Goal: Task Accomplishment & Management: Manage account settings

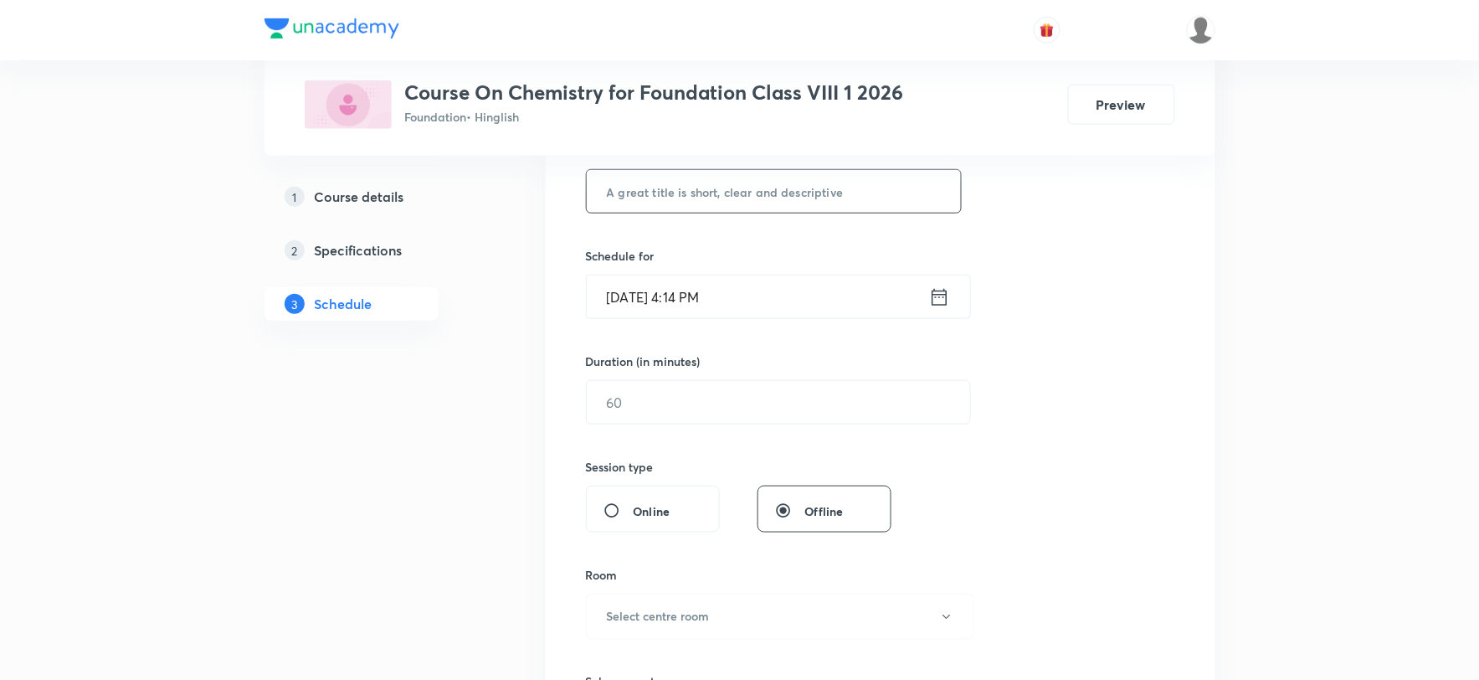
scroll to position [186, 0]
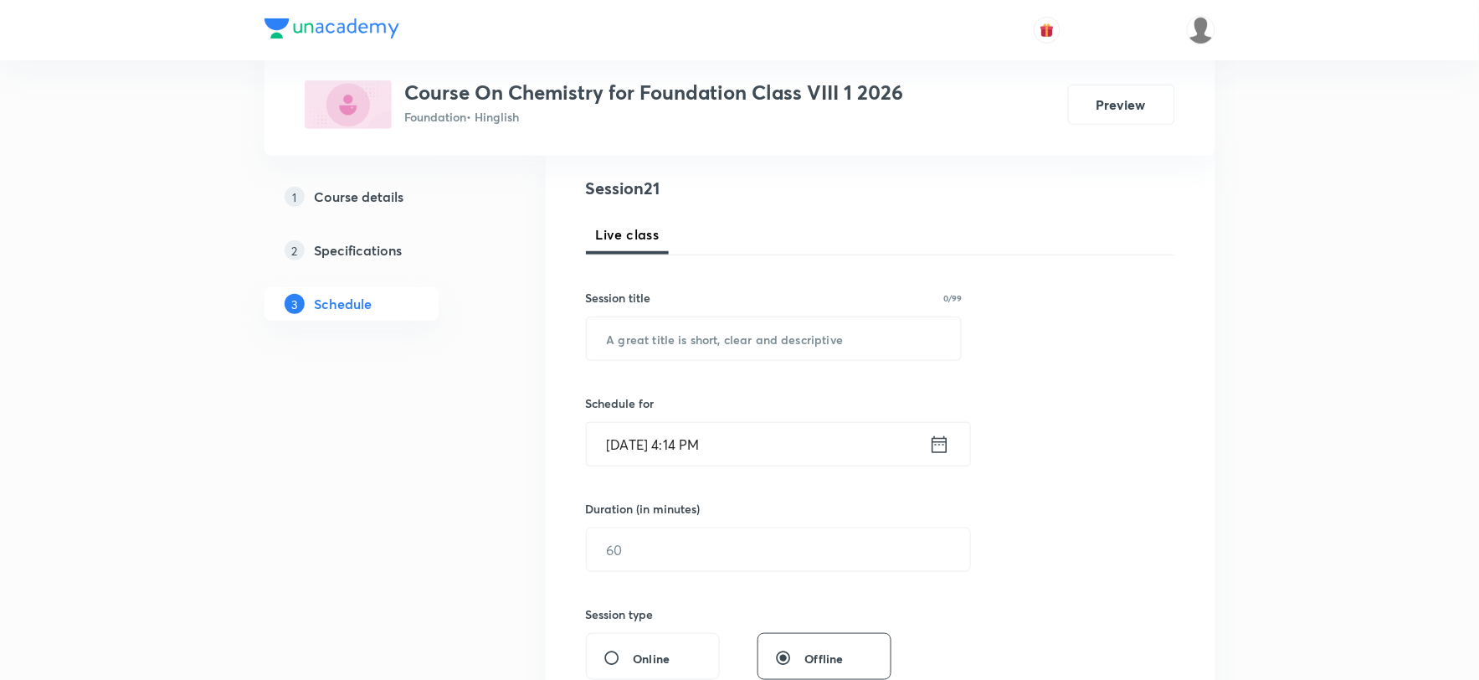
click at [624, 445] on input "Sept 1, 2025, 4:14 PM" at bounding box center [758, 444] width 342 height 43
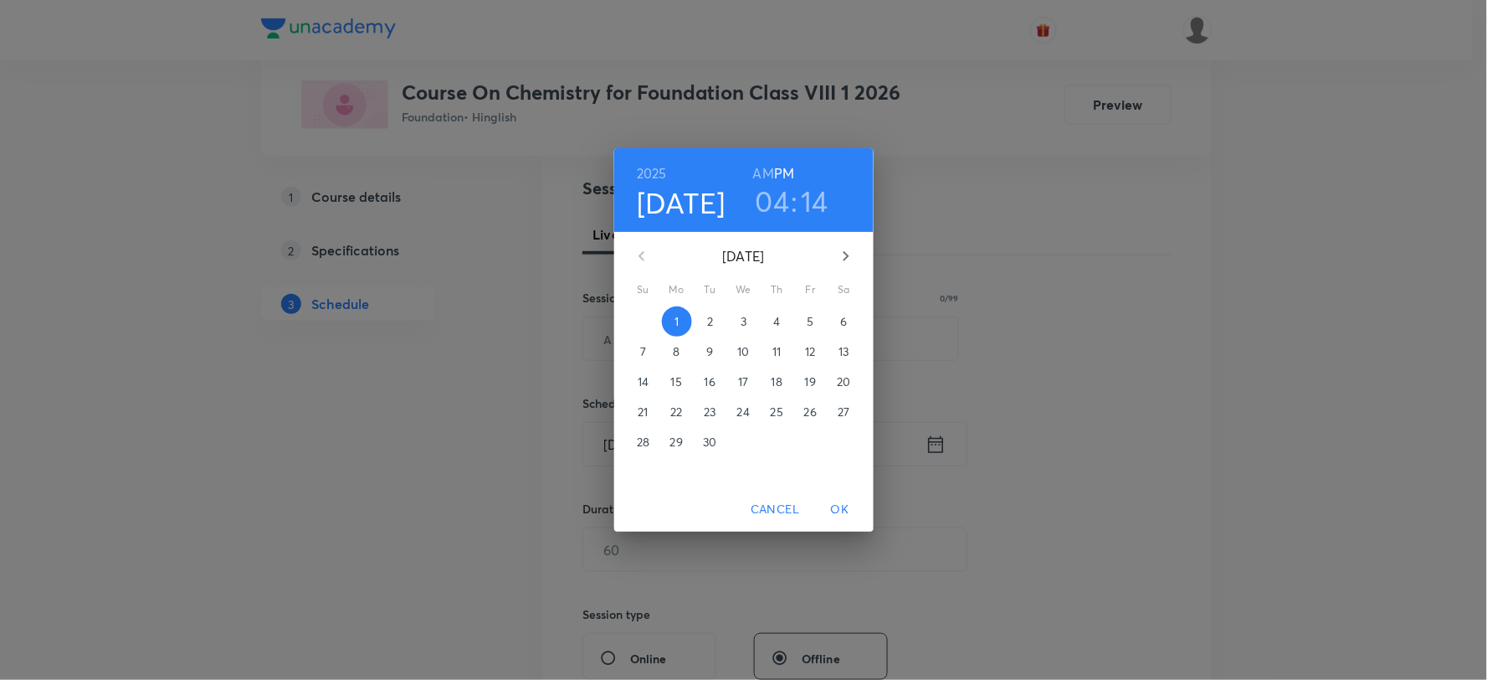
click at [783, 199] on h3 "04" at bounding box center [773, 200] width 34 height 35
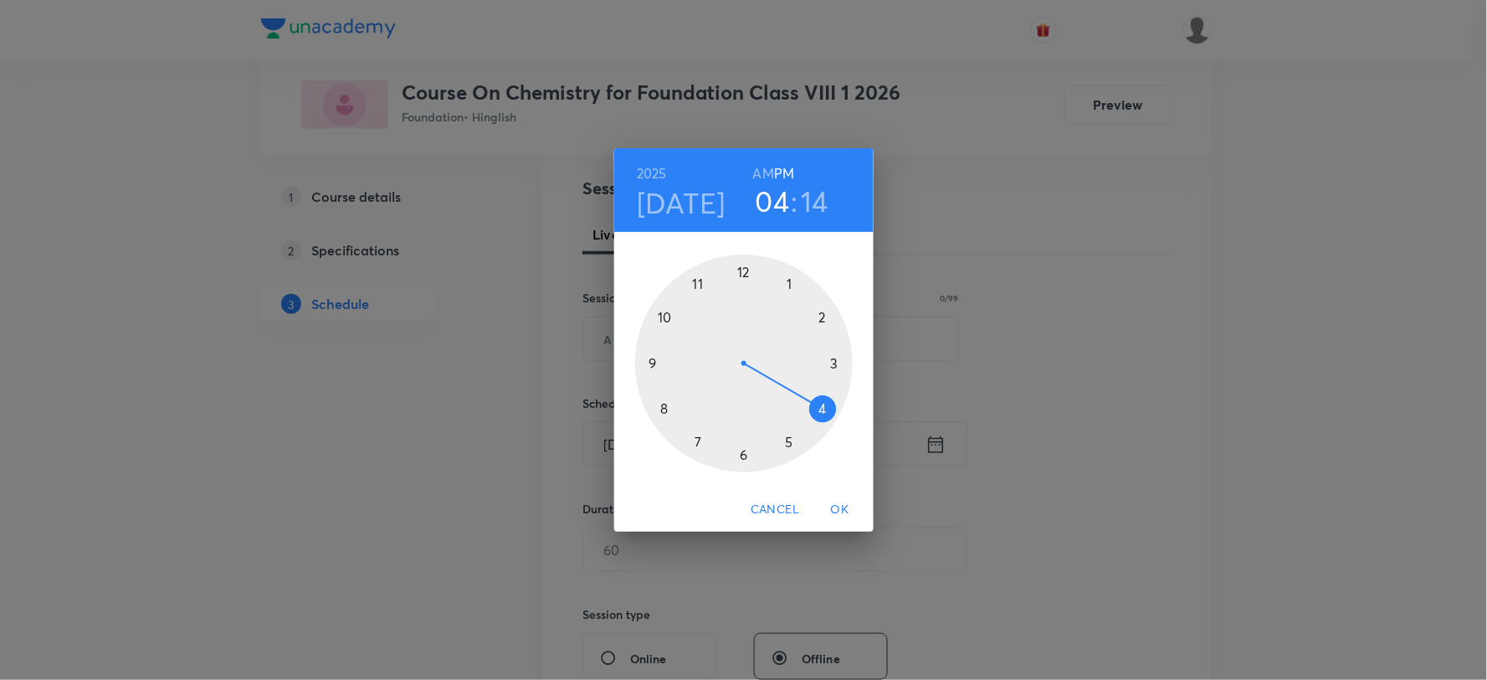
click at [788, 433] on div at bounding box center [744, 363] width 218 height 218
click at [782, 204] on h3 "05" at bounding box center [773, 200] width 34 height 35
click at [697, 440] on div at bounding box center [744, 363] width 218 height 218
click at [790, 285] on div at bounding box center [744, 363] width 218 height 218
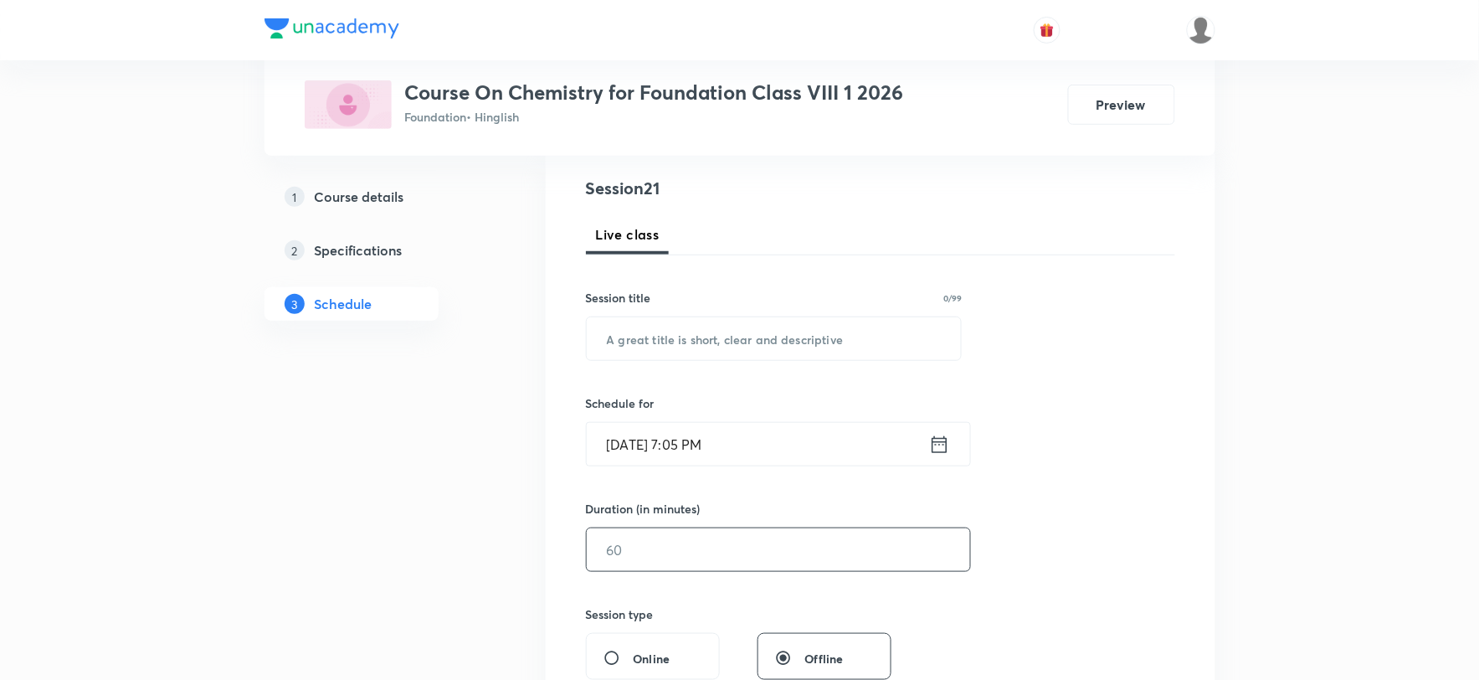
click at [655, 566] on input "text" at bounding box center [778, 549] width 383 height 43
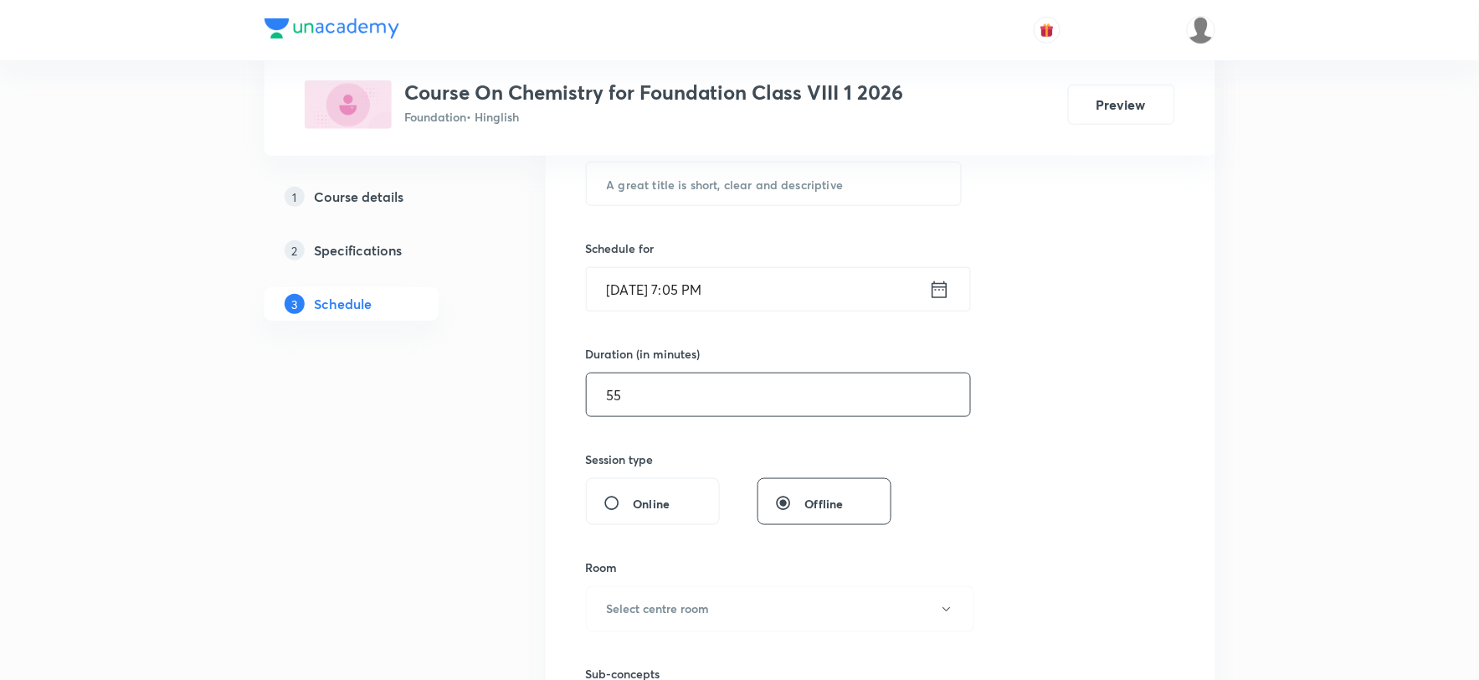
scroll to position [465, 0]
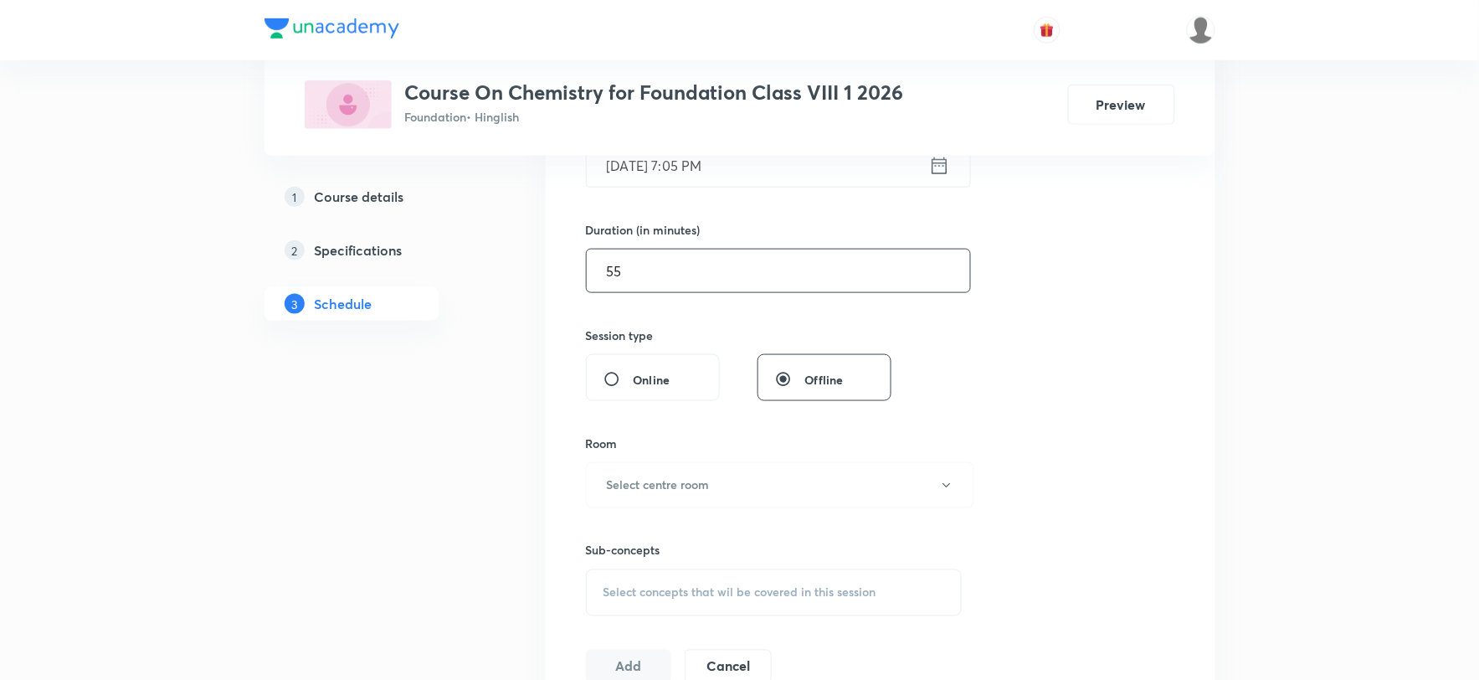
type input "55"
click at [663, 478] on h6 "Select centre room" at bounding box center [658, 485] width 103 height 18
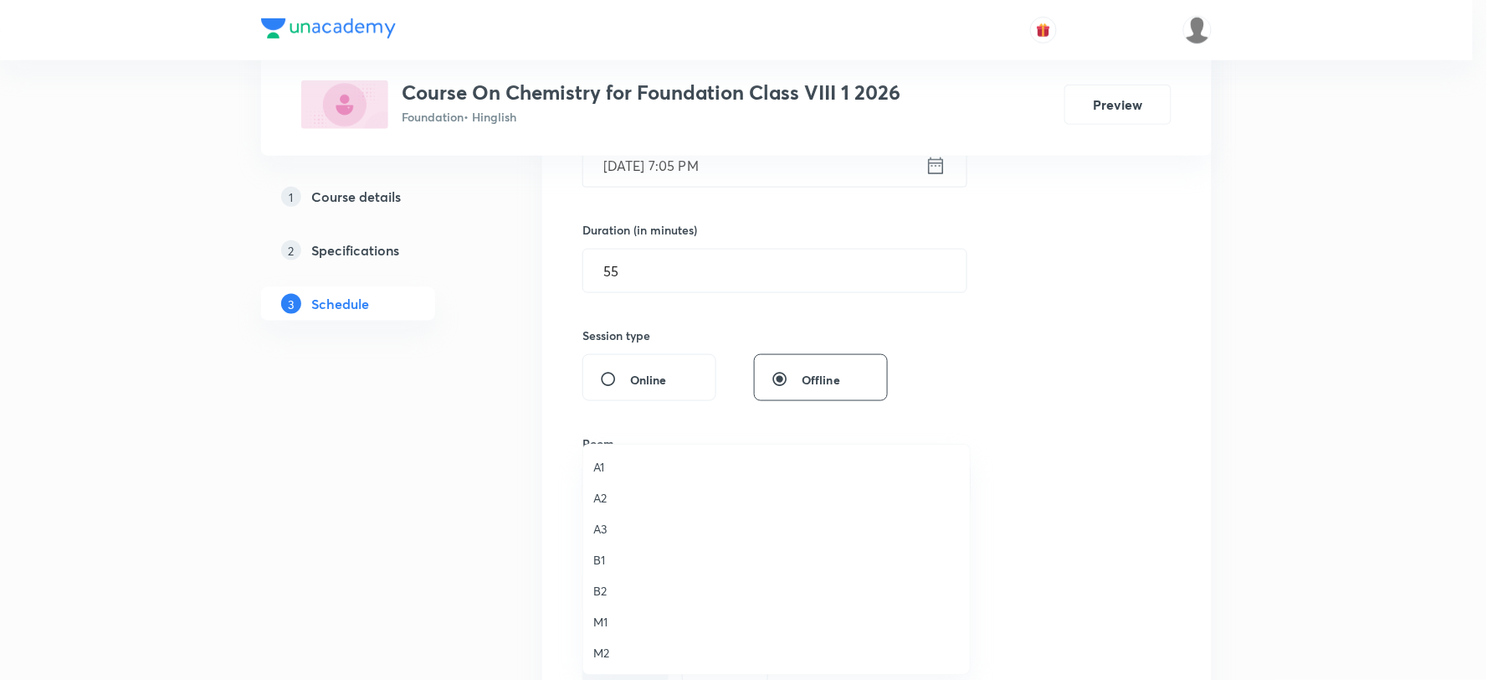
click at [604, 533] on span "A3" at bounding box center [776, 529] width 367 height 18
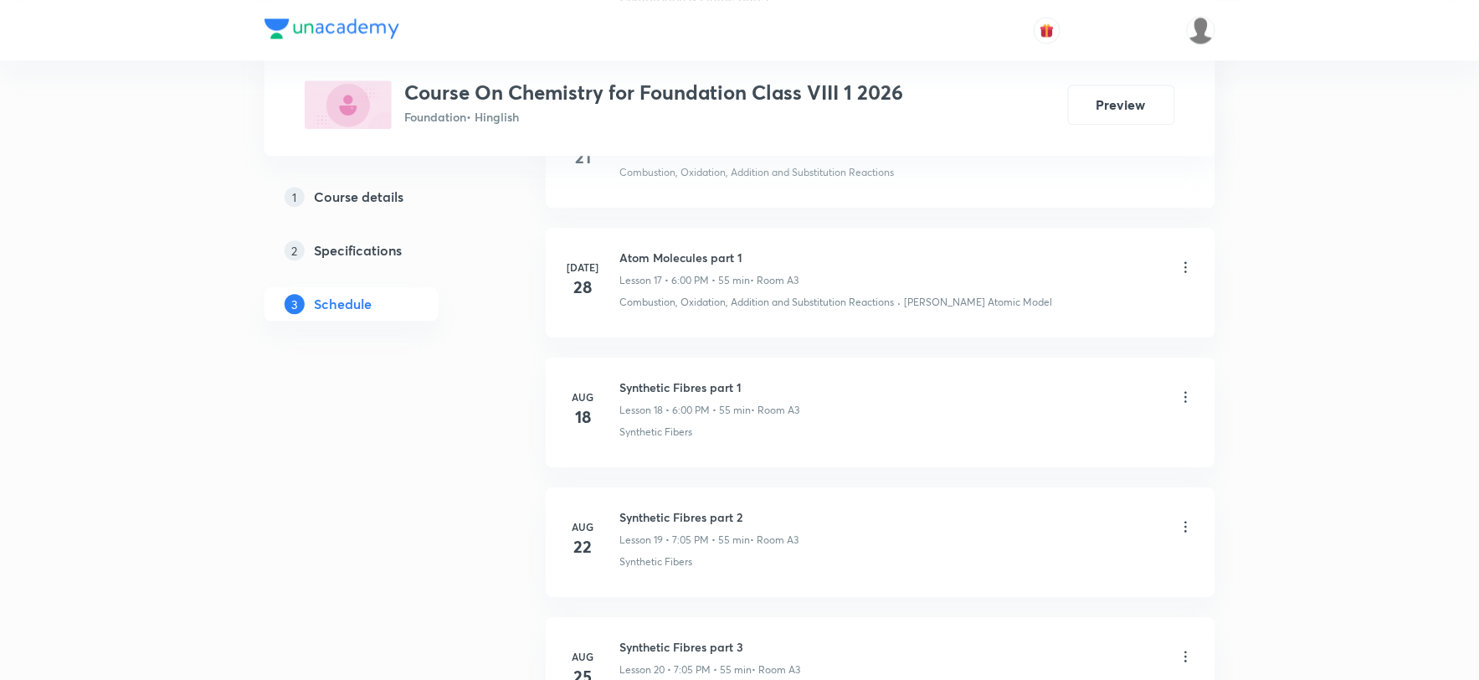
scroll to position [3260, 0]
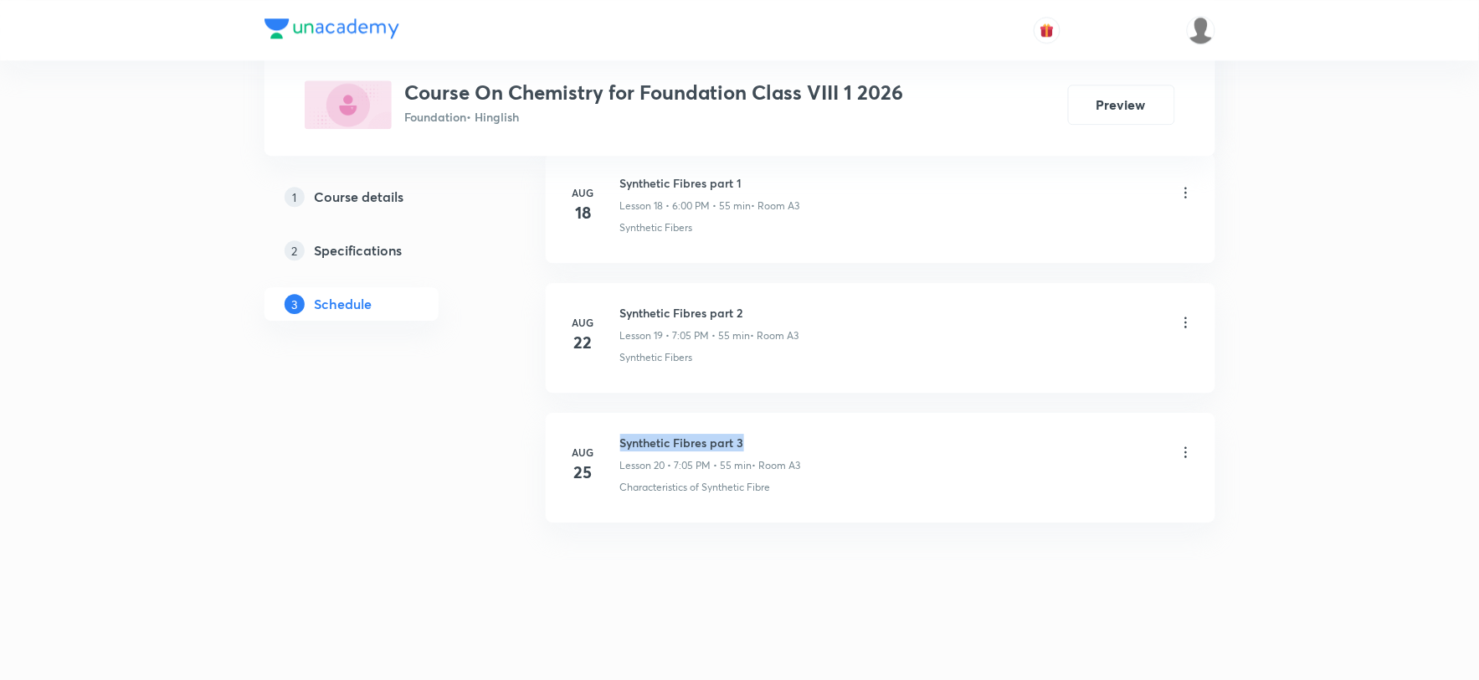
drag, startPoint x: 620, startPoint y: 440, endPoint x: 748, endPoint y: 435, distance: 128.2
click at [748, 435] on h6 "Synthetic Fibres part 3" at bounding box center [710, 443] width 181 height 18
copy h6 "Synthetic Fibres part 3"
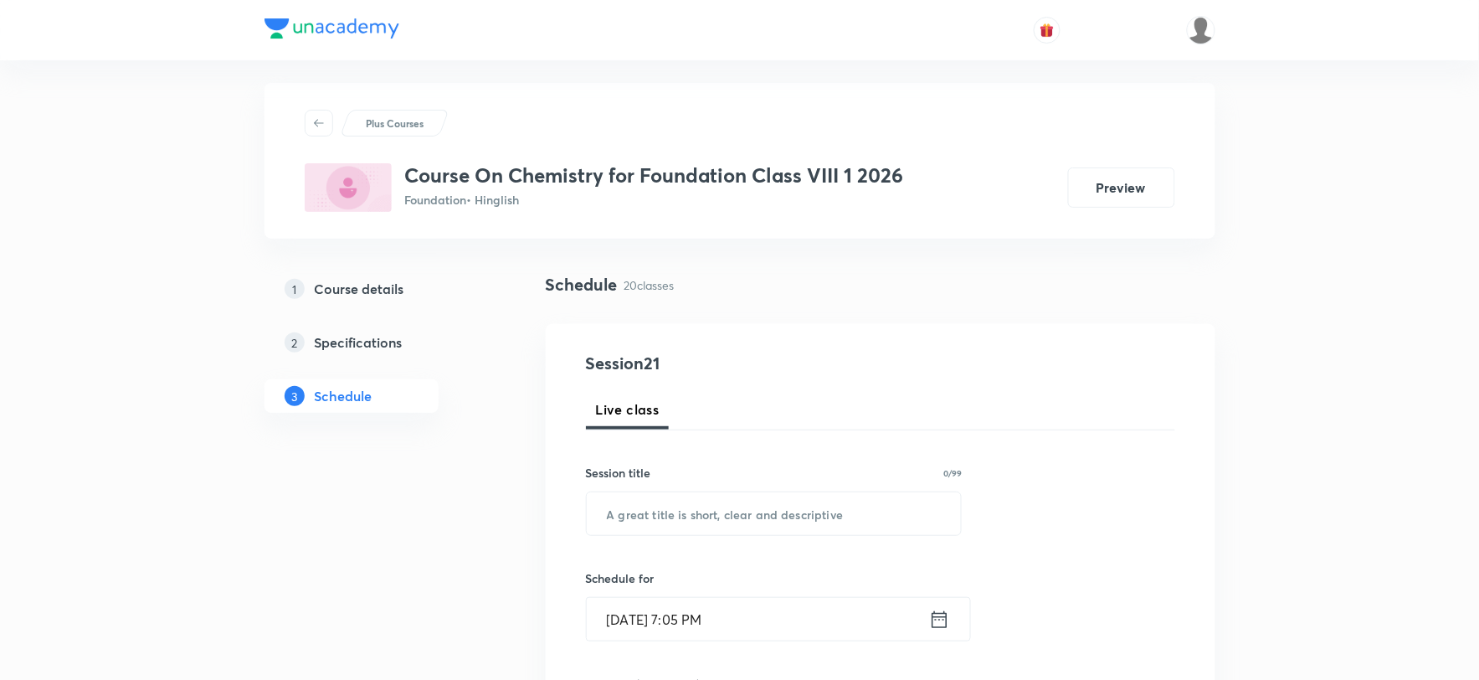
scroll to position [5, 0]
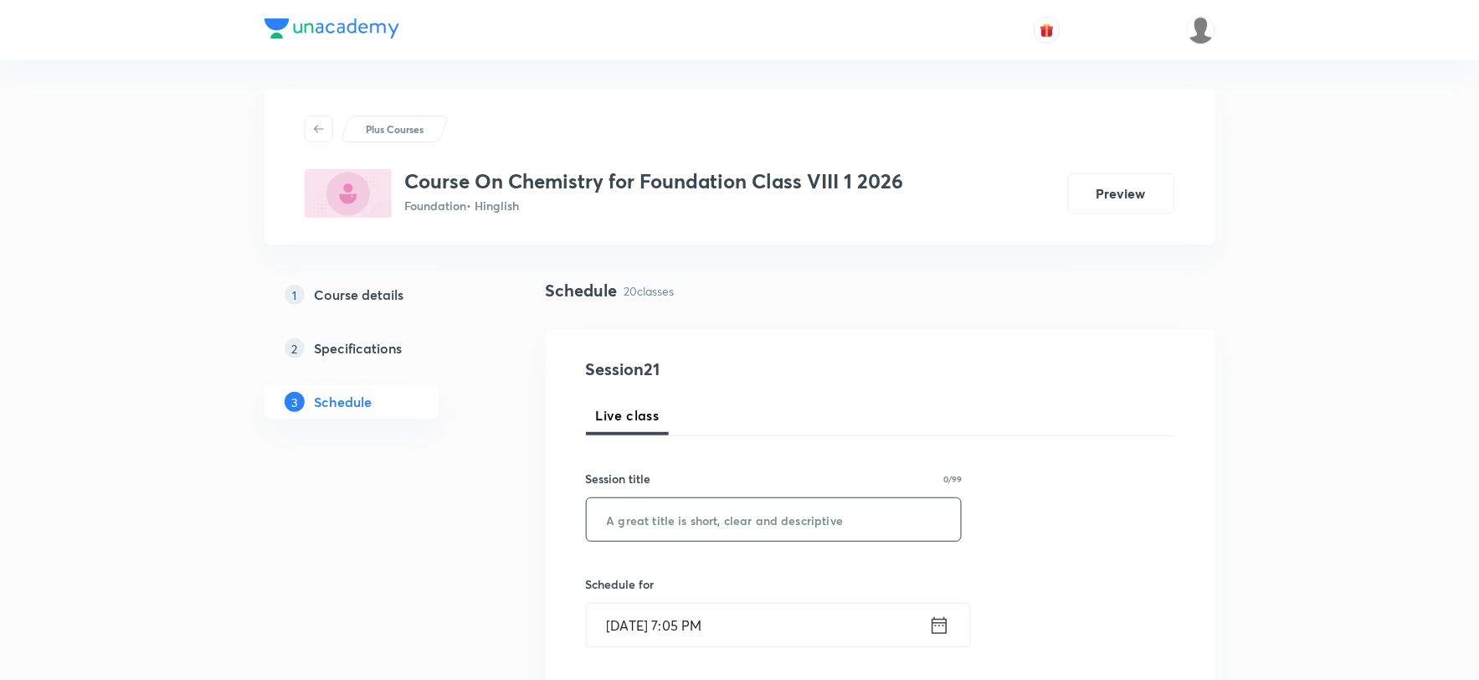
click at [696, 525] on input "text" at bounding box center [774, 519] width 375 height 43
paste input "Synthetic Fibres part 3"
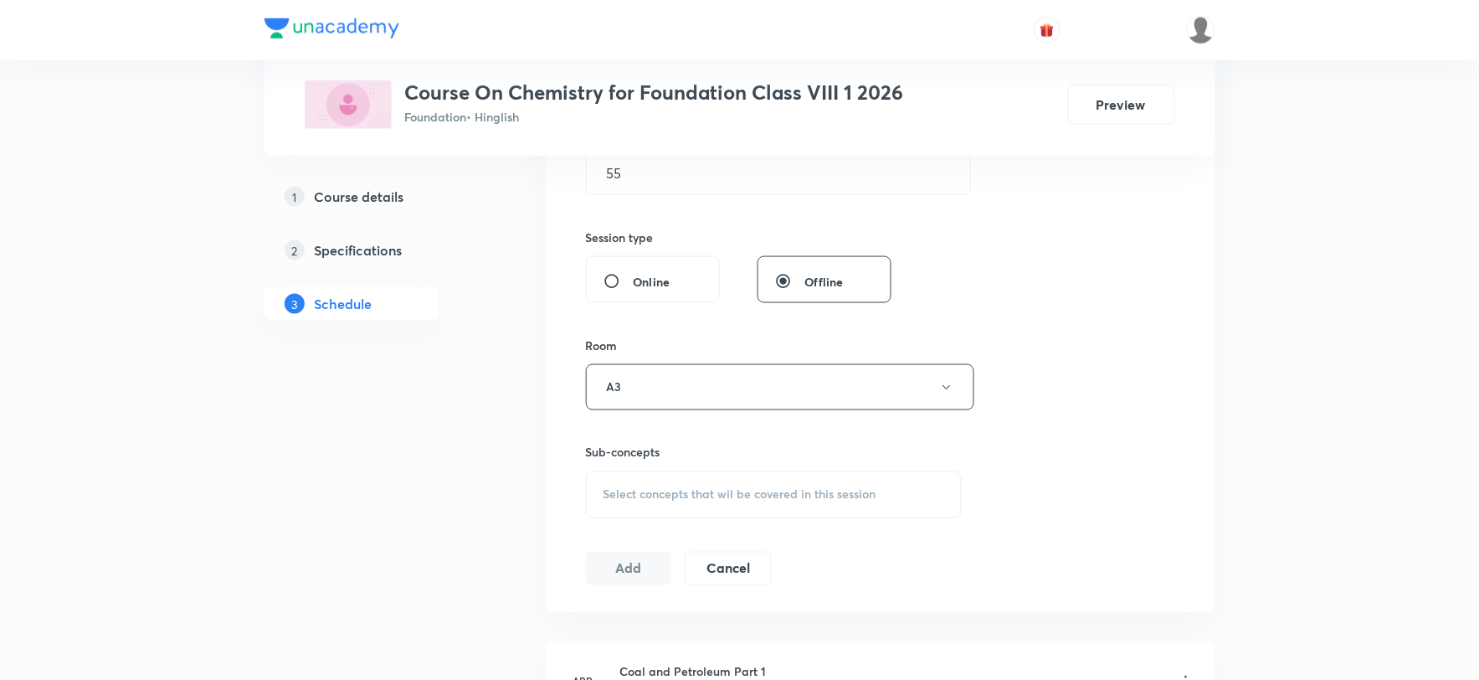
scroll to position [563, 0]
type input "Synthetic Fibres part 4"
click at [658, 494] on span "Select concepts that wil be covered in this session" at bounding box center [740, 493] width 273 height 13
drag, startPoint x: 731, startPoint y: 549, endPoint x: 779, endPoint y: 537, distance: 50.1
click at [779, 537] on input "Synthetic Fibres part 3" at bounding box center [721, 546] width 188 height 43
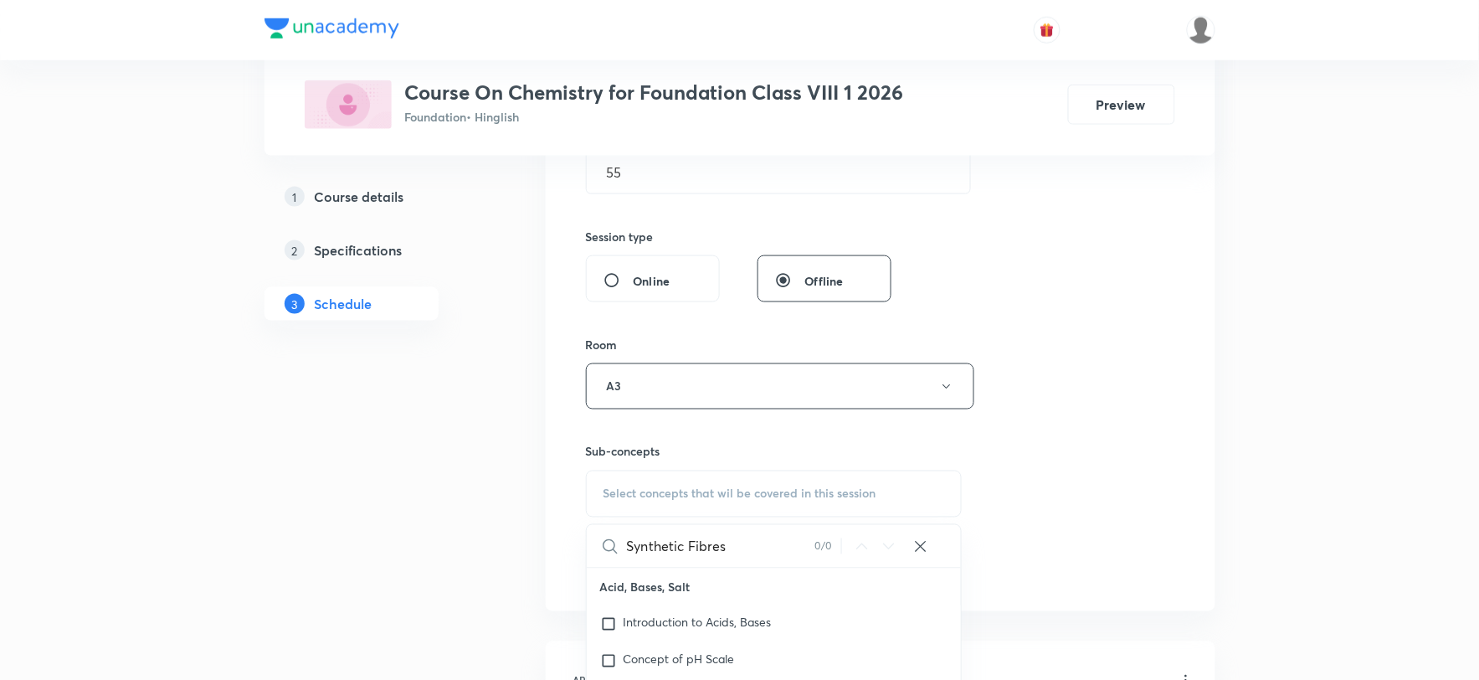
type input "Synthetic Fibres"
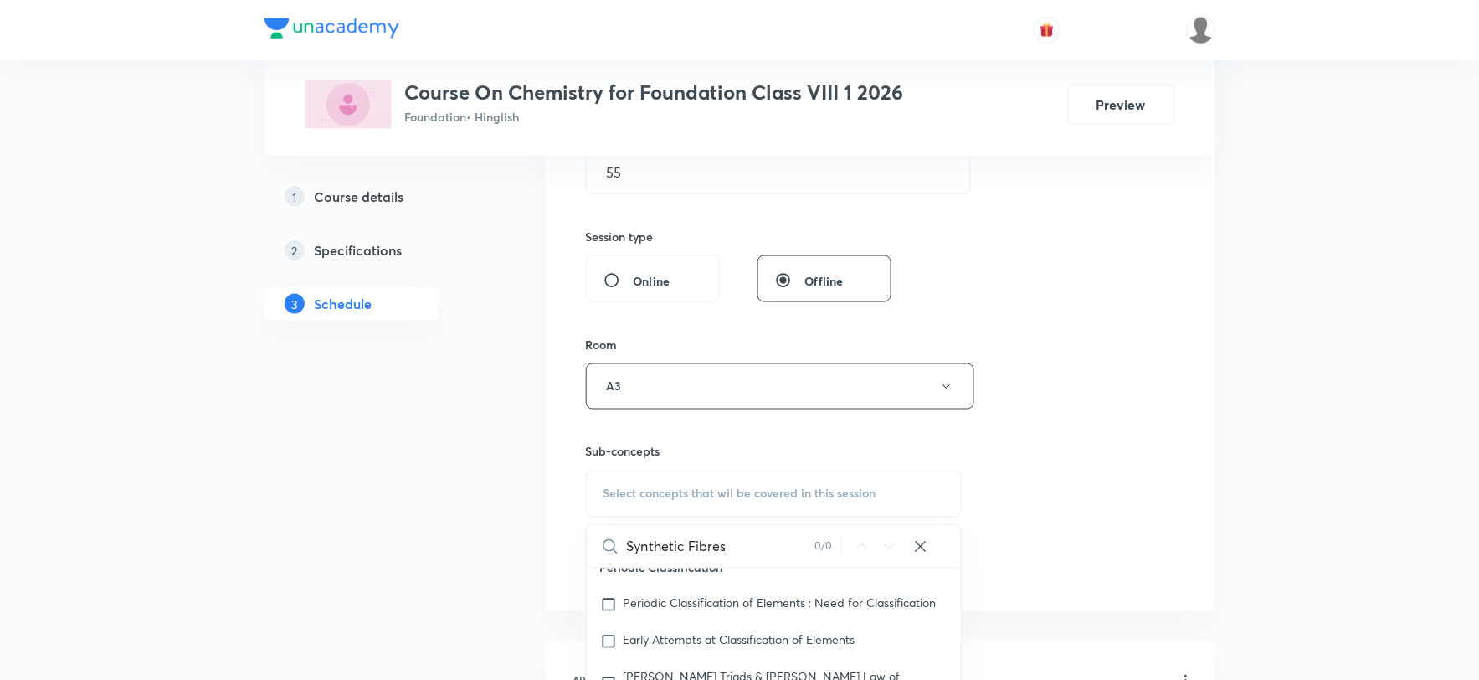
scroll to position [842, 0]
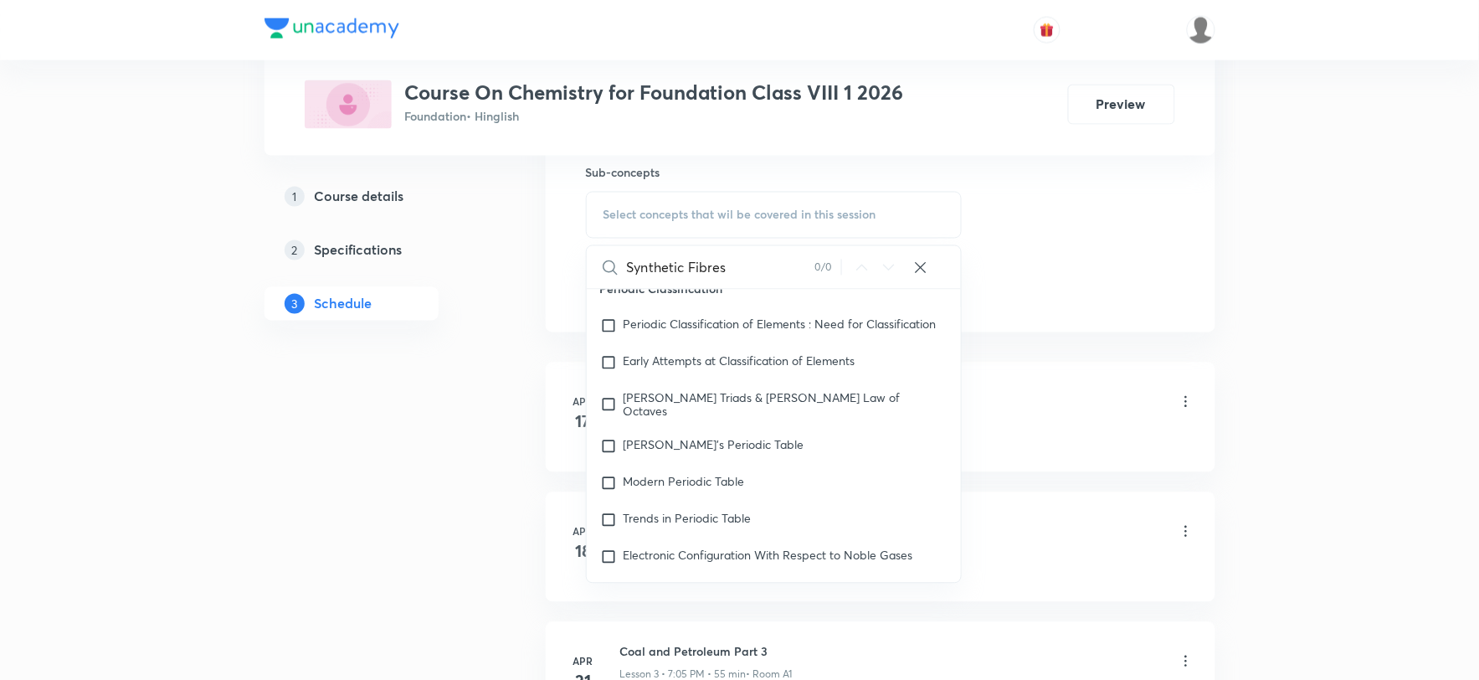
drag, startPoint x: 732, startPoint y: 263, endPoint x: 620, endPoint y: 300, distance: 118.1
click at [620, 300] on div "Synthetic Fibres 0 / 0 ​ Acid, Bases, Salt Introduction to Acids, Bases Concept…" at bounding box center [774, 414] width 377 height 338
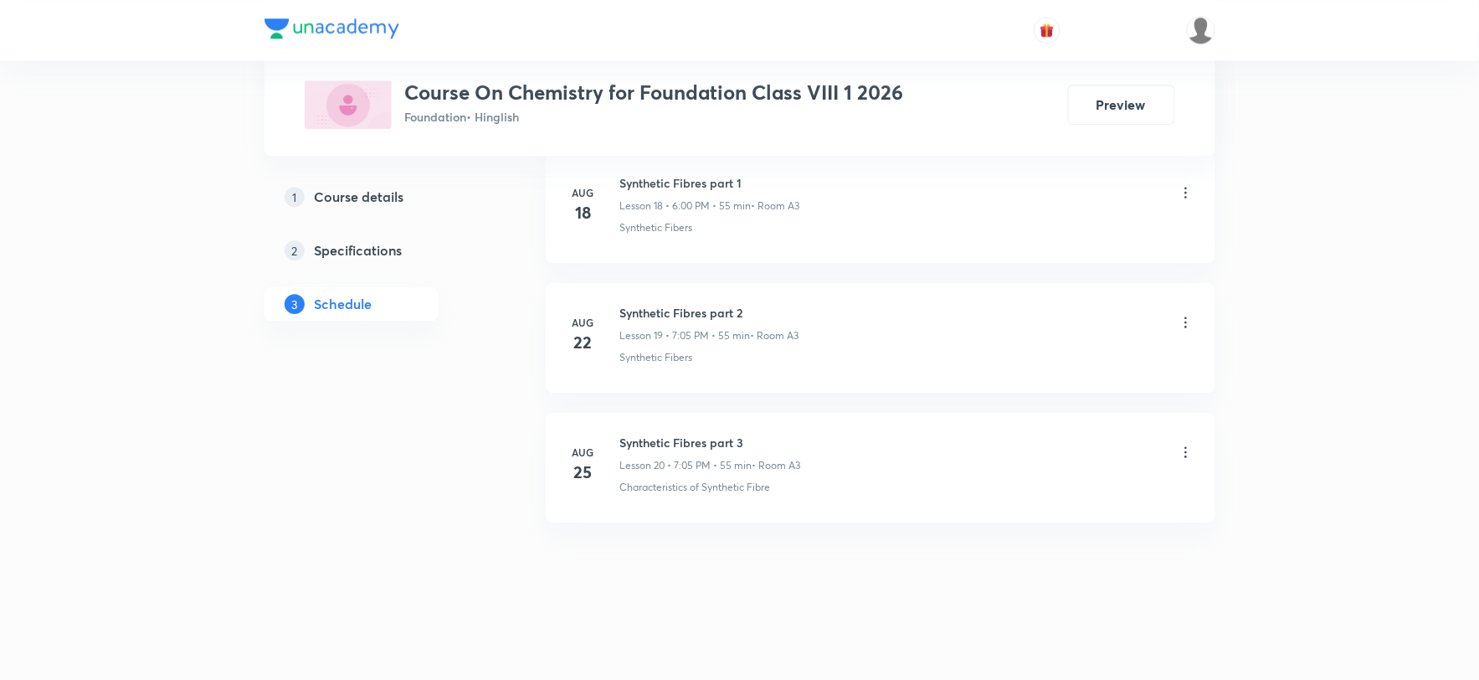
scroll to position [3260, 0]
drag, startPoint x: 622, startPoint y: 485, endPoint x: 814, endPoint y: 474, distance: 192.0
click at [814, 474] on div "Synthetic Fibres part 3 Lesson 20 • 7:05 PM • 55 min • Room A3 Characteristics …" at bounding box center [907, 464] width 574 height 61
copy p "Characteristics of Synthetic Fibre"
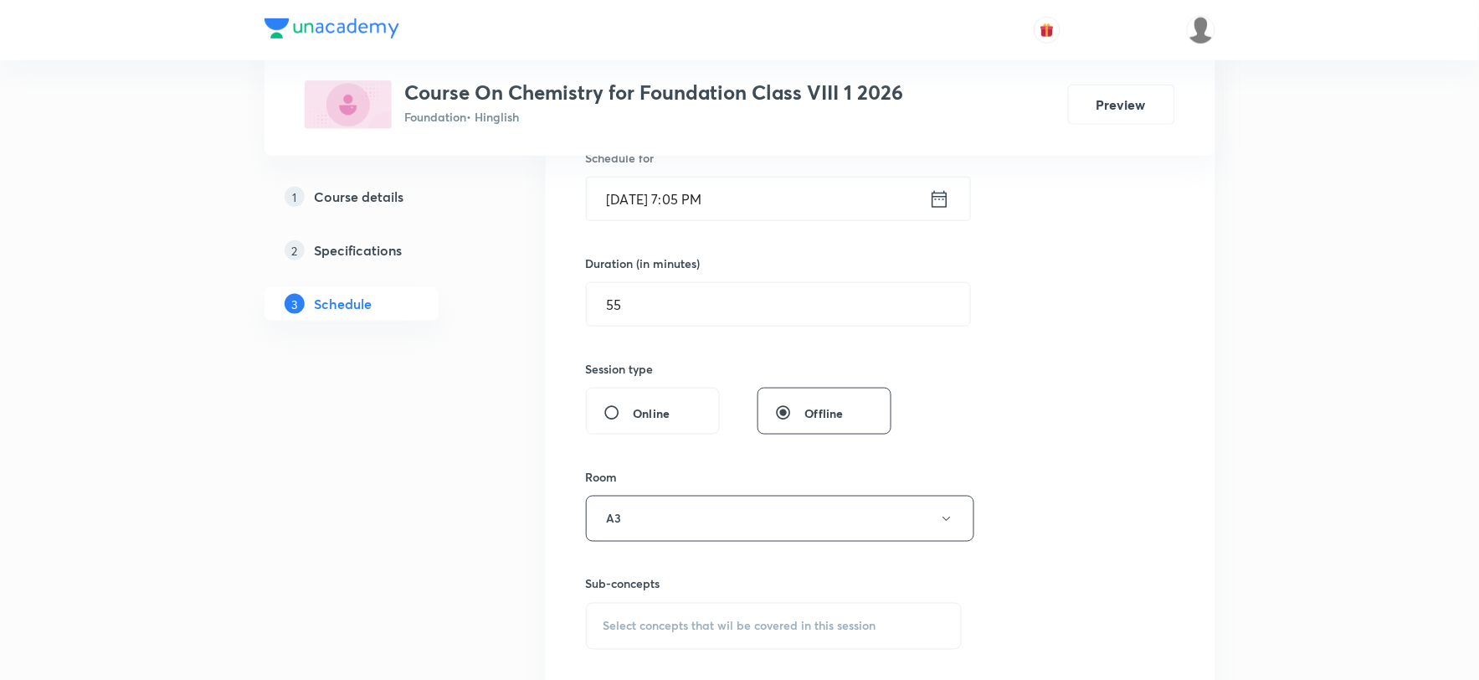
scroll to position [465, 0]
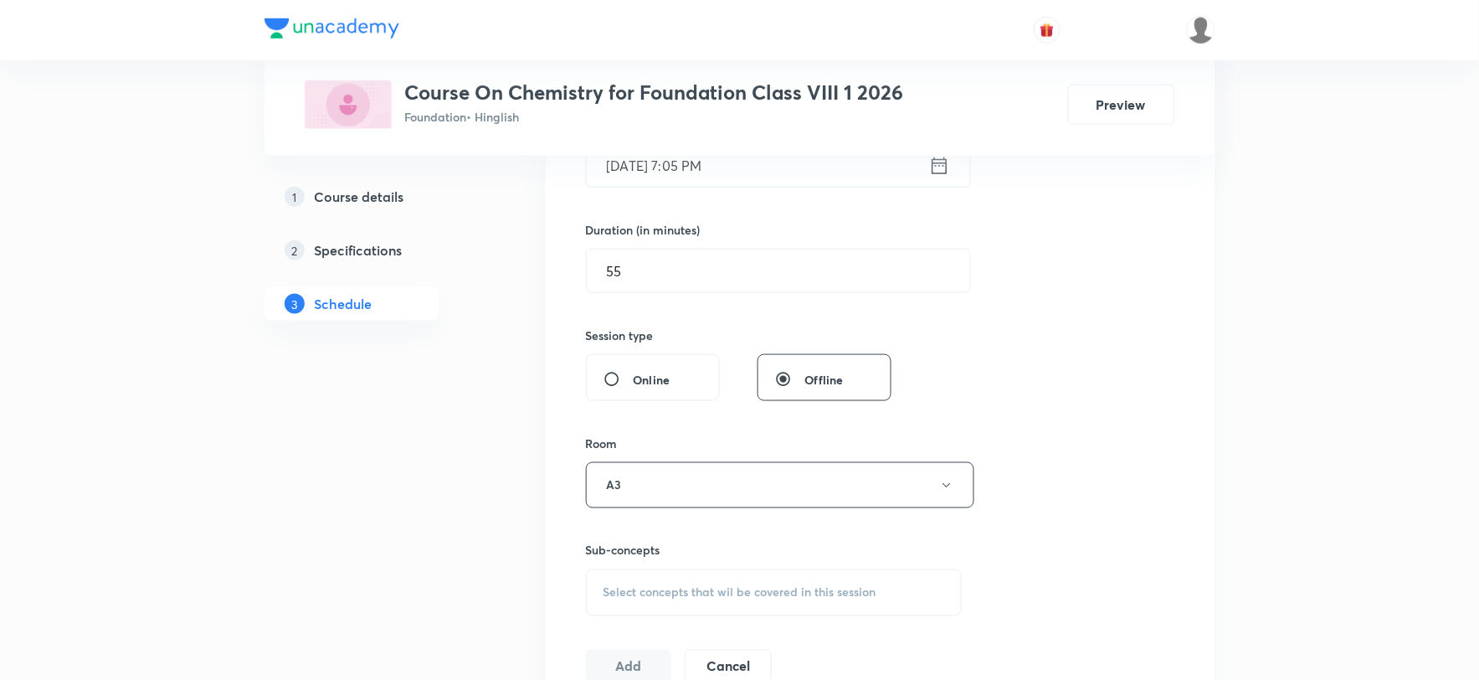
click at [675, 592] on span "Select concepts that wil be covered in this session" at bounding box center [740, 592] width 273 height 13
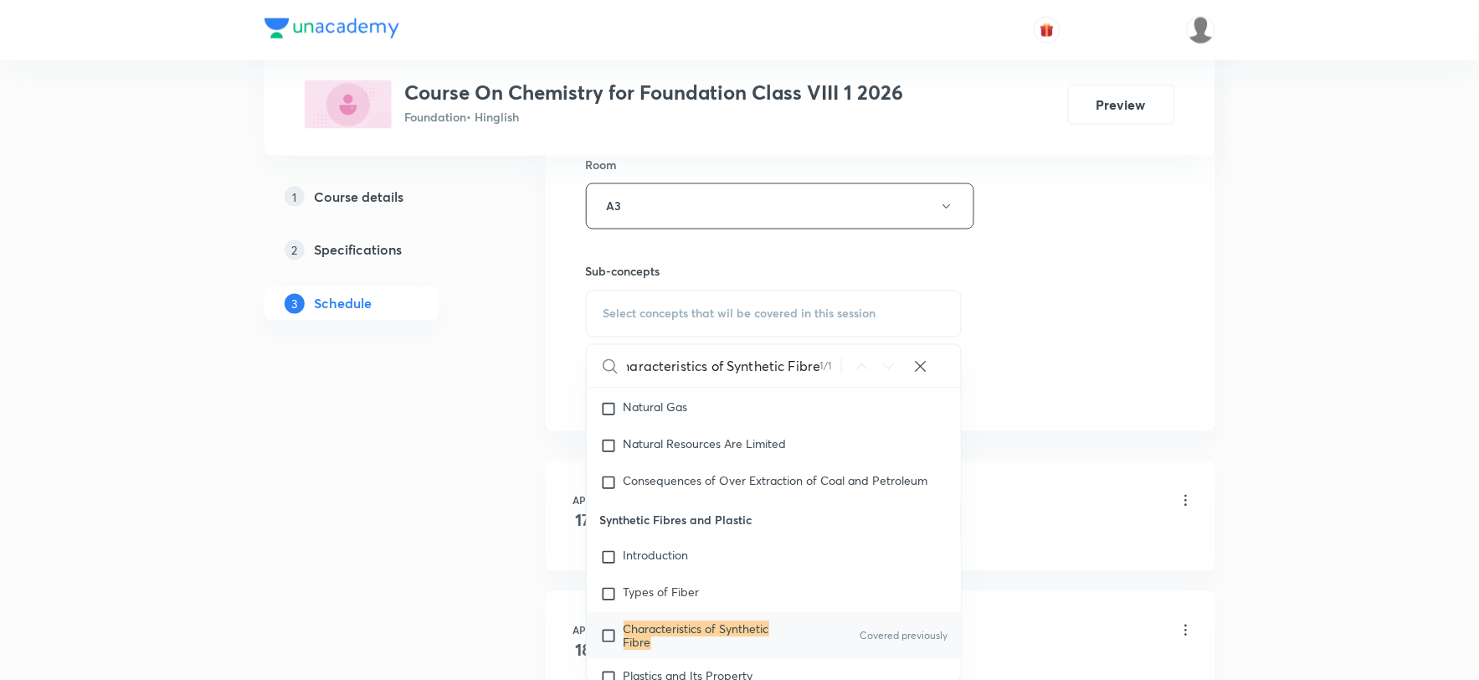
scroll to position [3349, 0]
type input "Characteristics of Synthetic Fibre"
click at [613, 618] on input "checkbox" at bounding box center [611, 631] width 23 height 27
checkbox input "true"
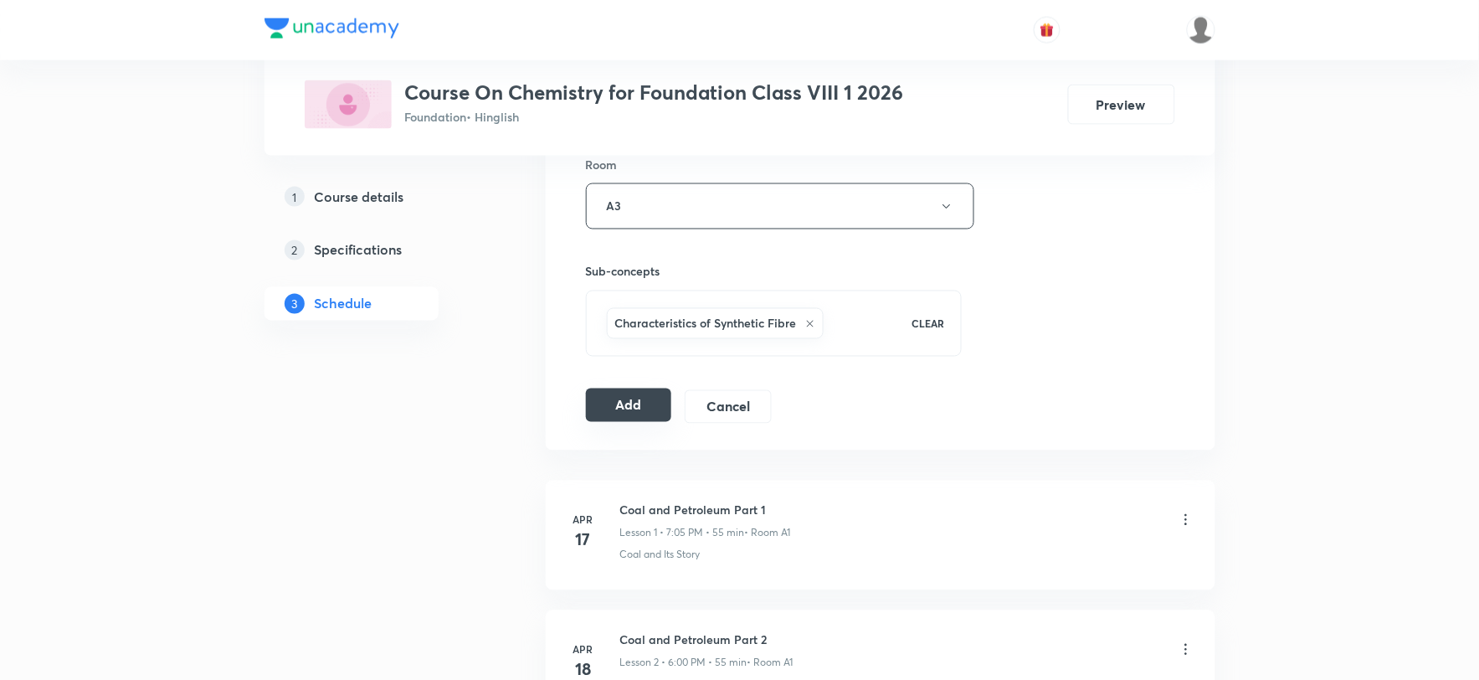
click at [626, 403] on button "Add" at bounding box center [629, 404] width 86 height 33
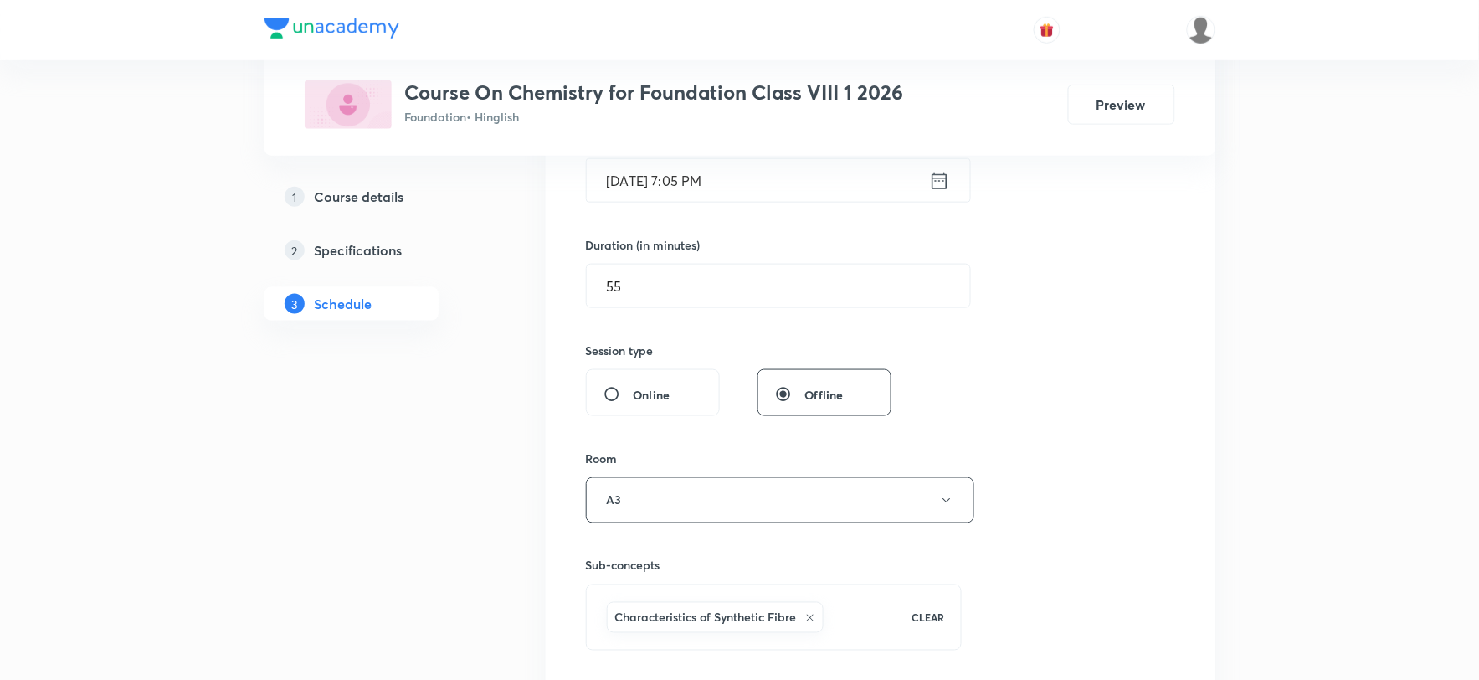
scroll to position [557, 0]
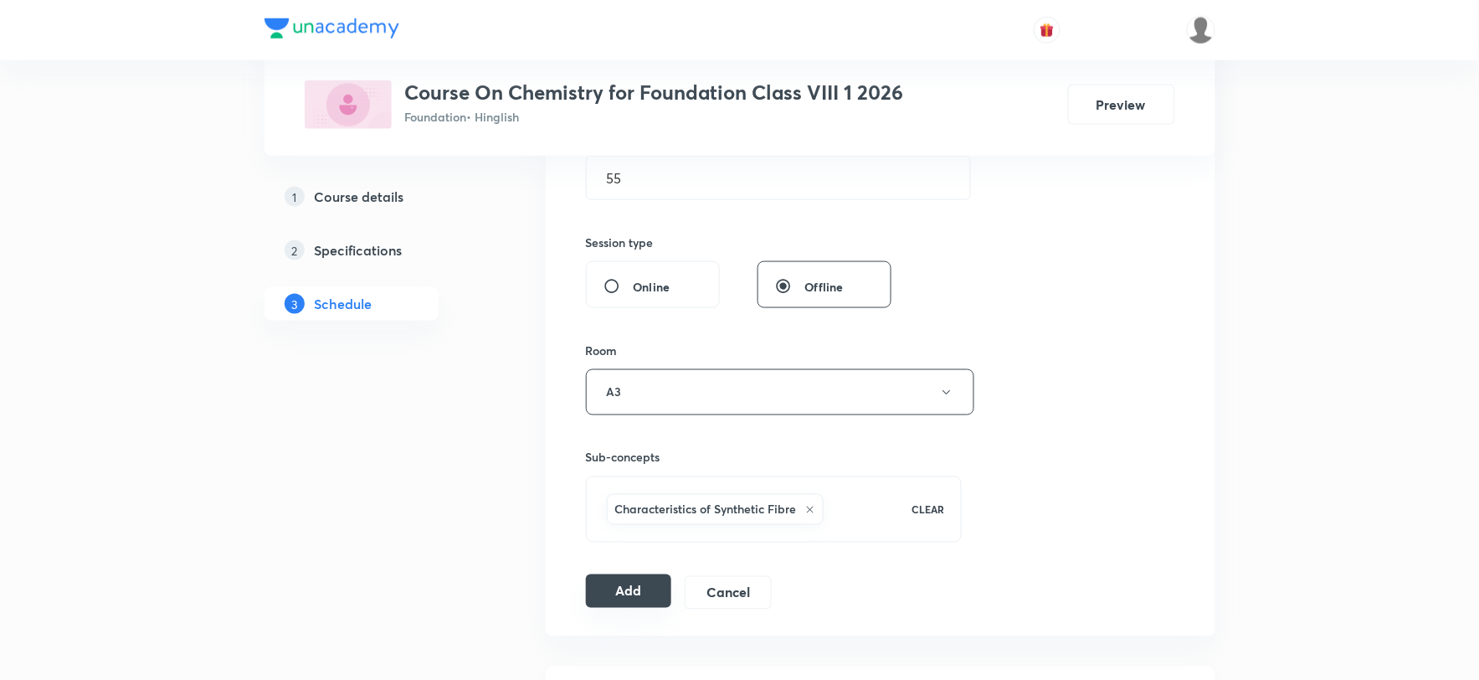
click at [640, 592] on button "Add" at bounding box center [629, 590] width 86 height 33
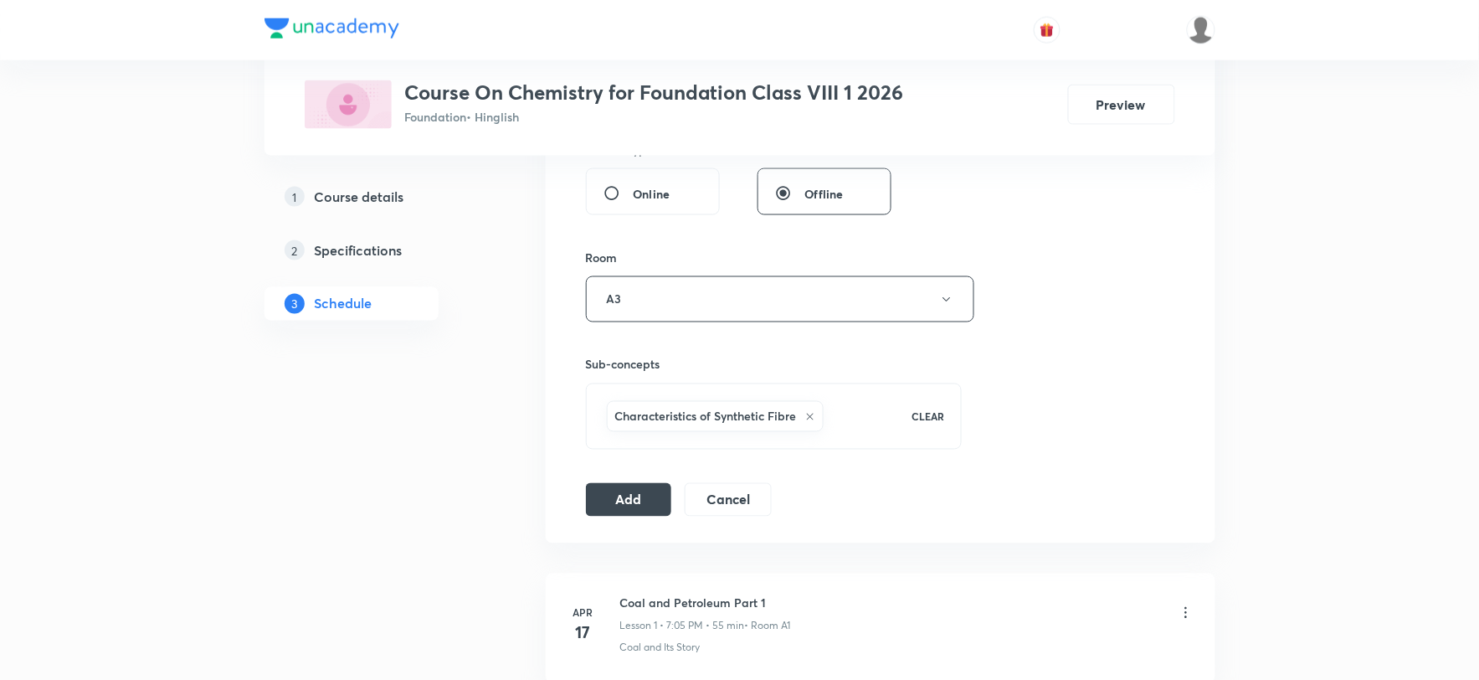
scroll to position [743, 0]
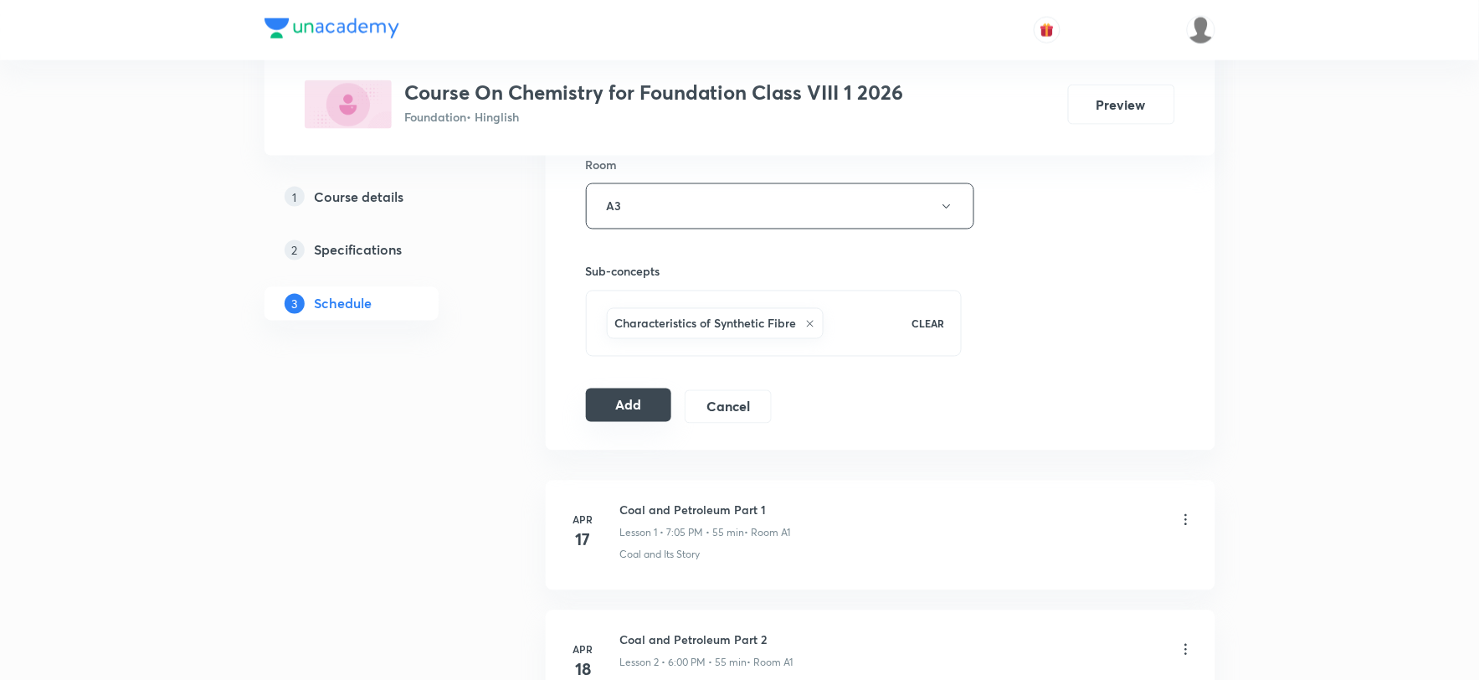
click at [633, 398] on button "Add" at bounding box center [629, 404] width 86 height 33
click at [637, 408] on button "Add" at bounding box center [629, 404] width 86 height 33
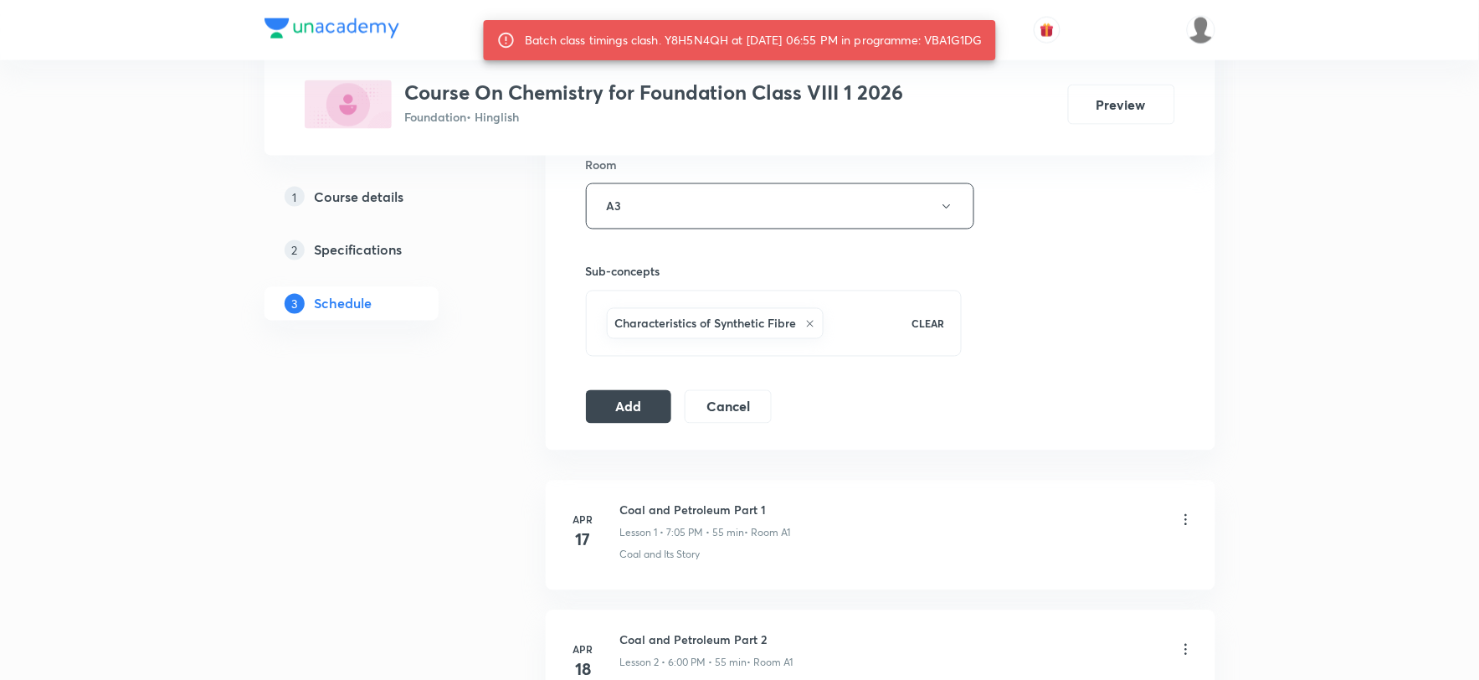
click at [686, 39] on div "Batch class timings clash. Y8H5N4QH at 01 Sep 2025 06:55 PM in programme: VBA1G…" at bounding box center [754, 40] width 458 height 30
copy div "Y8H5N4QH"
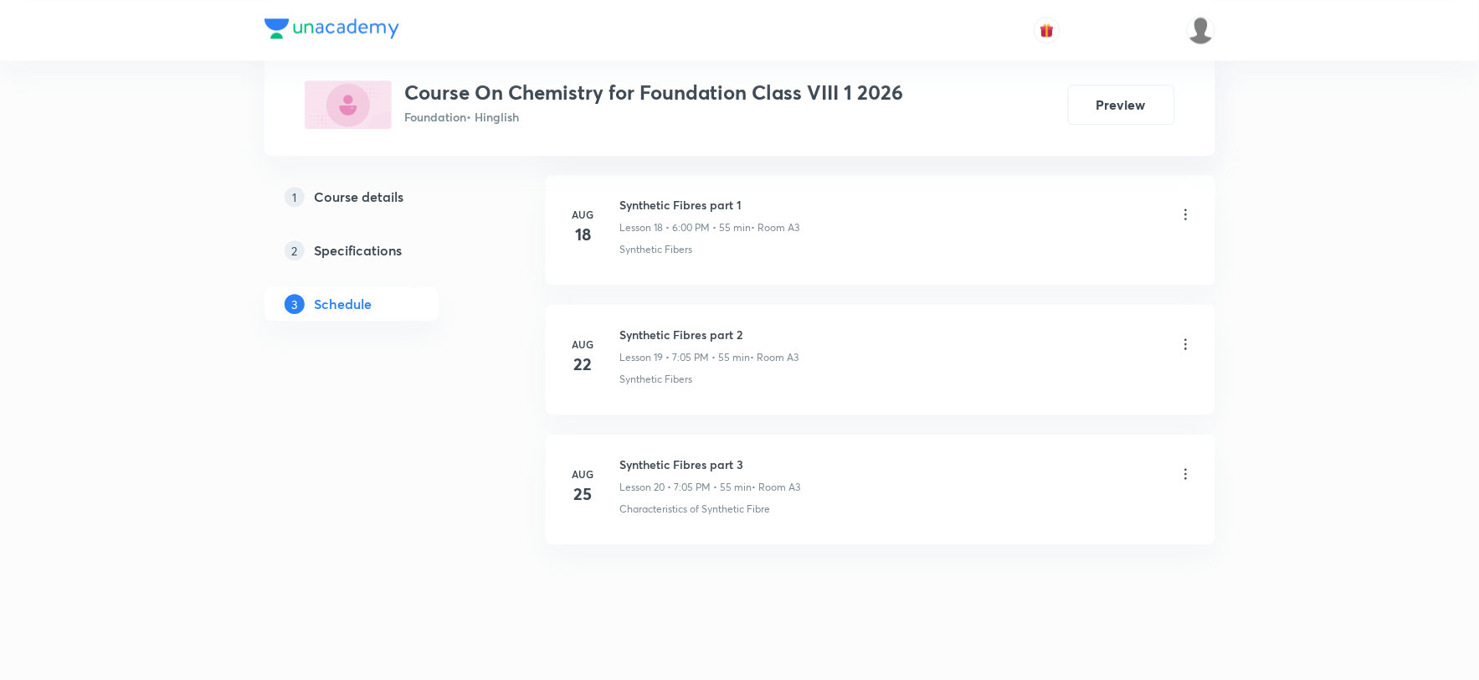
scroll to position [3280, 0]
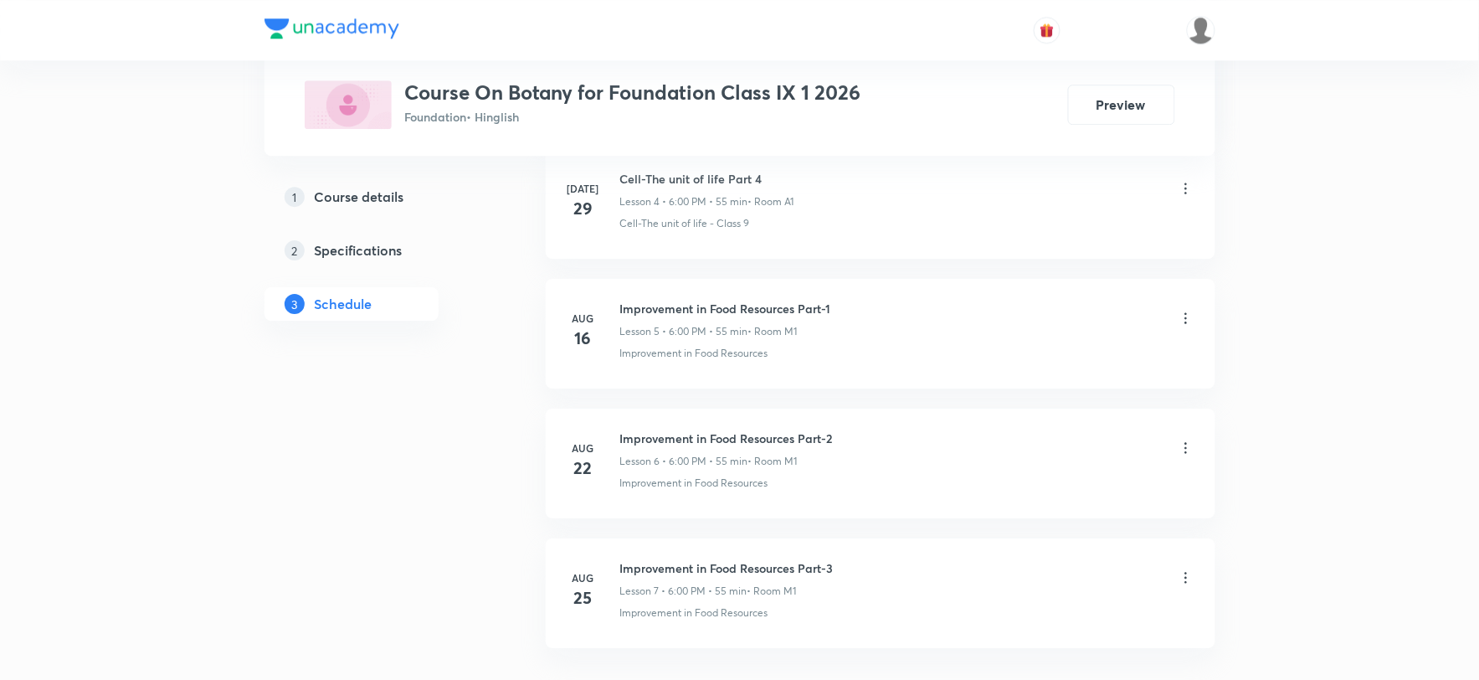
scroll to position [1571, 0]
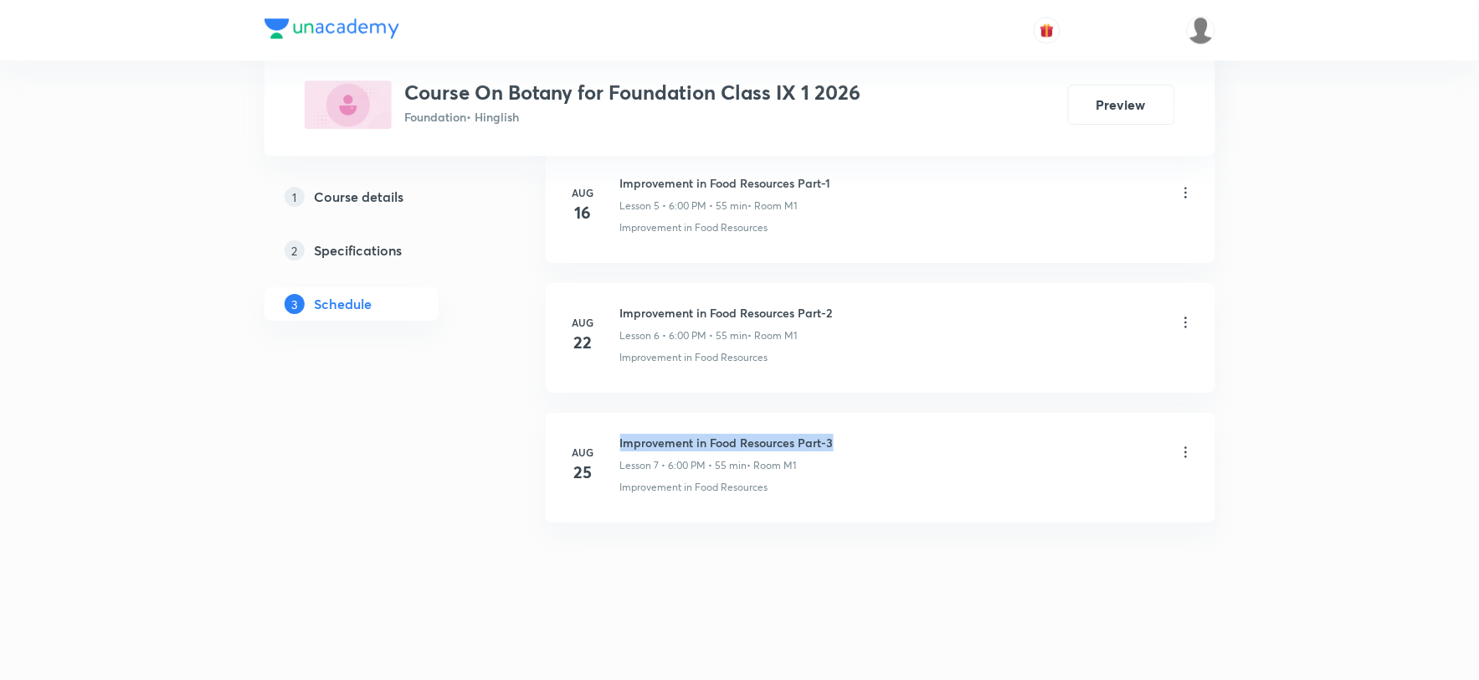
drag, startPoint x: 621, startPoint y: 440, endPoint x: 838, endPoint y: 439, distance: 216.8
click at [838, 439] on div "Improvement in Food Resources Part-3 Lesson 7 • 6:00 PM • 55 min • Room M1" at bounding box center [907, 453] width 574 height 39
drag, startPoint x: 1487, startPoint y: 557, endPoint x: 1484, endPoint y: 357, distance: 199.2
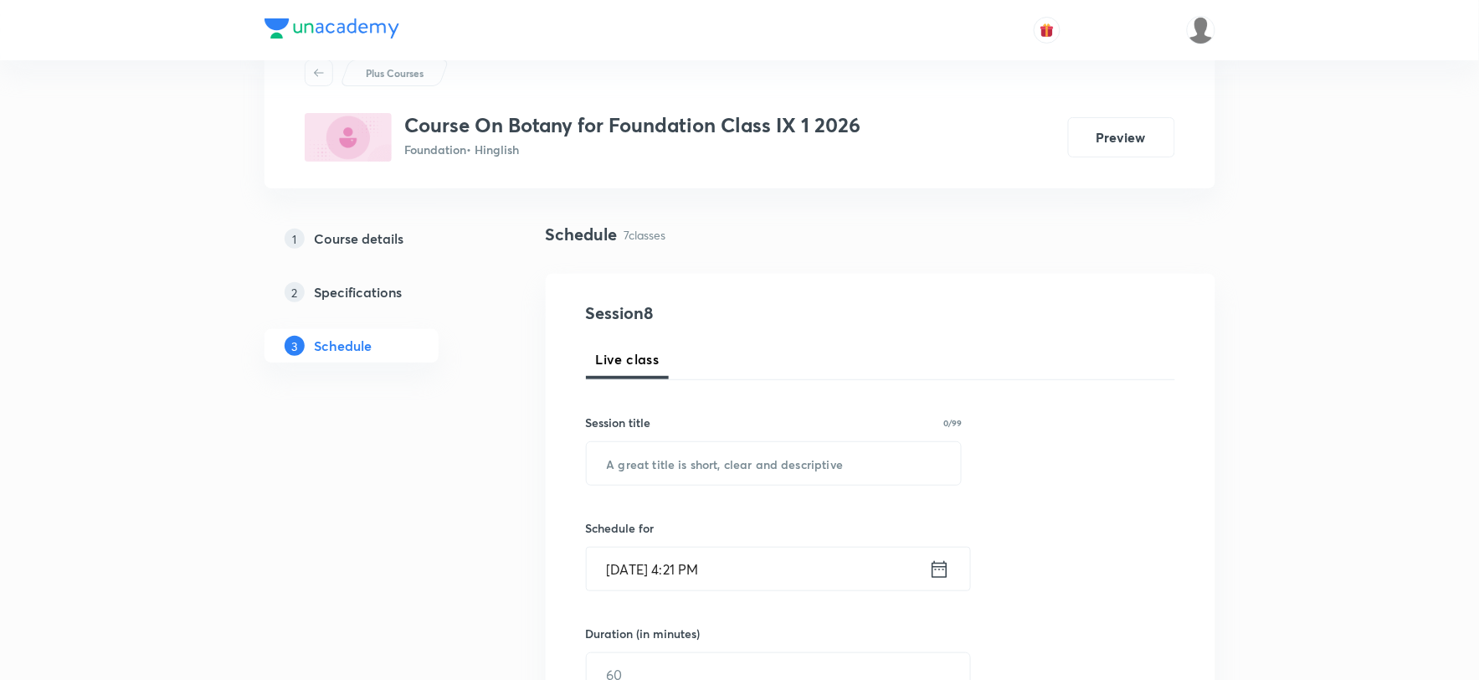
scroll to position [0, 0]
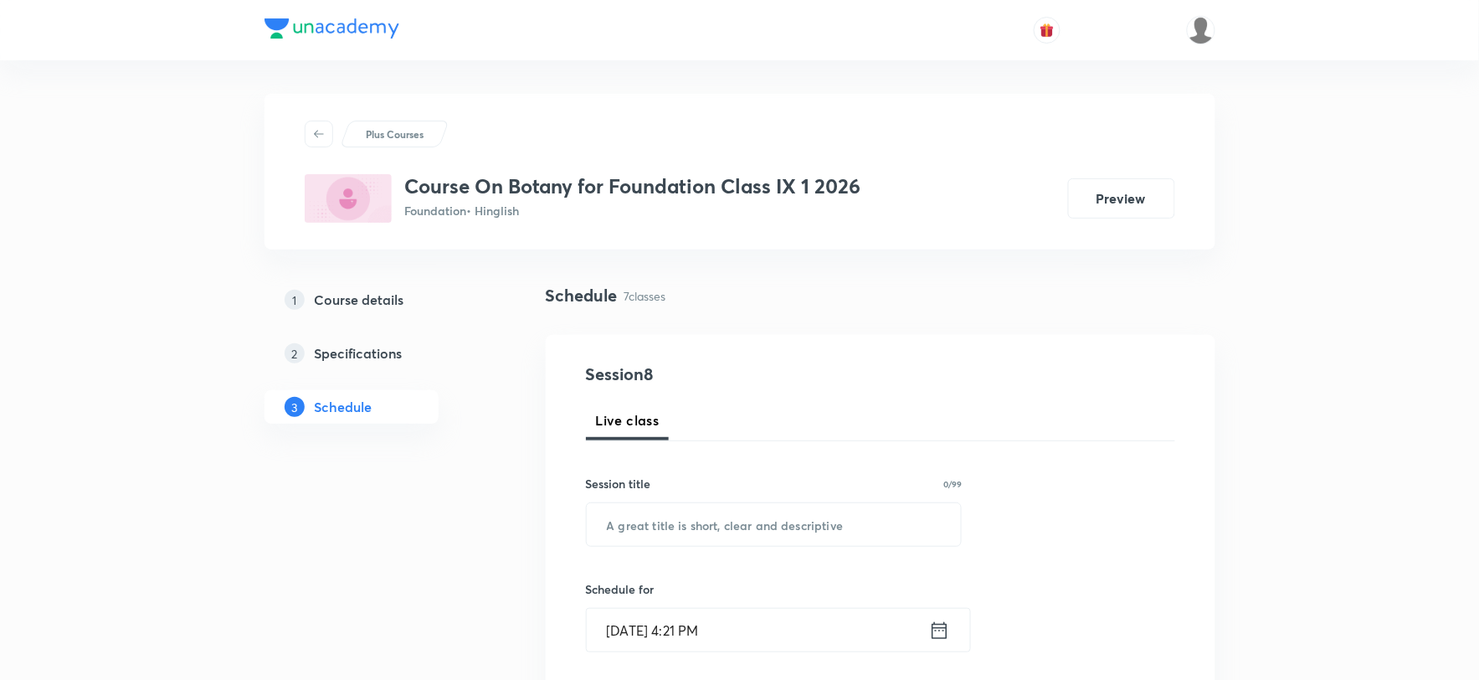
click at [773, 532] on input "text" at bounding box center [774, 524] width 375 height 43
paste input "Improvement in Food Resources Part-3"
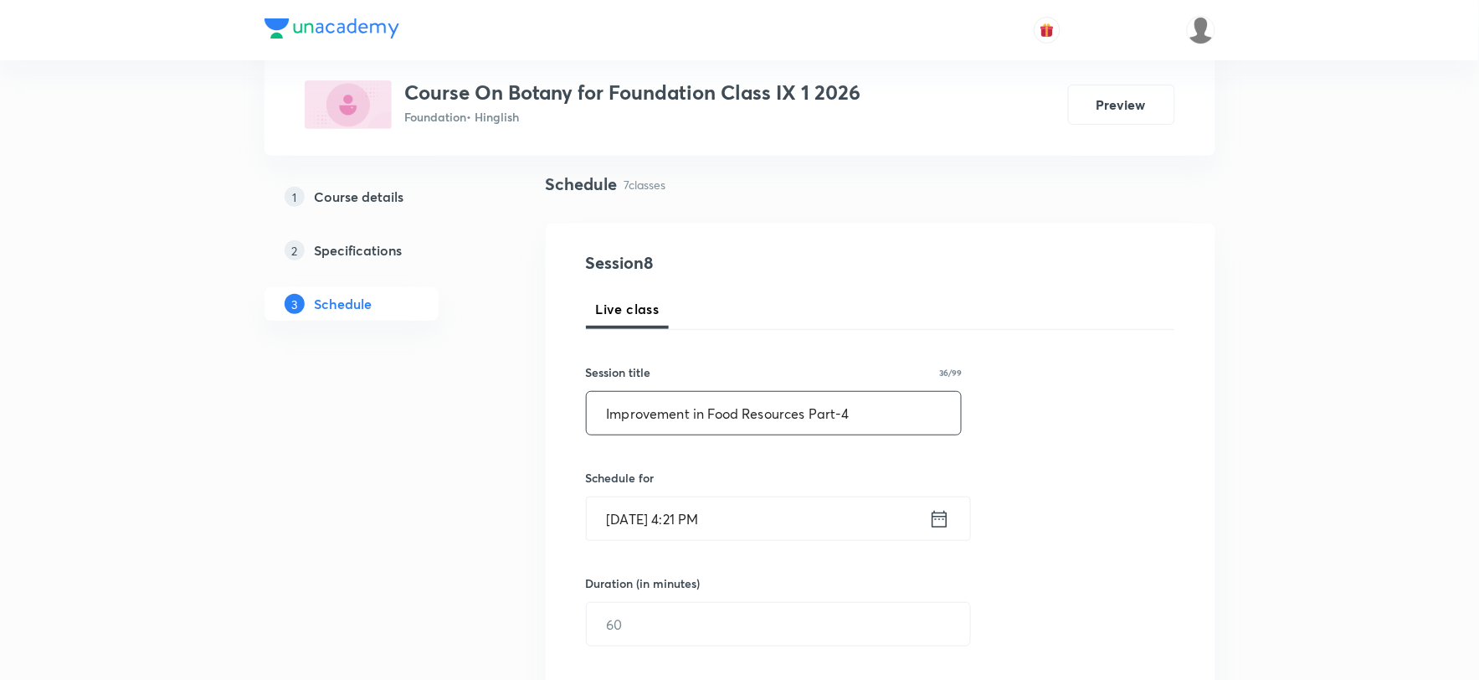
scroll to position [279, 0]
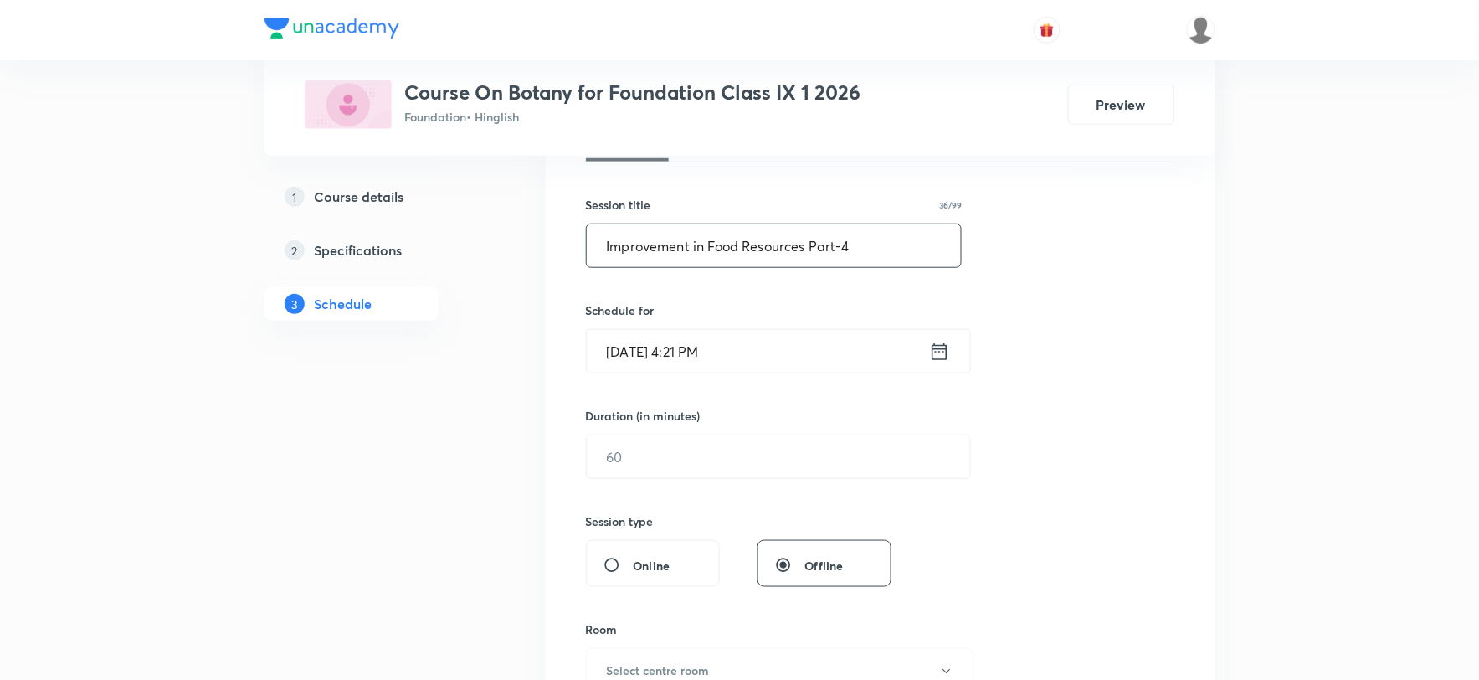
type input "Improvement in Food Resources Part-4"
click at [739, 353] on input "Sept 1, 2025, 4:21 PM" at bounding box center [758, 351] width 342 height 43
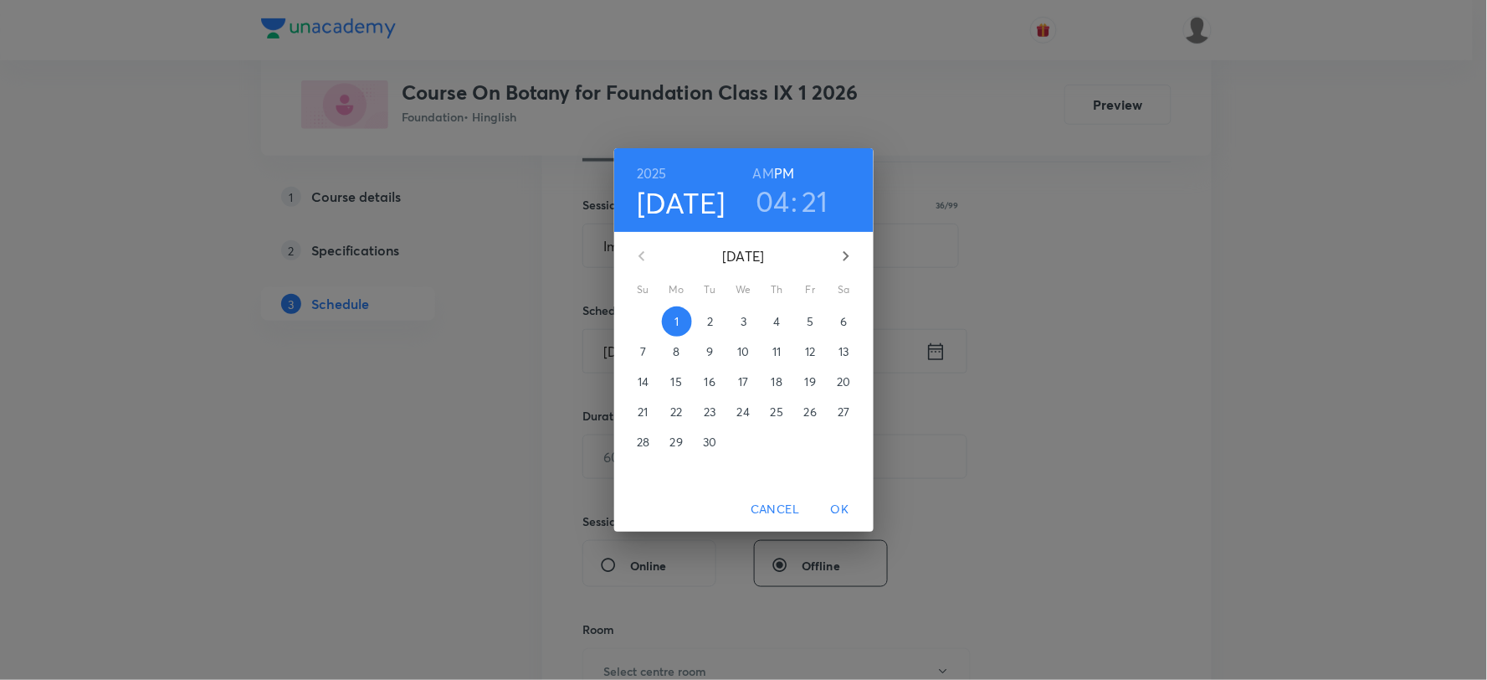
click at [788, 203] on h3 "04" at bounding box center [773, 200] width 34 height 35
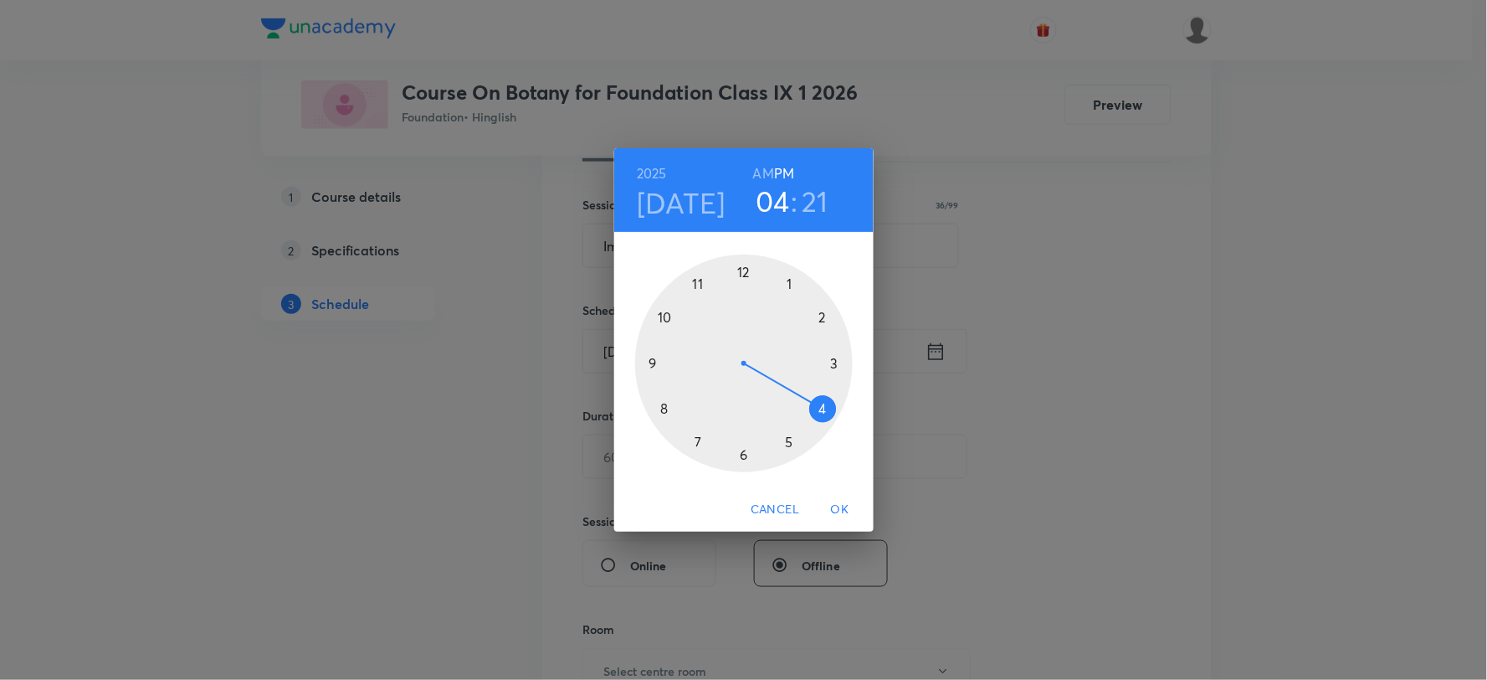
click at [746, 458] on div at bounding box center [744, 363] width 218 height 218
click at [743, 270] on div at bounding box center [744, 363] width 218 height 218
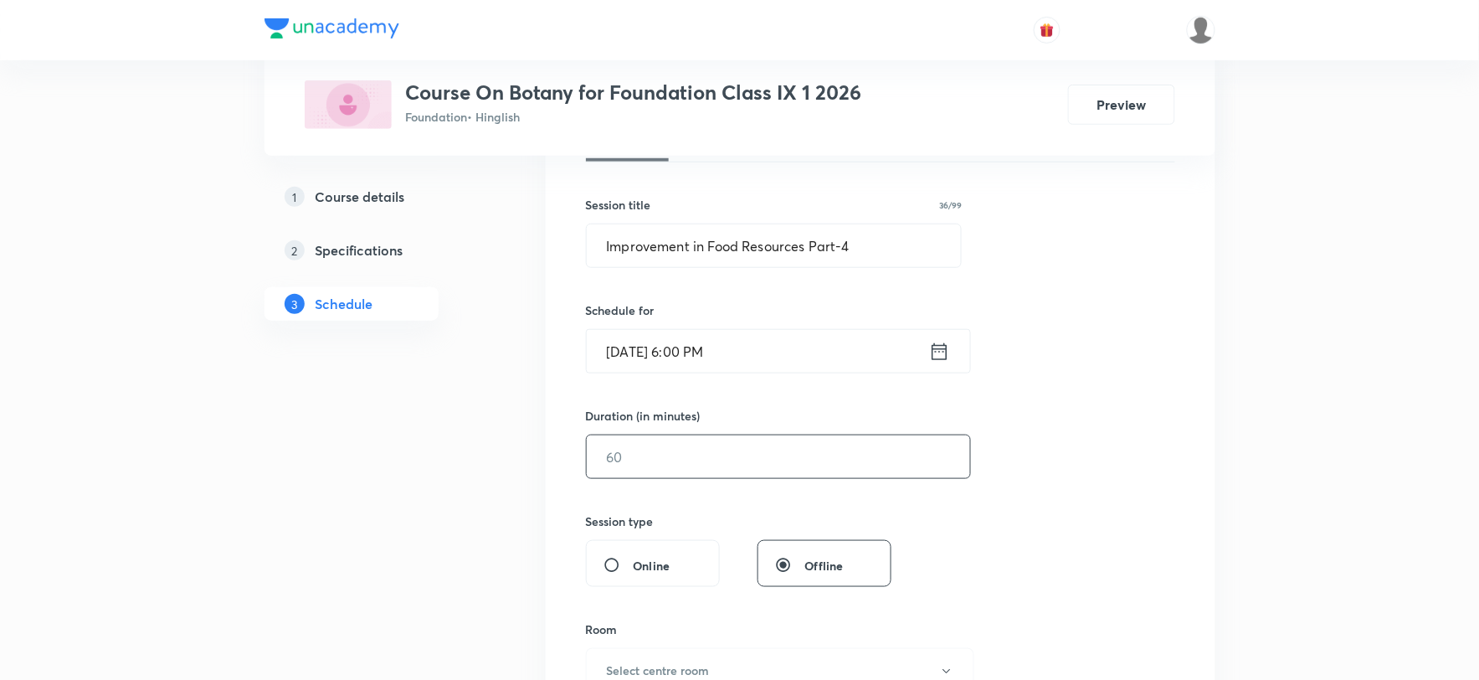
click at [703, 444] on input "text" at bounding box center [778, 456] width 383 height 43
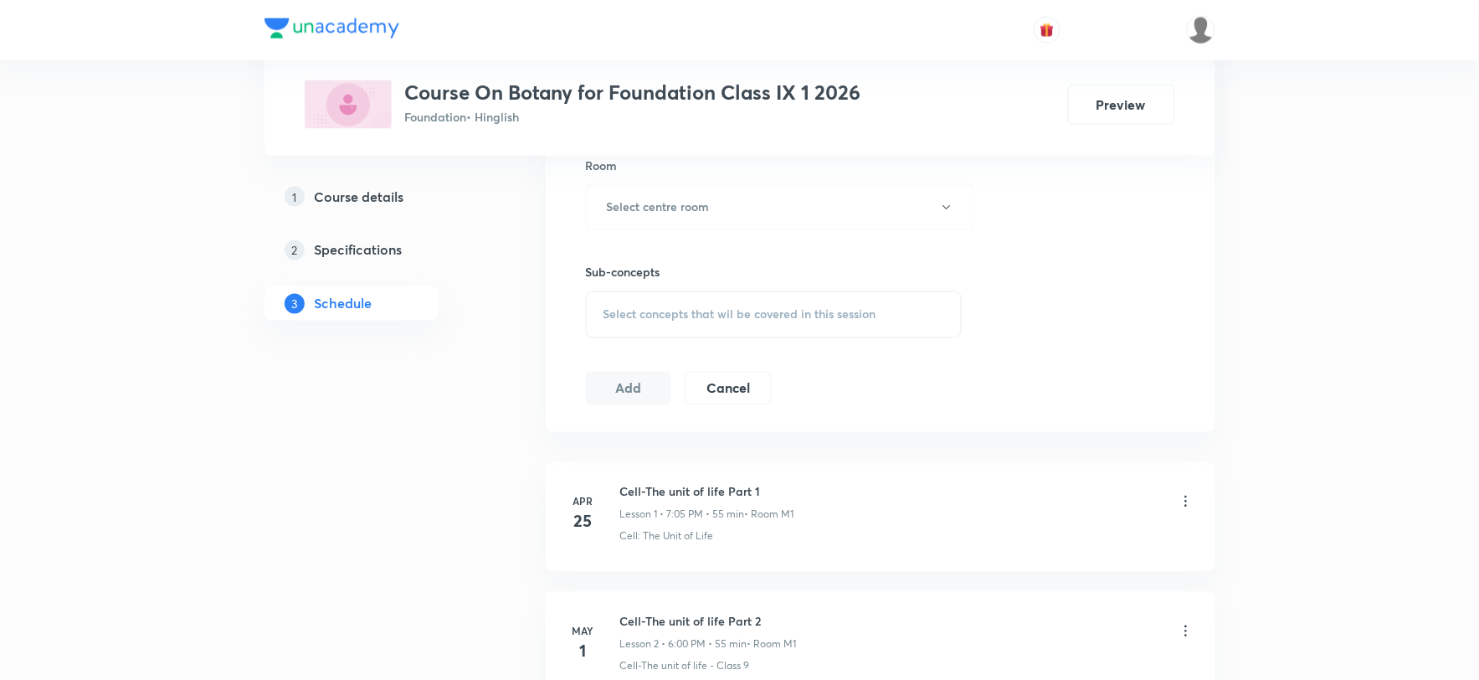
scroll to position [743, 0]
type input "55"
click at [733, 323] on div "Select concepts that wil be covered in this session" at bounding box center [774, 313] width 377 height 47
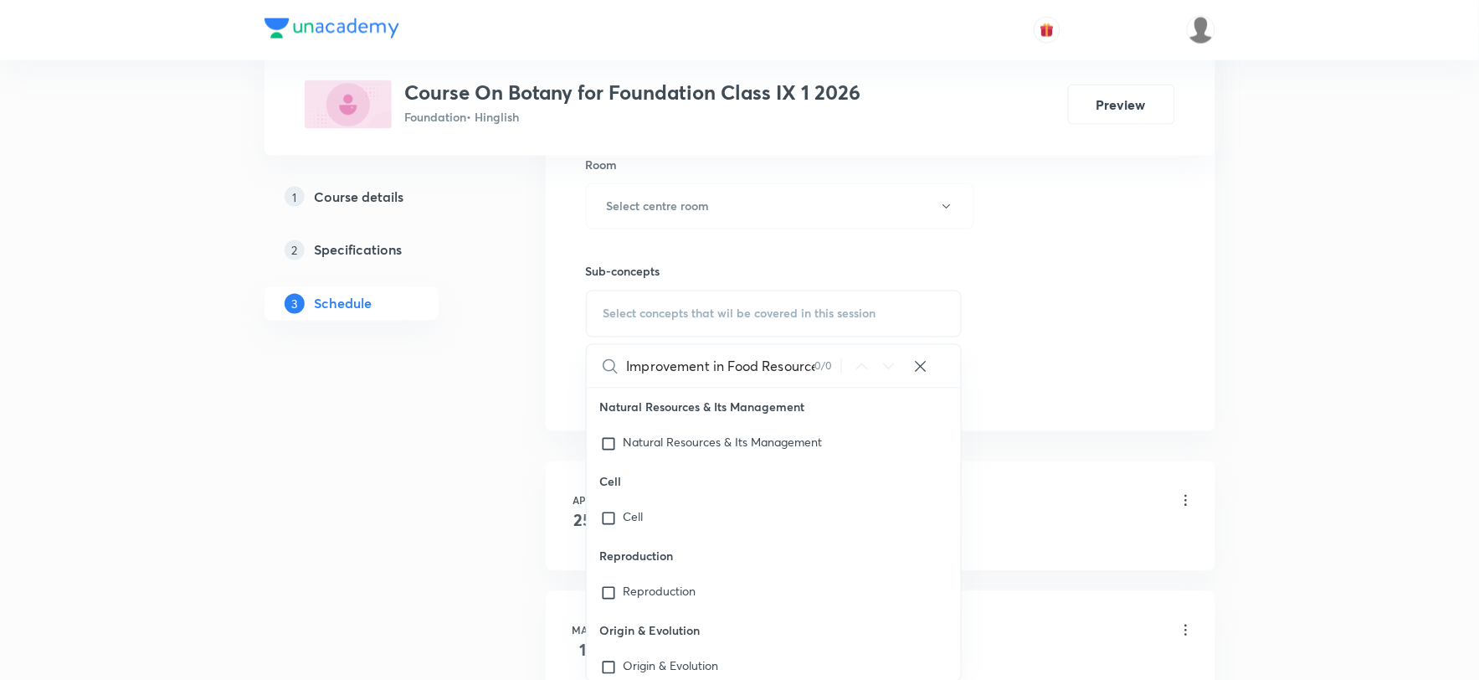
scroll to position [0, 54]
drag, startPoint x: 775, startPoint y: 367, endPoint x: 842, endPoint y: 352, distance: 68.5
click at [842, 352] on div "Improvement in Food Resources Part-3 0 / 0 ​" at bounding box center [774, 366] width 375 height 43
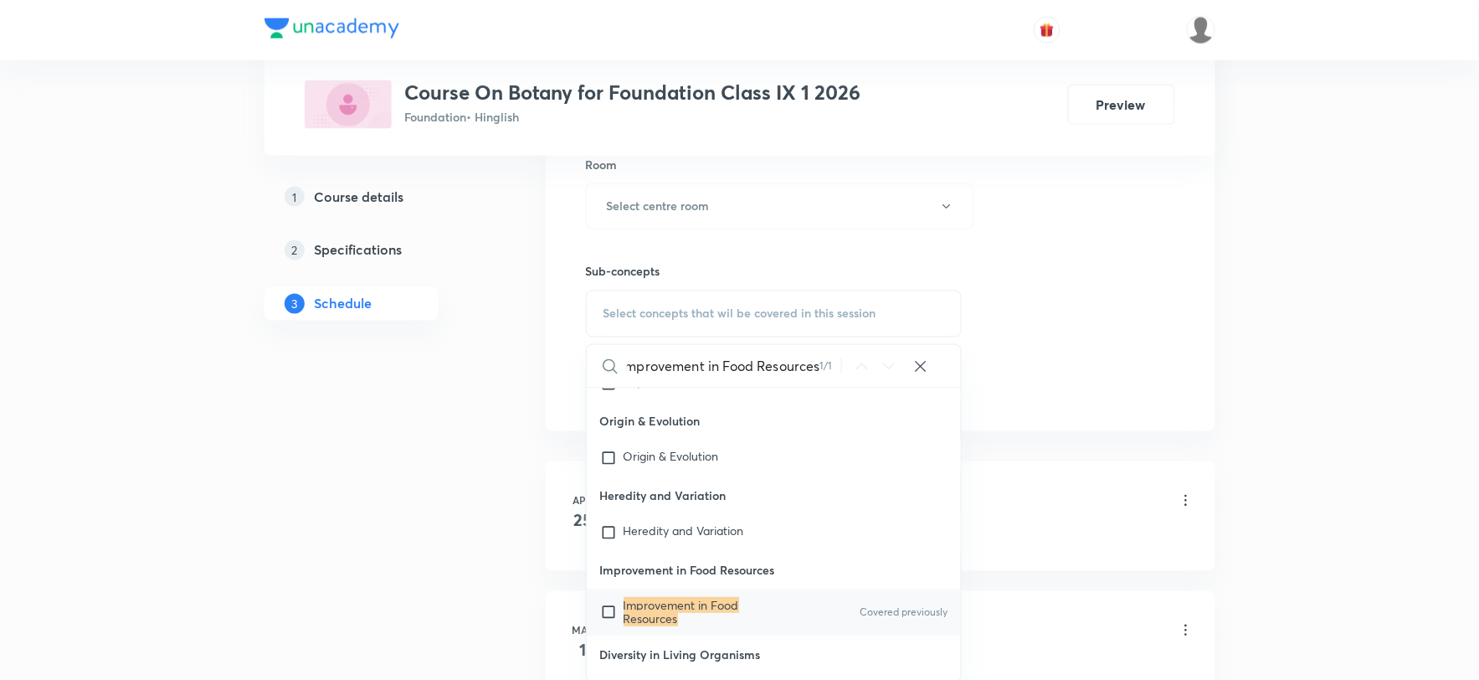
scroll to position [213, 0]
type input "Improvement in Food Resources"
click at [605, 609] on input "checkbox" at bounding box center [611, 609] width 23 height 27
checkbox input "true"
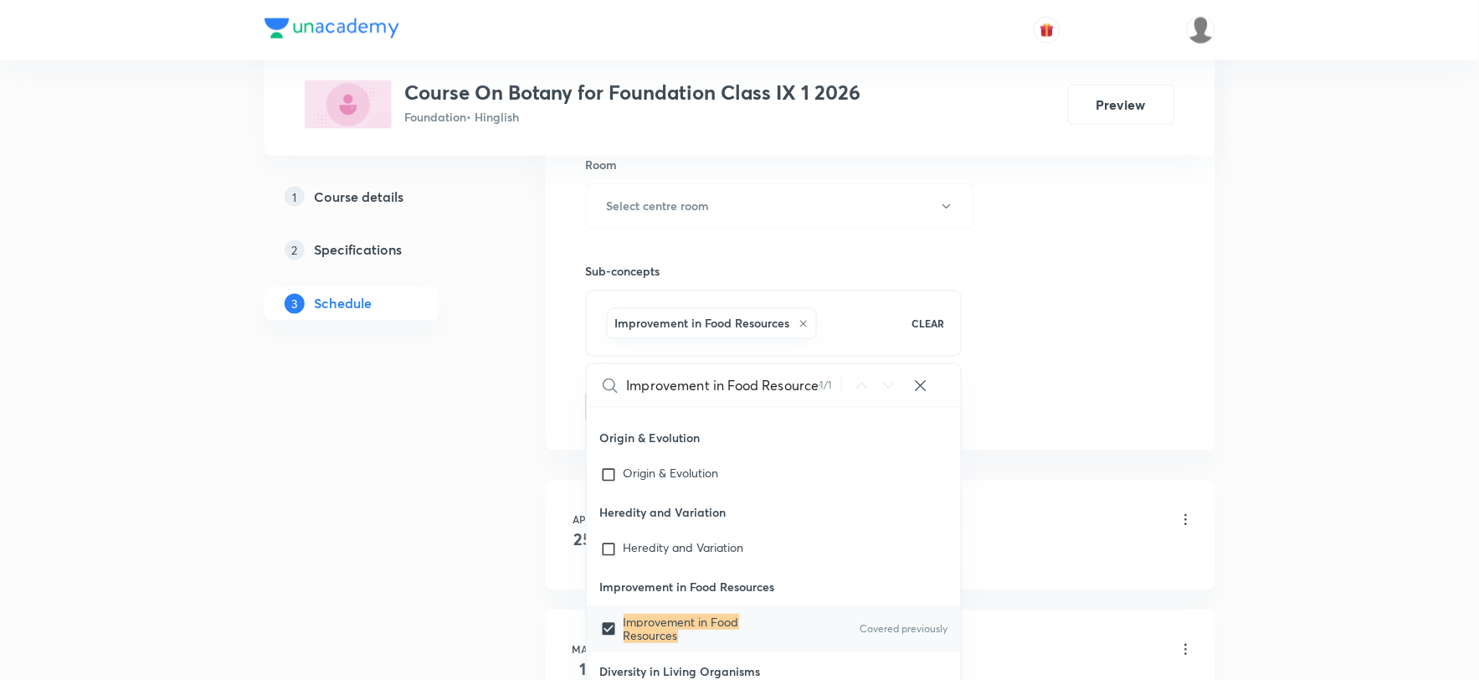
click at [353, 553] on div "1 Course details 2 Specifications 3 Schedule" at bounding box center [379, 518] width 228 height 1956
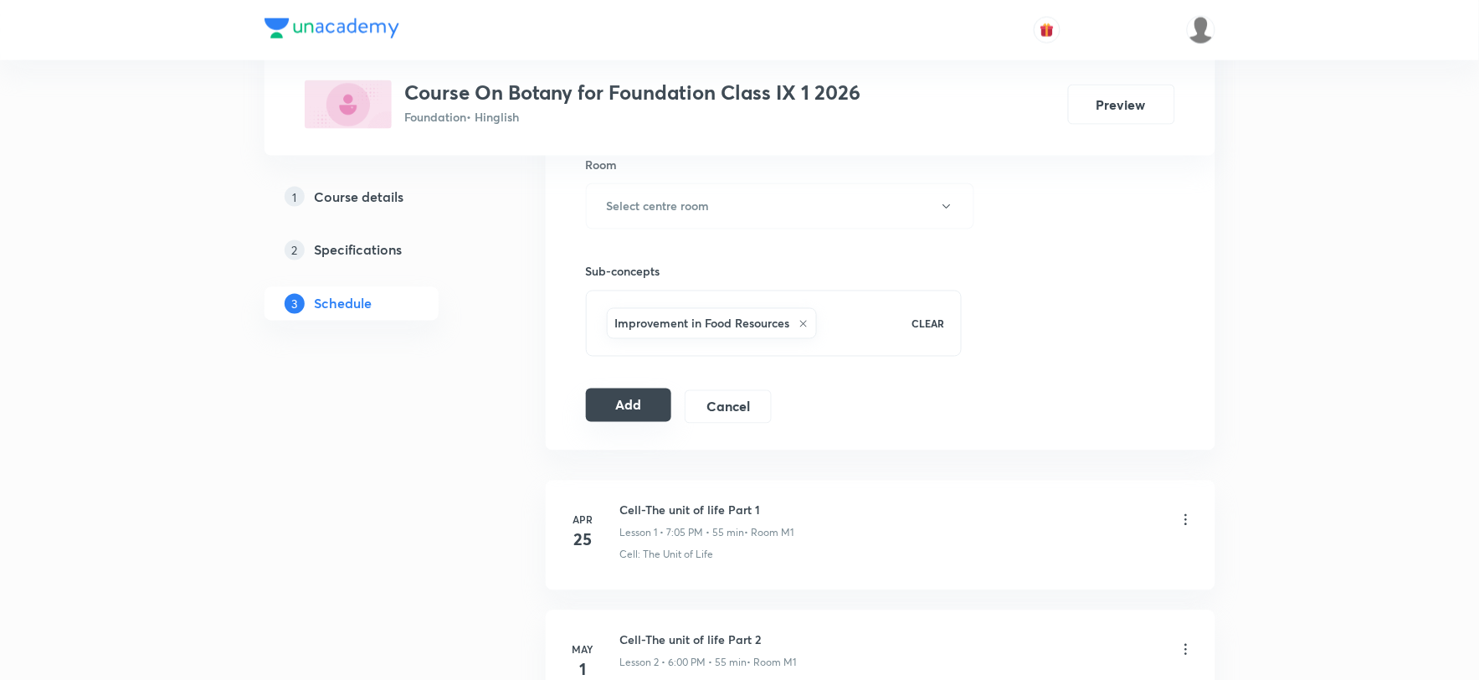
click at [622, 408] on button "Add" at bounding box center [629, 404] width 86 height 33
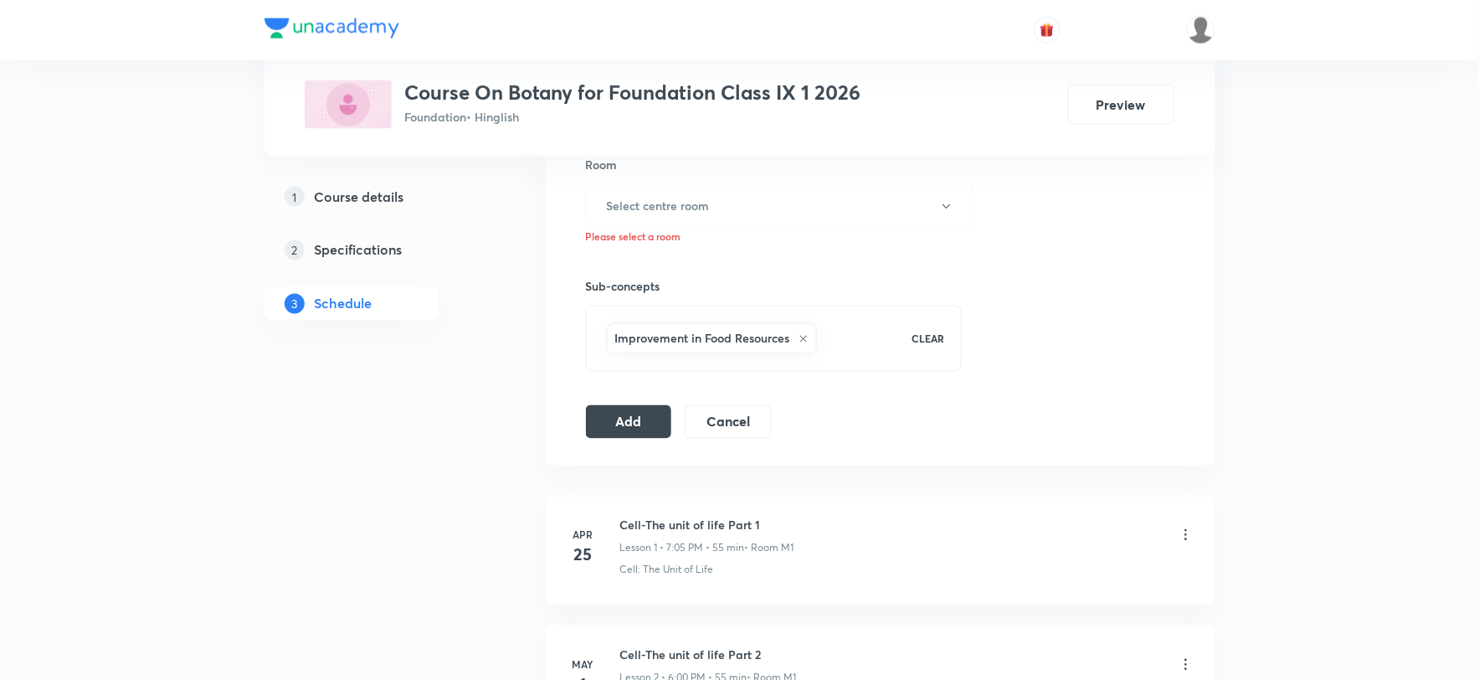
click at [676, 230] on h6 "Please select a room" at bounding box center [774, 236] width 377 height 15
click at [692, 207] on h6 "Select centre room" at bounding box center [658, 207] width 103 height 18
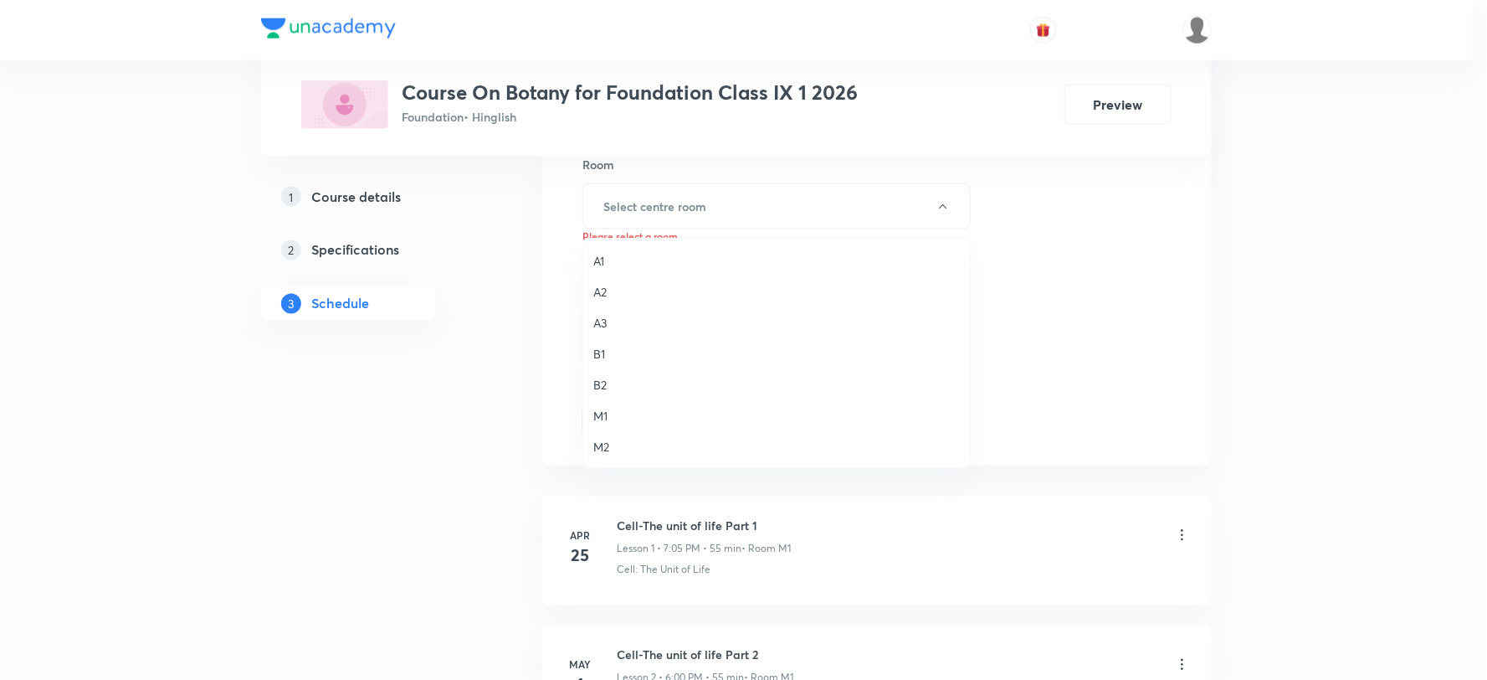
click at [640, 206] on div at bounding box center [743, 340] width 1487 height 680
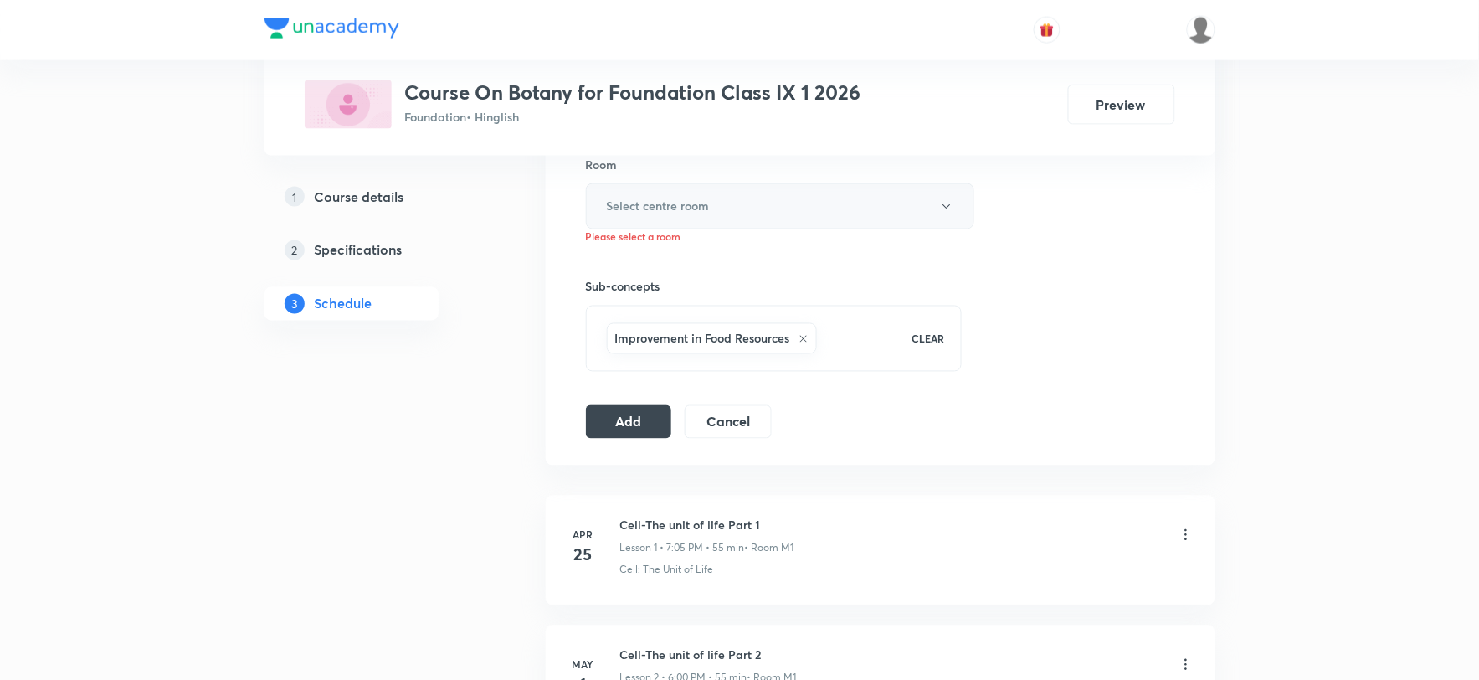
click at [701, 211] on h6 "Select centre room" at bounding box center [658, 207] width 103 height 18
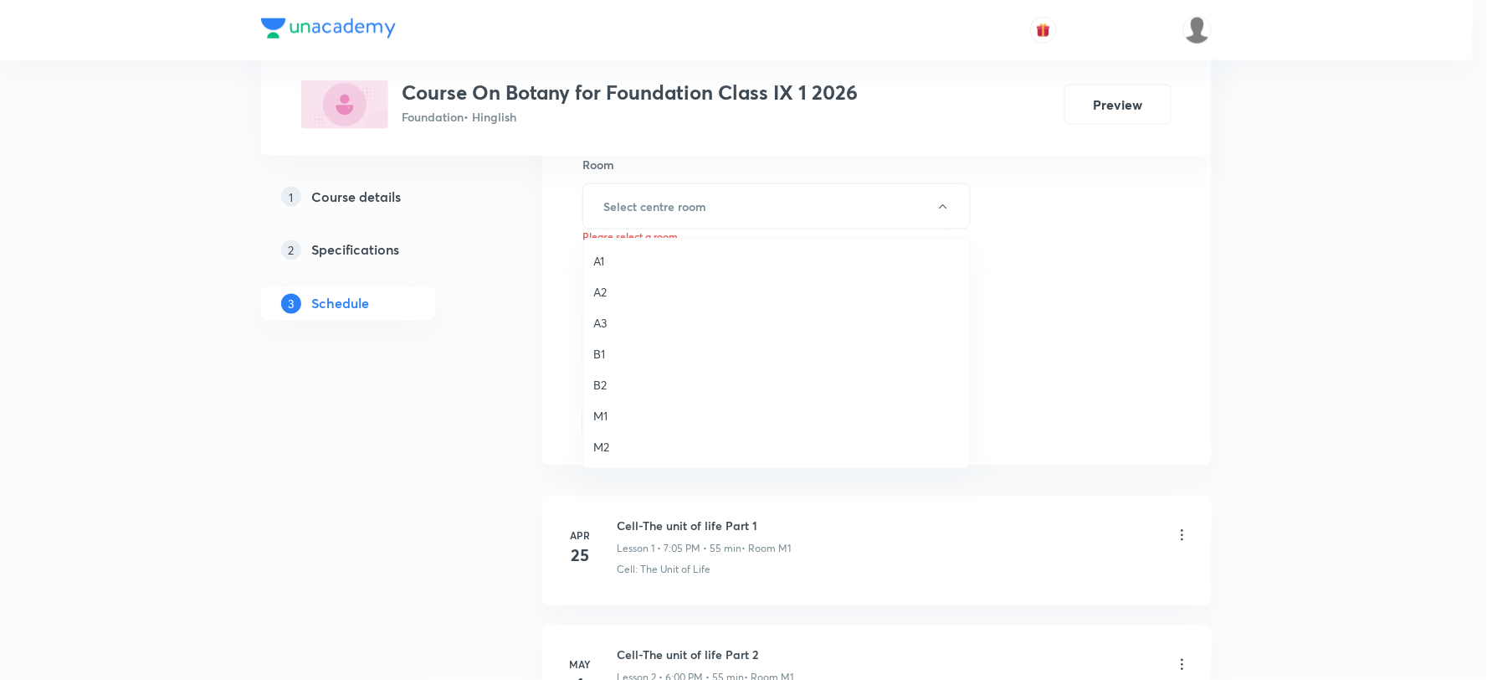
click at [601, 413] on span "M1" at bounding box center [776, 416] width 367 height 18
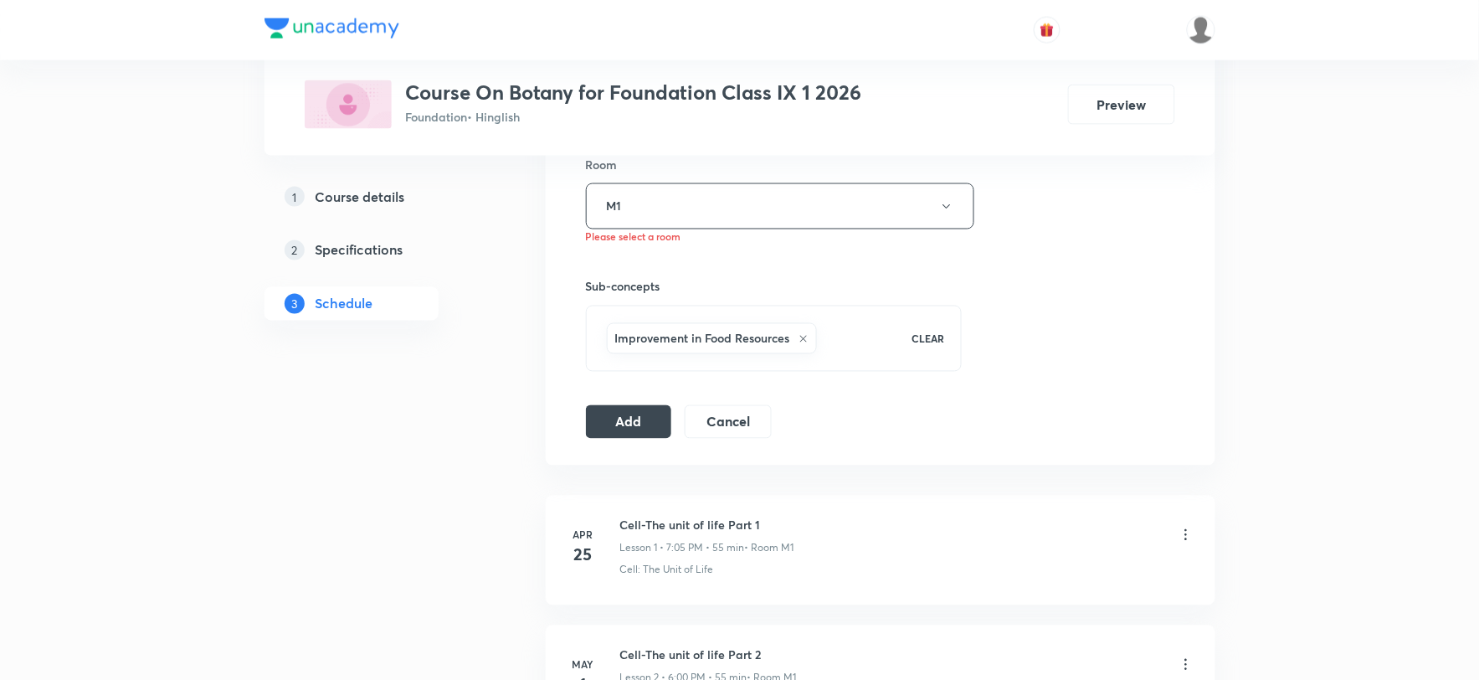
click at [440, 465] on div "1 Course details 2 Specifications 3 Schedule" at bounding box center [379, 525] width 228 height 1971
click at [646, 419] on button "Add" at bounding box center [629, 419] width 86 height 33
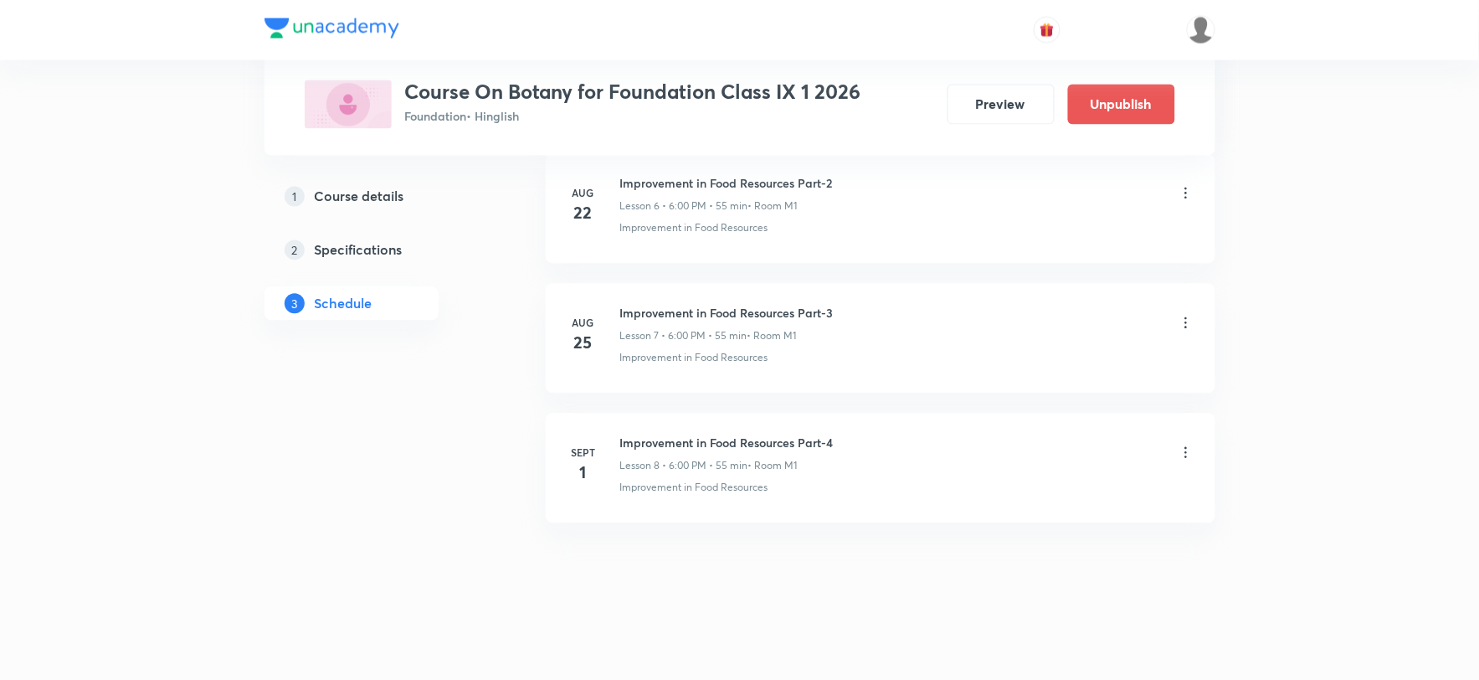
scroll to position [932, 0]
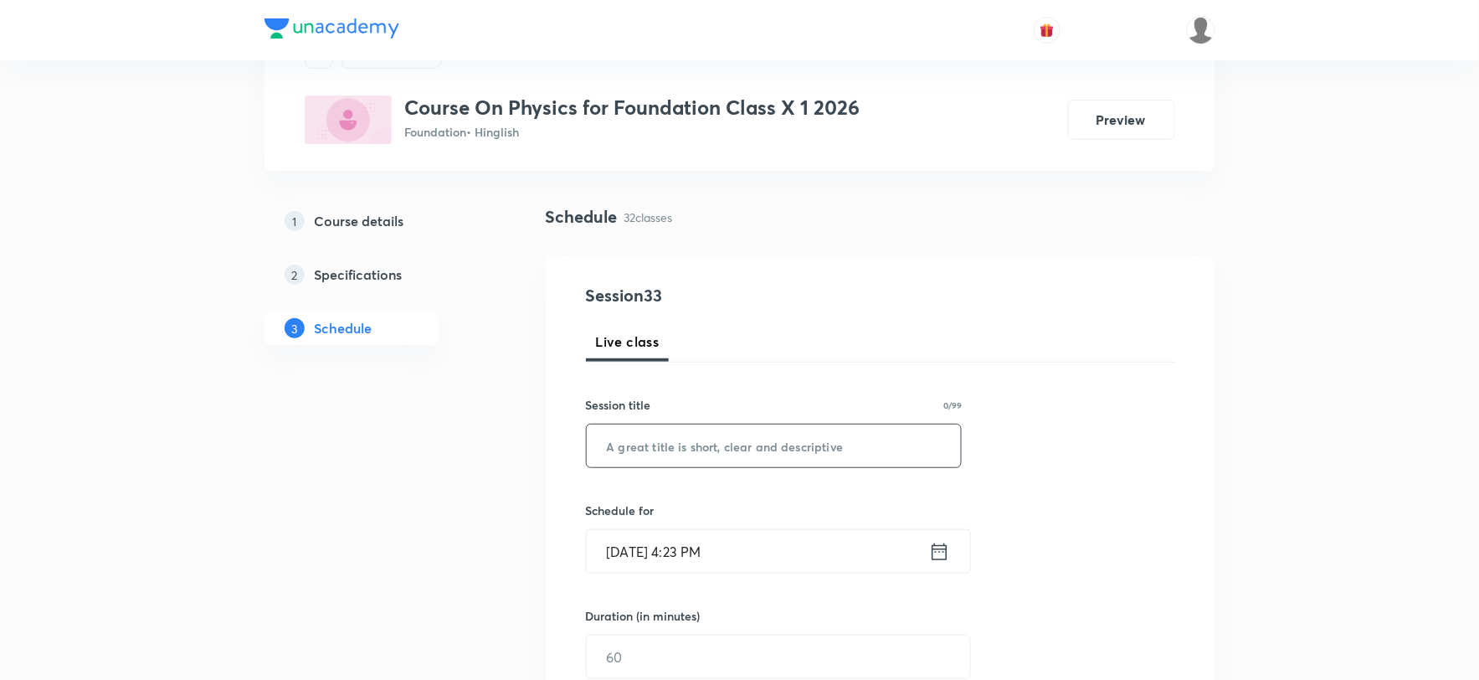
scroll to position [186, 0]
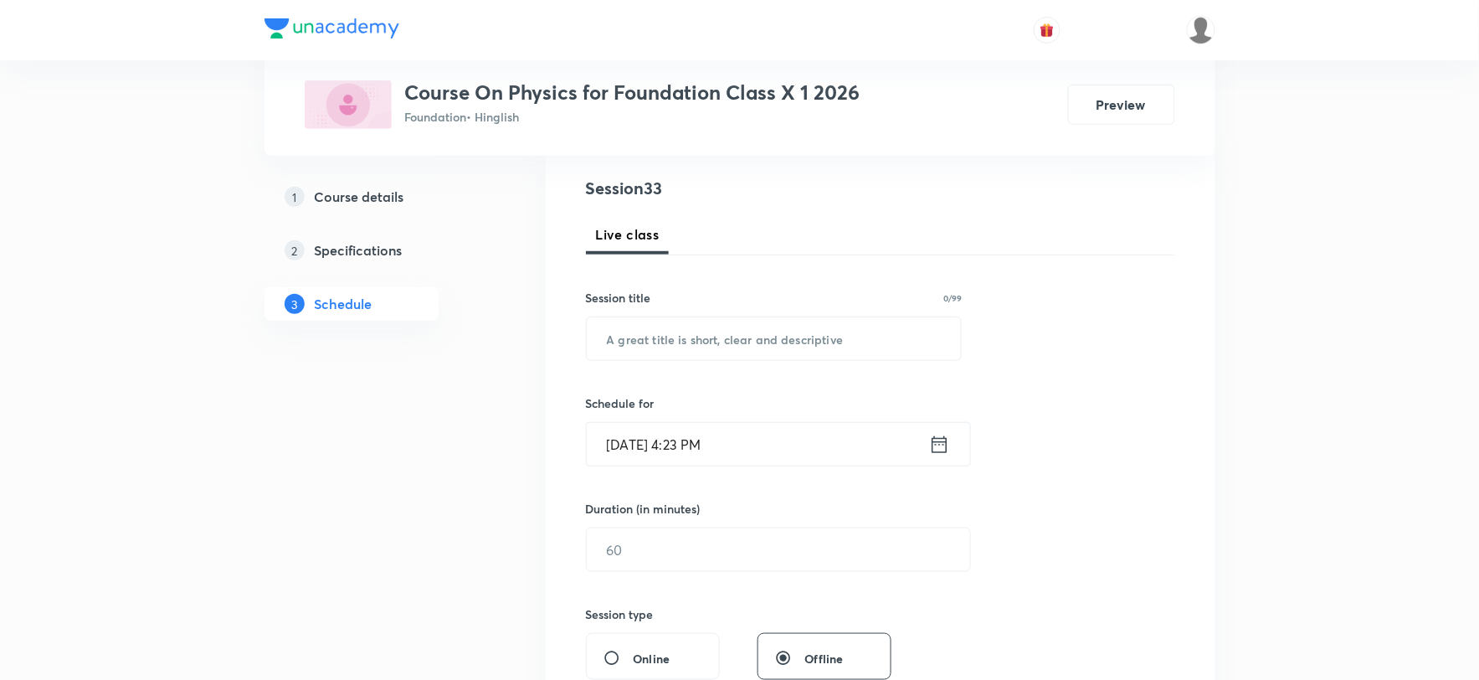
click at [699, 442] on input "[DATE] 4:23 PM" at bounding box center [758, 444] width 342 height 43
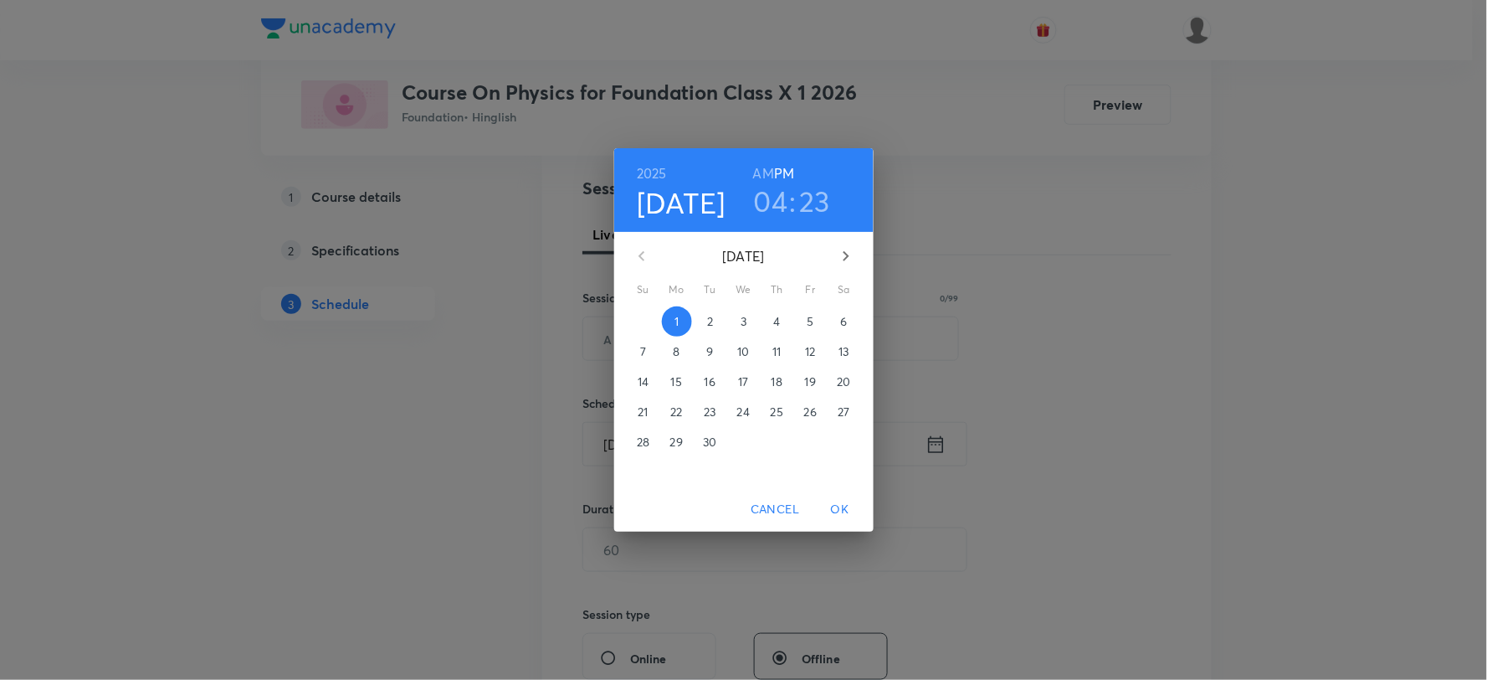
click at [778, 198] on h3 "04" at bounding box center [771, 200] width 34 height 35
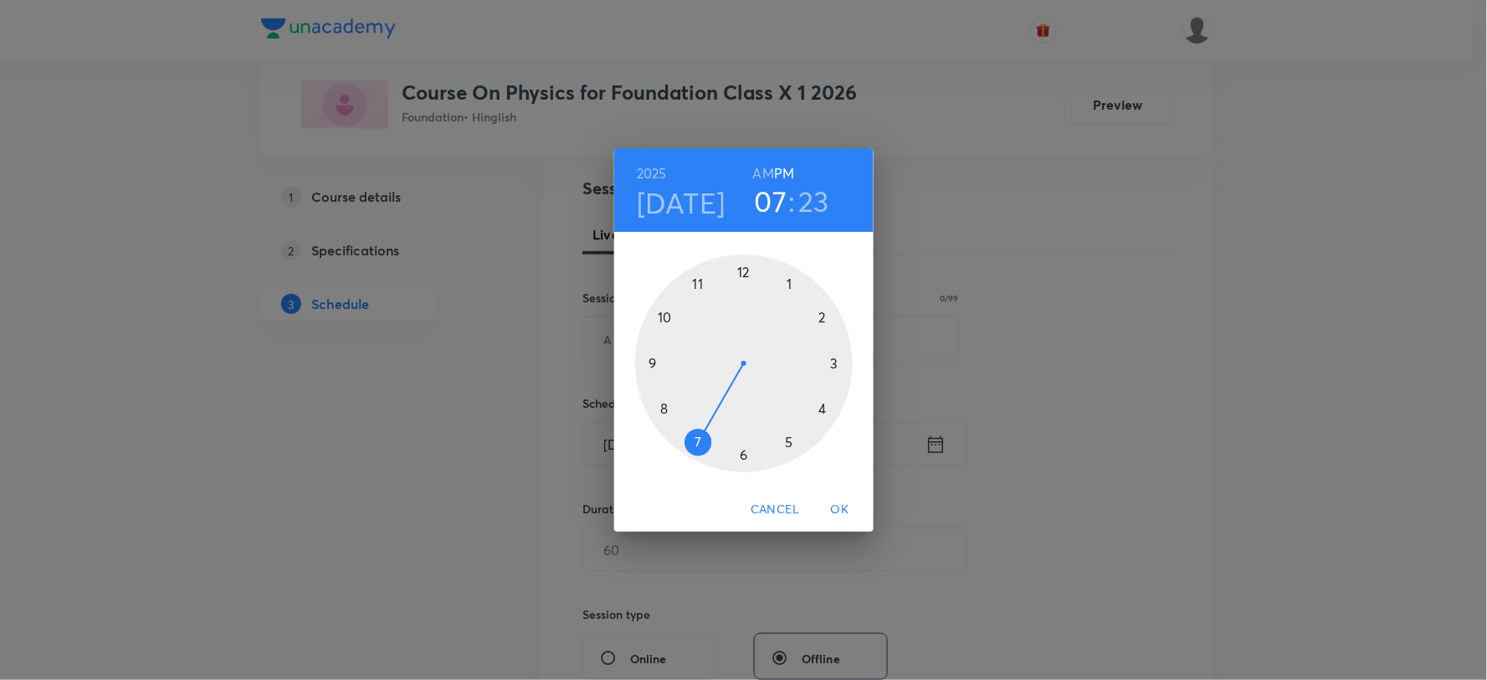
drag, startPoint x: 696, startPoint y: 440, endPoint x: 698, endPoint y: 421, distance: 19.4
click at [695, 439] on div at bounding box center [744, 363] width 218 height 218
click at [790, 285] on div at bounding box center [744, 363] width 218 height 218
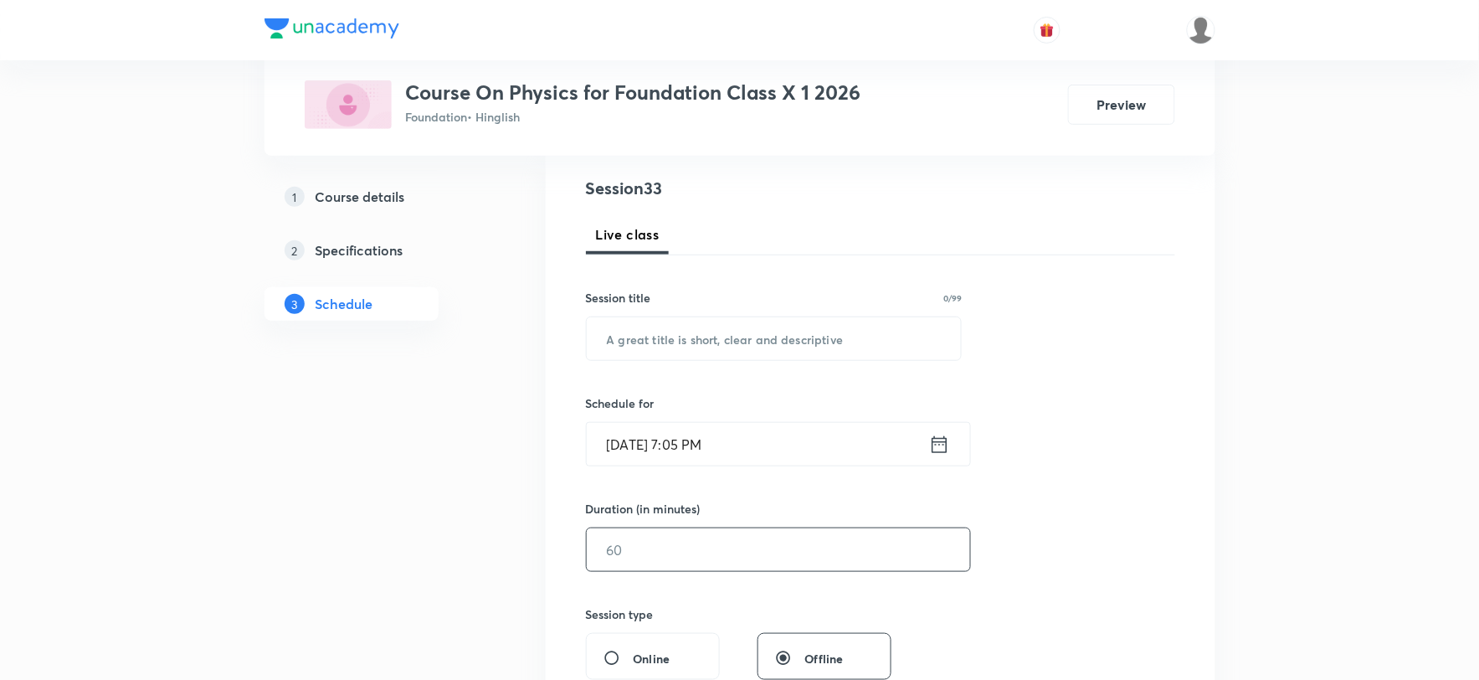
click at [676, 554] on input "text" at bounding box center [778, 549] width 383 height 43
type input "5"
type input "0"
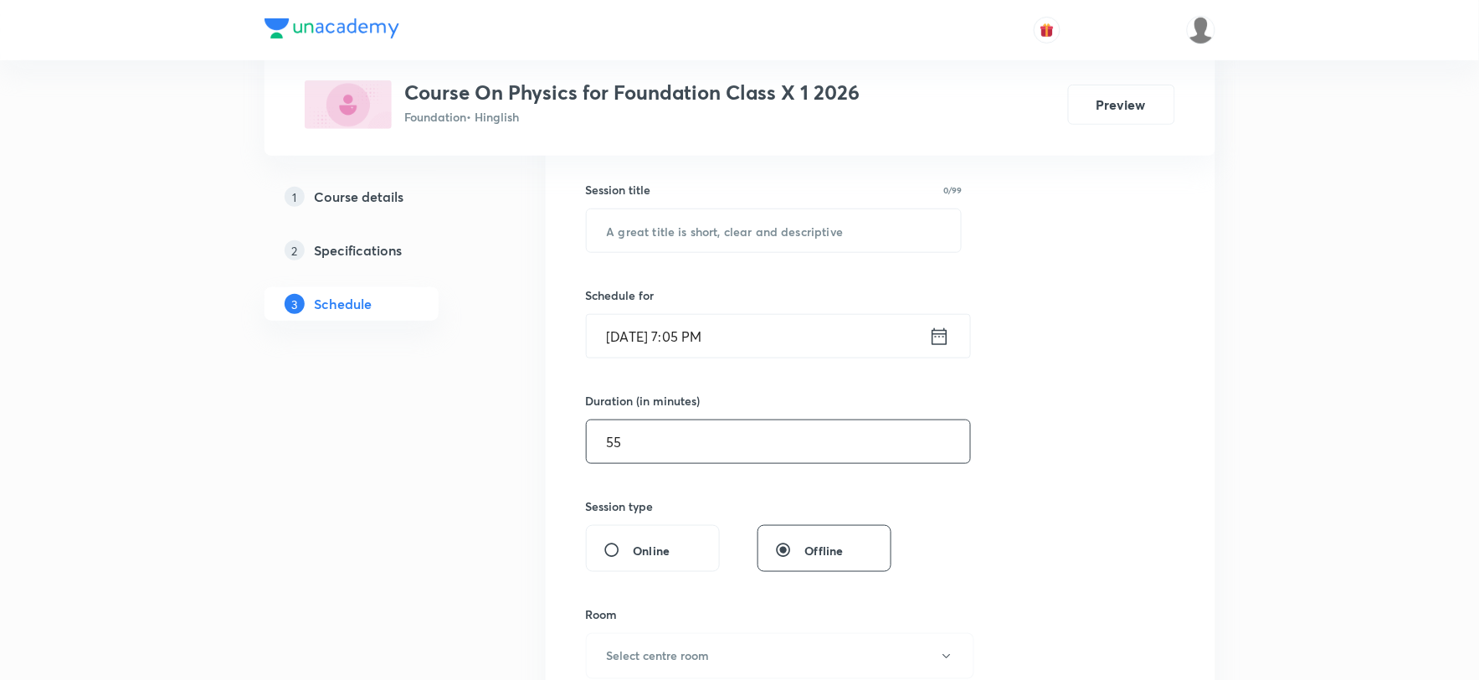
scroll to position [465, 0]
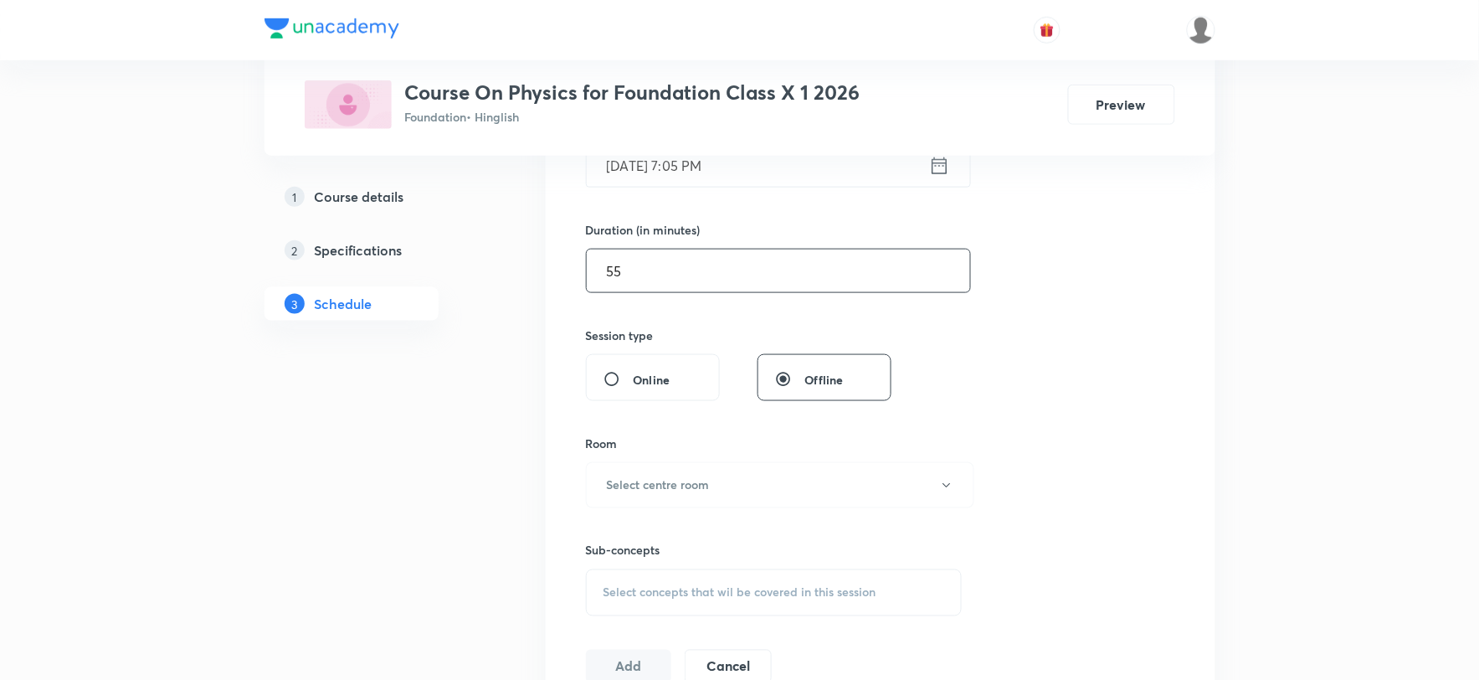
type input "55"
click at [632, 491] on h6 "Select centre room" at bounding box center [658, 485] width 103 height 18
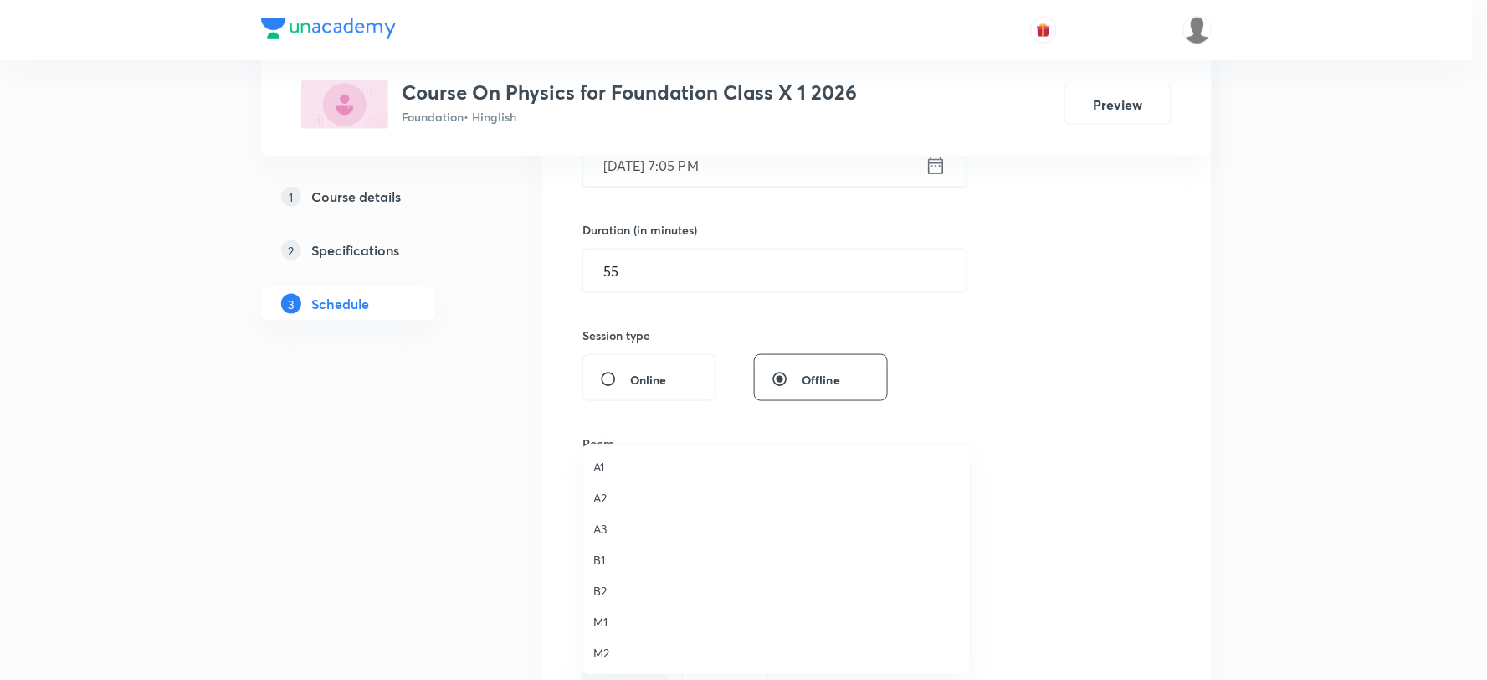
click at [598, 654] on span "M2" at bounding box center [776, 653] width 367 height 18
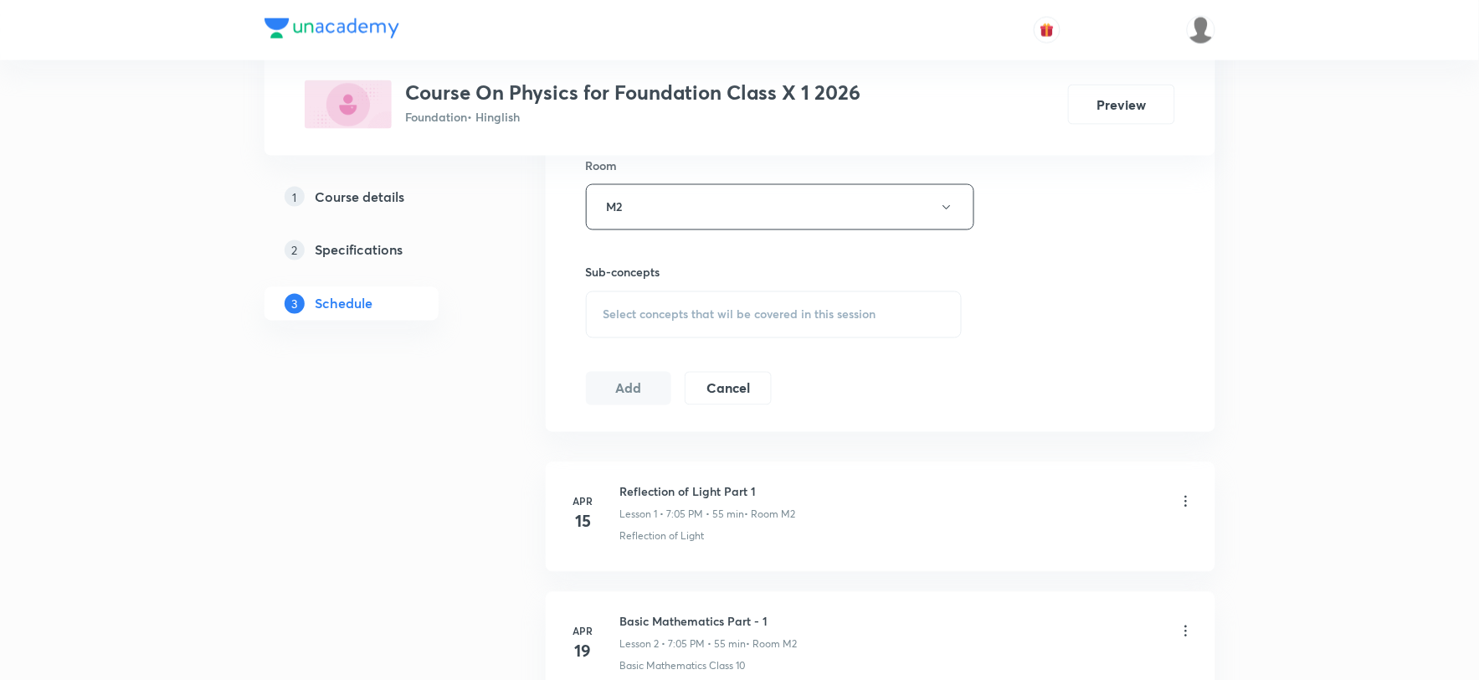
scroll to position [743, 0]
click at [681, 316] on span "Select concepts that wil be covered in this session" at bounding box center [740, 313] width 273 height 13
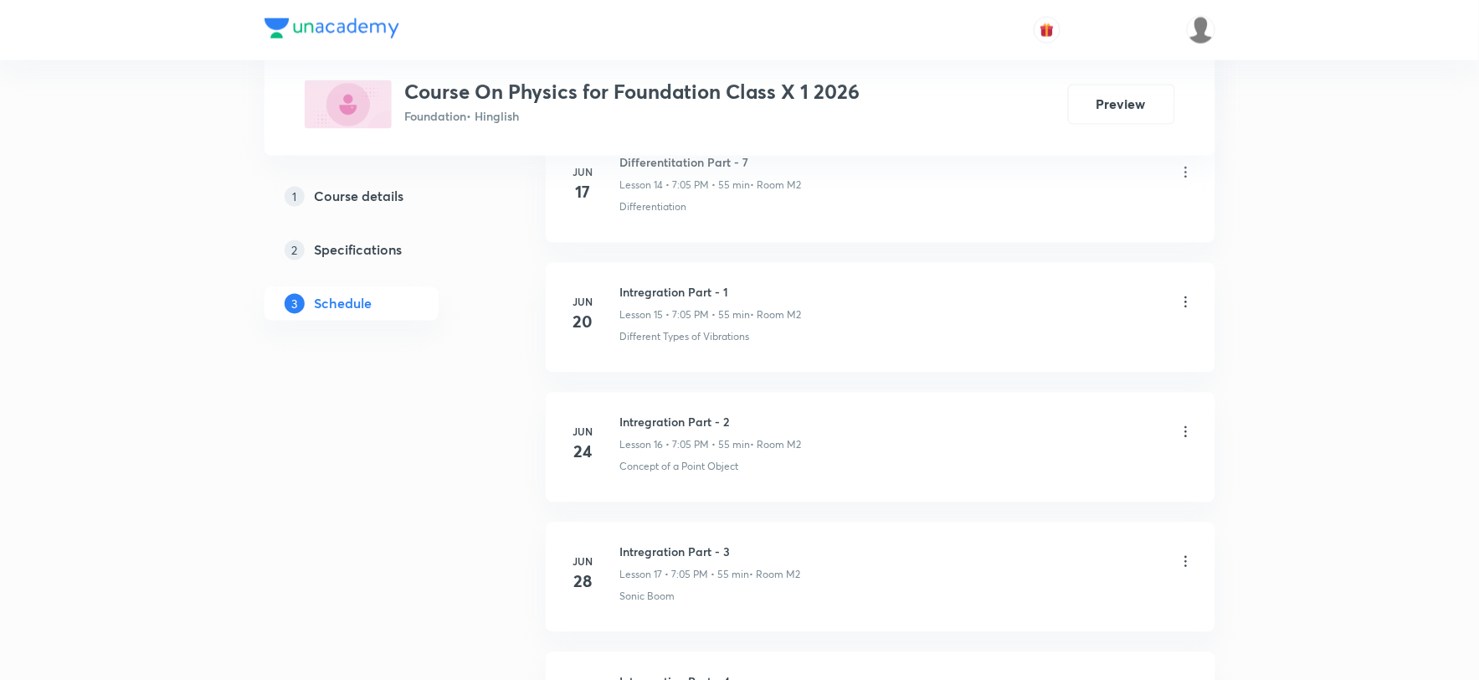
scroll to position [4818, 0]
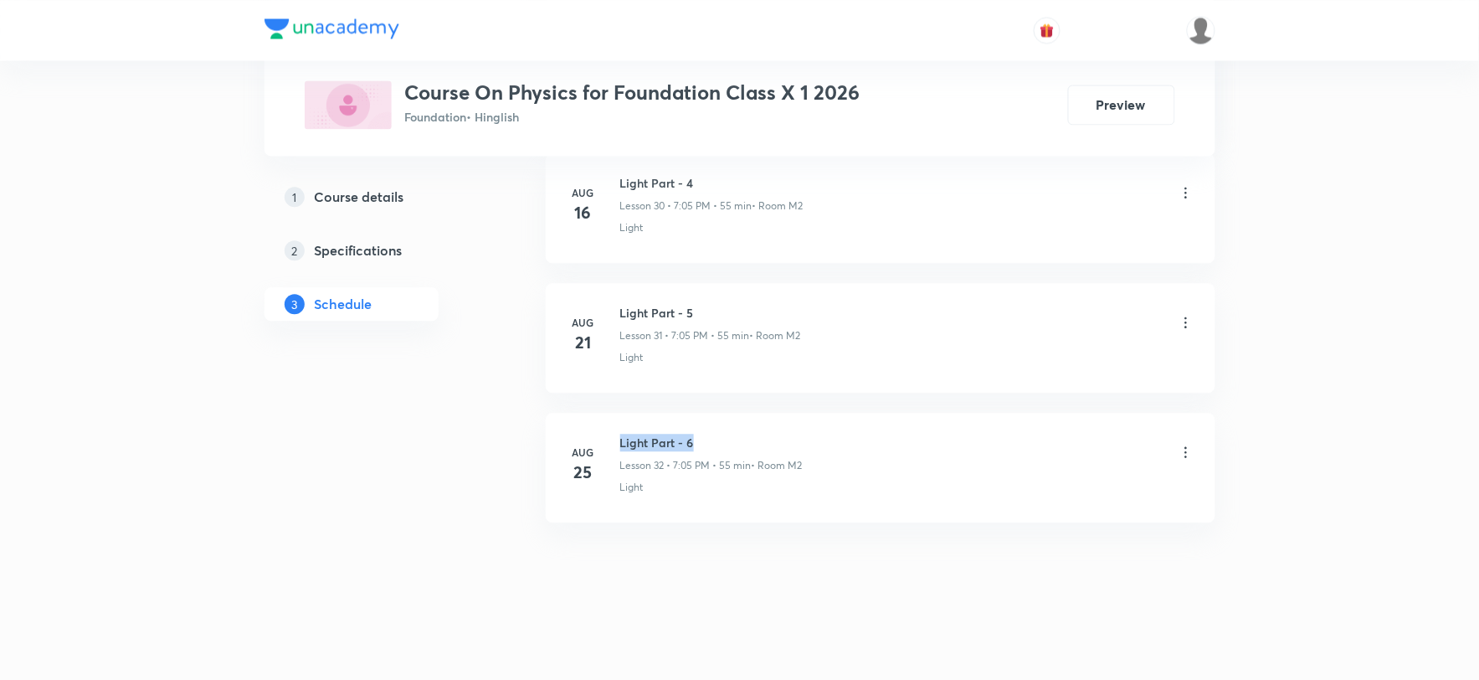
drag, startPoint x: 621, startPoint y: 442, endPoint x: 773, endPoint y: 427, distance: 152.3
click at [773, 427] on li "Aug 25 Light Part - 6 Lesson 32 • 7:05 PM • 55 min • Room M2 Light" at bounding box center [881, 468] width 670 height 110
copy h6 "Light Part - 6"
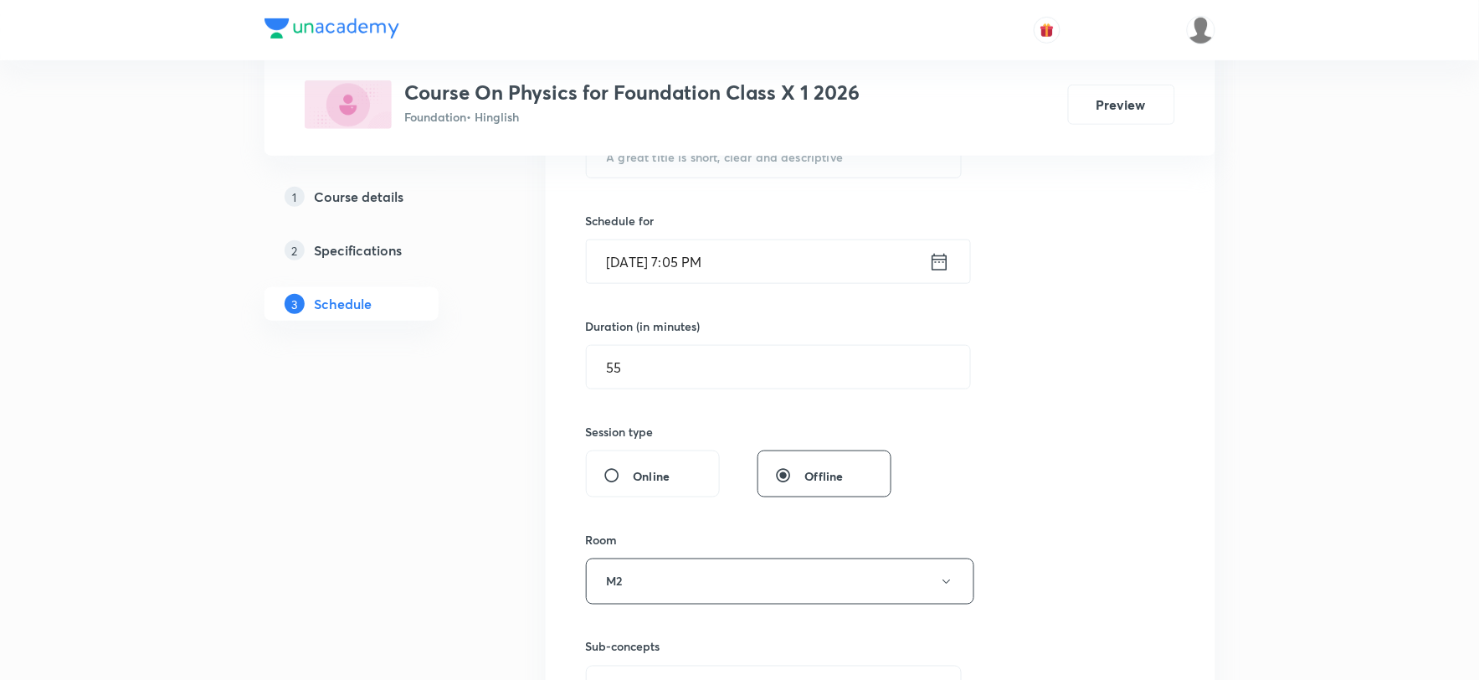
scroll to position [271, 0]
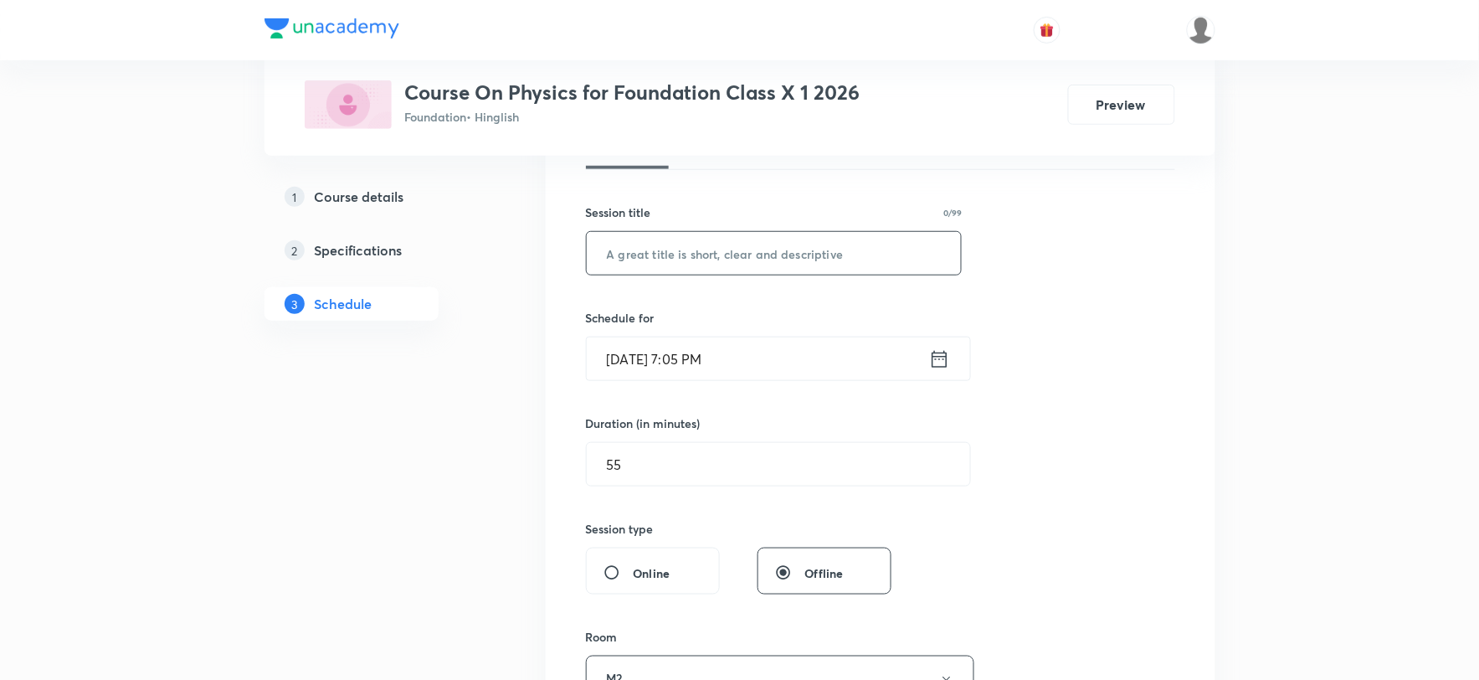
click at [732, 248] on input "text" at bounding box center [774, 253] width 375 height 43
paste input "Light Part - 6"
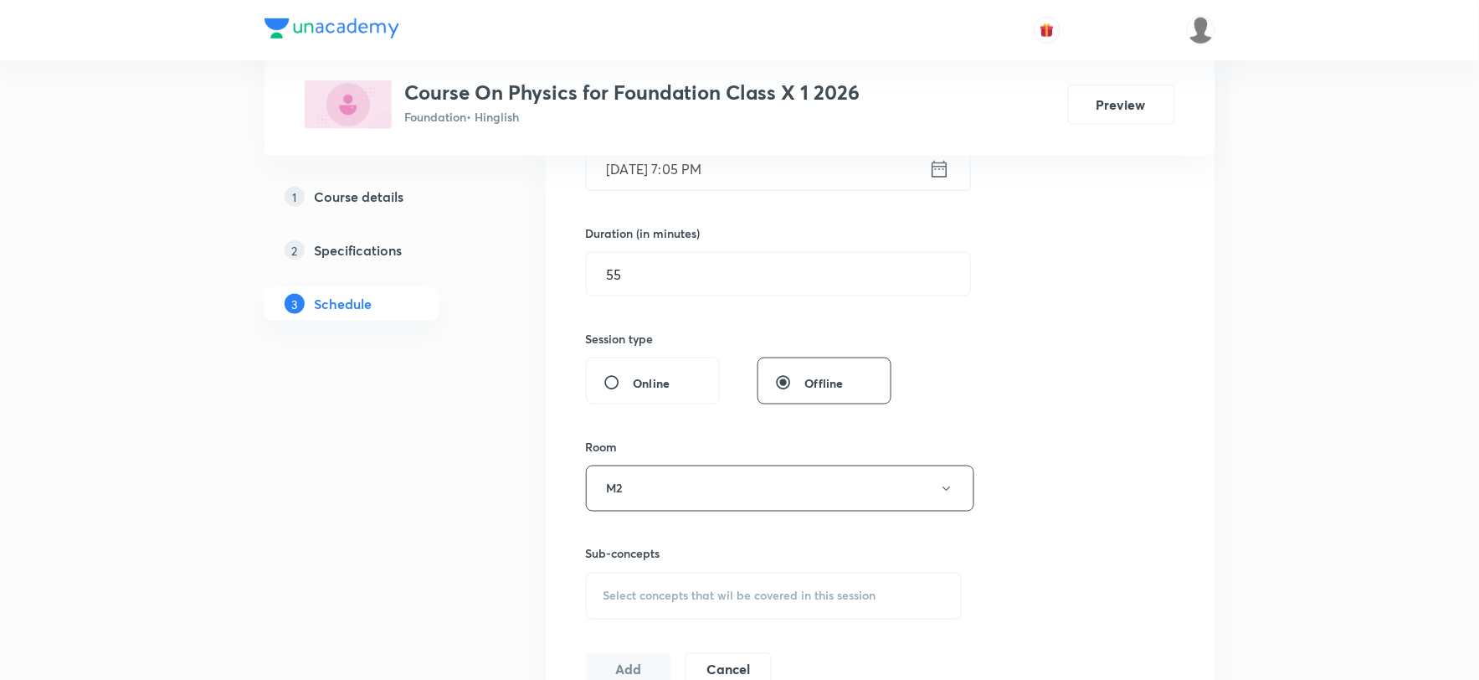
scroll to position [643, 0]
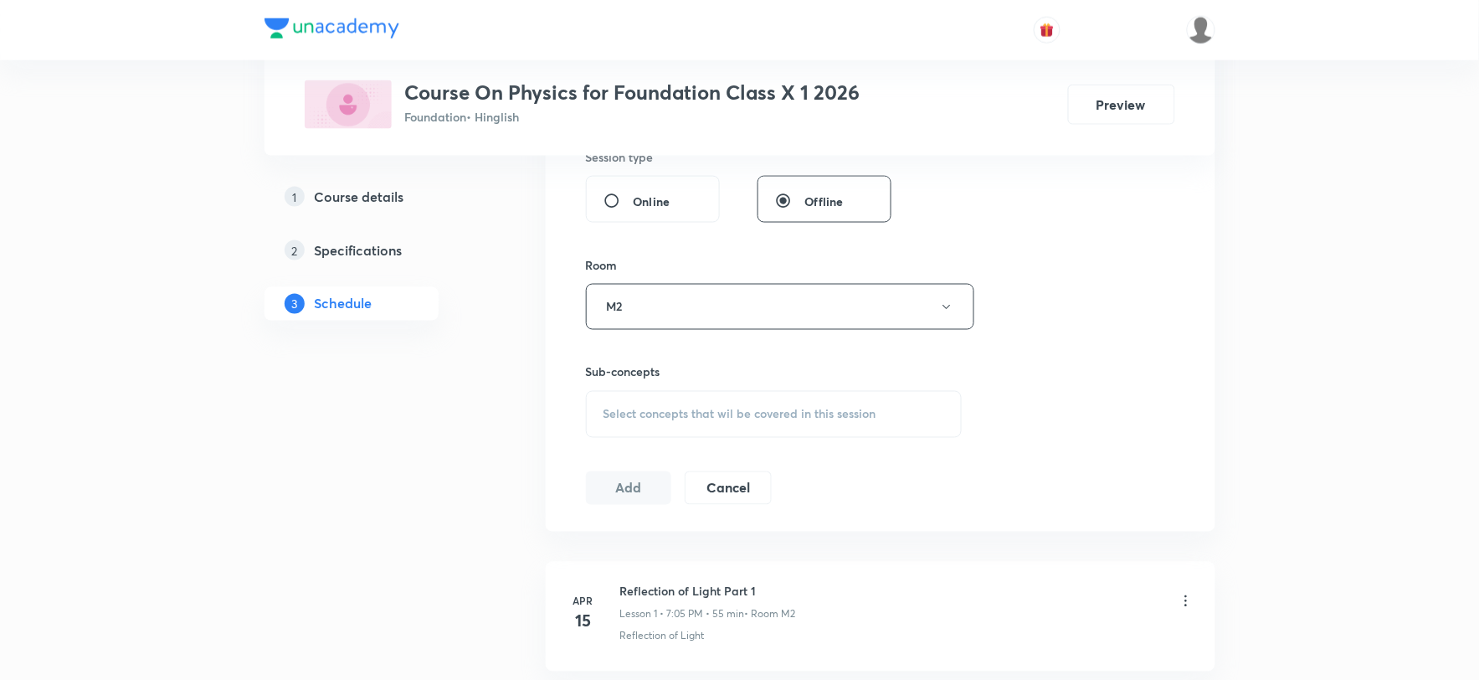
type input "Light Part - 7"
click at [645, 404] on div "Select concepts that wil be covered in this session" at bounding box center [774, 414] width 377 height 47
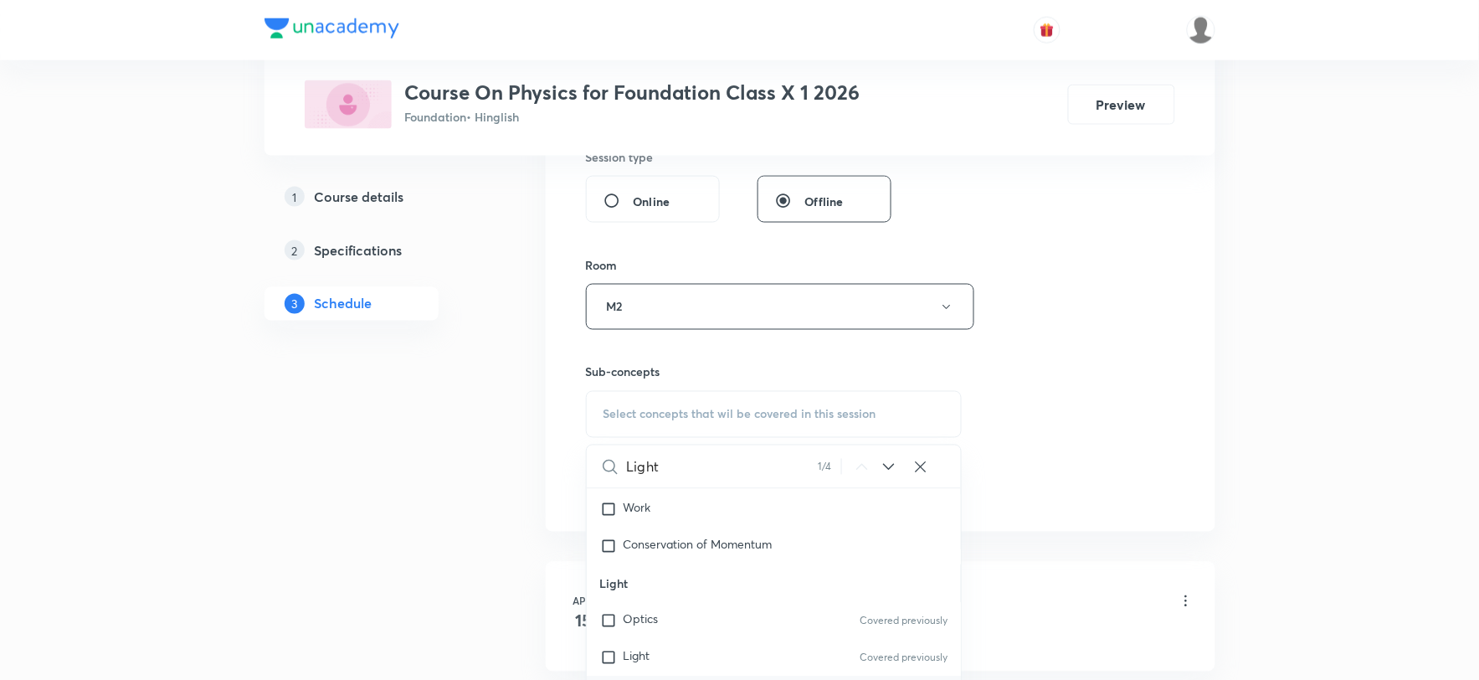
scroll to position [3861, 0]
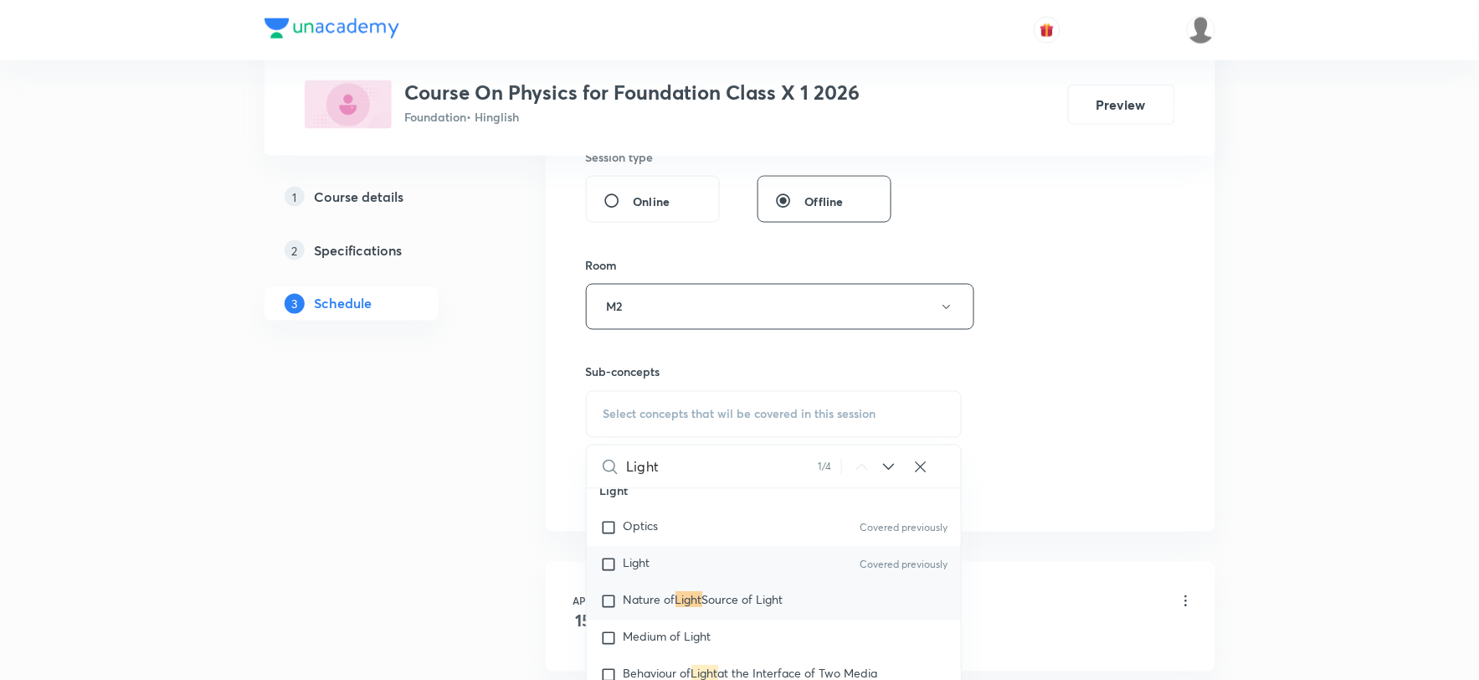
type input "Light"
click at [606, 568] on input "checkbox" at bounding box center [611, 565] width 23 height 17
checkbox input "true"
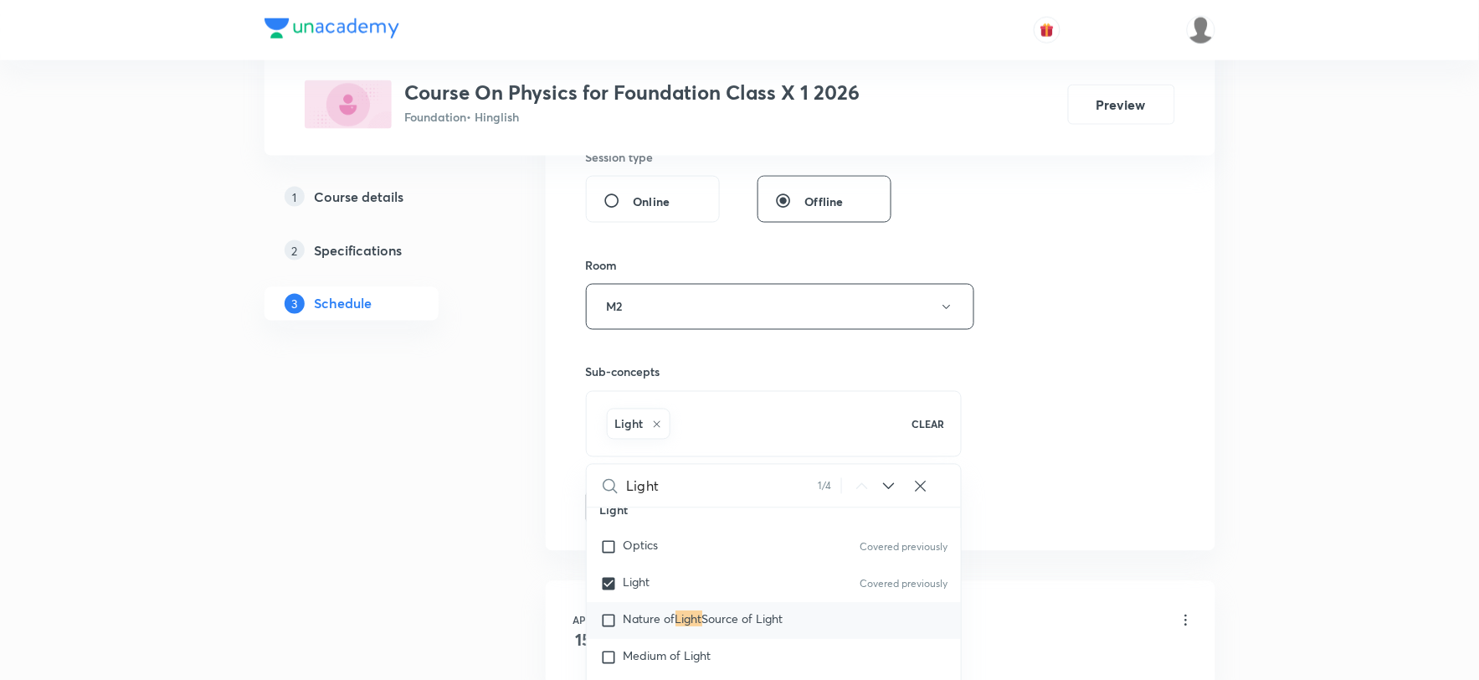
drag, startPoint x: 419, startPoint y: 583, endPoint x: 718, endPoint y: 567, distance: 300.1
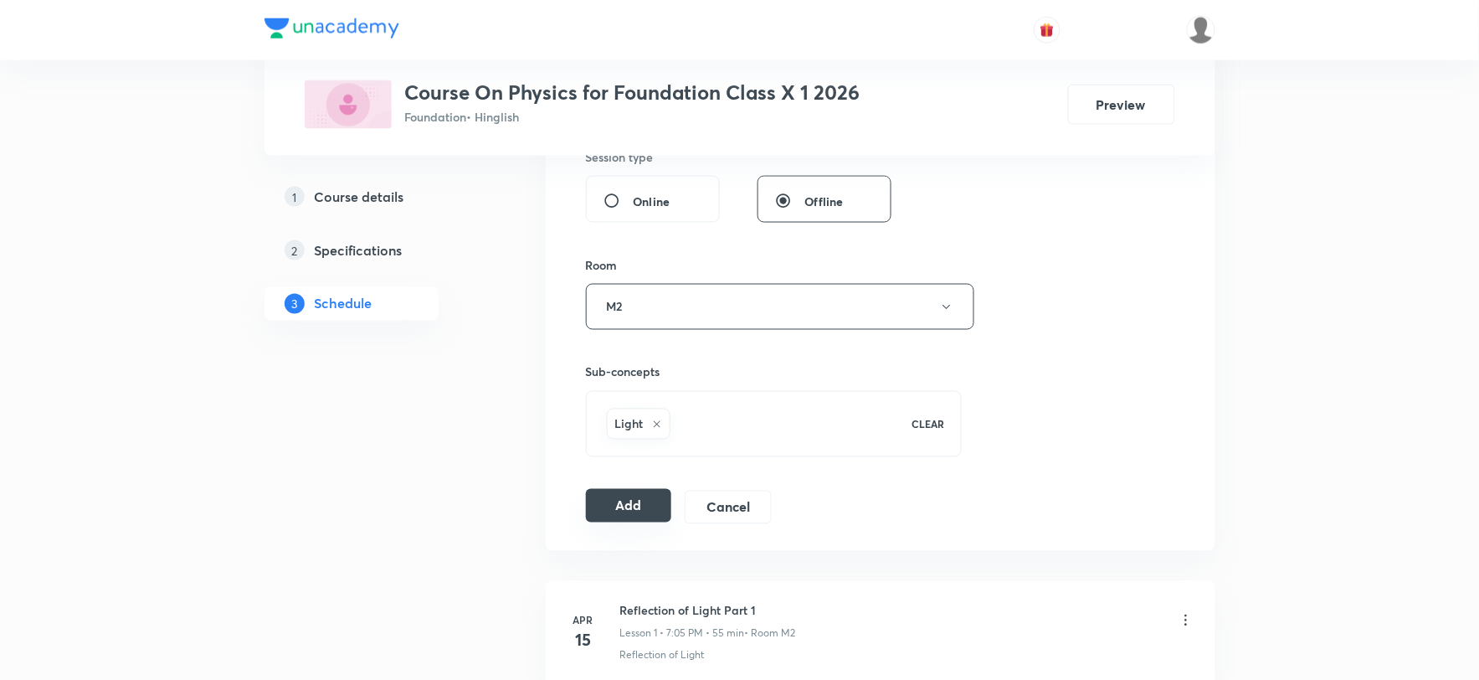
click at [631, 511] on button "Add" at bounding box center [629, 505] width 86 height 33
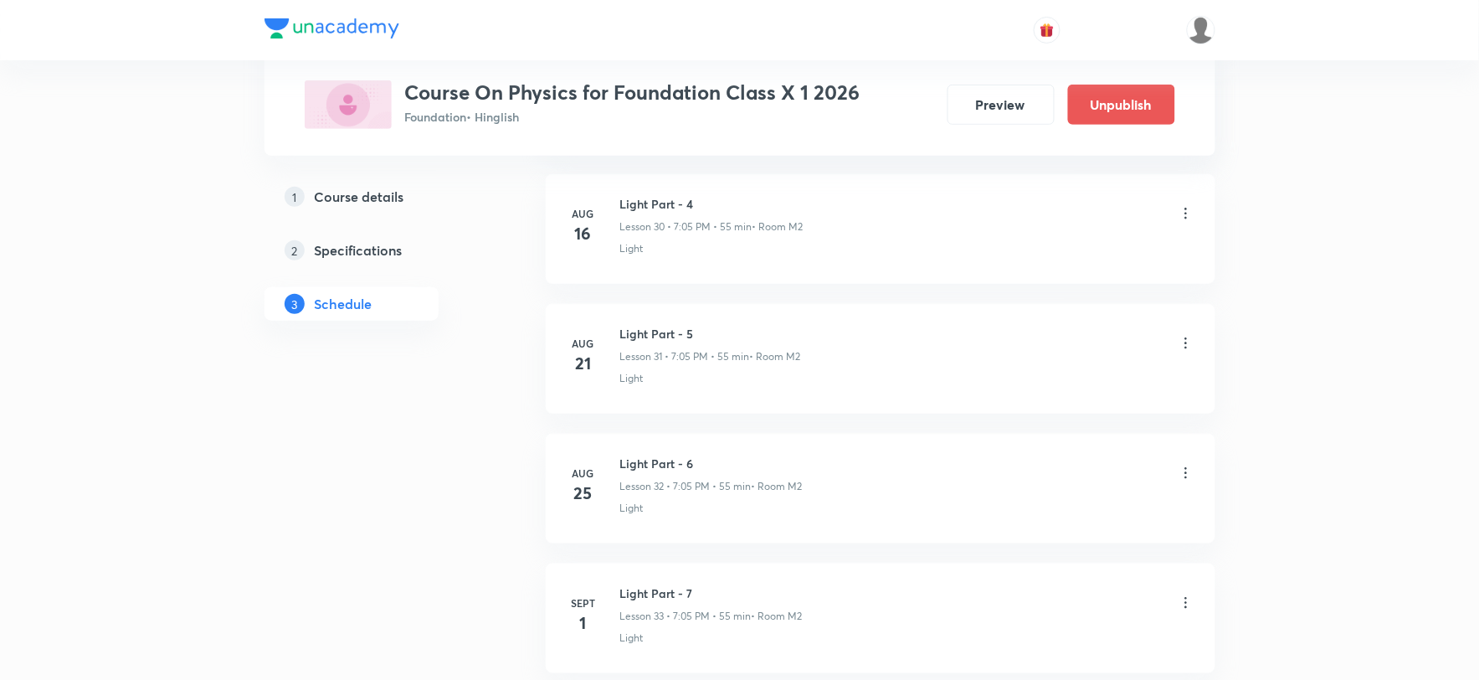
scroll to position [4178, 0]
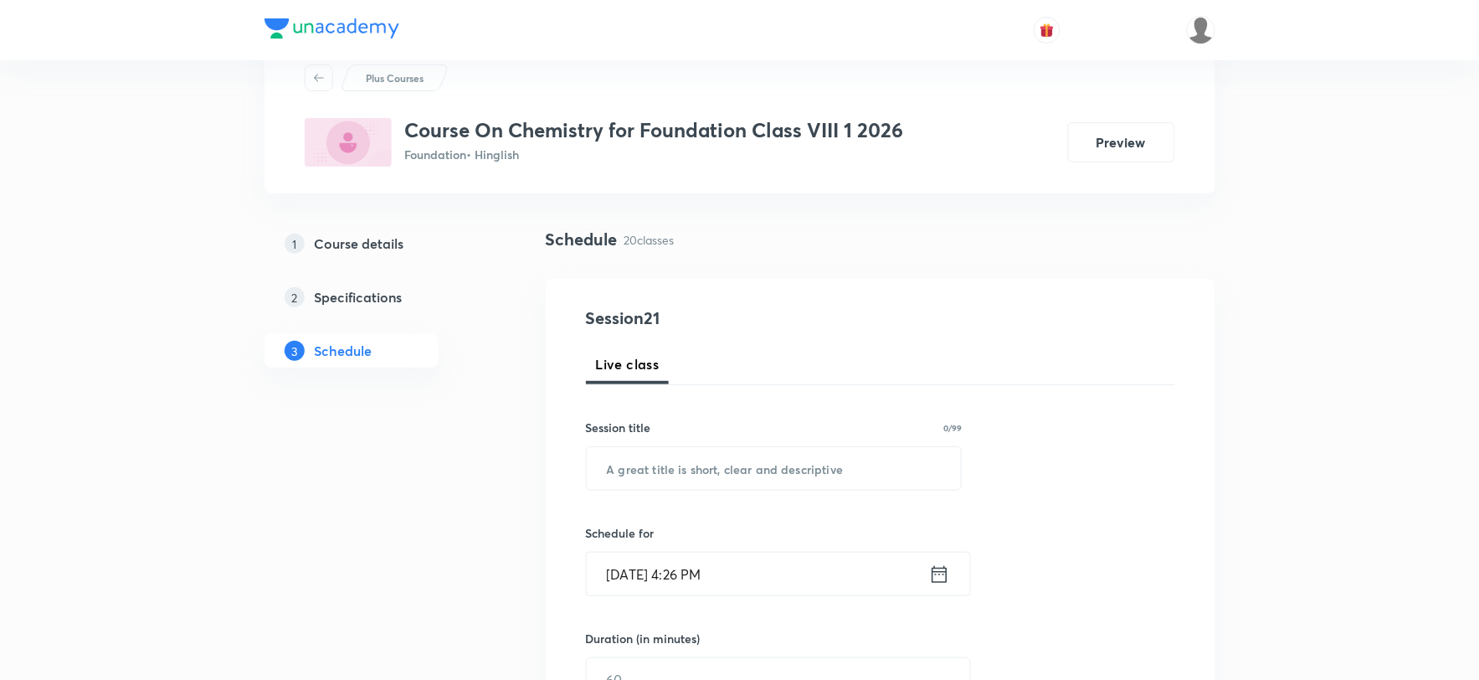
scroll to position [186, 0]
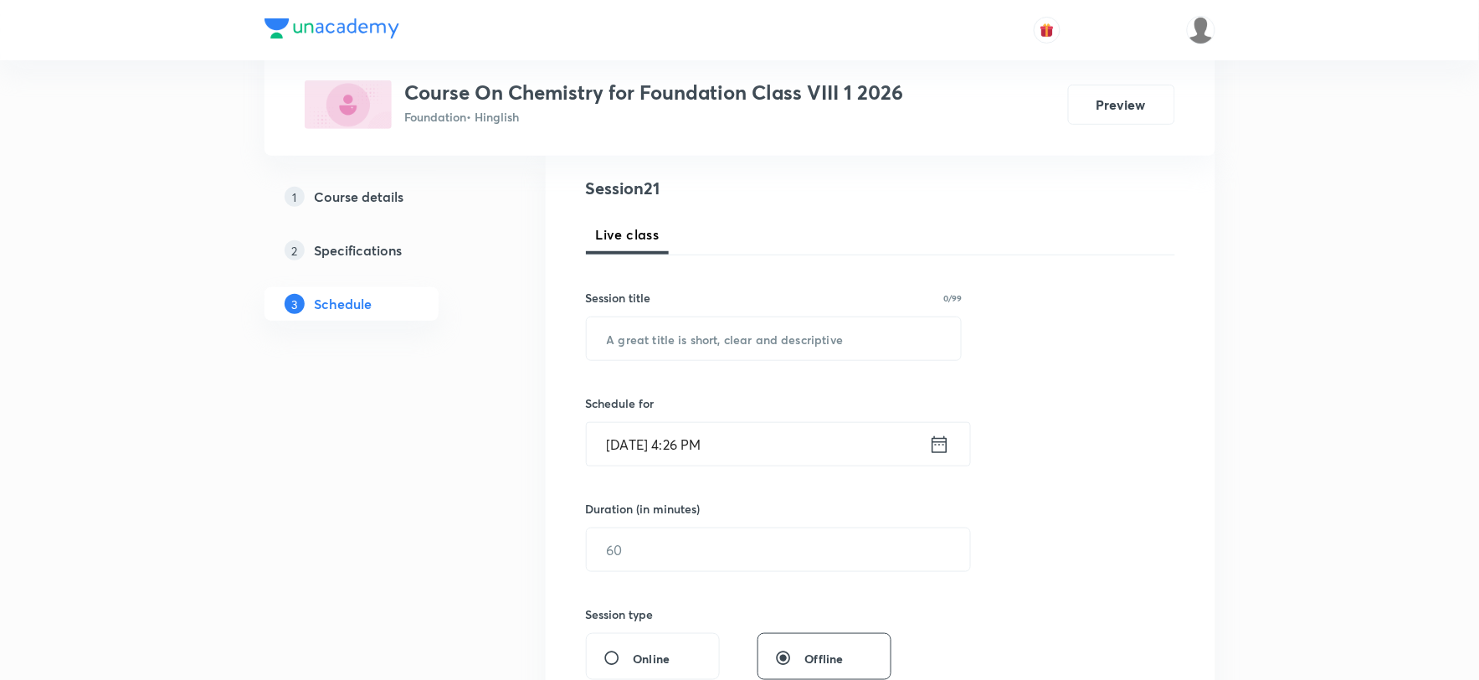
click at [692, 445] on input "[DATE] 4:26 PM" at bounding box center [758, 444] width 342 height 43
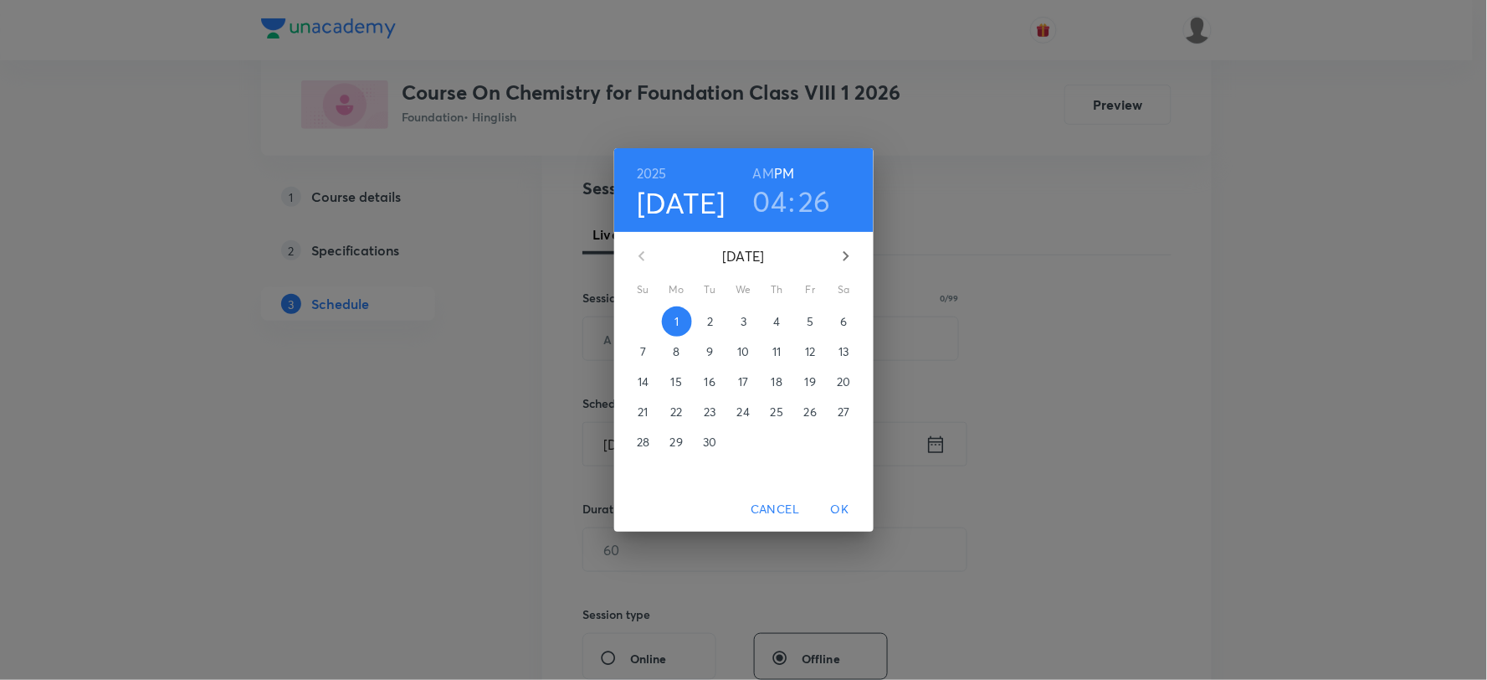
drag, startPoint x: 778, startPoint y: 197, endPoint x: 801, endPoint y: 232, distance: 41.8
click at [779, 198] on h3 "04" at bounding box center [770, 200] width 34 height 35
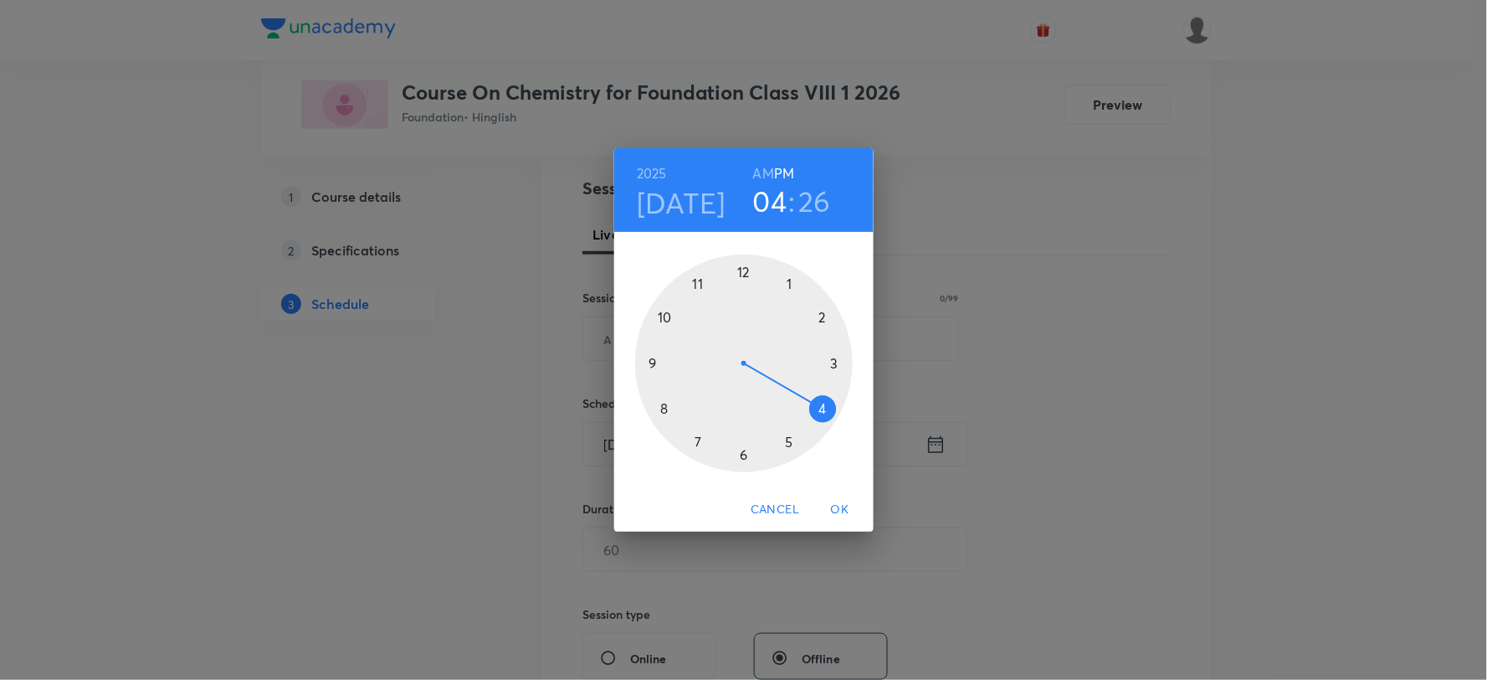
click at [699, 442] on div at bounding box center [744, 363] width 218 height 218
click at [790, 285] on div at bounding box center [744, 363] width 218 height 218
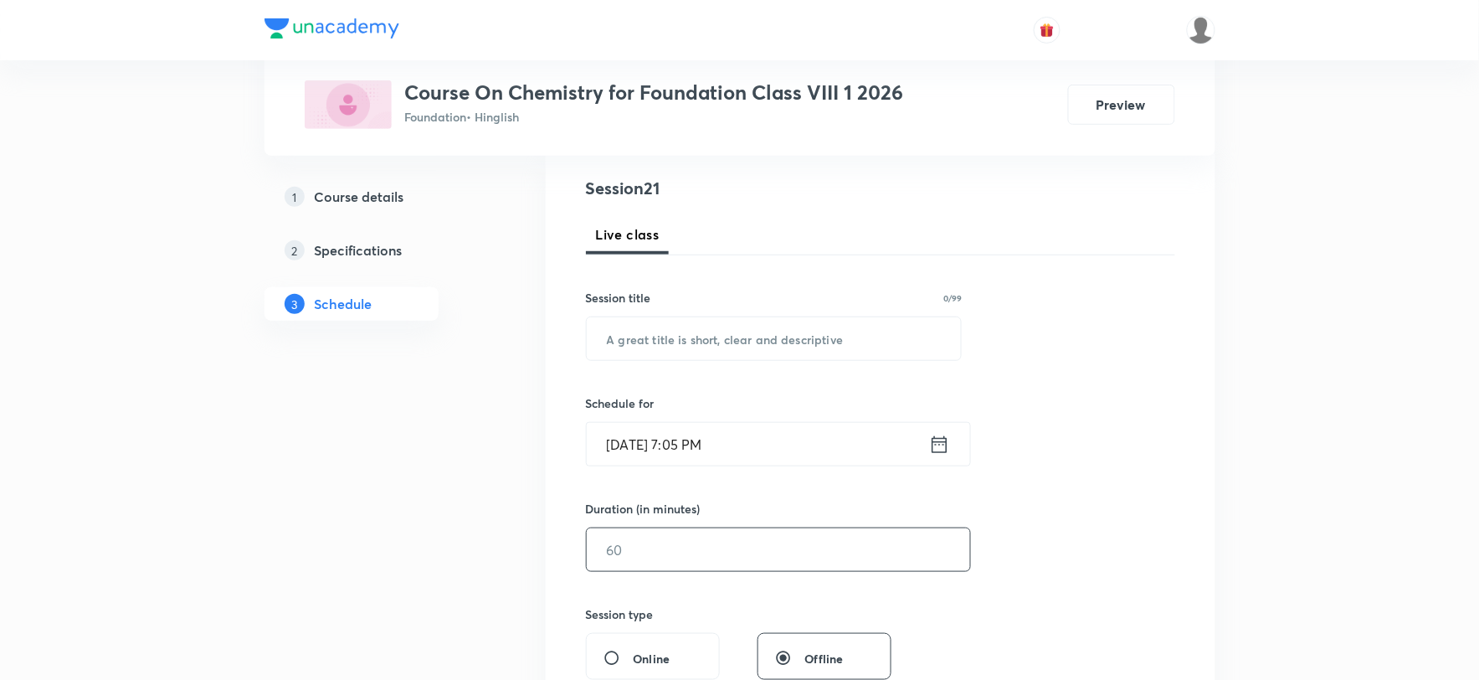
click at [639, 558] on input "text" at bounding box center [778, 549] width 383 height 43
type input "7"
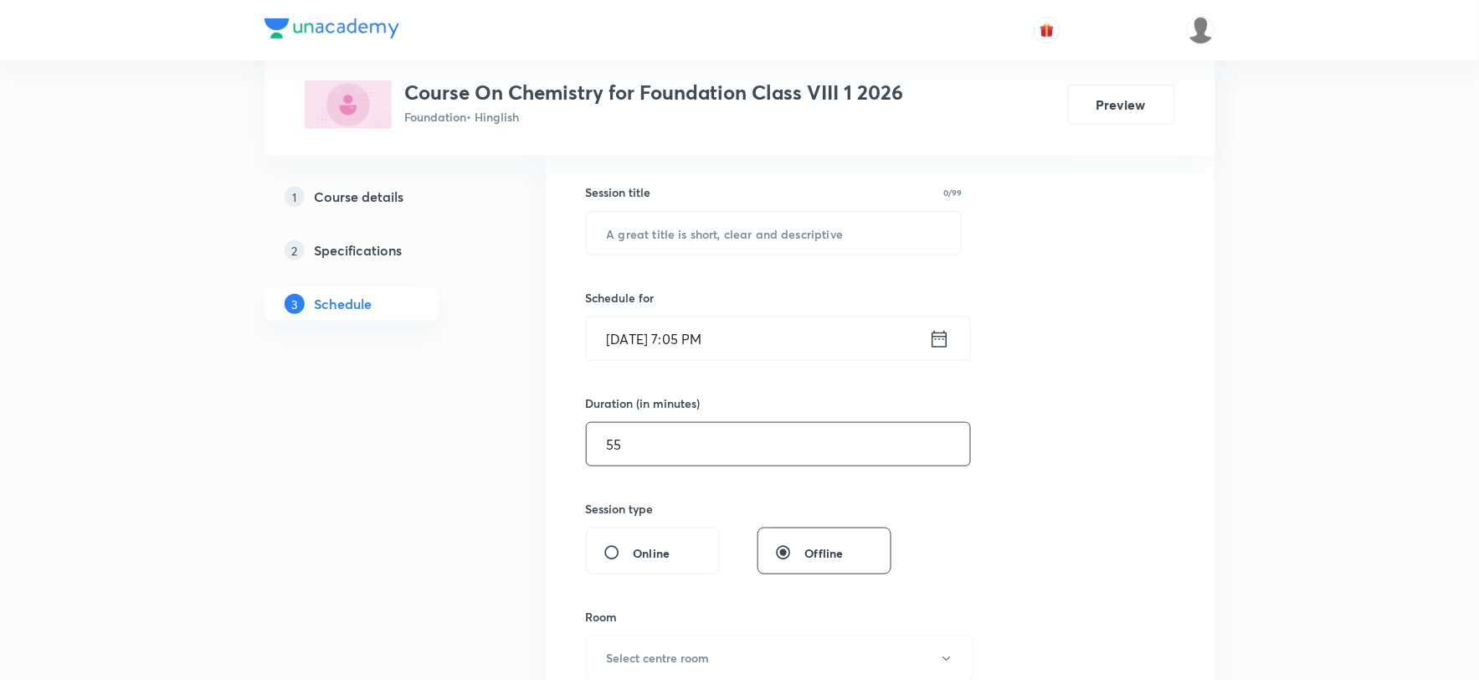
scroll to position [372, 0]
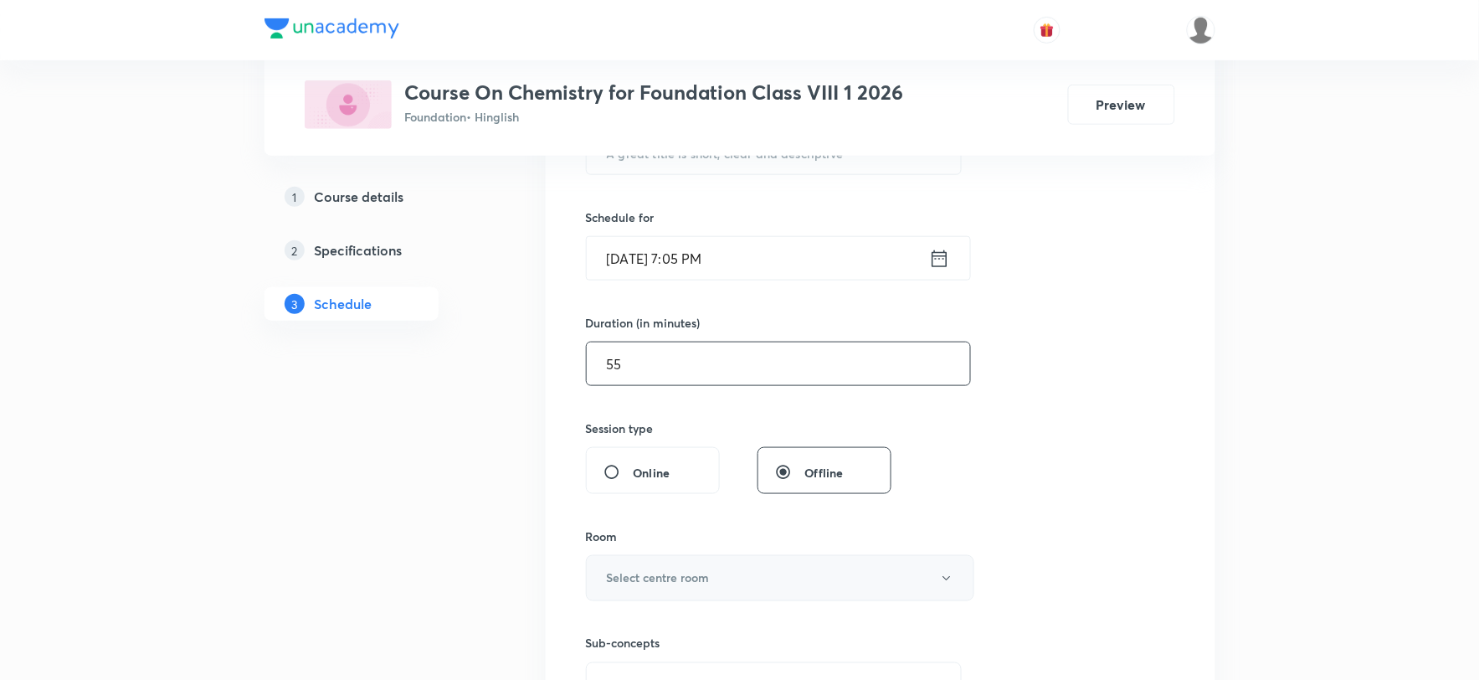
type input "55"
click at [642, 576] on h6 "Select centre room" at bounding box center [658, 578] width 103 height 18
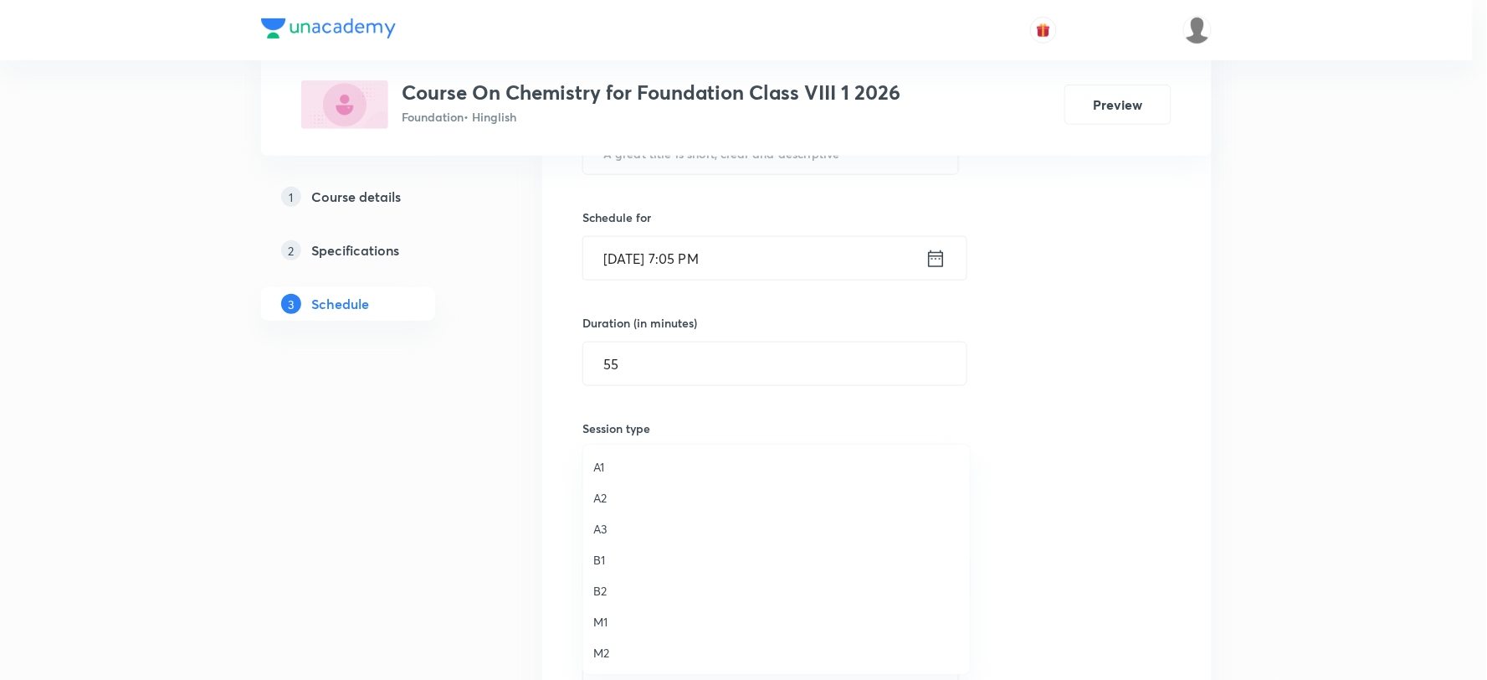
click at [607, 536] on span "A3" at bounding box center [776, 529] width 367 height 18
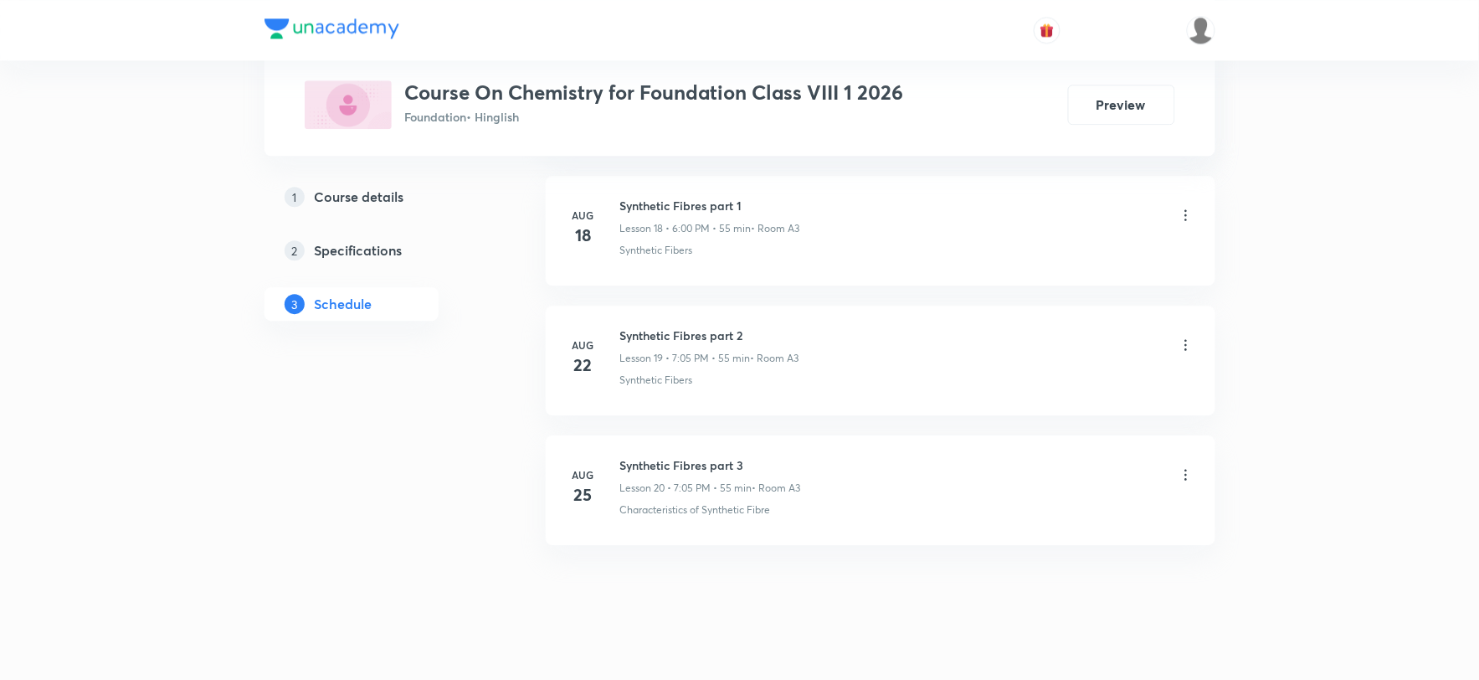
scroll to position [3260, 0]
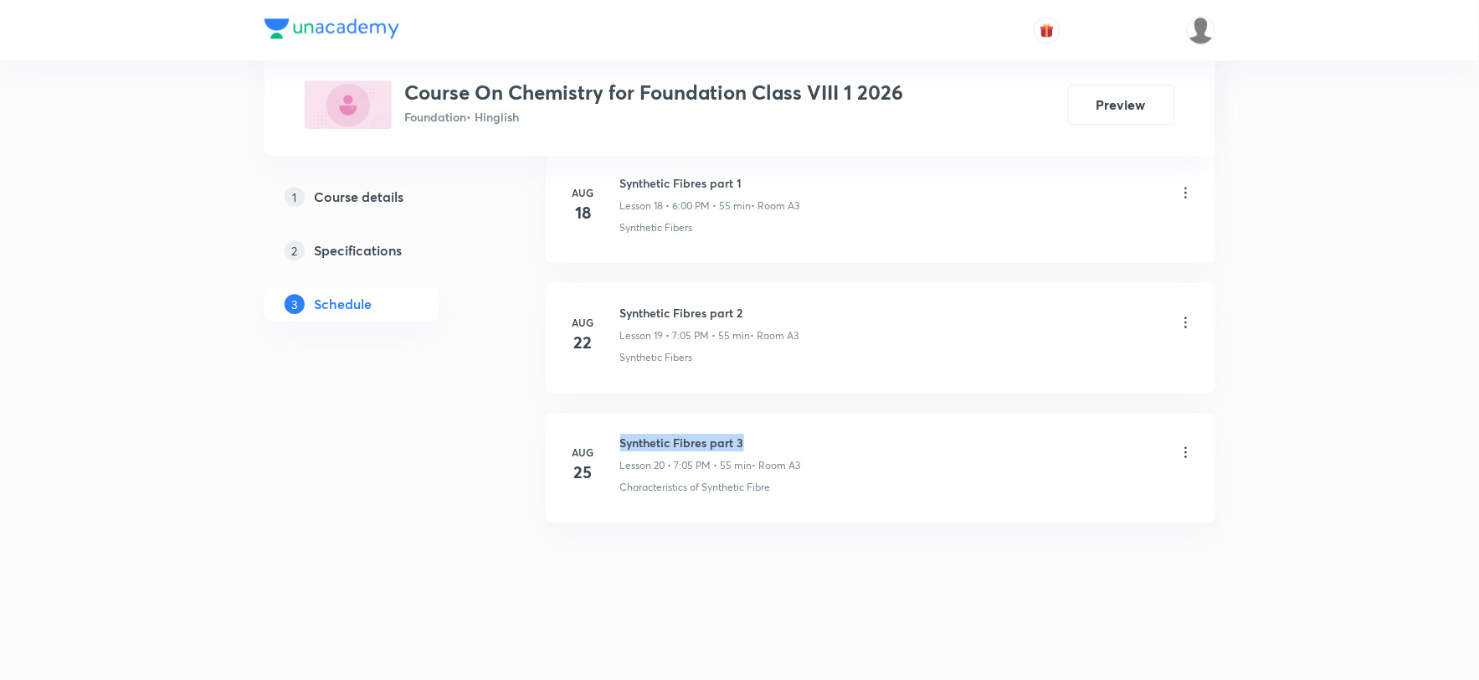
drag, startPoint x: 622, startPoint y: 444, endPoint x: 755, endPoint y: 441, distance: 133.1
click at [755, 441] on h6 "Synthetic Fibres part 3" at bounding box center [710, 443] width 181 height 18
copy h6 "Synthetic Fibres part 3"
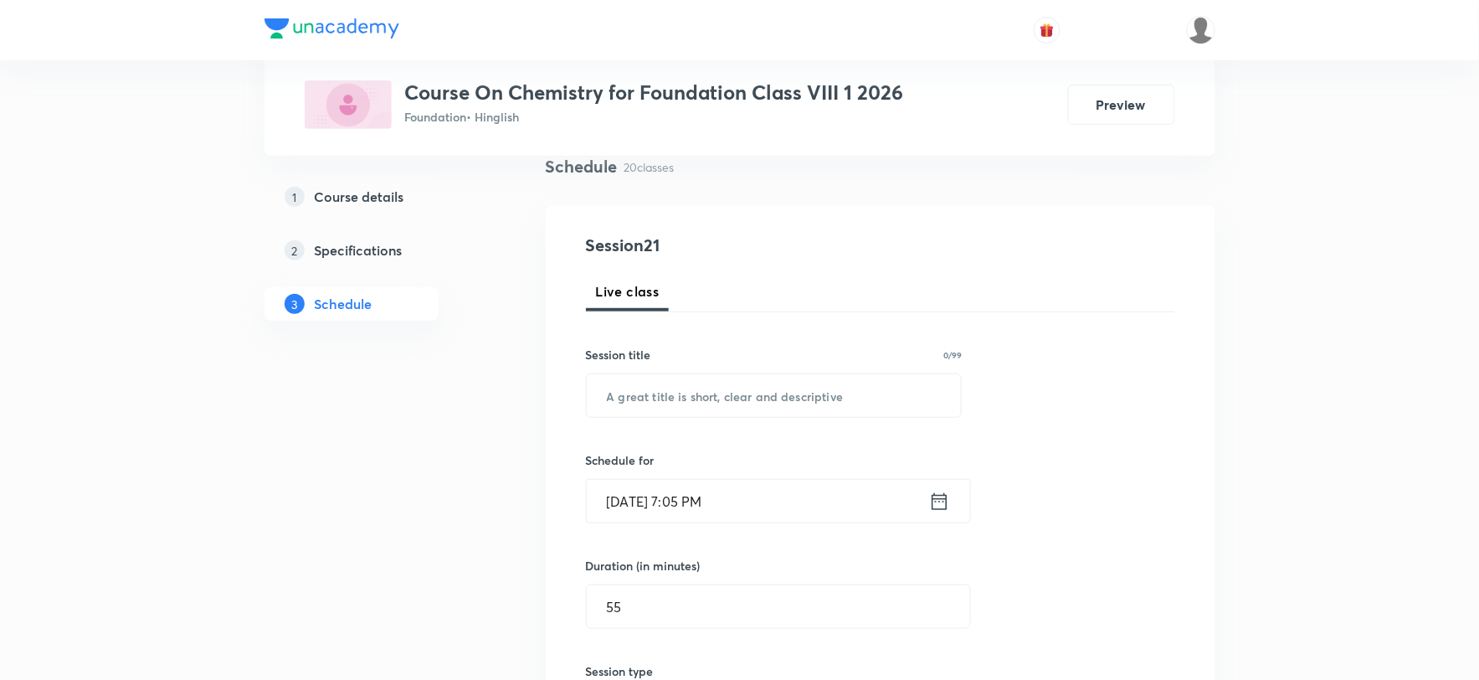
scroll to position [5, 0]
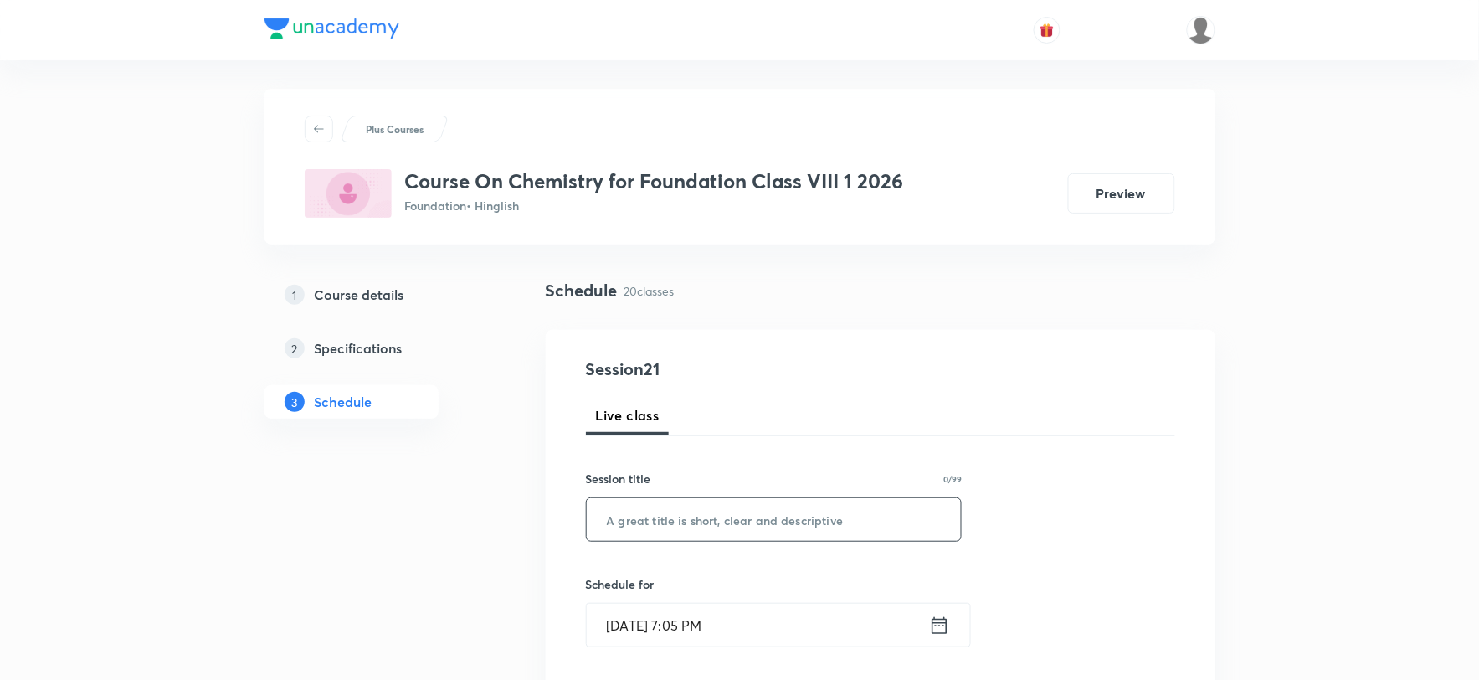
click at [838, 531] on input "text" at bounding box center [774, 519] width 375 height 43
paste input "Synthetic Fibres part 3"
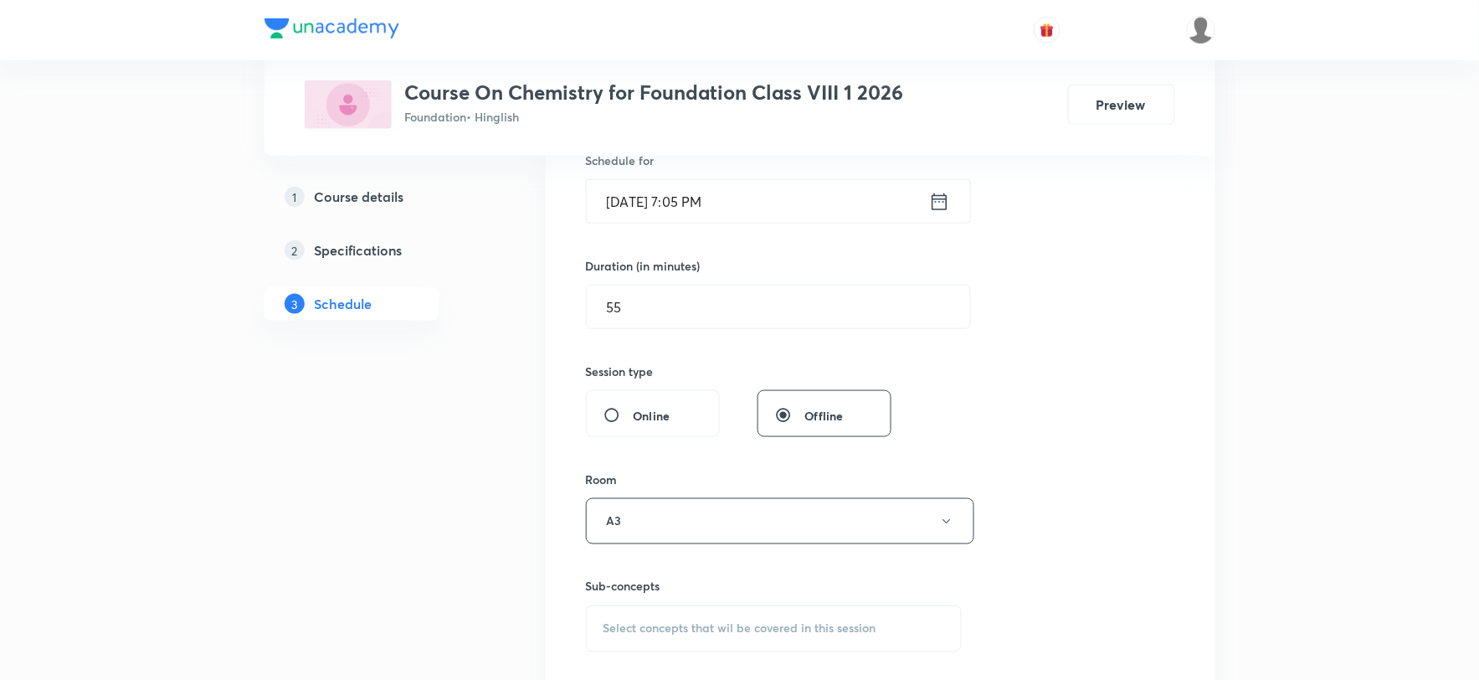
scroll to position [470, 0]
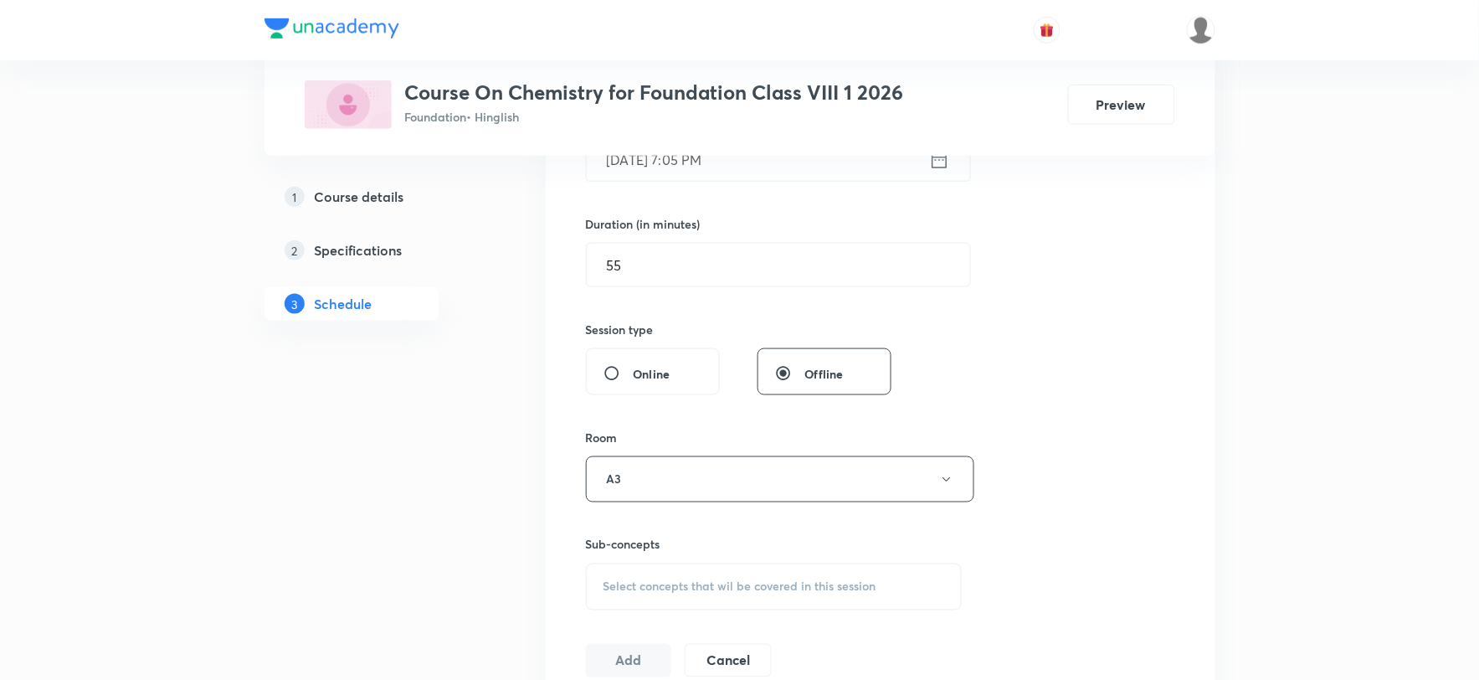
type input "Synthetic Fibres part 4"
click at [646, 578] on div "Select concepts that wil be covered in this session" at bounding box center [774, 586] width 377 height 47
drag, startPoint x: 727, startPoint y: 638, endPoint x: 822, endPoint y: 622, distance: 96.7
click at [822, 622] on div "Synthetic Fibres part 3 0 / 0 ​" at bounding box center [774, 639] width 375 height 43
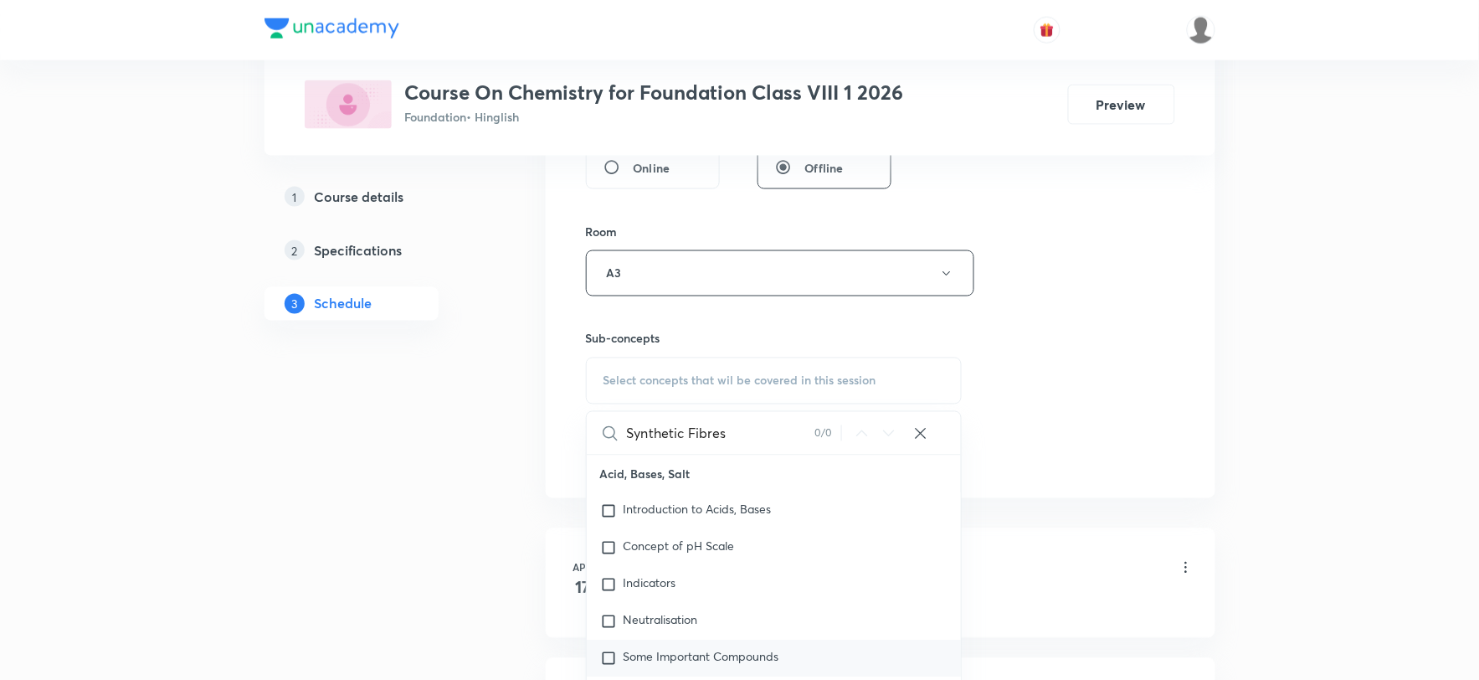
scroll to position [842, 0]
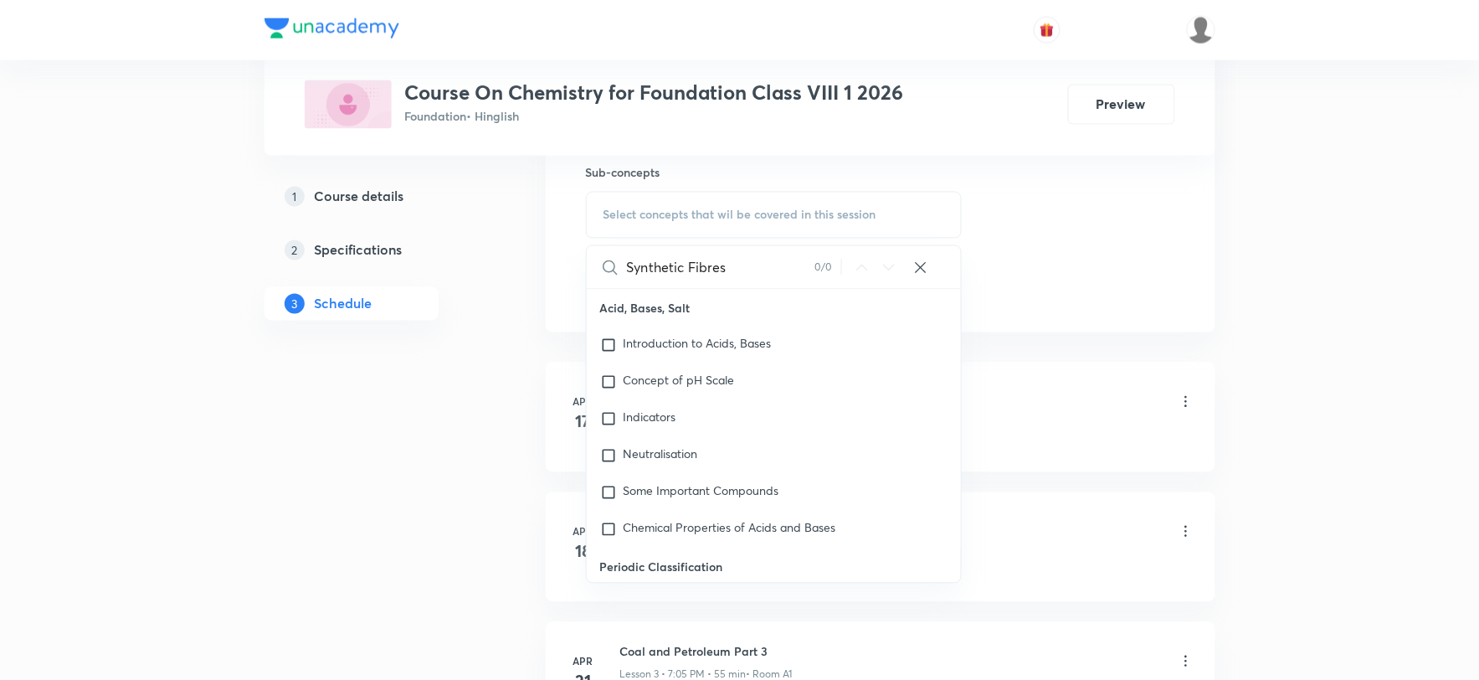
type input "Synthetic Fibres"
drag, startPoint x: 397, startPoint y: 537, endPoint x: 868, endPoint y: 365, distance: 501.8
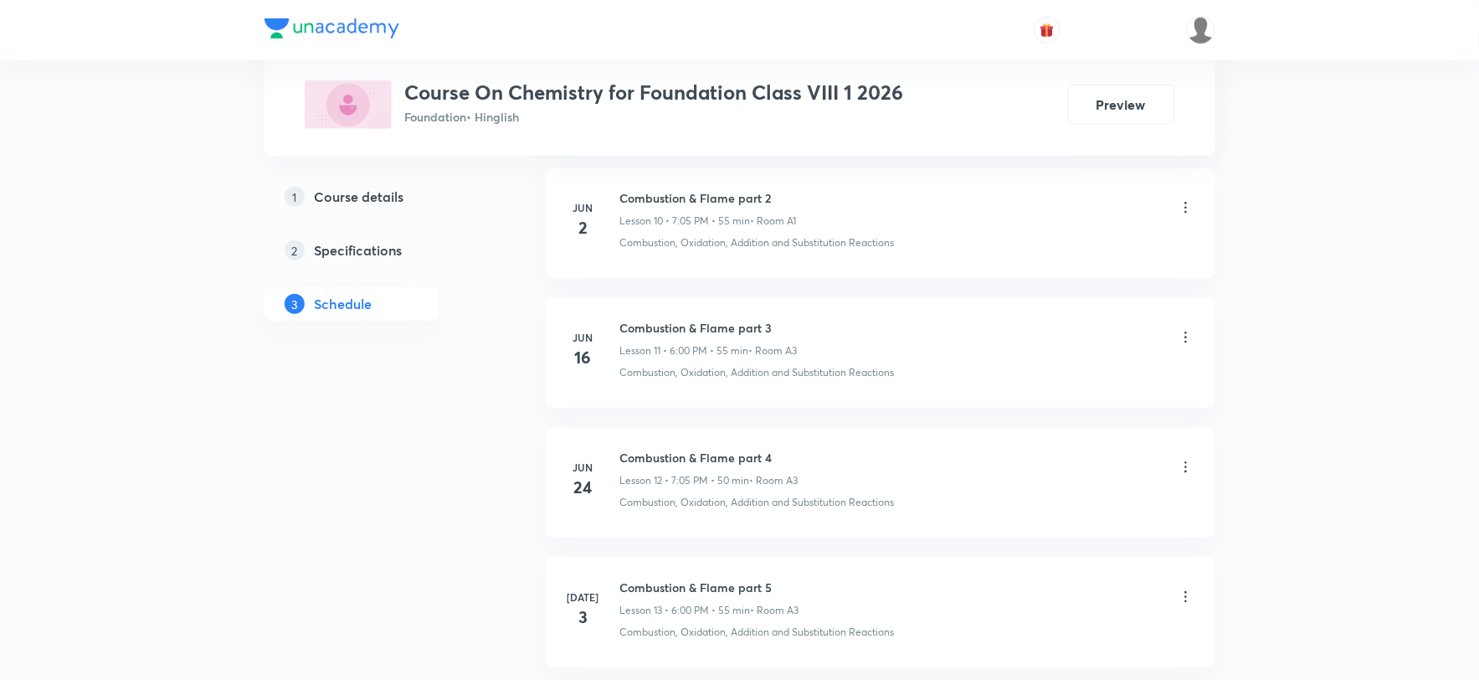
scroll to position [3260, 0]
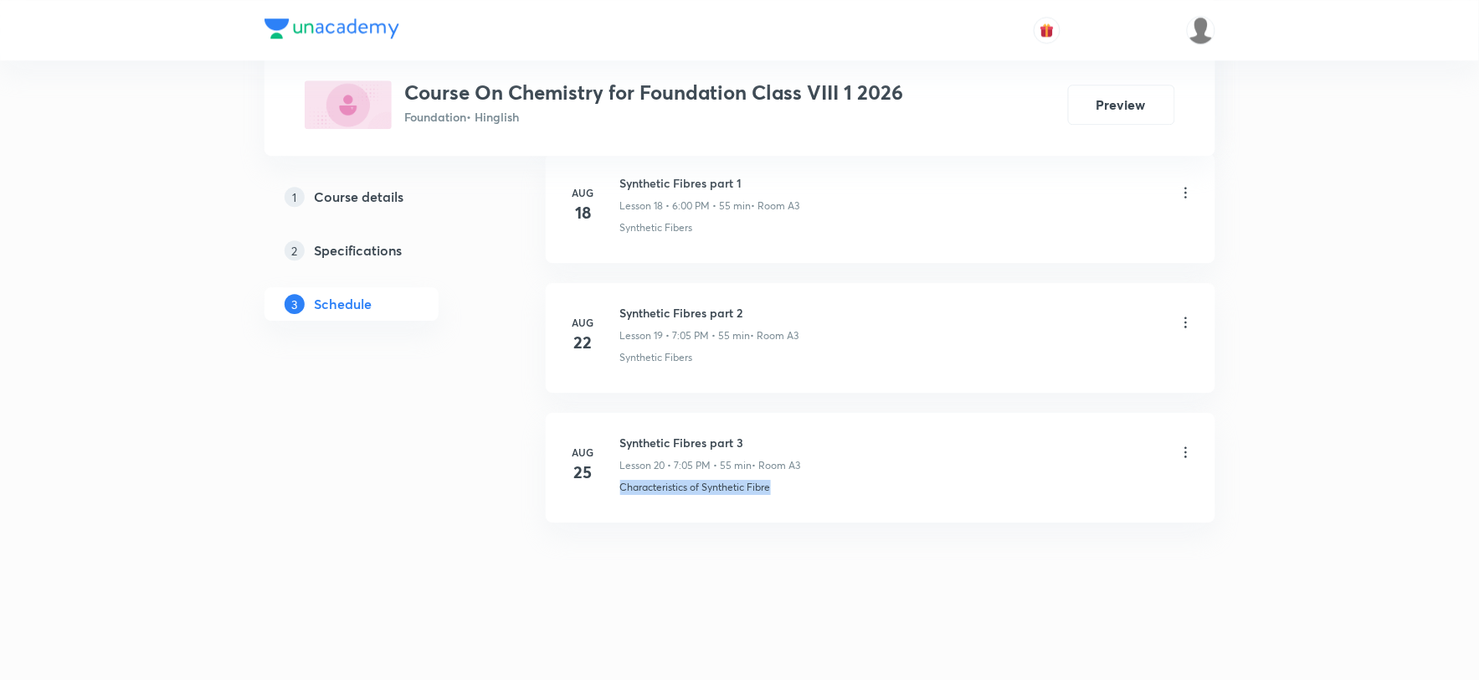
drag, startPoint x: 620, startPoint y: 487, endPoint x: 784, endPoint y: 499, distance: 164.5
click at [784, 499] on li "Aug 25 Synthetic Fibres part 3 Lesson 20 • 7:05 PM • 55 min • Room A3 Character…" at bounding box center [881, 468] width 670 height 110
copy p "Characteristics of Synthetic Fibre"
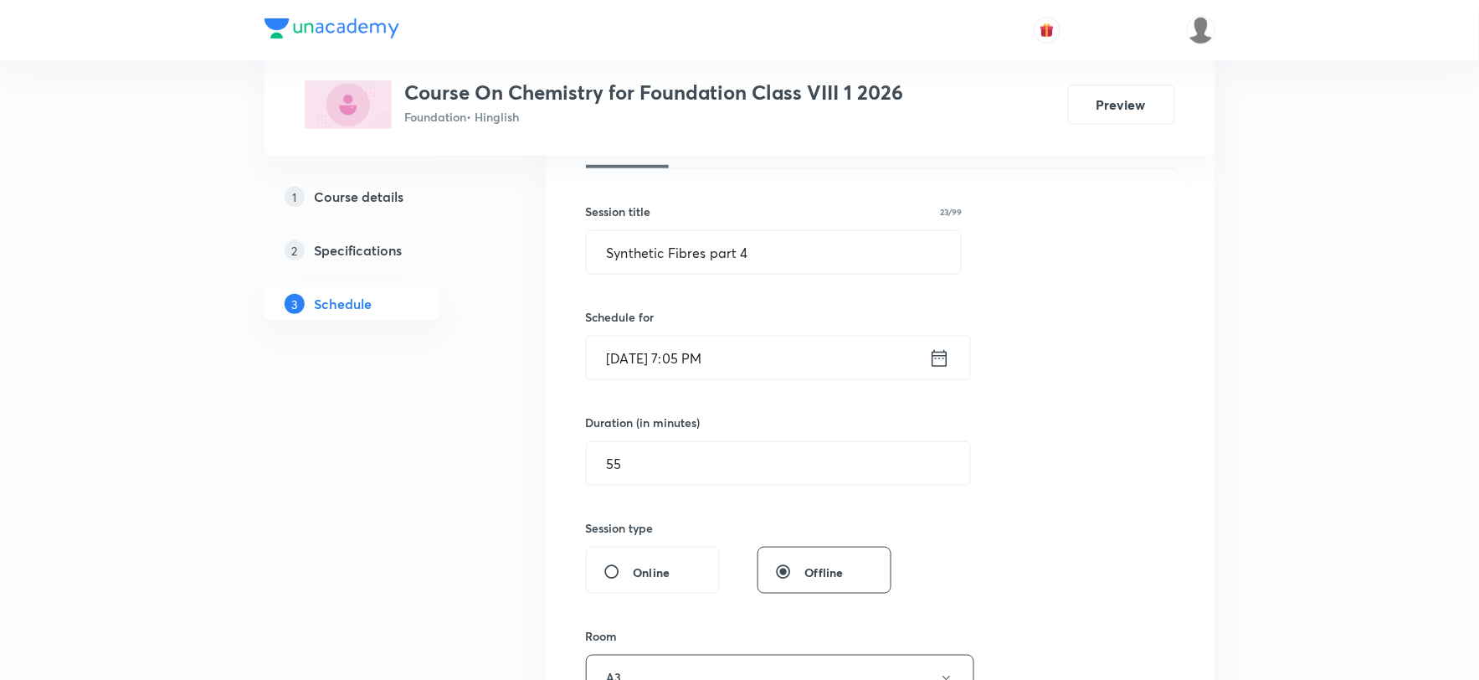
scroll to position [551, 0]
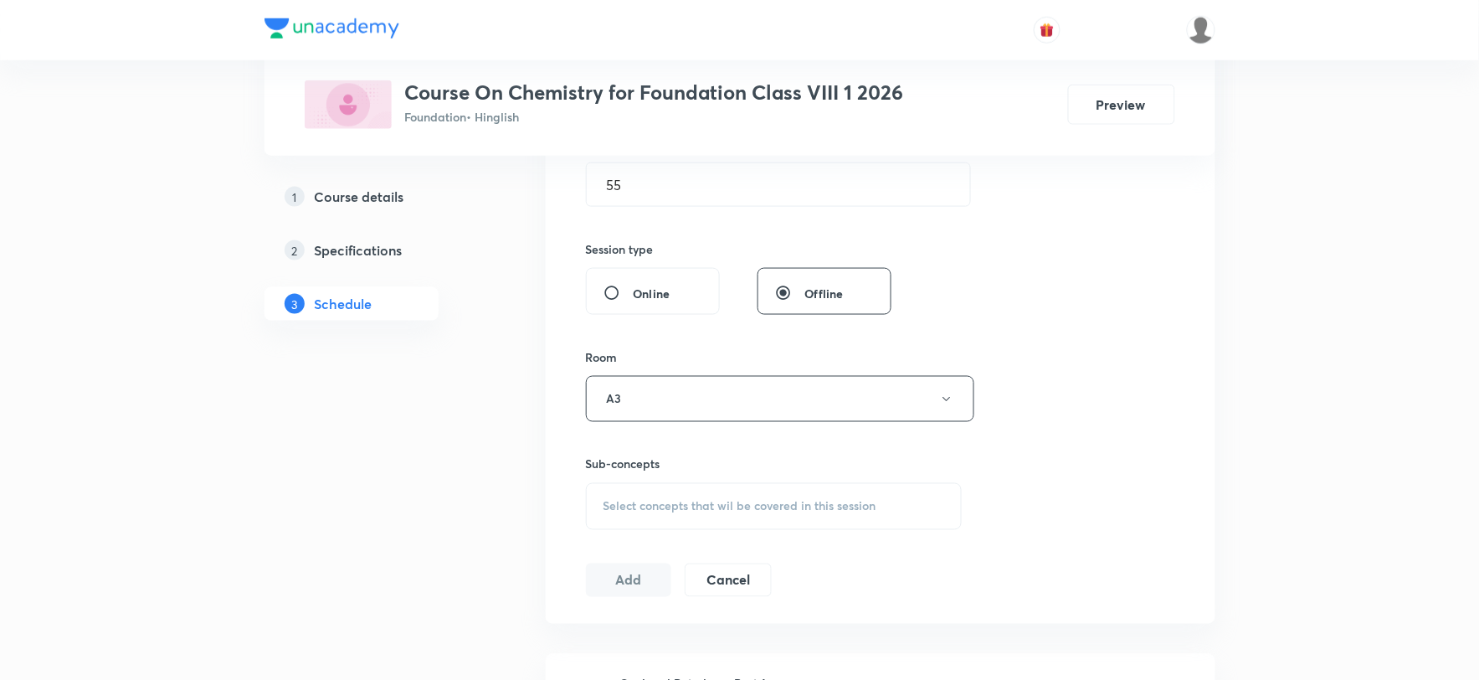
click at [704, 511] on span "Select concepts that wil be covered in this session" at bounding box center [740, 506] width 273 height 13
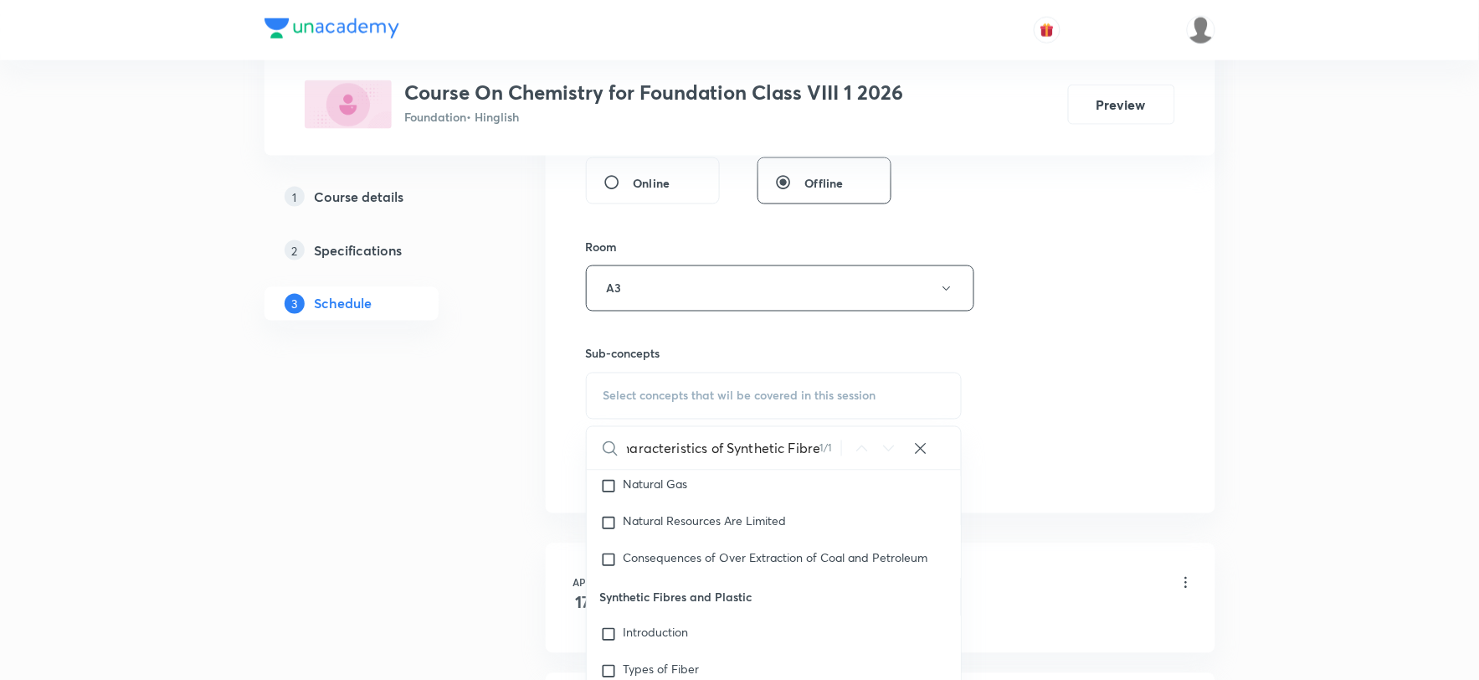
scroll to position [830, 0]
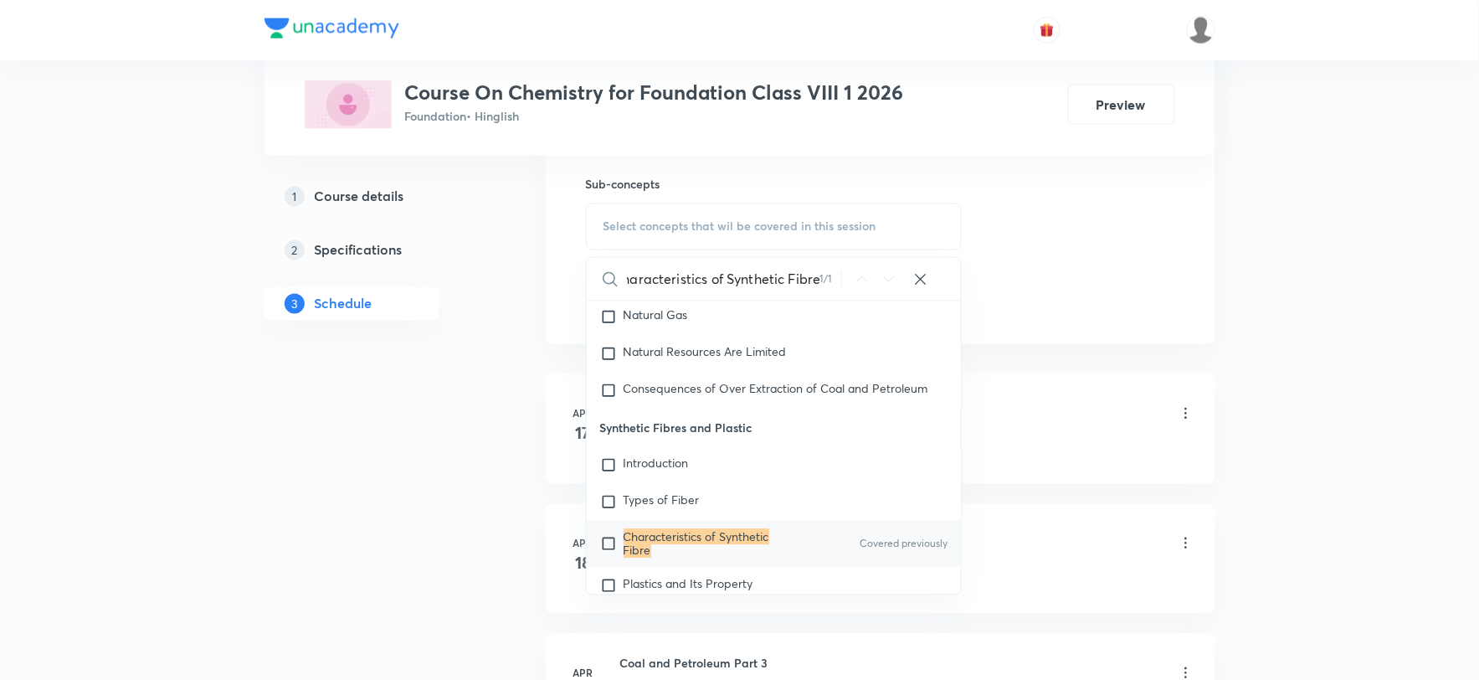
type input "Characteristics of Synthetic Fibre"
click at [614, 531] on input "checkbox" at bounding box center [611, 544] width 23 height 27
checkbox input "true"
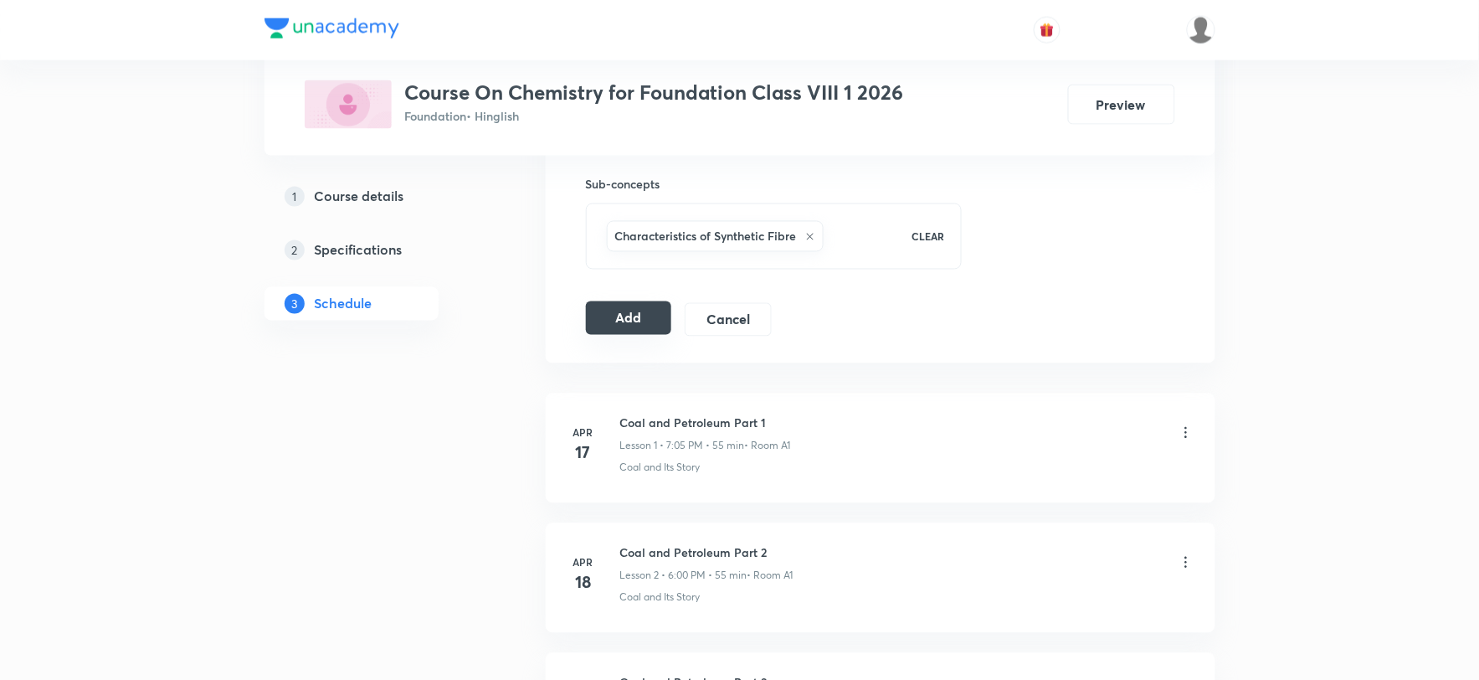
click at [650, 318] on button "Add" at bounding box center [629, 317] width 86 height 33
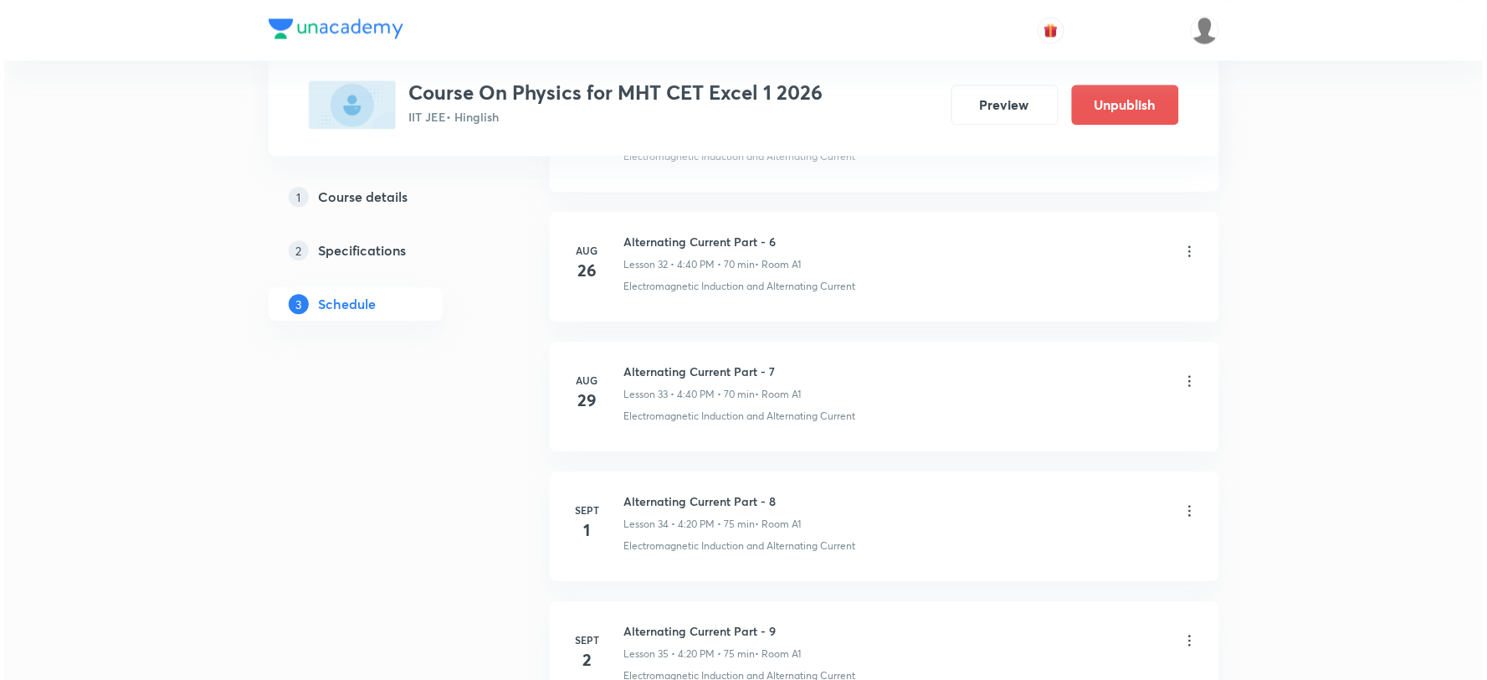
scroll to position [5209, 0]
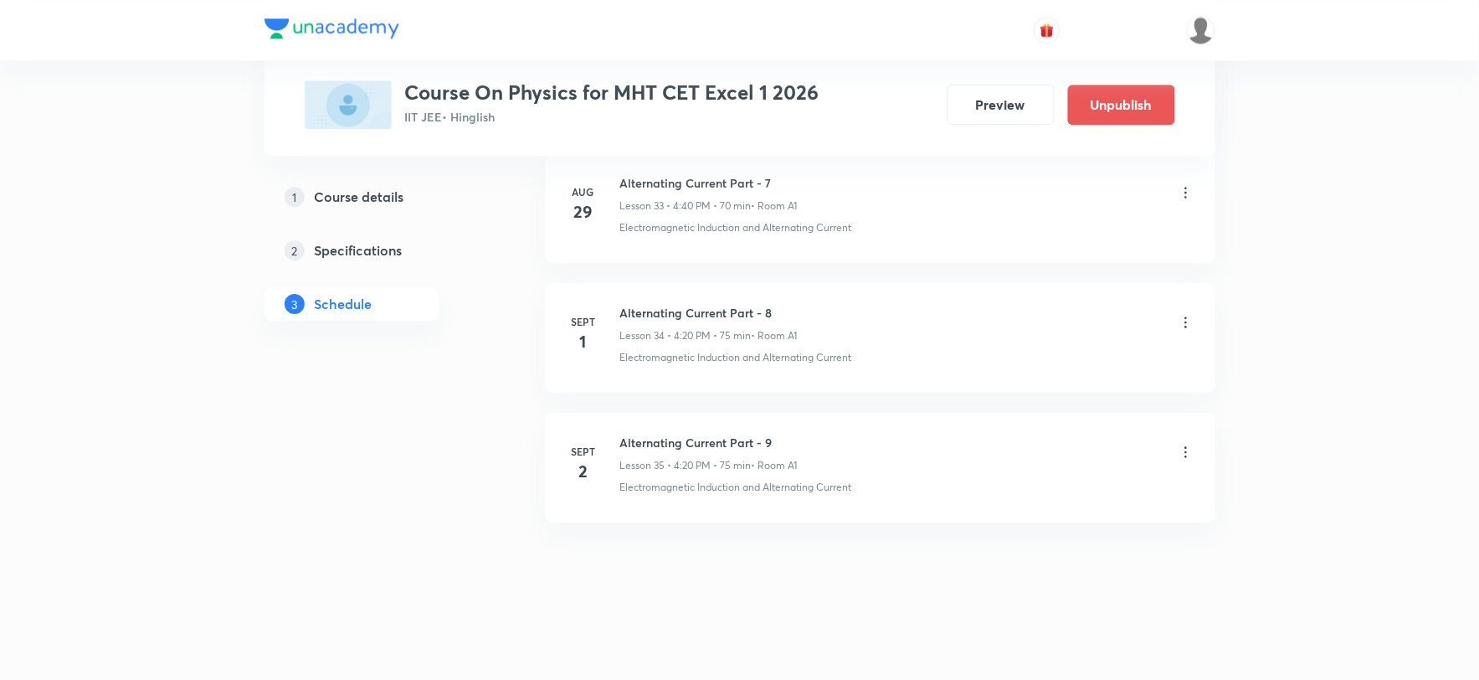
click at [1184, 320] on icon at bounding box center [1186, 322] width 17 height 17
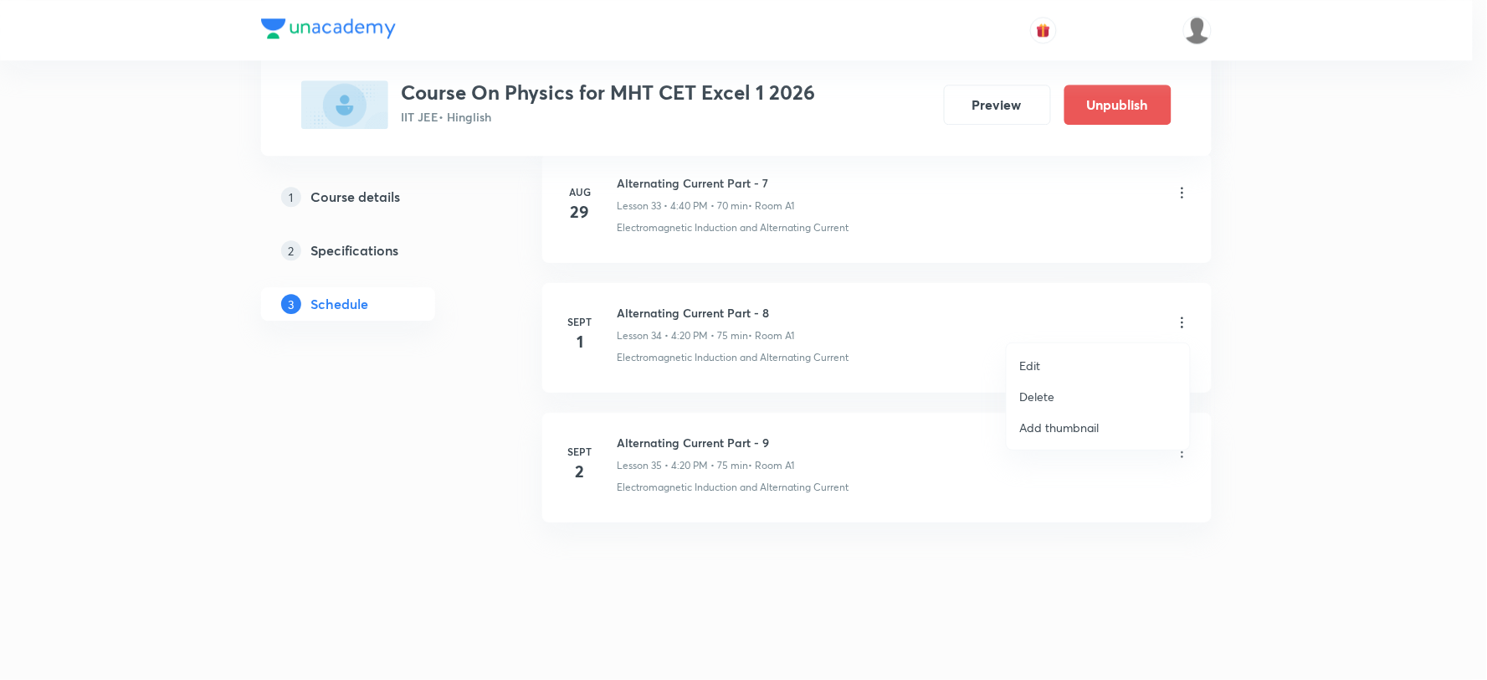
click at [1056, 366] on li "Edit" at bounding box center [1098, 365] width 183 height 31
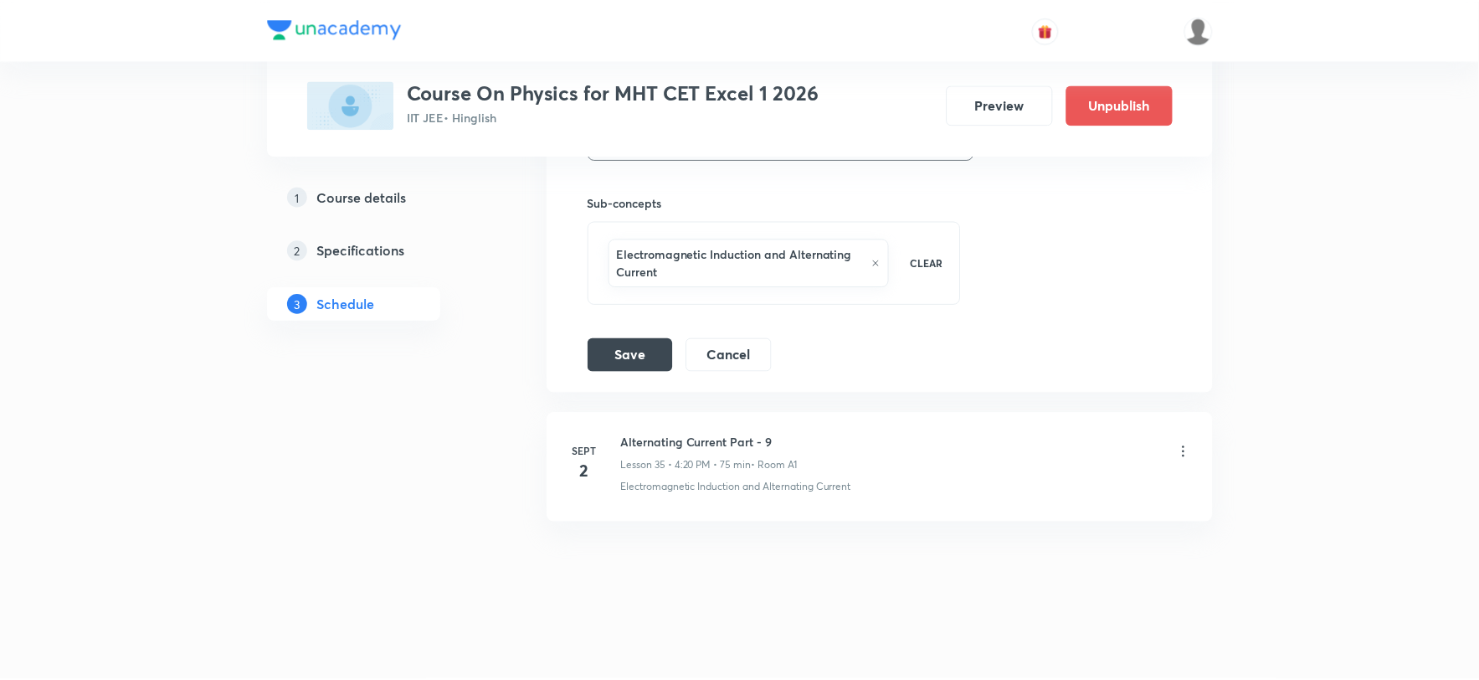
scroll to position [5101, 0]
click at [876, 260] on icon at bounding box center [876, 263] width 9 height 10
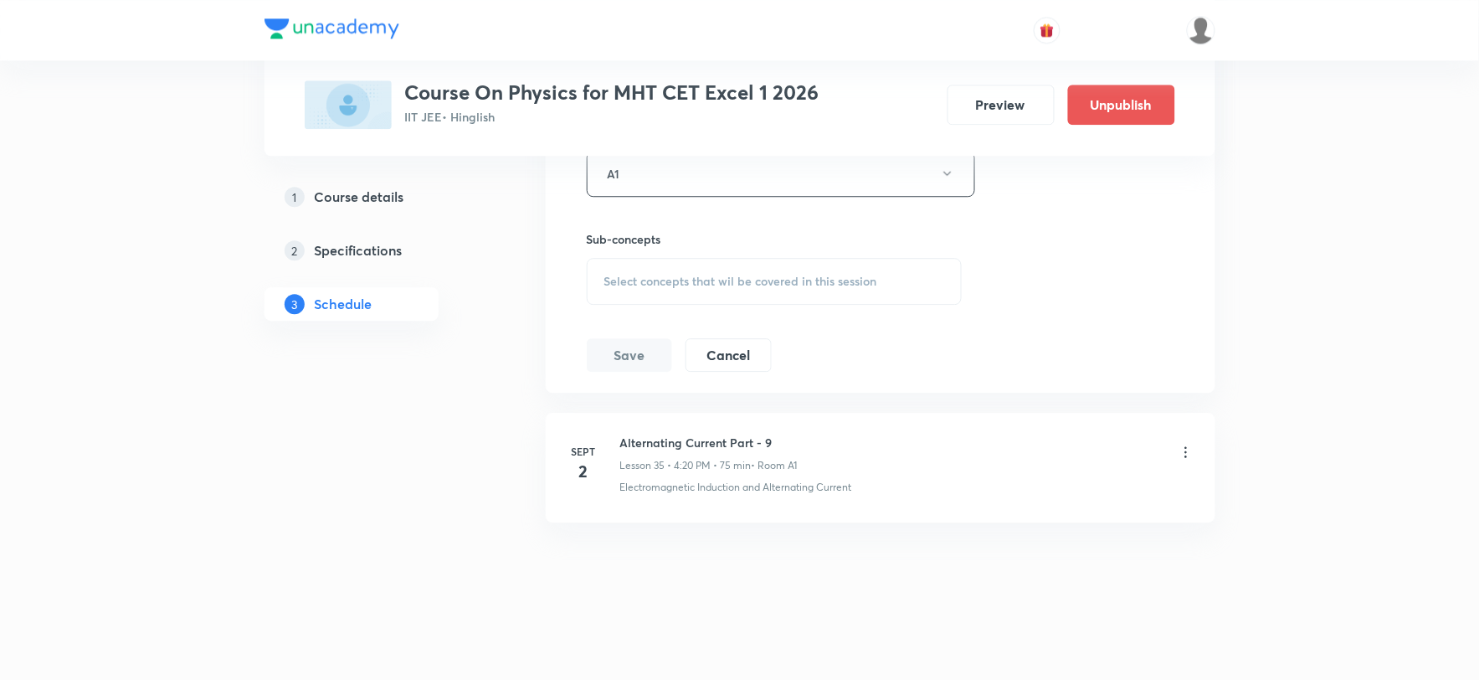
scroll to position [5064, 0]
click at [714, 282] on span "Select concepts that wil be covered in this session" at bounding box center [740, 281] width 273 height 13
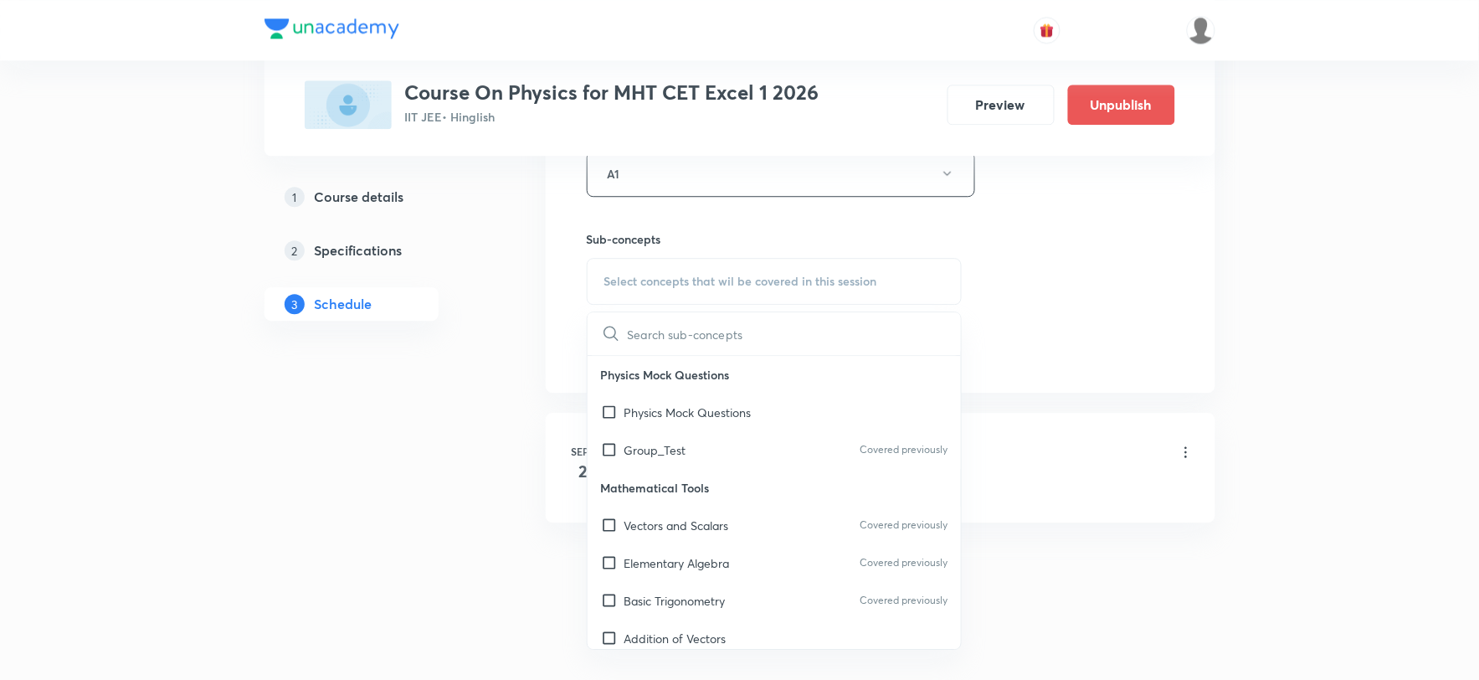
type input "d"
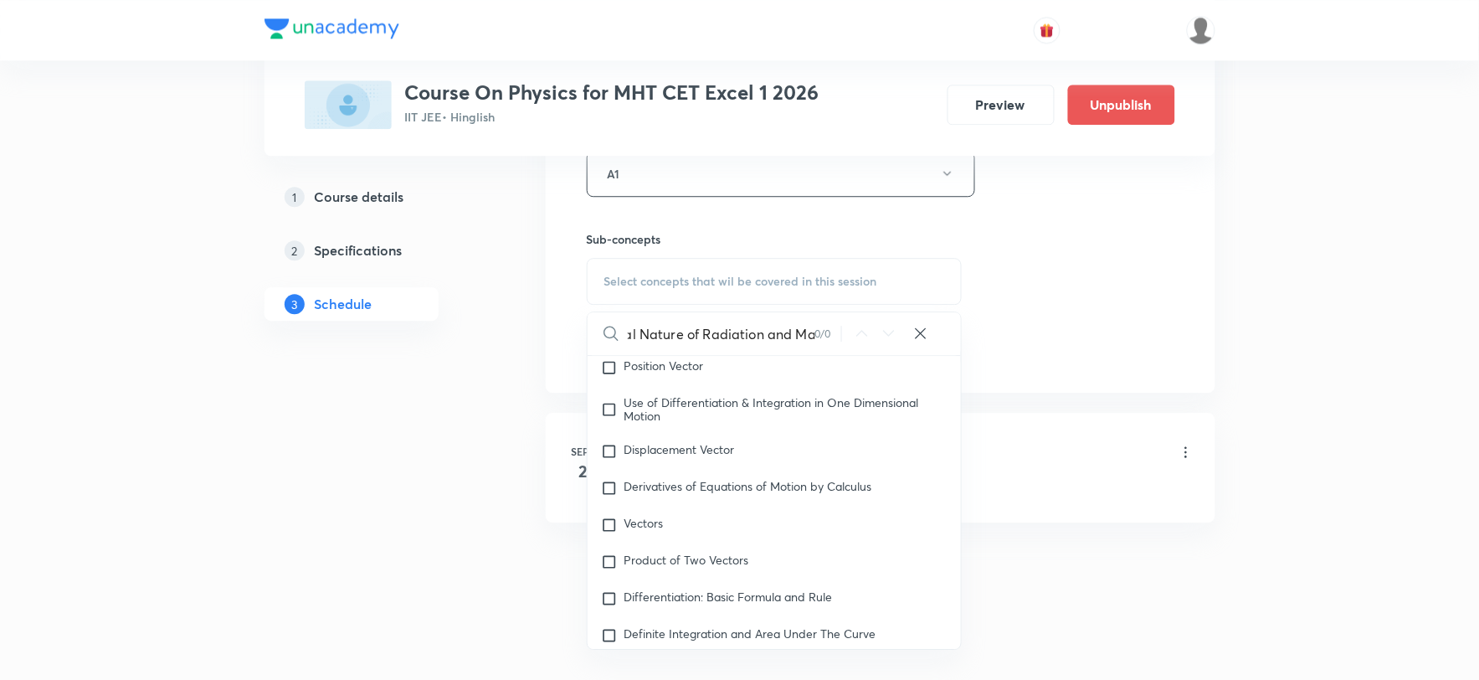
scroll to position [0, 44]
type input "Dual Nature of Radiation and Matter"
drag, startPoint x: 821, startPoint y: 337, endPoint x: 655, endPoint y: 338, distance: 166.6
click at [655, 338] on div "Dual Nature of Radiation and Matter 0 / 0 ​" at bounding box center [775, 333] width 374 height 43
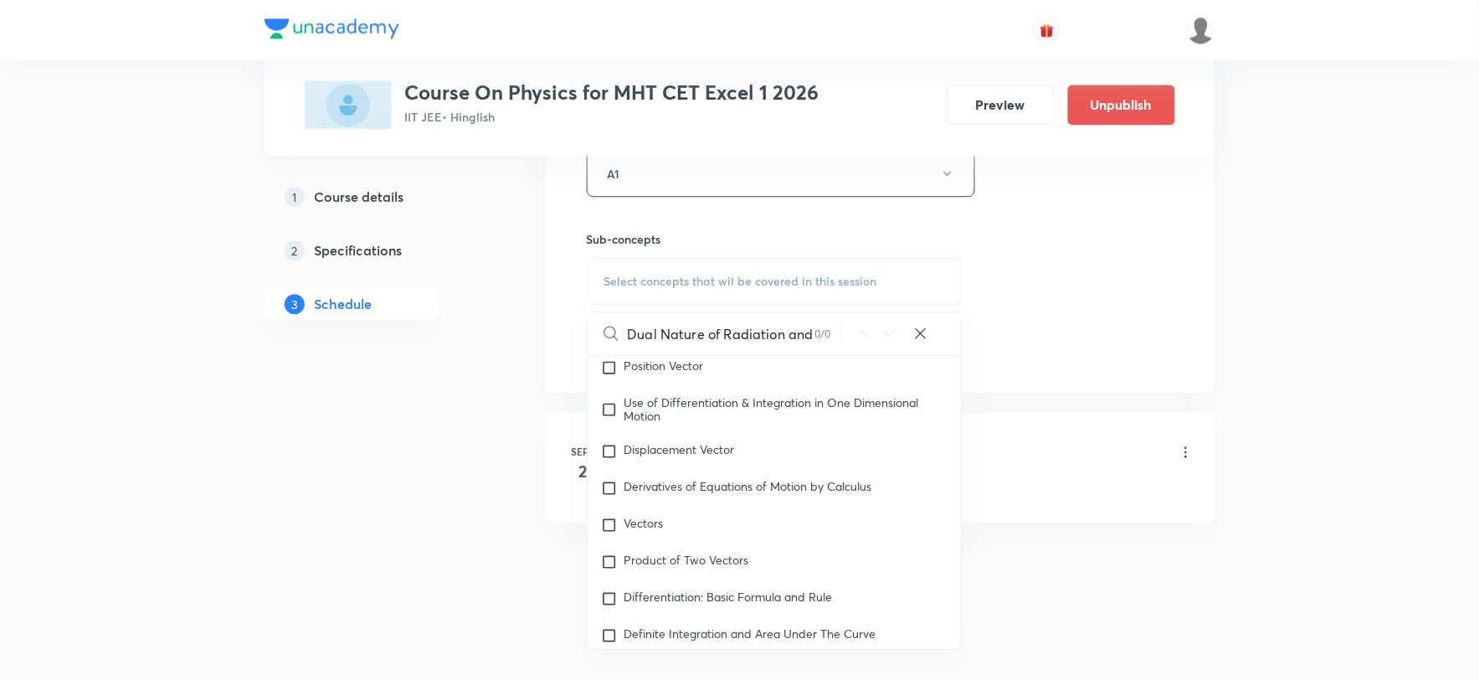
drag, startPoint x: 813, startPoint y: 336, endPoint x: 619, endPoint y: 336, distance: 193.4
click at [619, 336] on div "Dual Nature of Radiation and Matter 0 / 0 ​" at bounding box center [775, 333] width 374 height 43
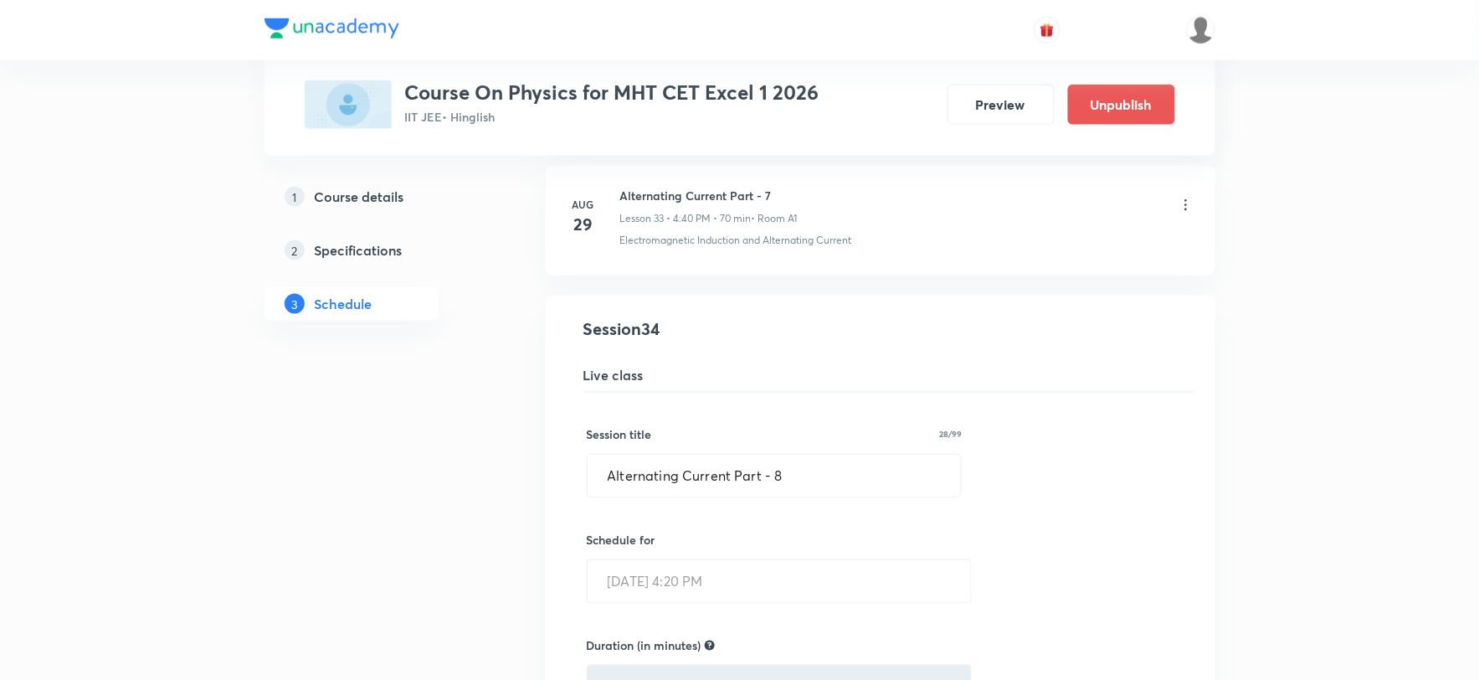
scroll to position [4506, 0]
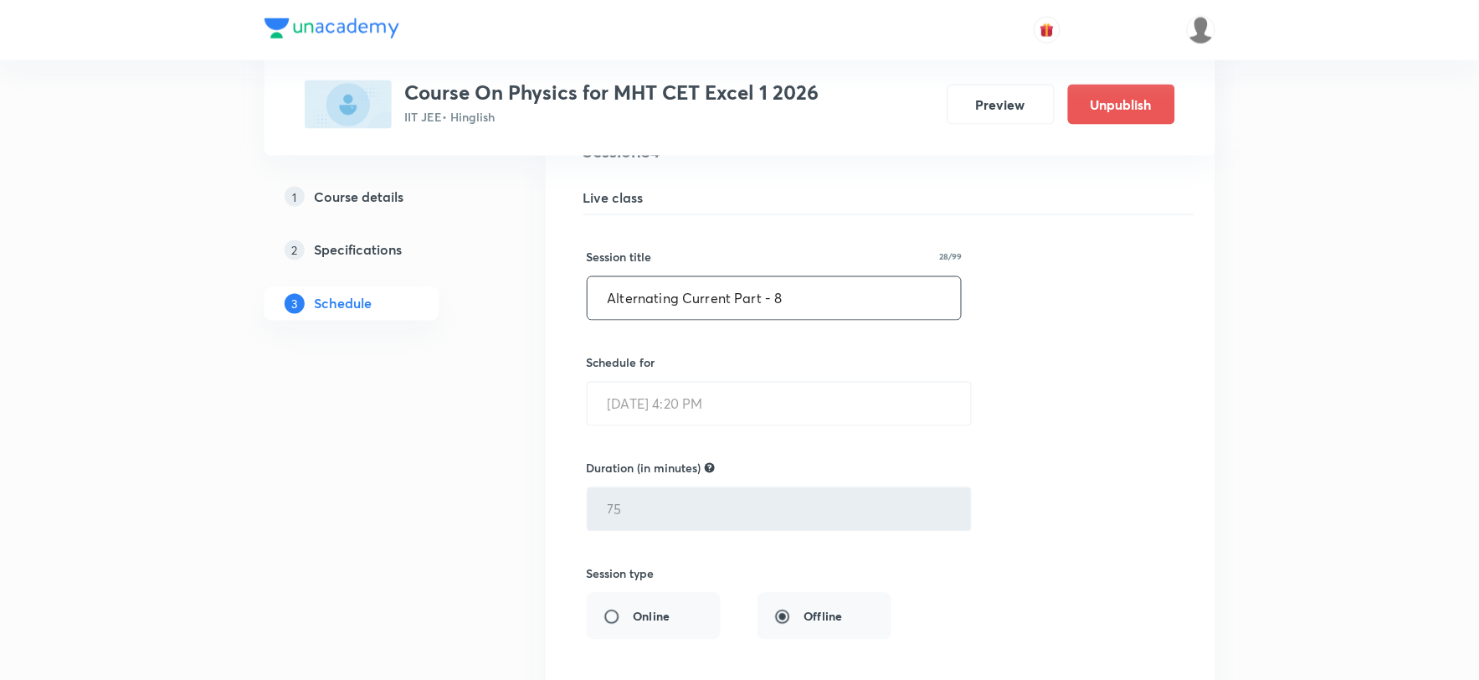
drag, startPoint x: 731, startPoint y: 304, endPoint x: 603, endPoint y: 310, distance: 128.2
click at [603, 310] on input "Alternating Current Part - 8" at bounding box center [775, 298] width 374 height 43
paste input "Dual Nature of Radiation and Matter"
click at [891, 305] on input "Dual Nature of Radiation and Matter Part - 8" at bounding box center [775, 298] width 374 height 43
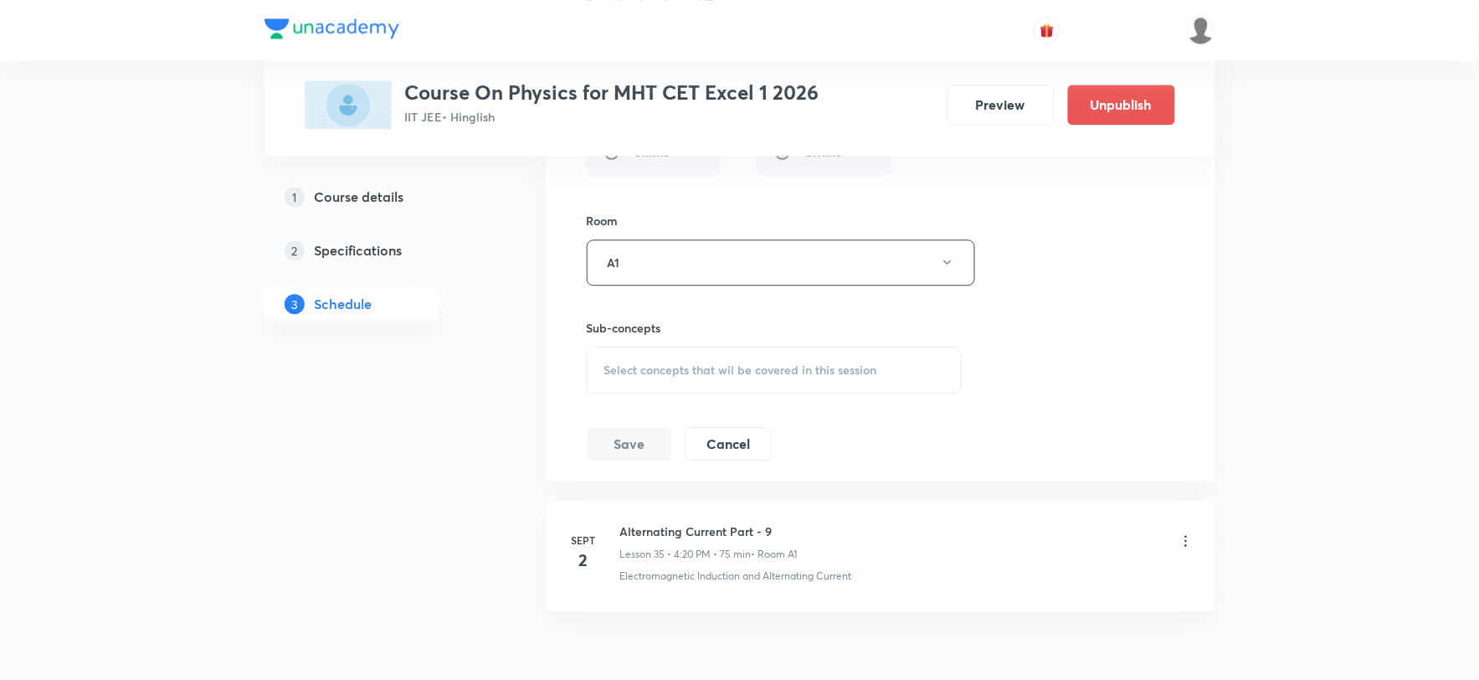
scroll to position [5064, 0]
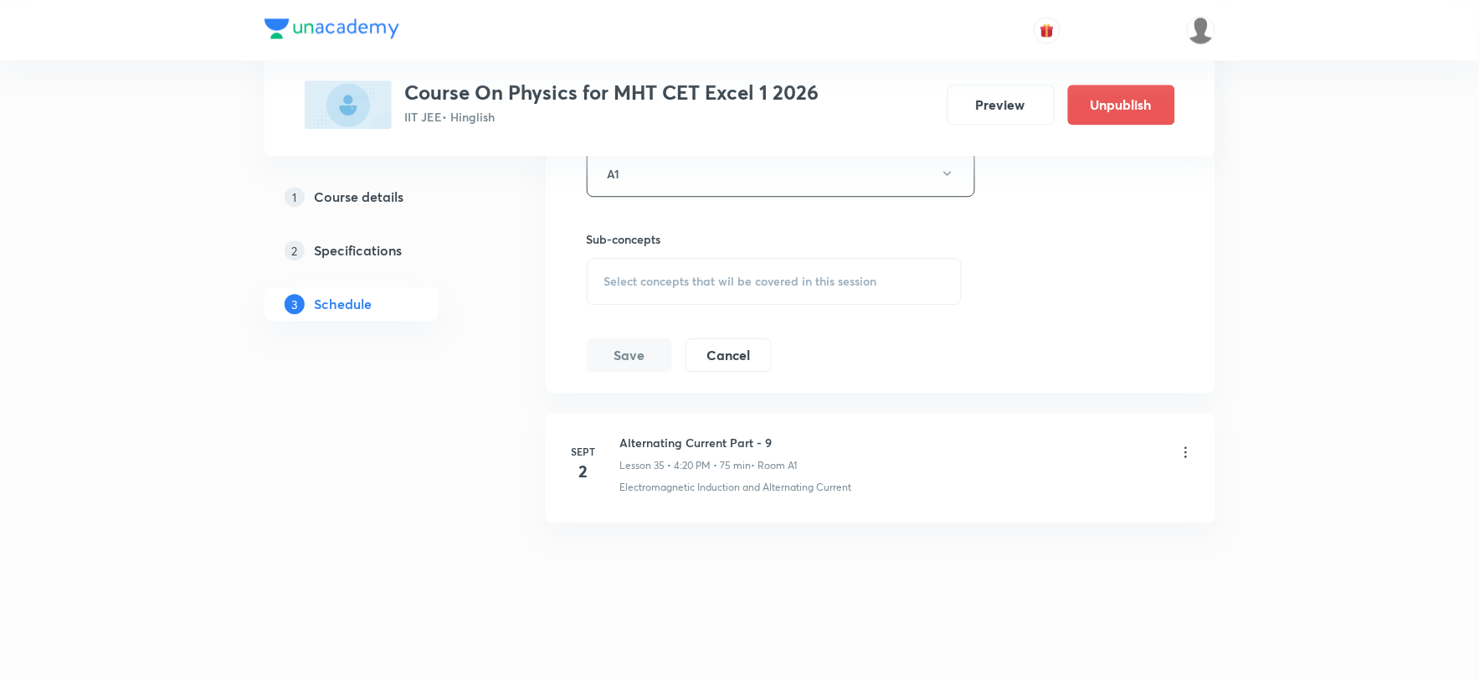
type input "Dual Nature of Radiation and Matter Part - 1"
click at [772, 279] on span "Select concepts that wil be covered in this session" at bounding box center [740, 281] width 273 height 13
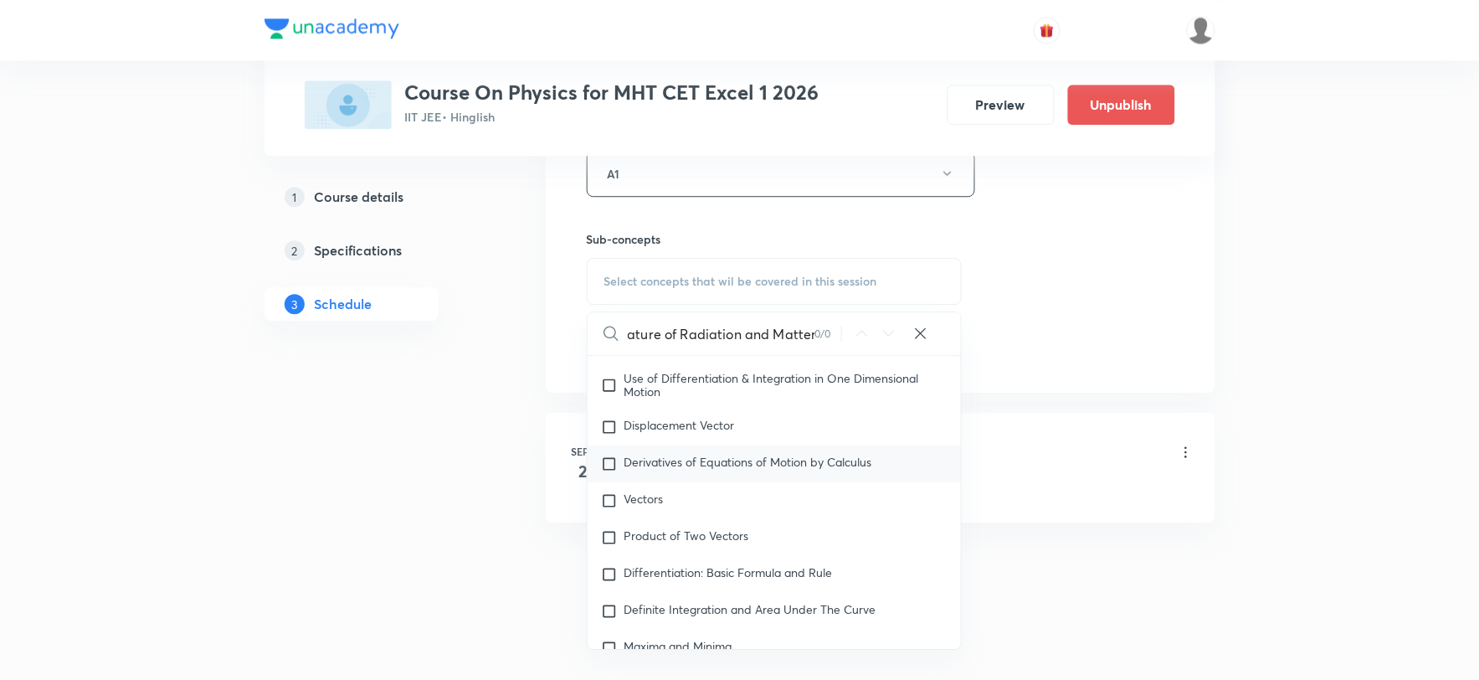
scroll to position [0, 0]
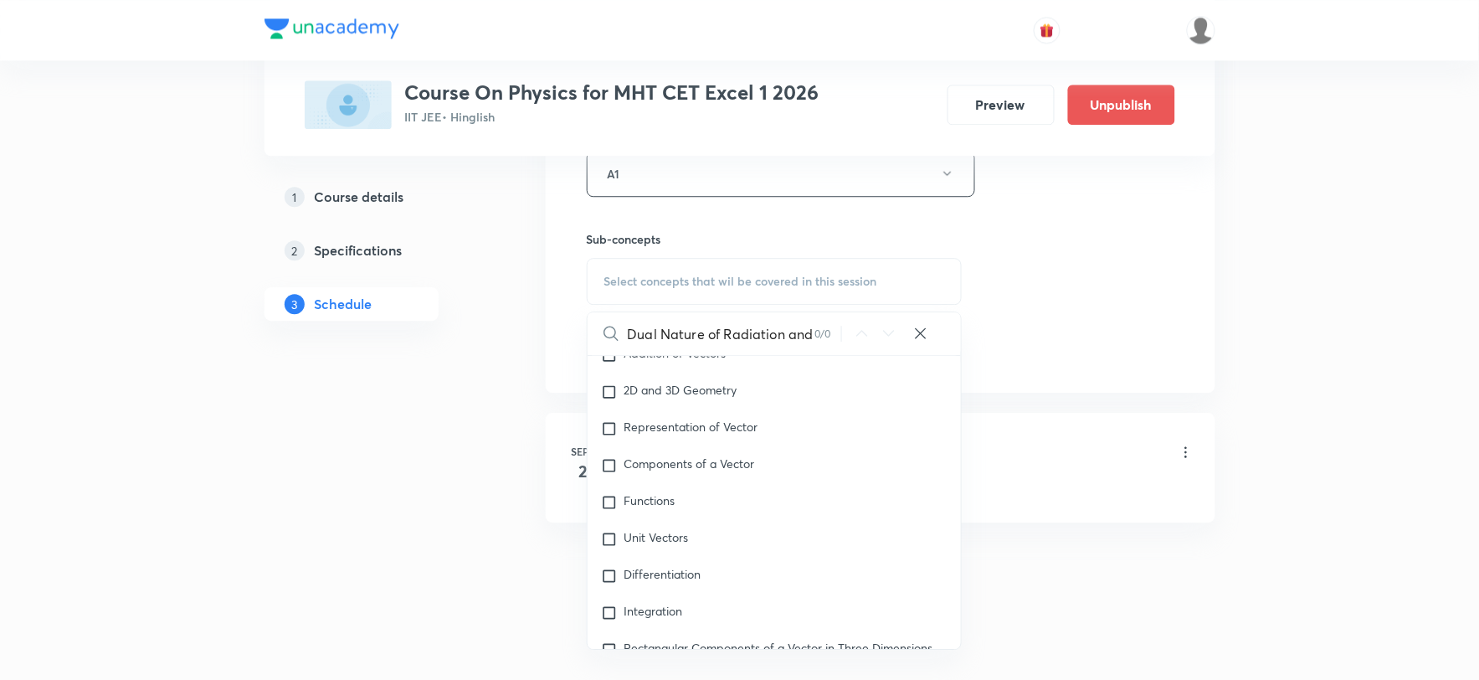
click at [782, 279] on span "Select concepts that wil be covered in this session" at bounding box center [740, 281] width 273 height 13
click at [783, 282] on span "Select concepts that wil be covered in this session" at bounding box center [740, 281] width 273 height 13
click at [809, 336] on input "Dual Nature of Radiation and Matter" at bounding box center [721, 333] width 187 height 43
drag, startPoint x: 818, startPoint y: 336, endPoint x: 633, endPoint y: 333, distance: 185.0
click at [633, 333] on div "Dual Nature of Radiation and Matter 0 / 0 ​" at bounding box center [775, 333] width 374 height 43
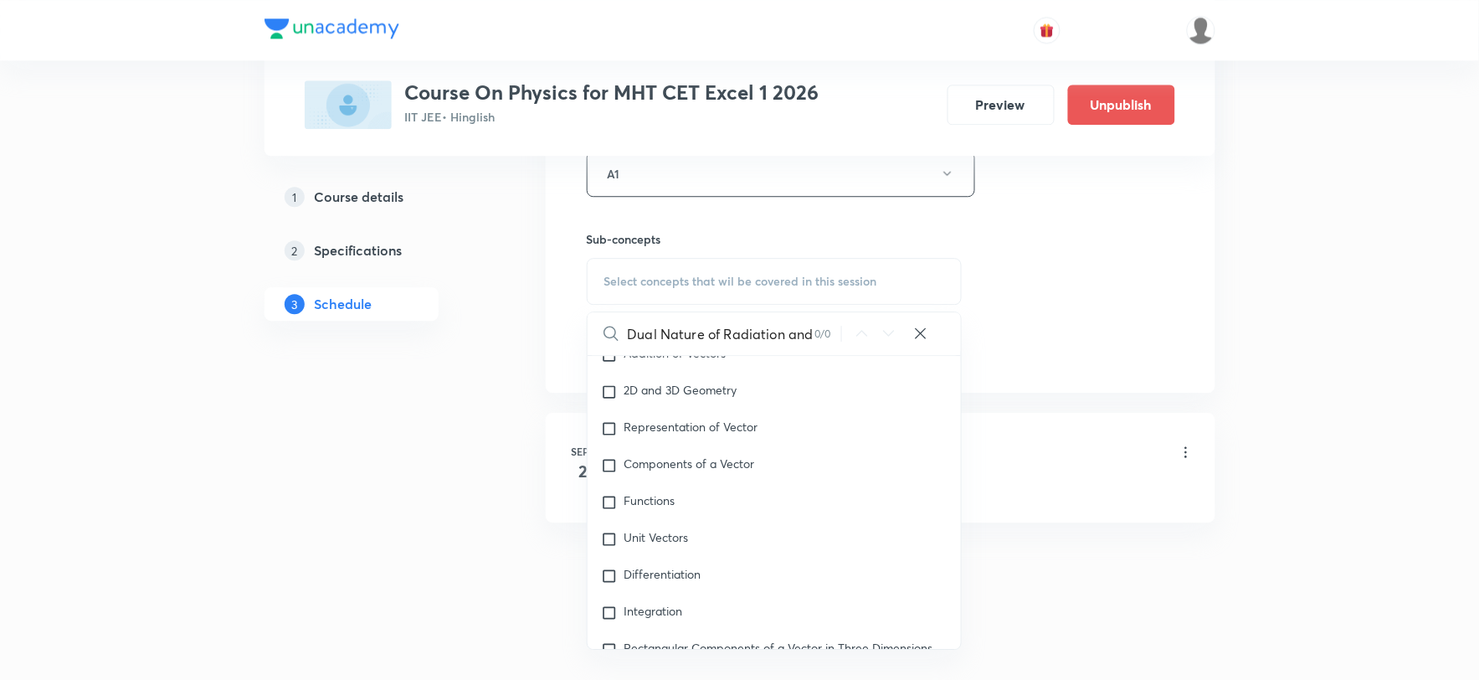
drag, startPoint x: 624, startPoint y: 331, endPoint x: 784, endPoint y: 336, distance: 159.9
click at [773, 321] on div "Dual Nature of Radiation and Matter 0 / 0 ​" at bounding box center [775, 333] width 374 height 43
type input "Dual Matter"
click at [924, 335] on icon at bounding box center [920, 333] width 17 height 17
click at [764, 335] on input "text" at bounding box center [795, 333] width 334 height 43
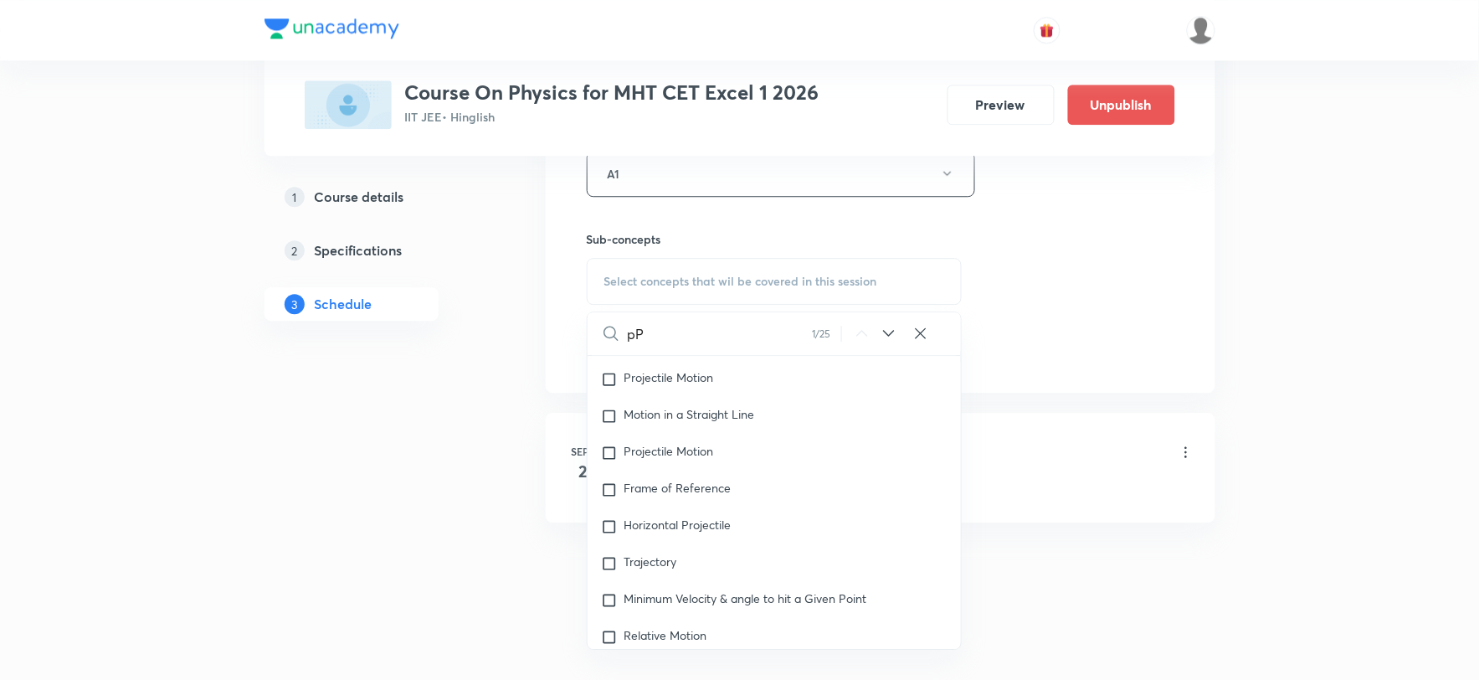
type input "p"
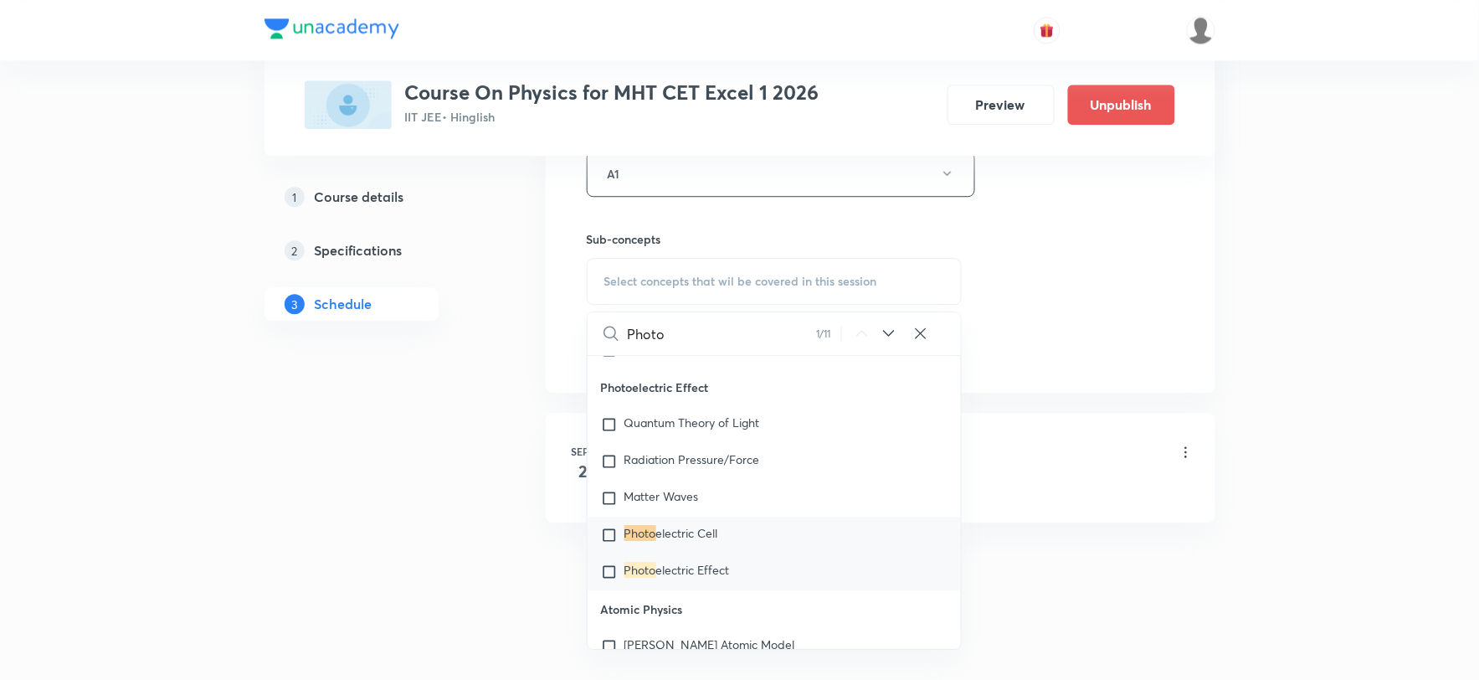
type input "Photo"
click at [604, 580] on input "checkbox" at bounding box center [612, 571] width 23 height 17
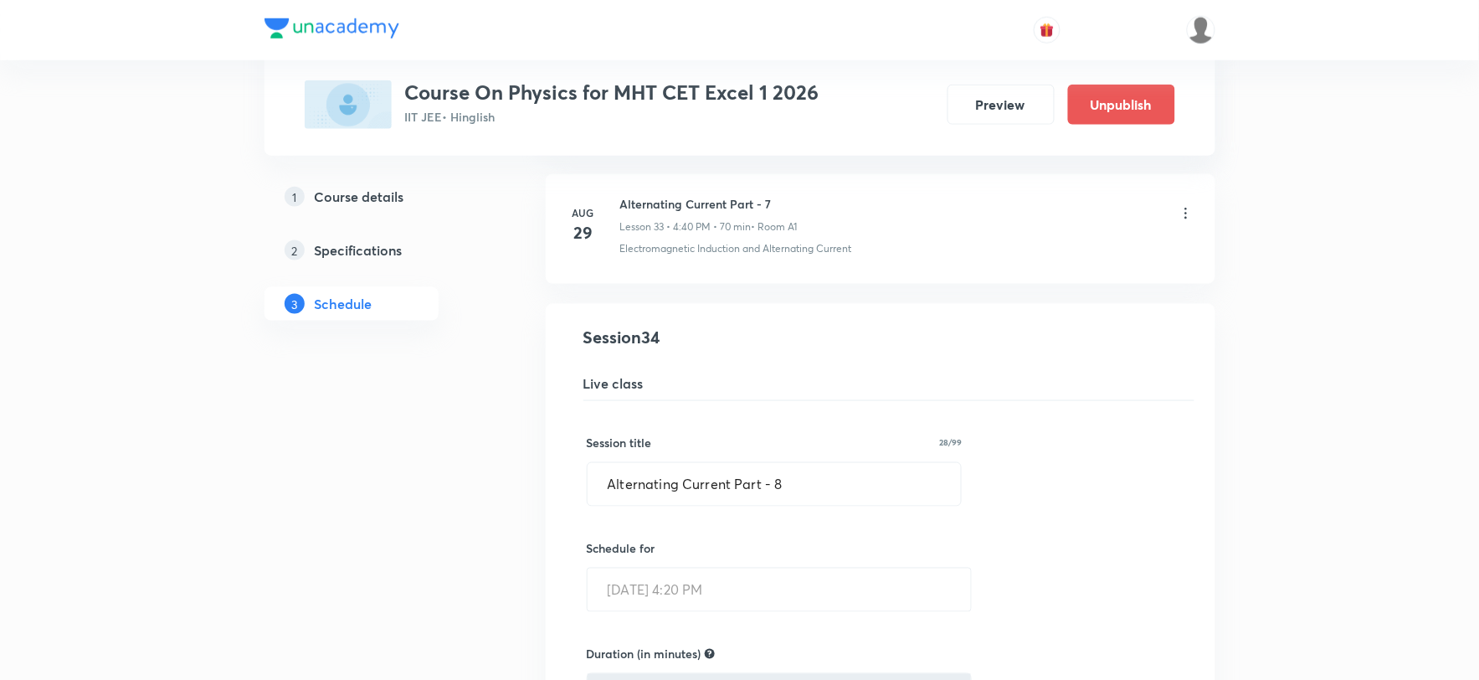
scroll to position [4506, 0]
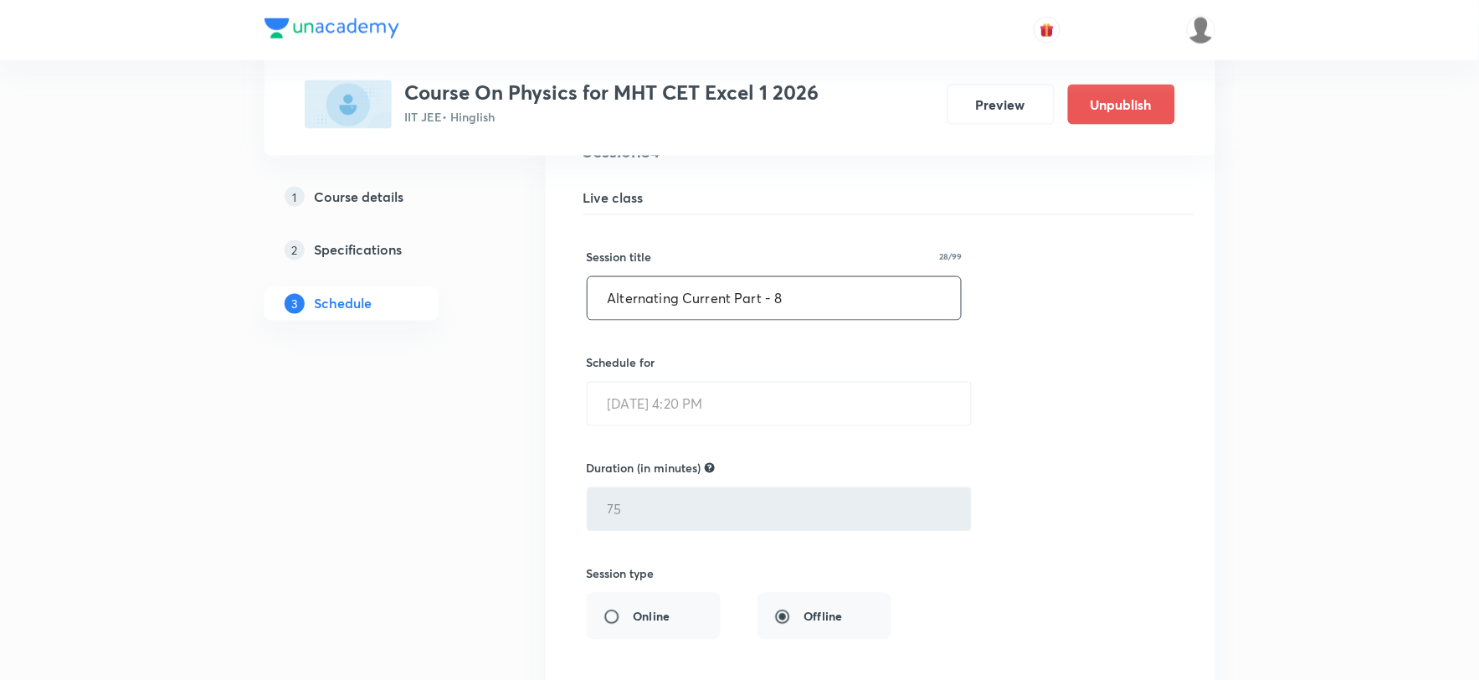
drag, startPoint x: 609, startPoint y: 304, endPoint x: 726, endPoint y: 307, distance: 117.2
click at [726, 307] on input "Alternating Current Part - 8" at bounding box center [775, 298] width 374 height 43
paste input "Dual Nature of Radiation and Matter"
click at [901, 299] on input "Dual Nature of Radiation and Matter Part - 8" at bounding box center [775, 298] width 374 height 43
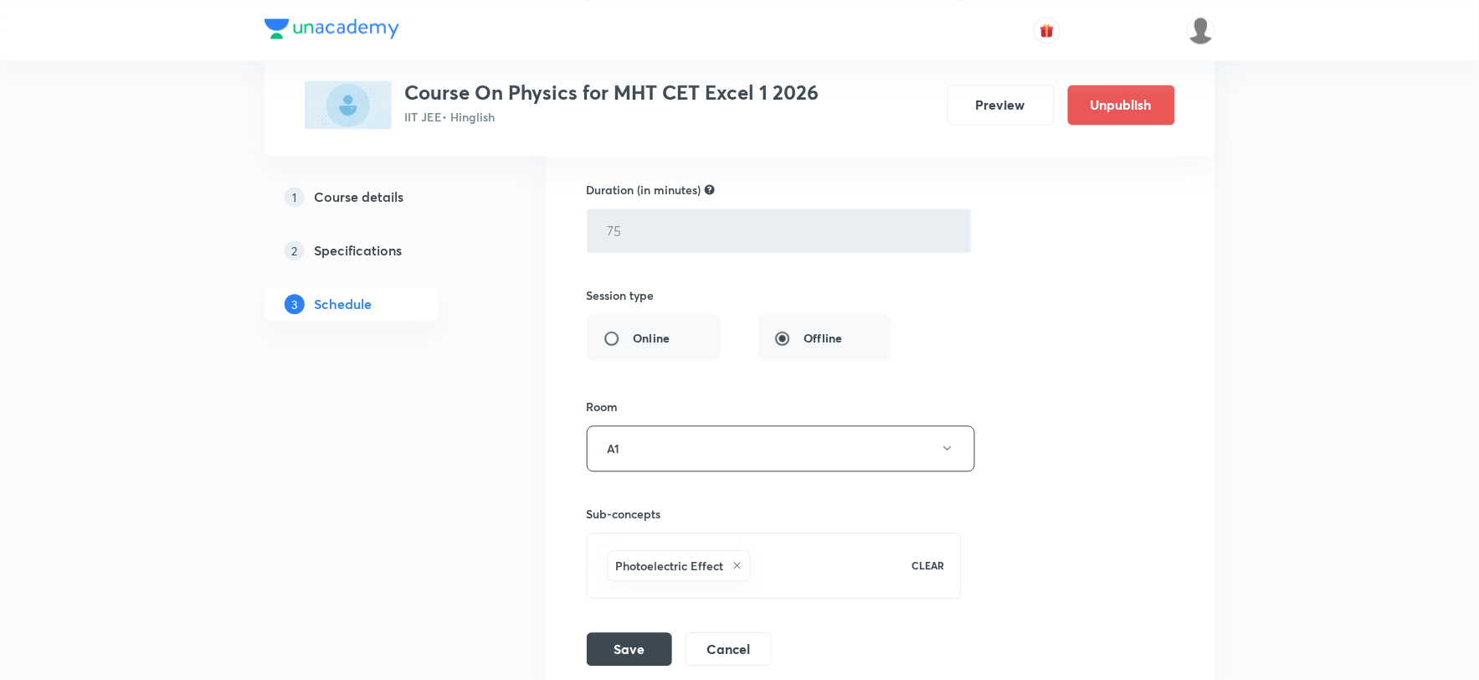
scroll to position [5064, 0]
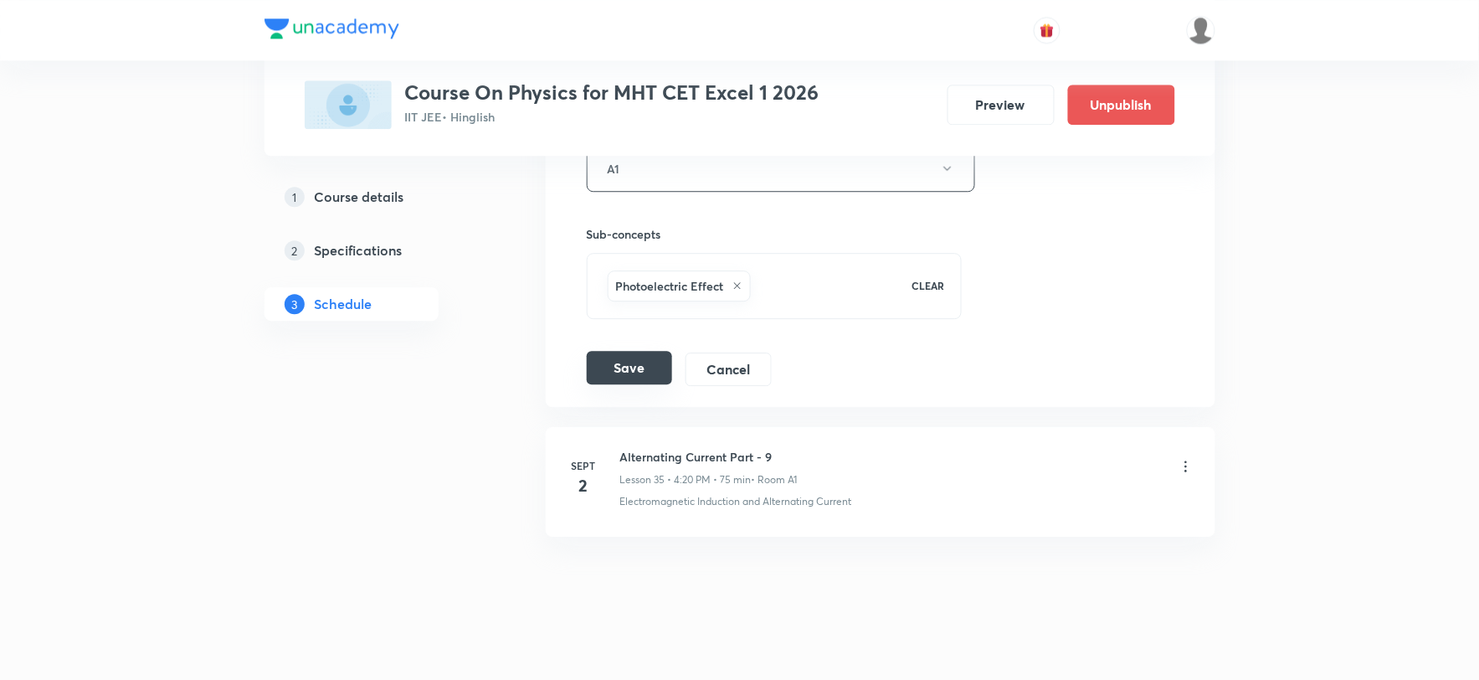
type input "Dual Nature of Radiation and Matter Part - 1"
click at [629, 379] on button "Save" at bounding box center [629, 367] width 85 height 33
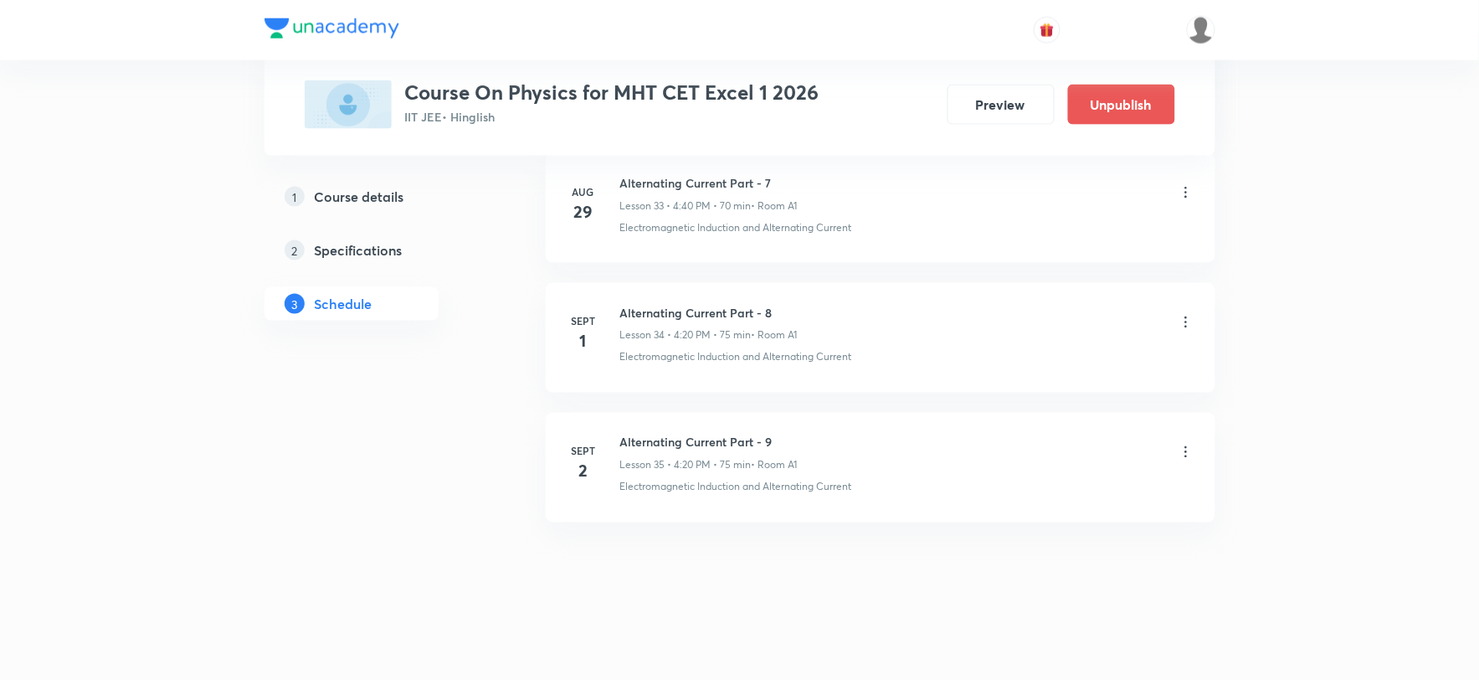
scroll to position [4439, 0]
click at [1187, 449] on icon at bounding box center [1186, 452] width 17 height 17
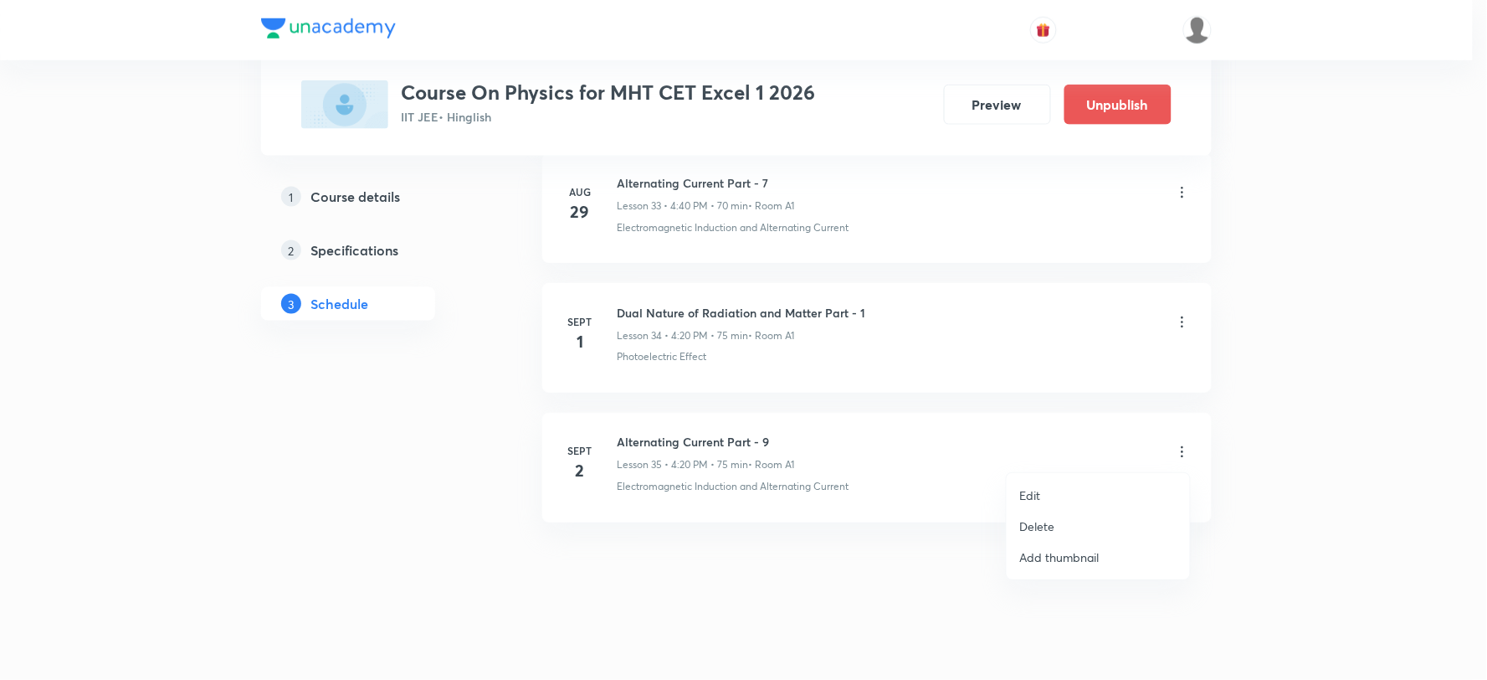
click at [1081, 496] on li "Edit" at bounding box center [1098, 495] width 183 height 31
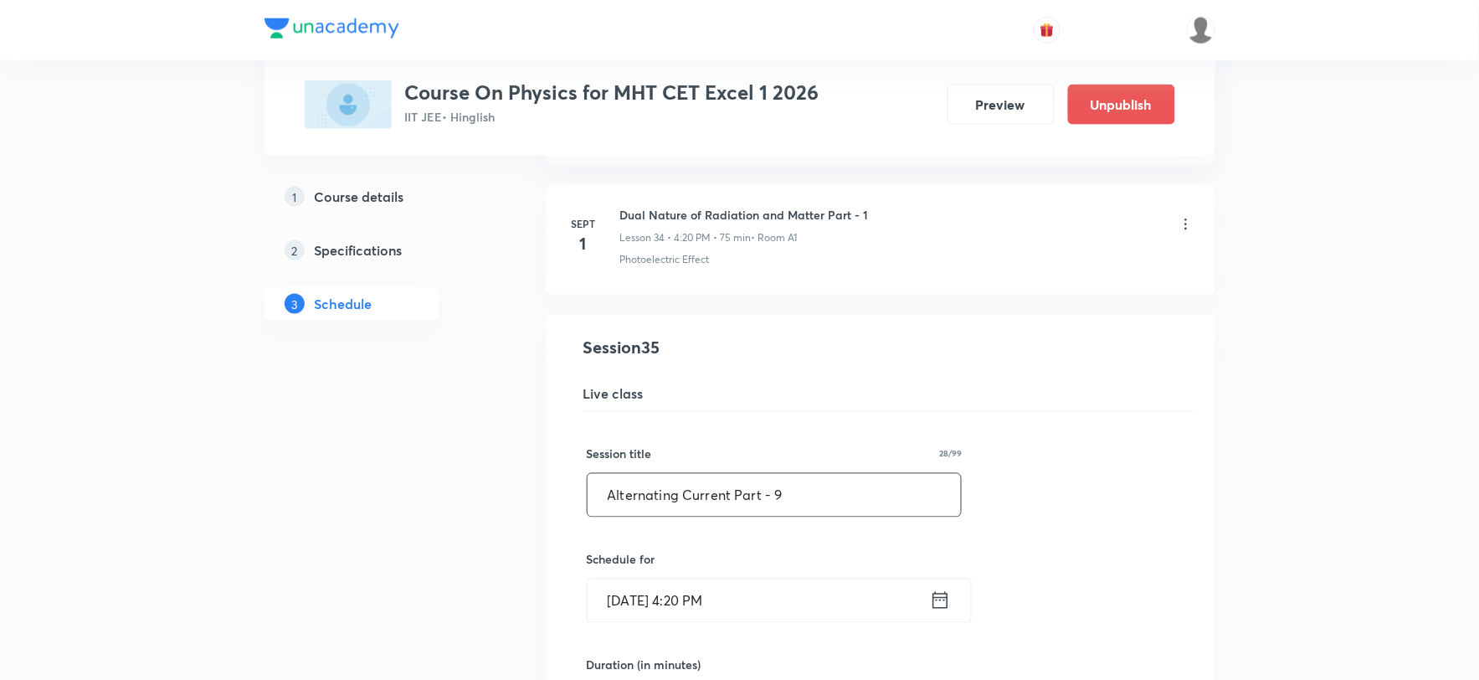
drag, startPoint x: 609, startPoint y: 503, endPoint x: 729, endPoint y: 505, distance: 120.5
click at [729, 505] on input "Alternating Current Part - 9" at bounding box center [775, 495] width 374 height 43
paste input "Dual Nature of Radiation and Matter"
click at [896, 497] on input "Dual Nature of Radiation and Matter Part - 9" at bounding box center [775, 495] width 374 height 43
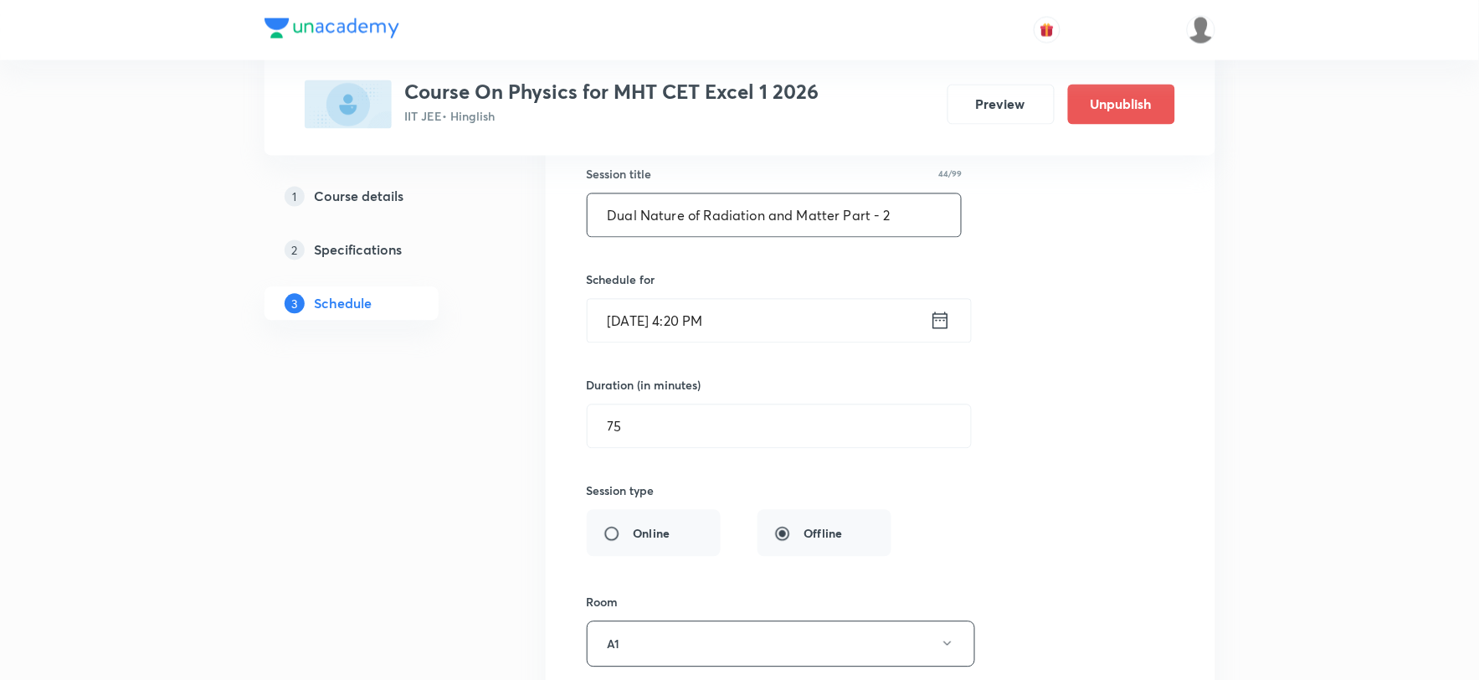
scroll to position [4997, 0]
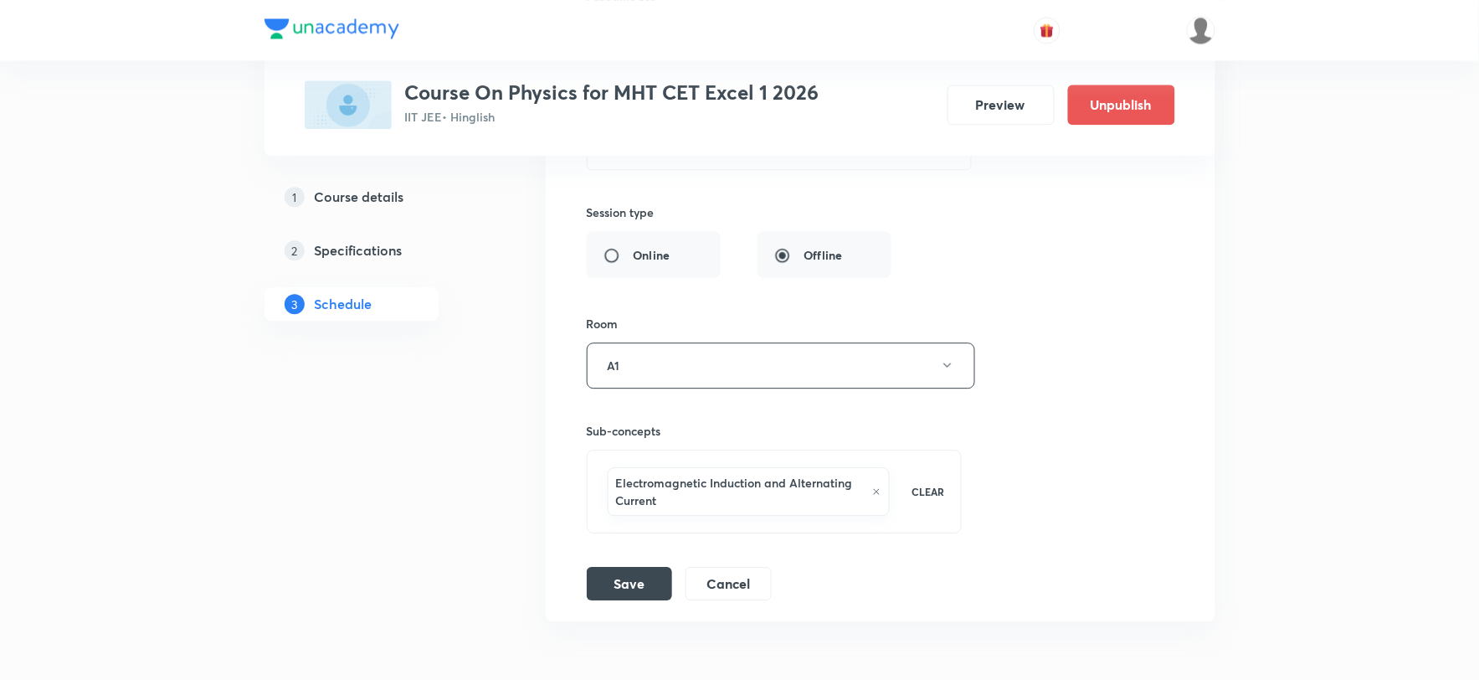
type input "Dual Nature of Radiation and Matter Part - 2"
click at [876, 494] on icon at bounding box center [877, 491] width 6 height 6
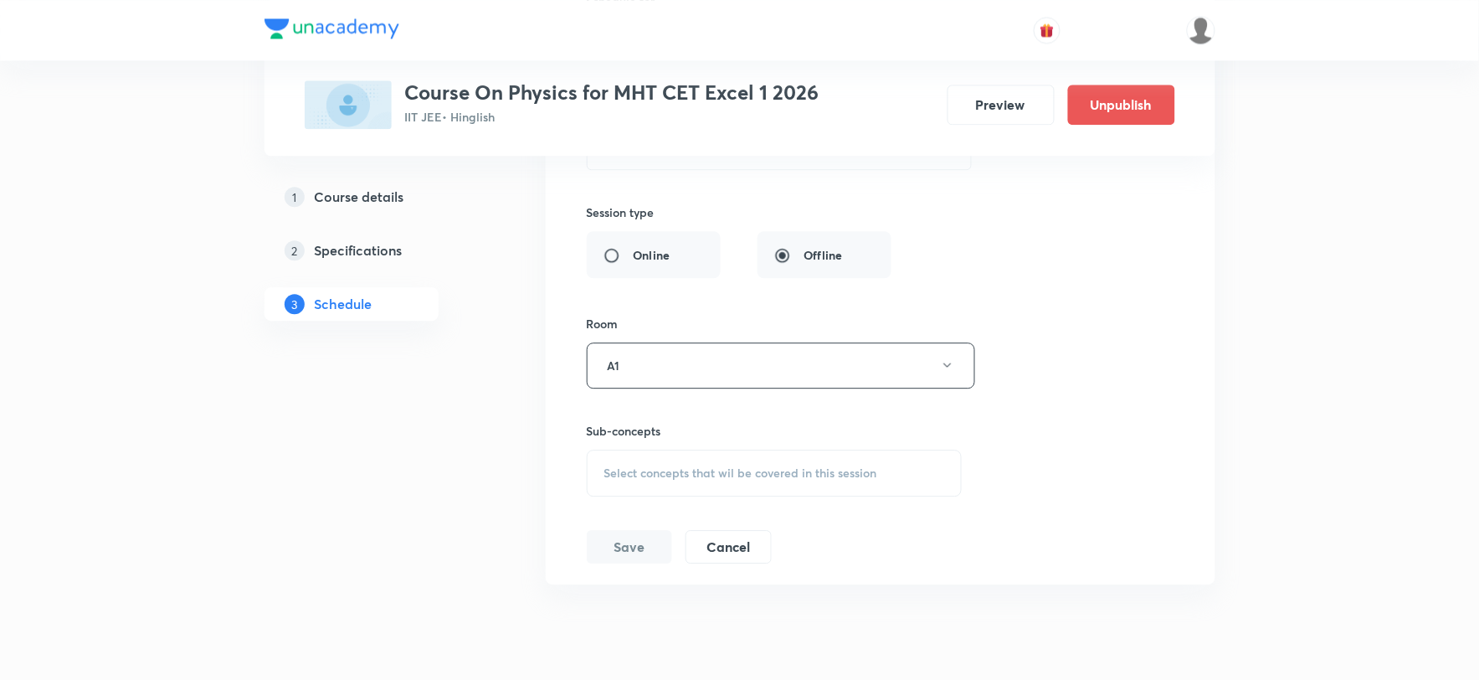
click at [701, 479] on span "Select concepts that wil be covered in this session" at bounding box center [740, 472] width 273 height 13
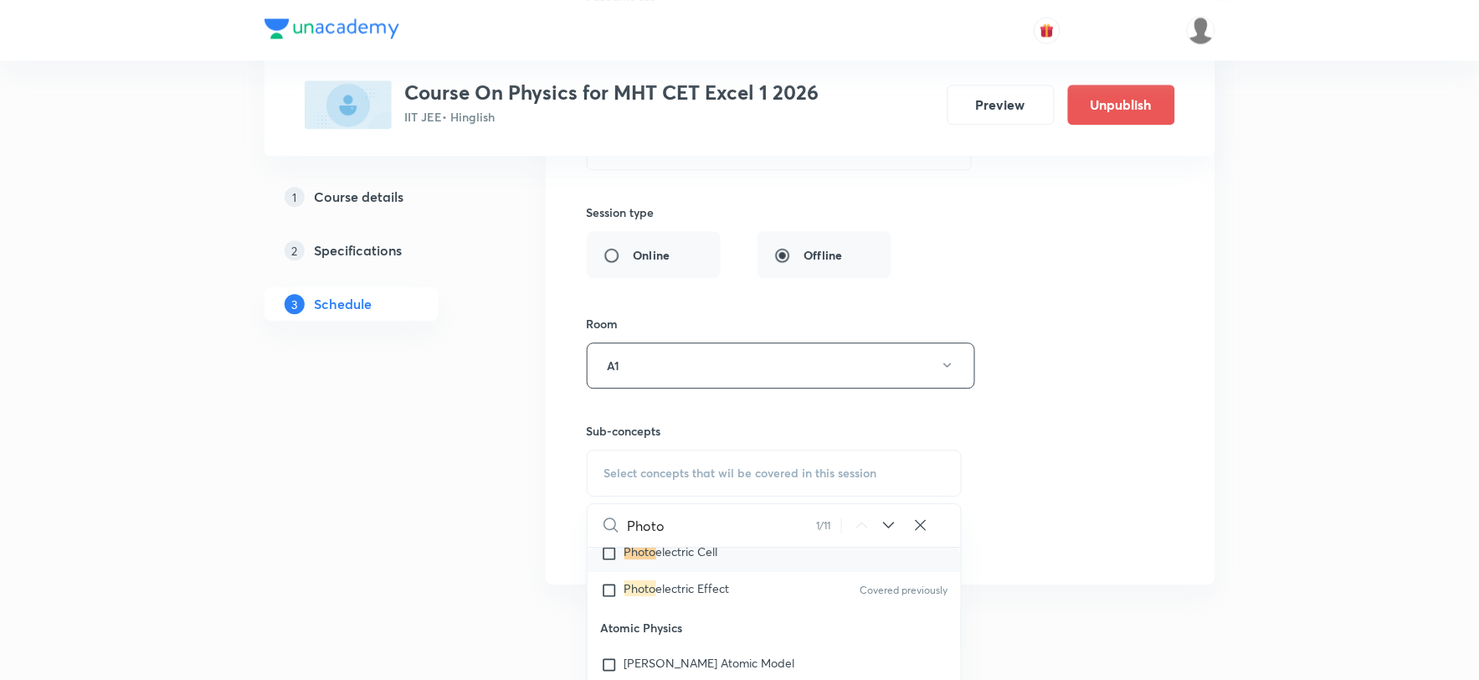
scroll to position [23807, 0]
type input "Photo"
click at [608, 586] on input "checkbox" at bounding box center [612, 577] width 23 height 17
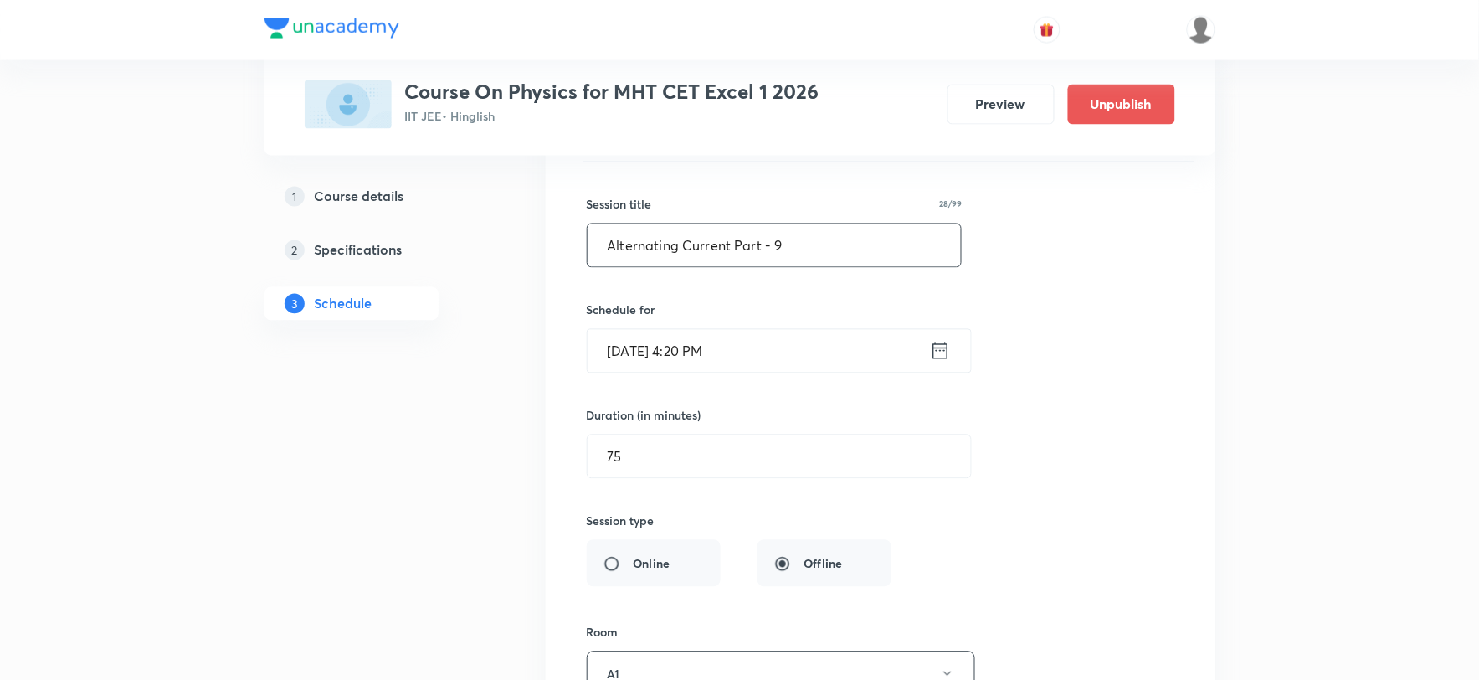
scroll to position [4532, 0]
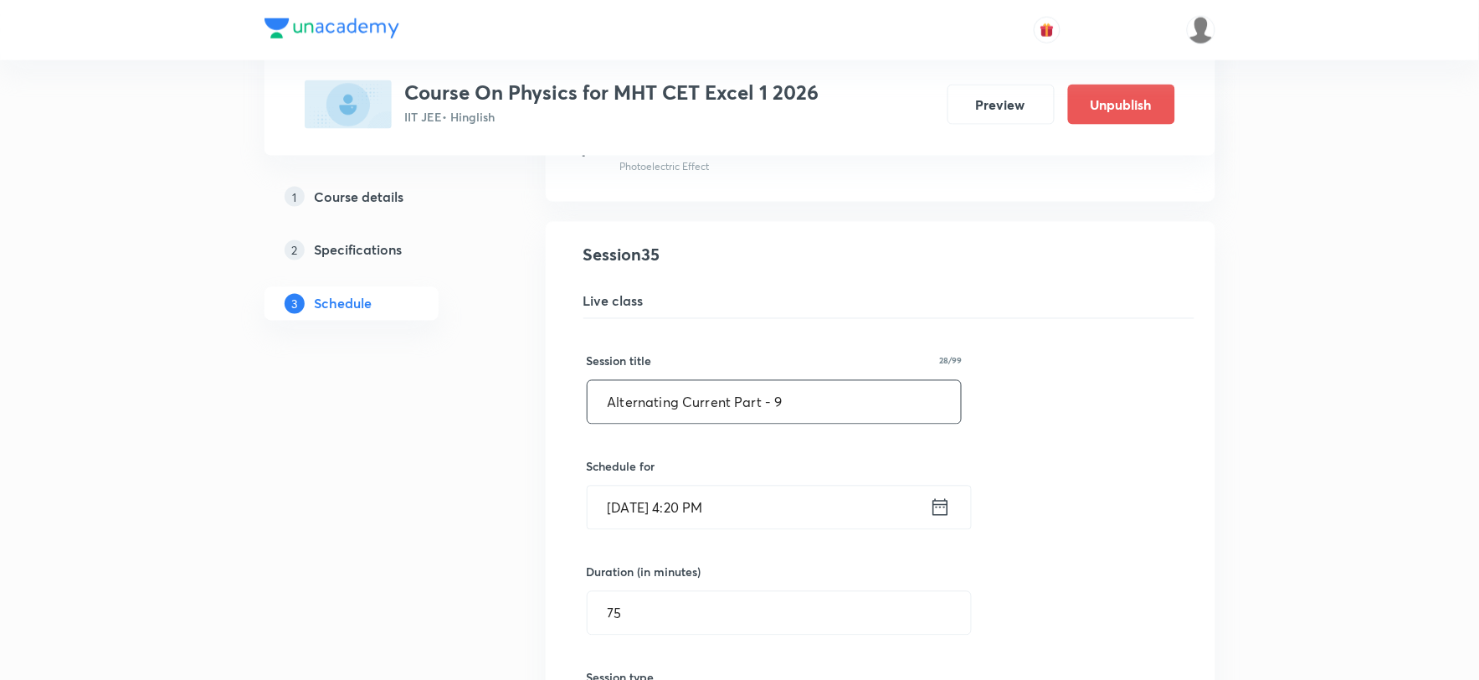
drag, startPoint x: 649, startPoint y: 407, endPoint x: 729, endPoint y: 413, distance: 80.6
click at [729, 413] on input "Alternating Current Part - 9" at bounding box center [775, 402] width 374 height 43
paste input "Dual Nature of Radiation and Matter"
click at [894, 413] on input "Dual Nature of Radiation and Matter Part - 9" at bounding box center [775, 402] width 374 height 43
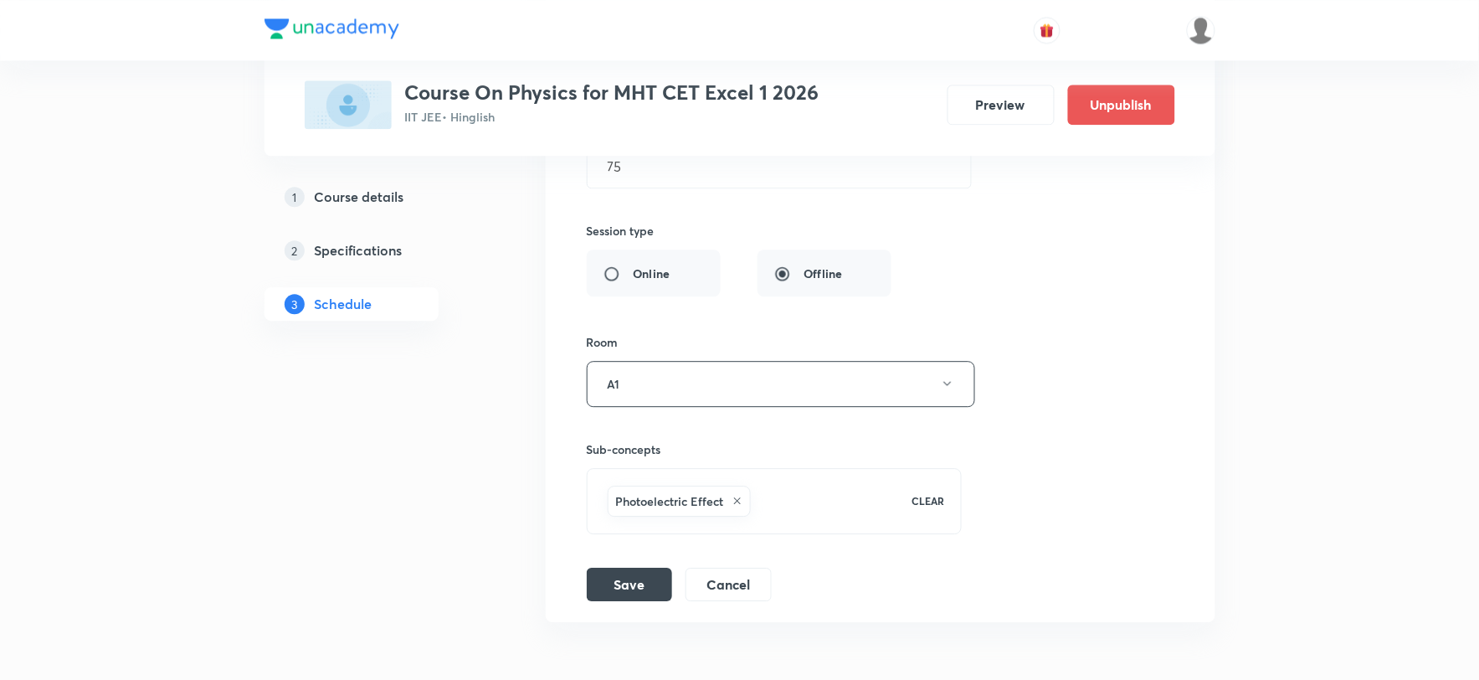
scroll to position [5083, 0]
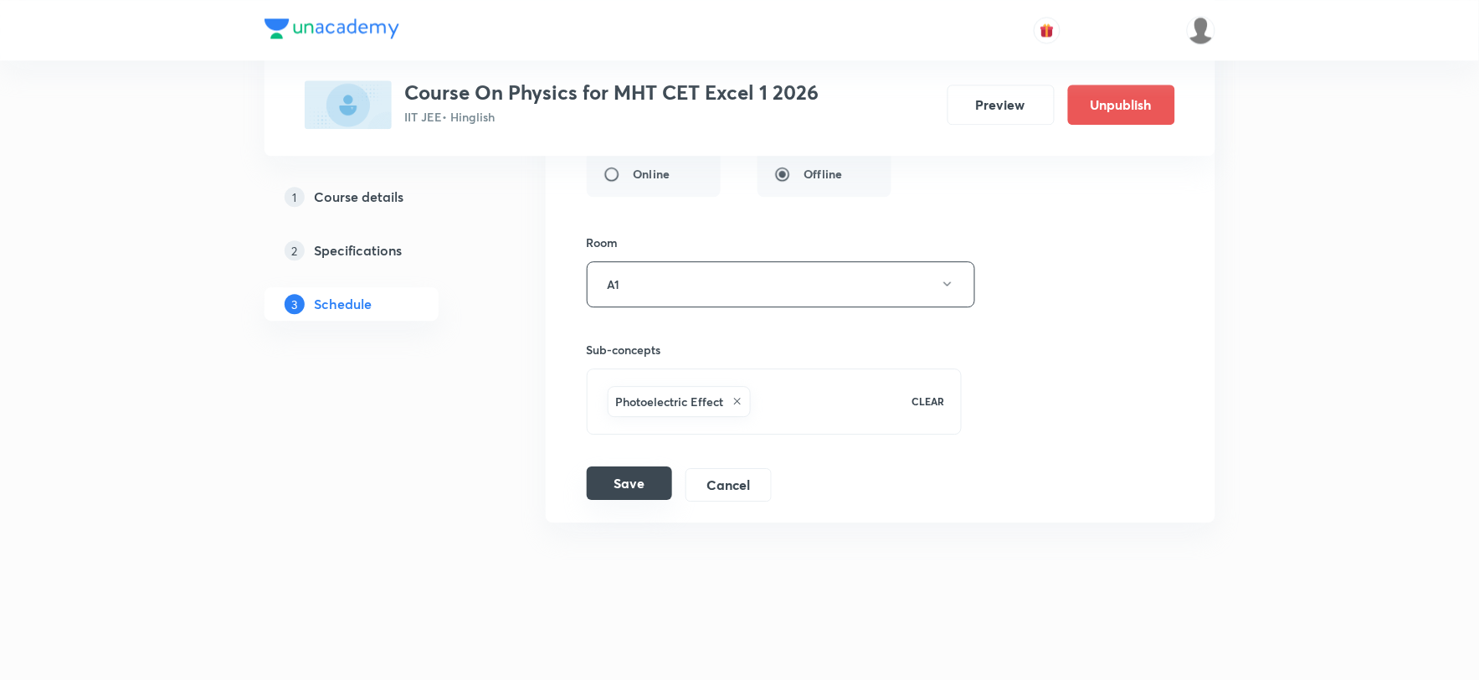
type input "Dual Nature of Radiation and Matter Part - 2"
click at [645, 495] on button "Save" at bounding box center [629, 482] width 85 height 33
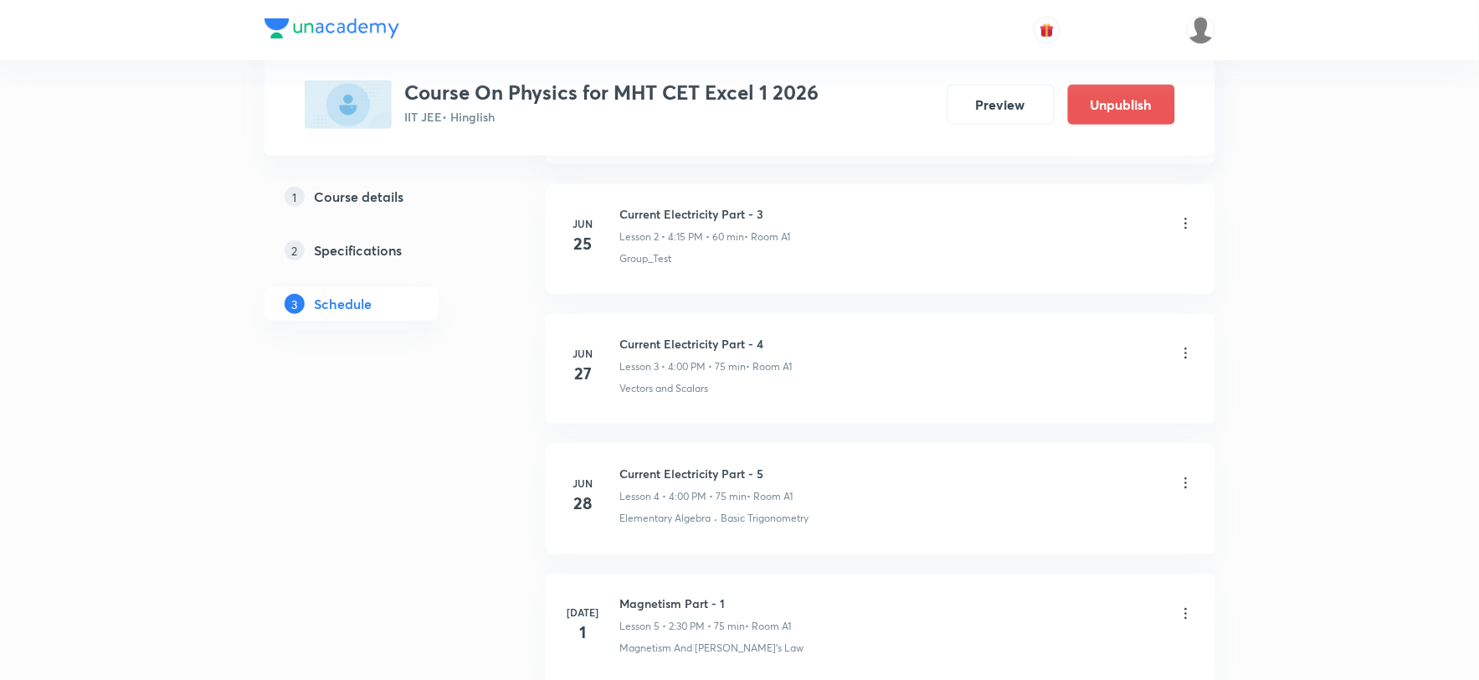
scroll to position [403, 0]
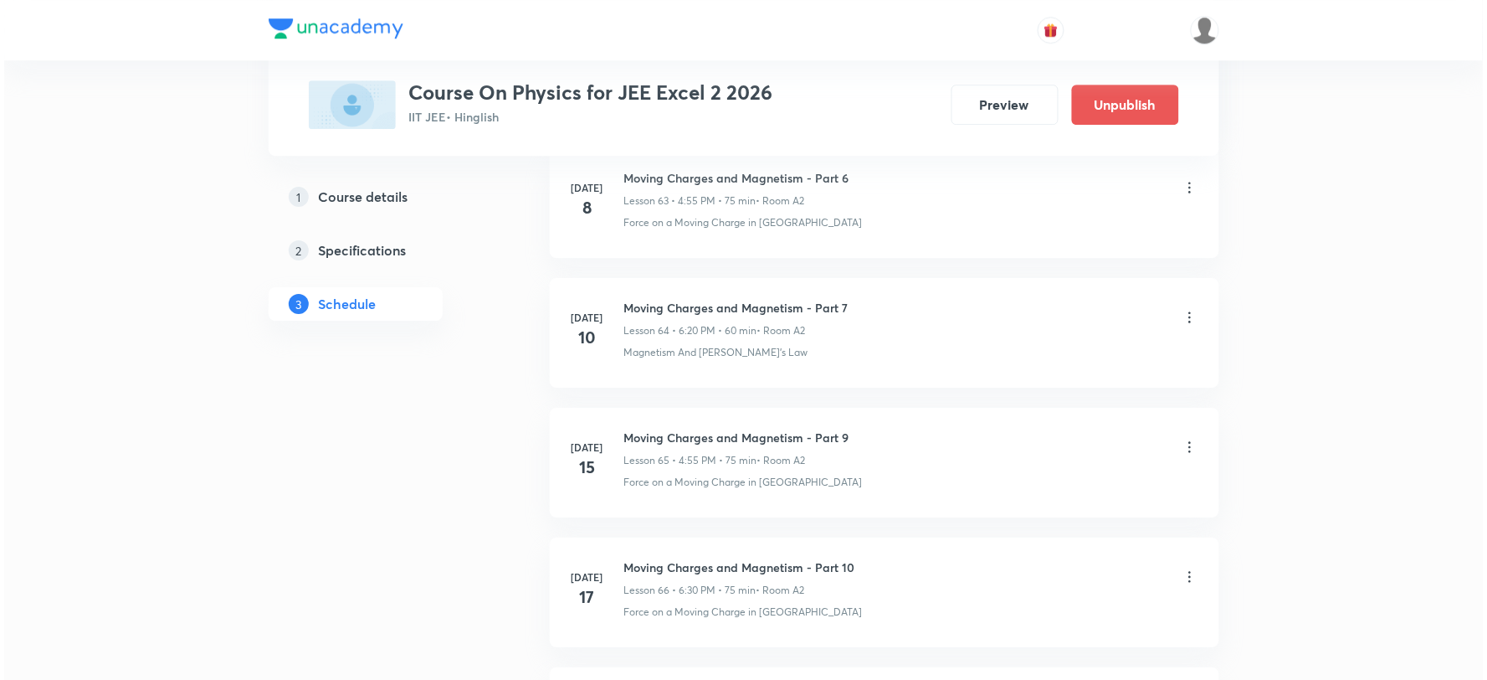
scroll to position [11313, 0]
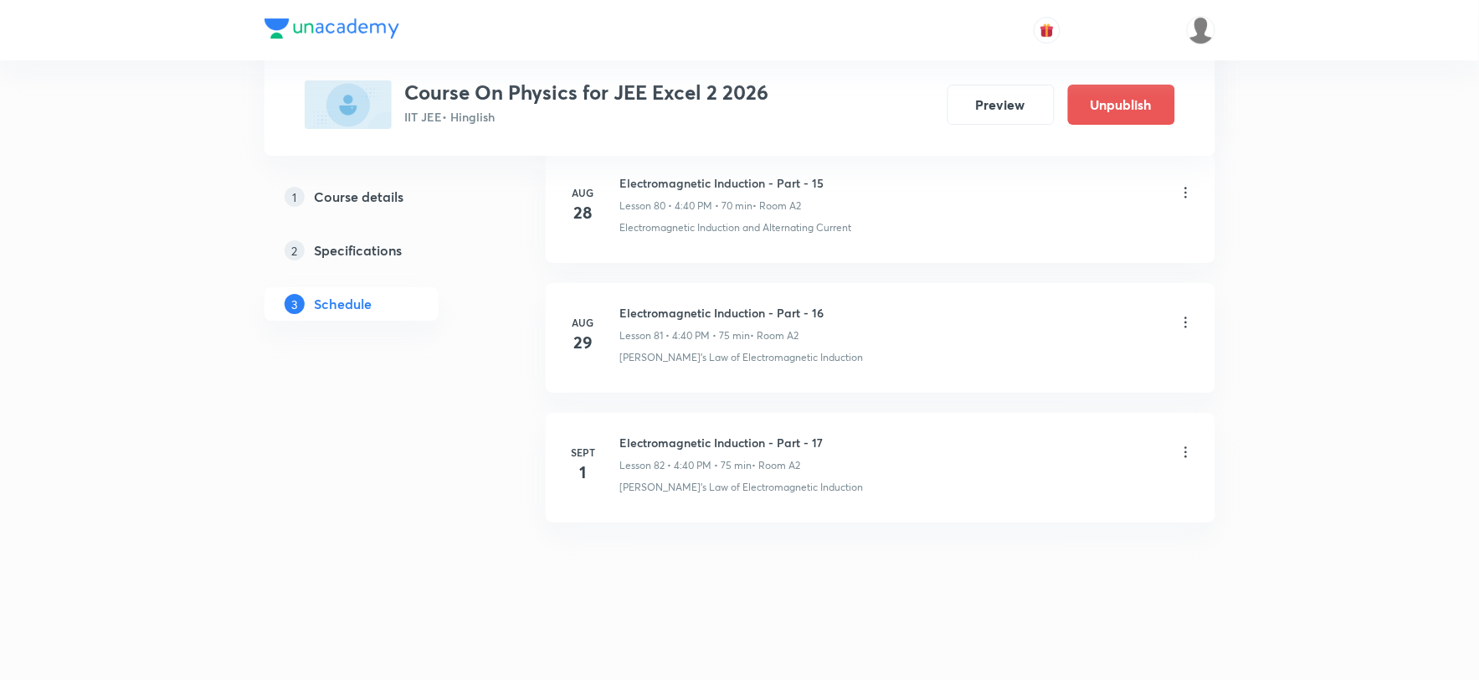
click at [1189, 452] on icon at bounding box center [1186, 452] width 17 height 17
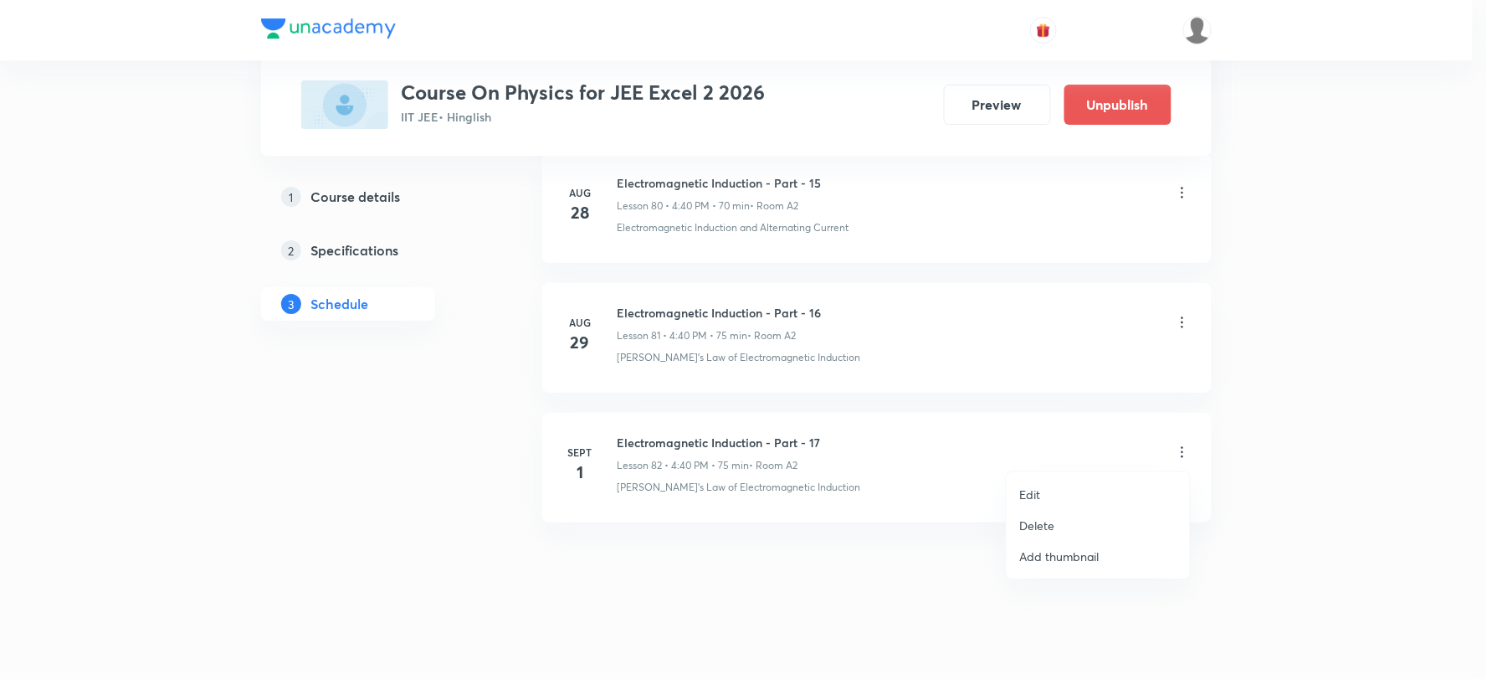
click at [1064, 491] on li "Edit" at bounding box center [1098, 494] width 183 height 31
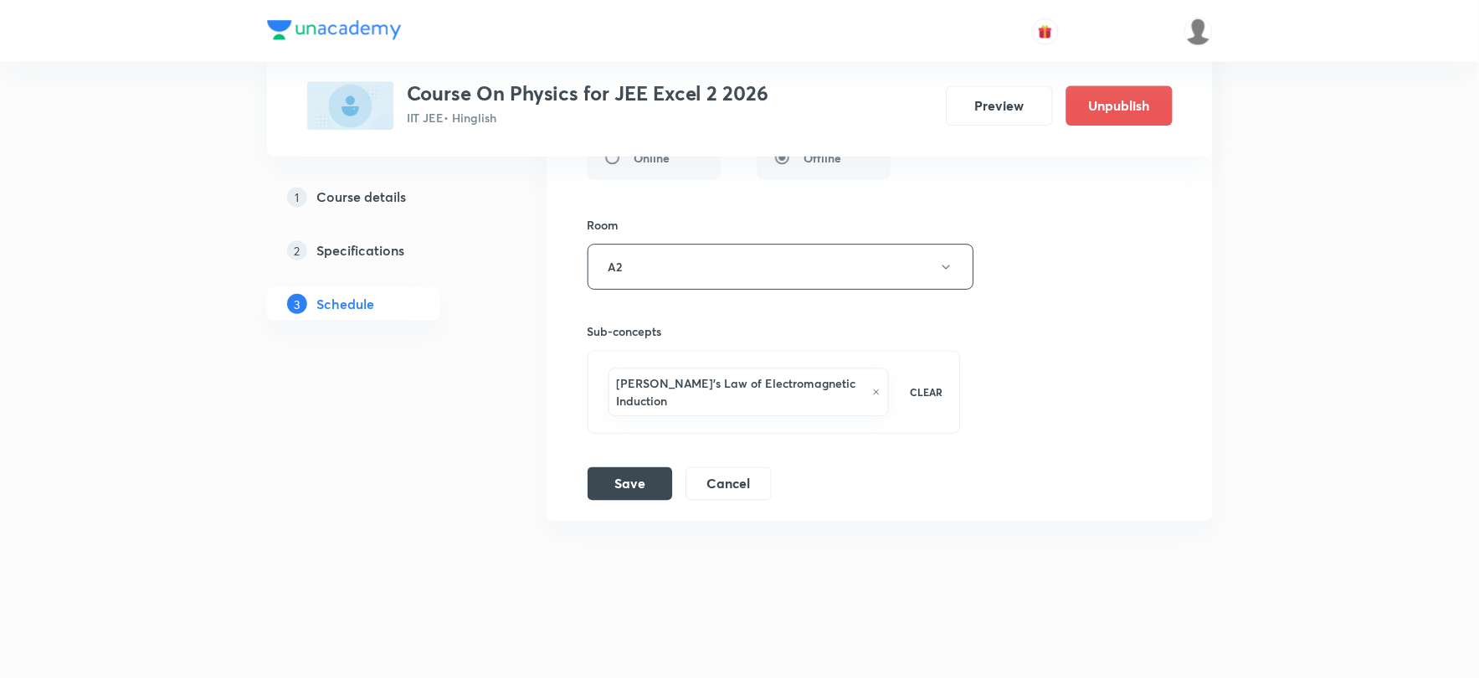
scroll to position [11188, 0]
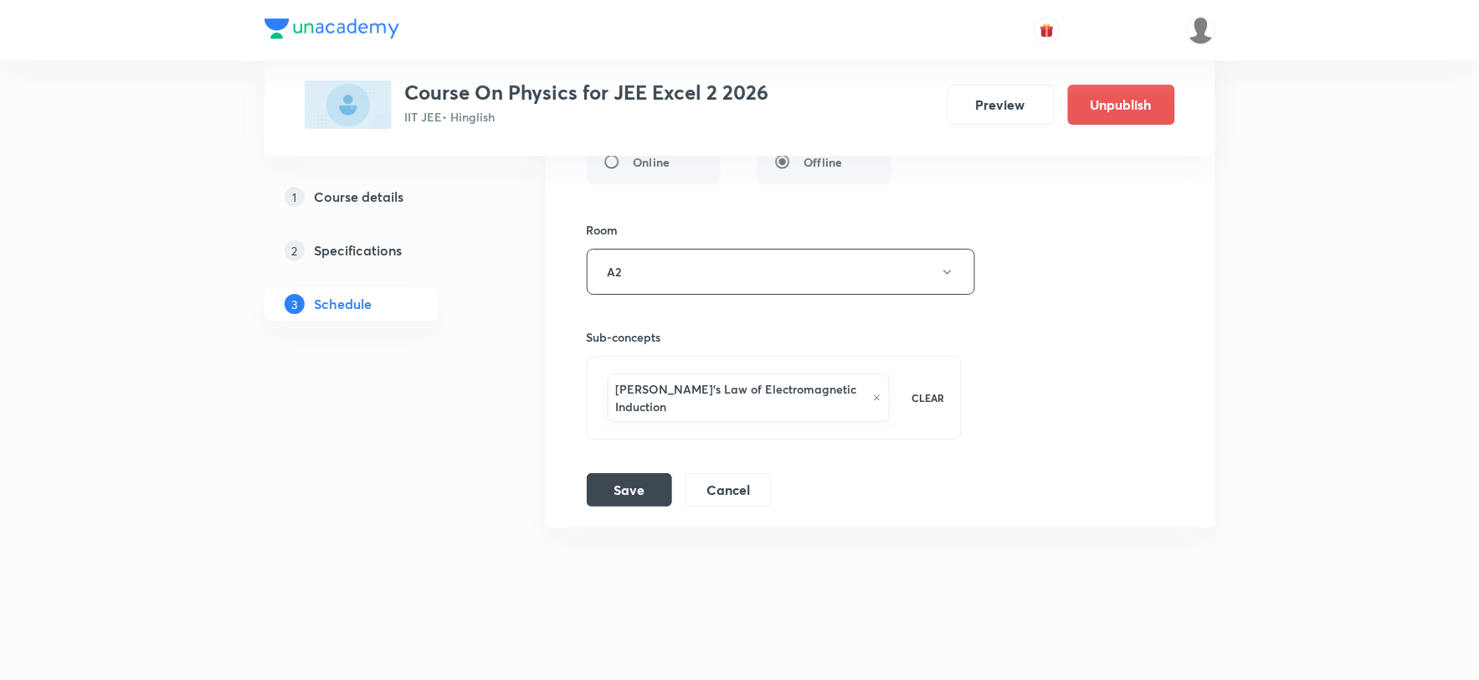
click at [874, 402] on icon at bounding box center [877, 398] width 8 height 10
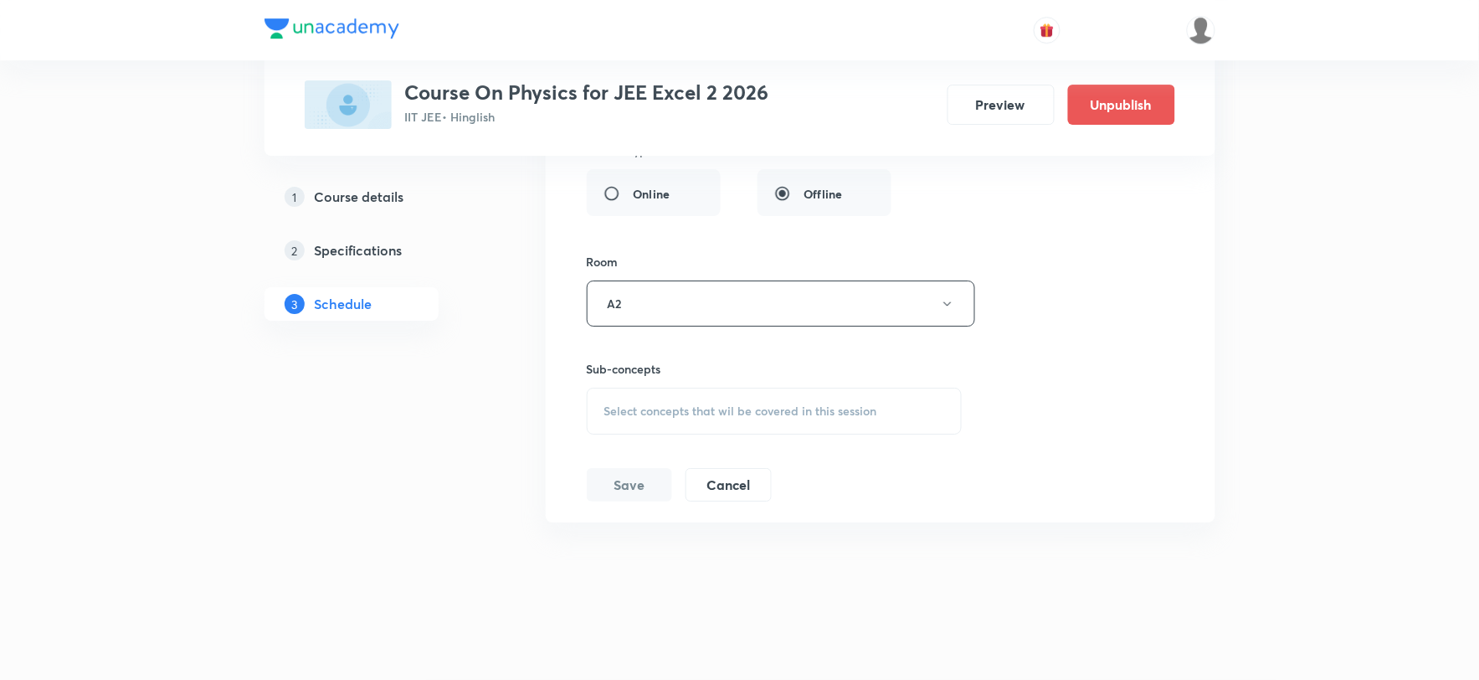
click at [696, 413] on span "Select concepts that wil be covered in this session" at bounding box center [740, 410] width 273 height 13
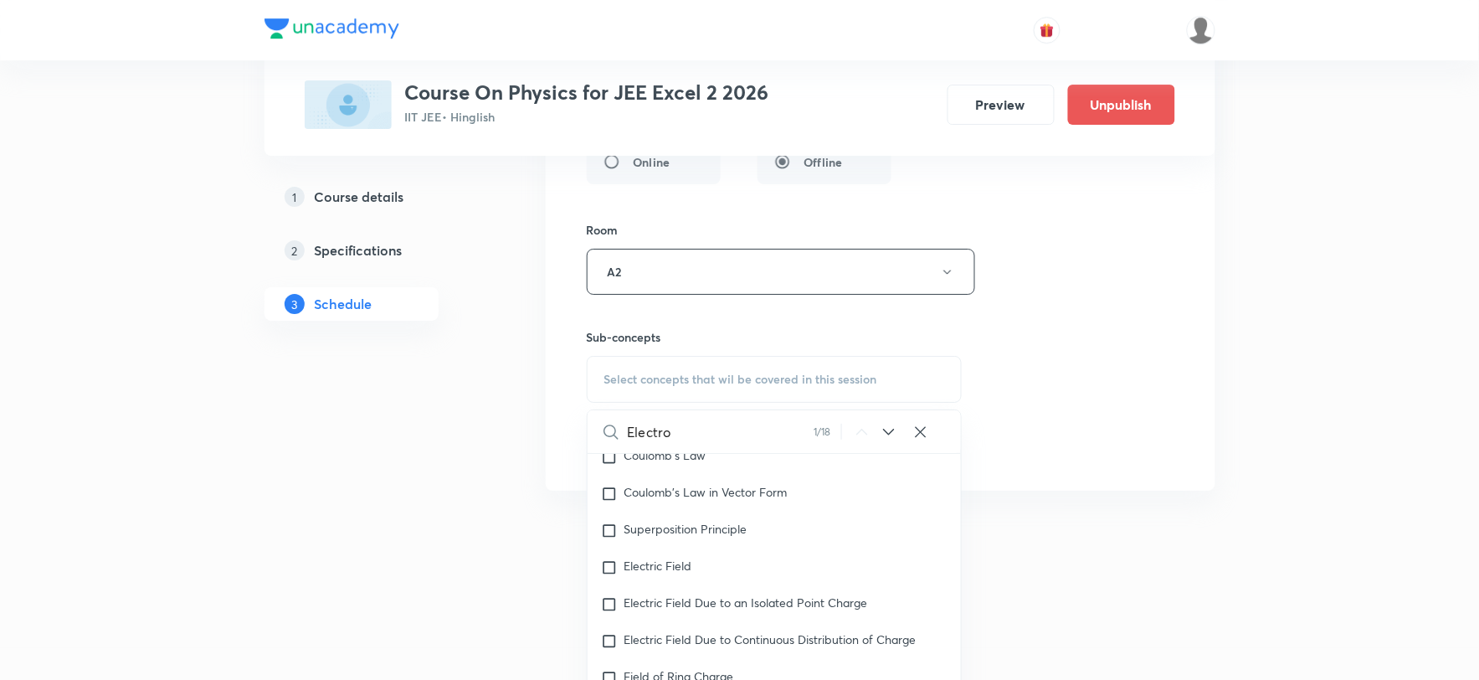
scroll to position [13973, 0]
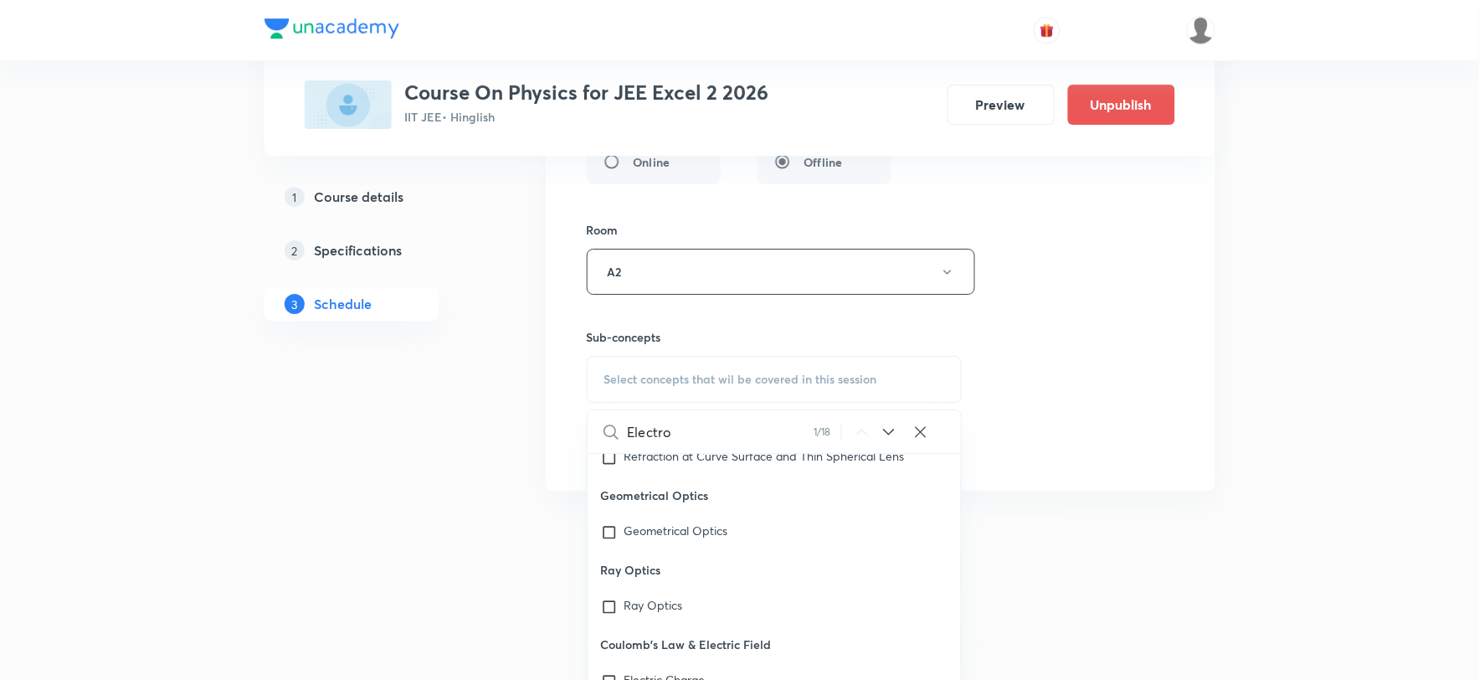
click at [675, 441] on input "Electro" at bounding box center [721, 431] width 187 height 43
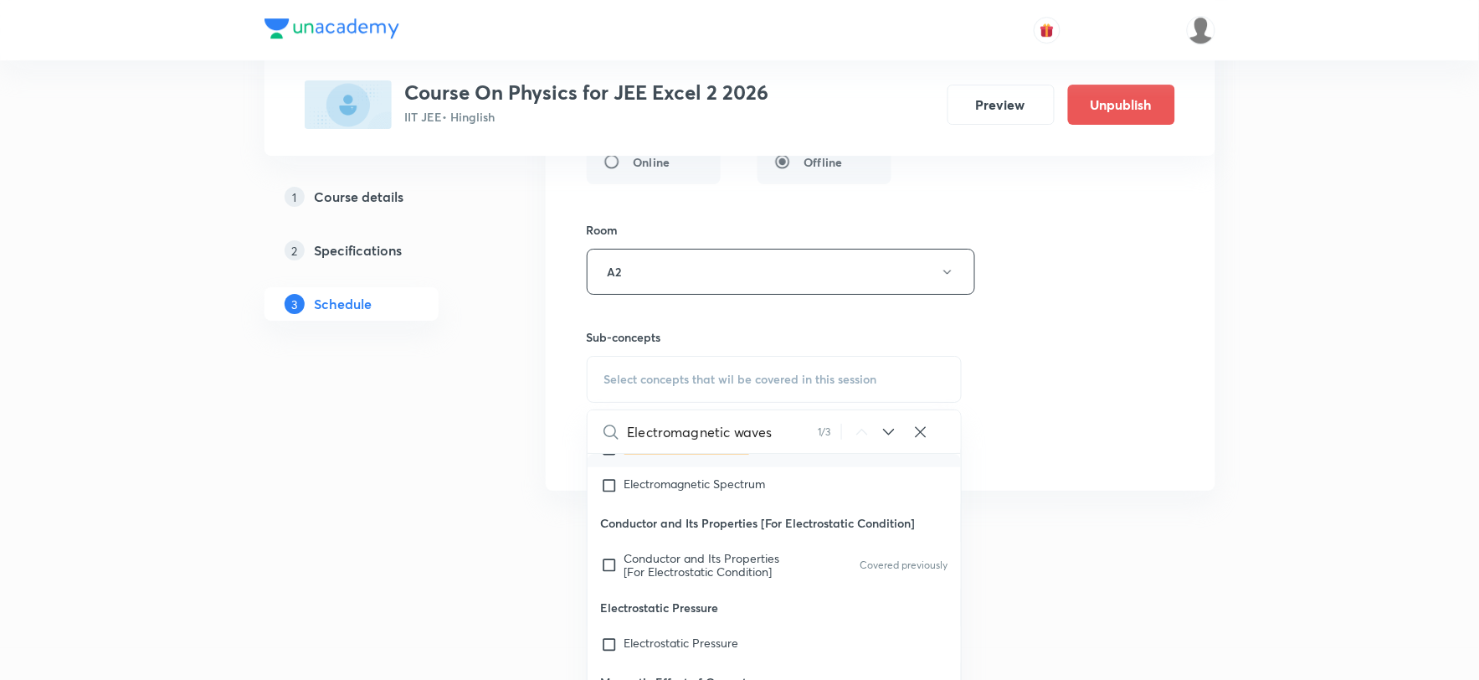
scroll to position [21842, 0]
type input "Electromagnetic waves"
click at [606, 456] on input "checkbox" at bounding box center [612, 447] width 23 height 17
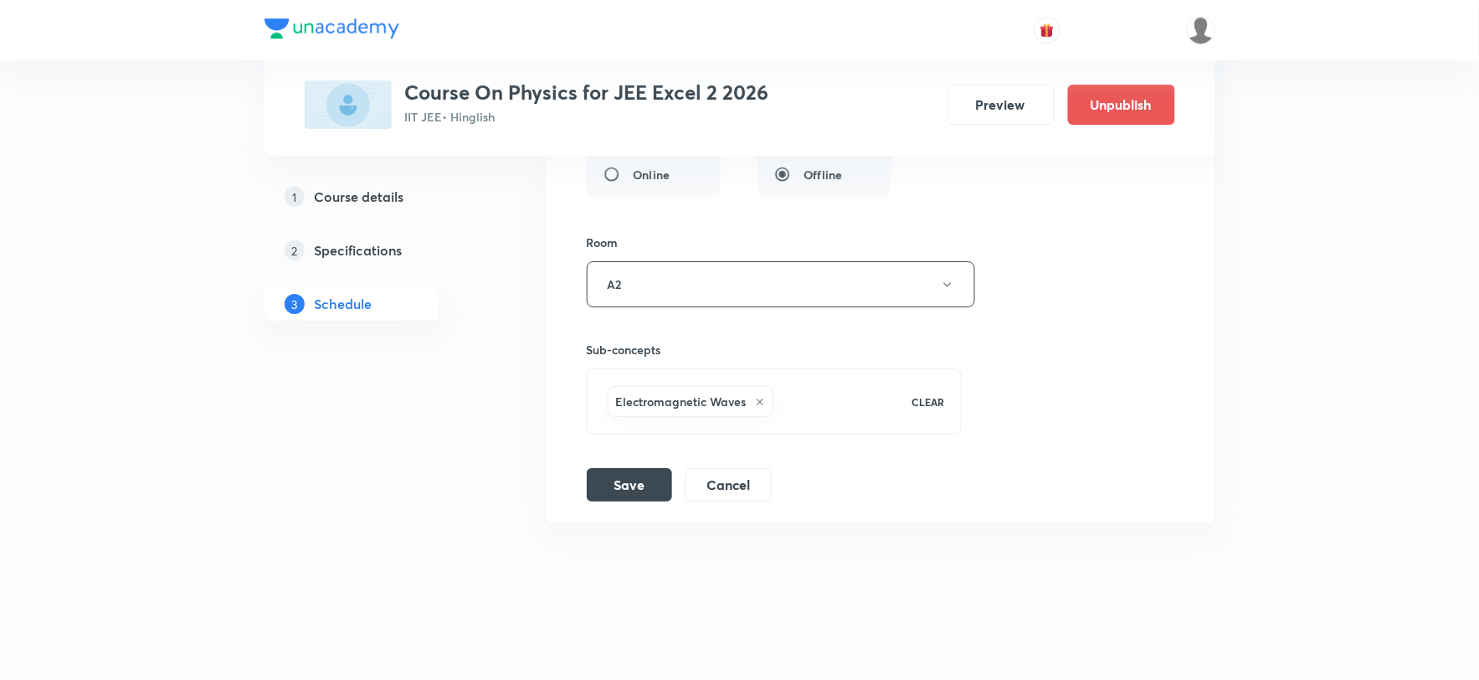
click at [628, 402] on h6 "Electromagnetic Waves" at bounding box center [681, 402] width 131 height 18
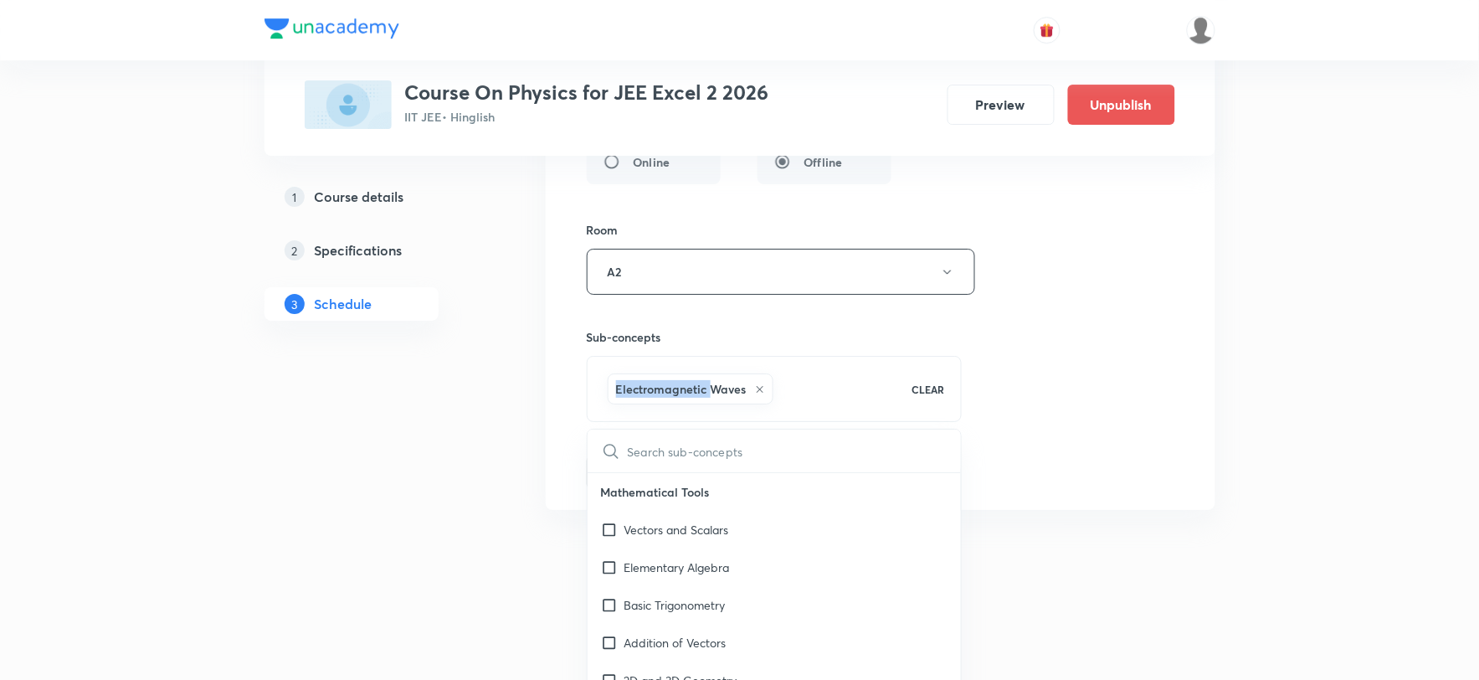
copy h6 "Electromagnetic"
checkbox input "true"
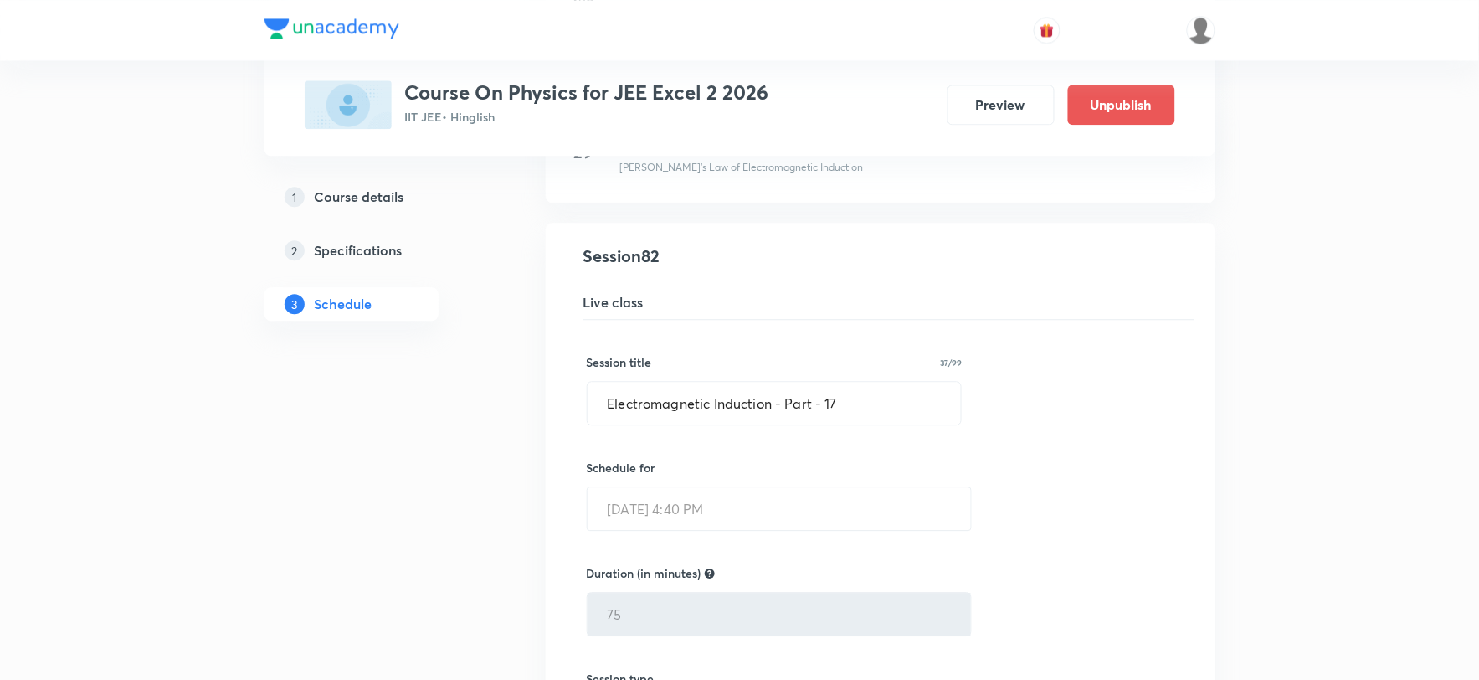
scroll to position [10630, 0]
drag, startPoint x: 604, startPoint y: 414, endPoint x: 774, endPoint y: 414, distance: 169.9
click at [774, 414] on input "Electromagnetic Induction - Part - 17" at bounding box center [775, 400] width 374 height 43
paste input "text"
click at [830, 406] on input "Electromagnetic Waves - Part - 17" at bounding box center [775, 400] width 374 height 43
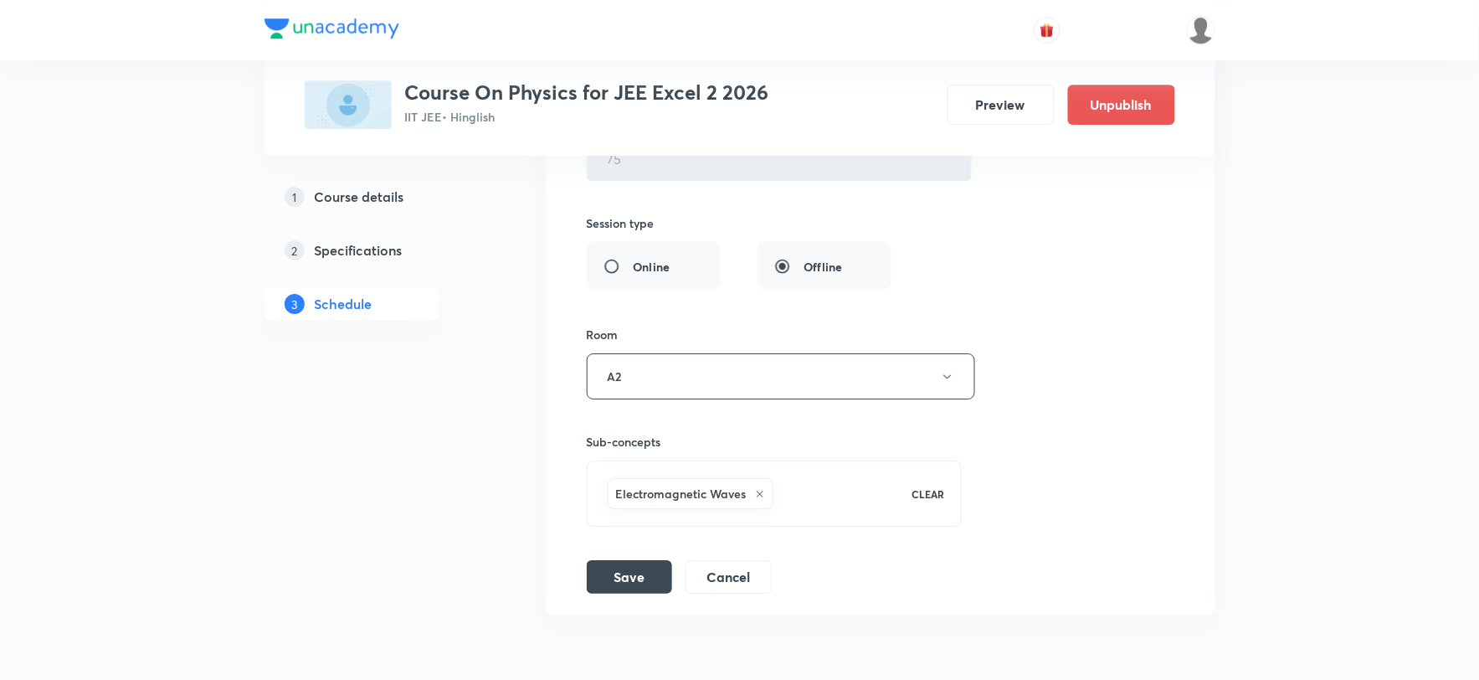
scroll to position [11188, 0]
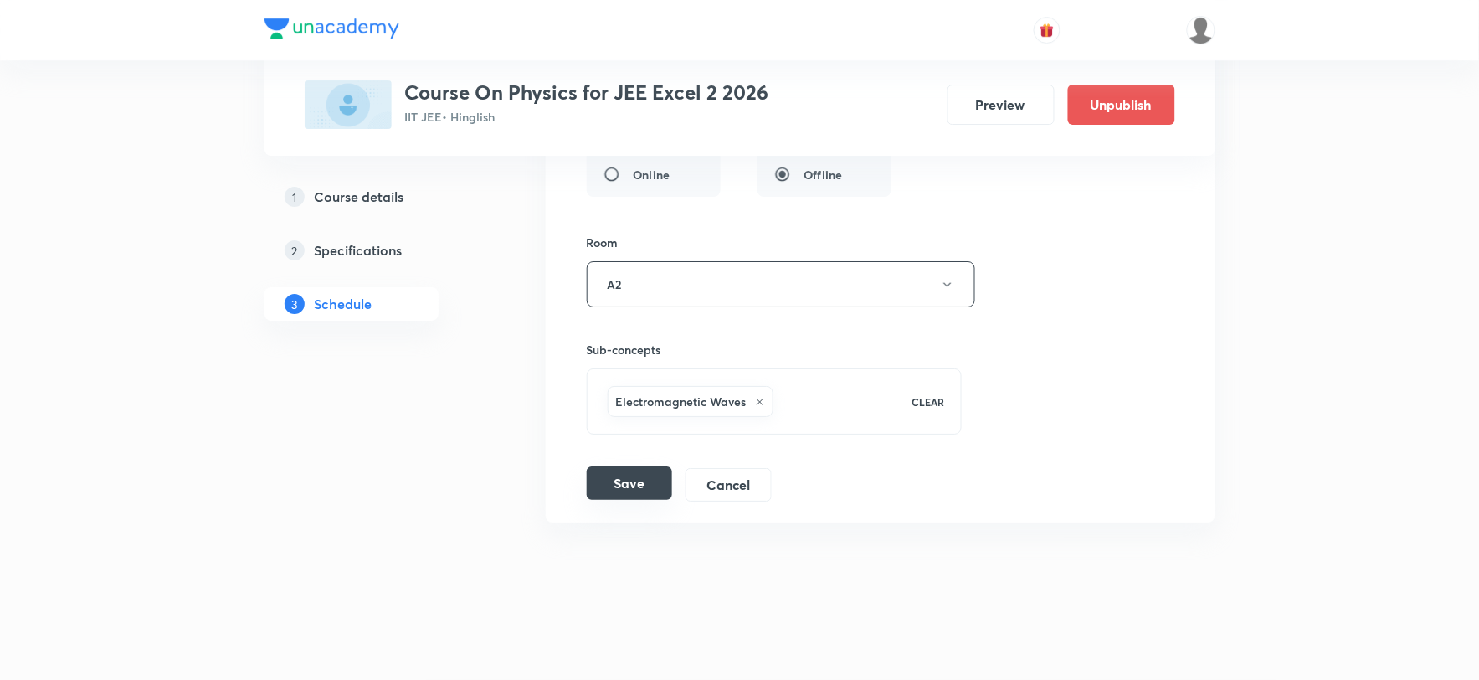
type input "Electromagnetic Waves - Part - 1"
click at [642, 484] on button "Save" at bounding box center [629, 482] width 85 height 33
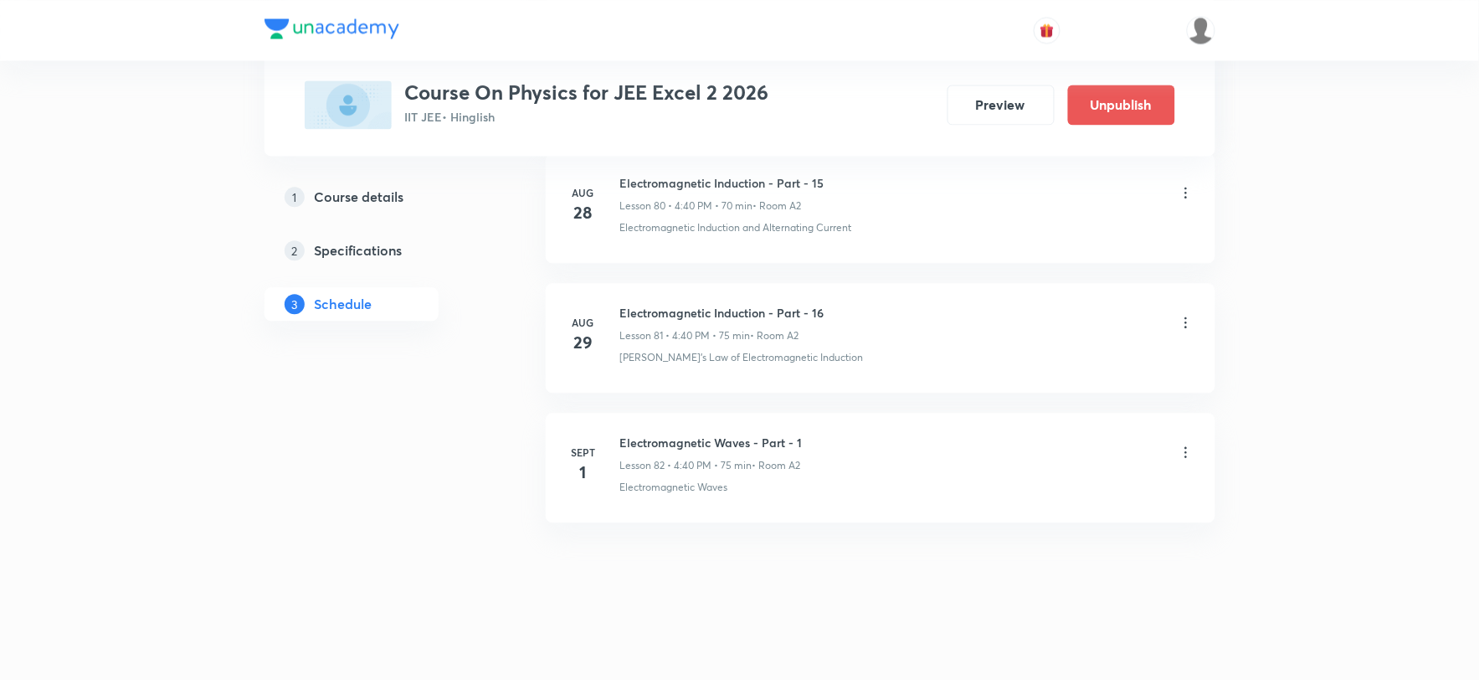
scroll to position [10499, 0]
